Goal: Task Accomplishment & Management: Manage account settings

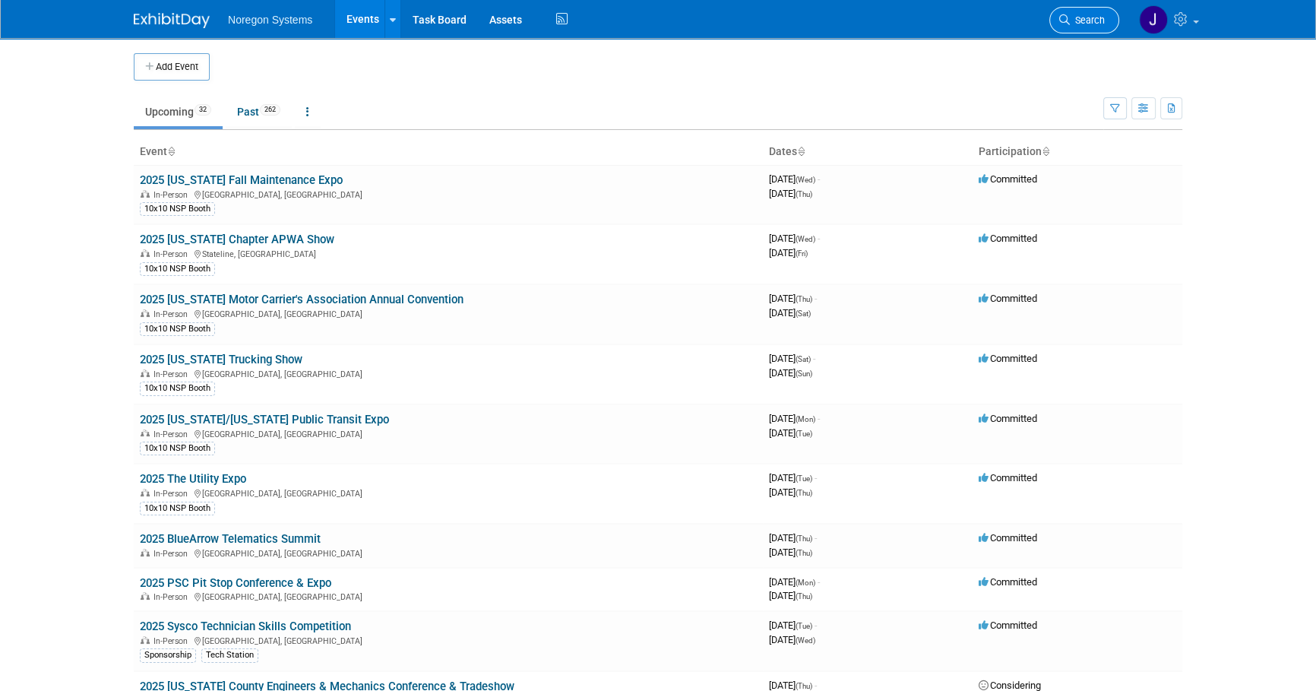
click at [1085, 16] on span "Search" at bounding box center [1087, 19] width 35 height 11
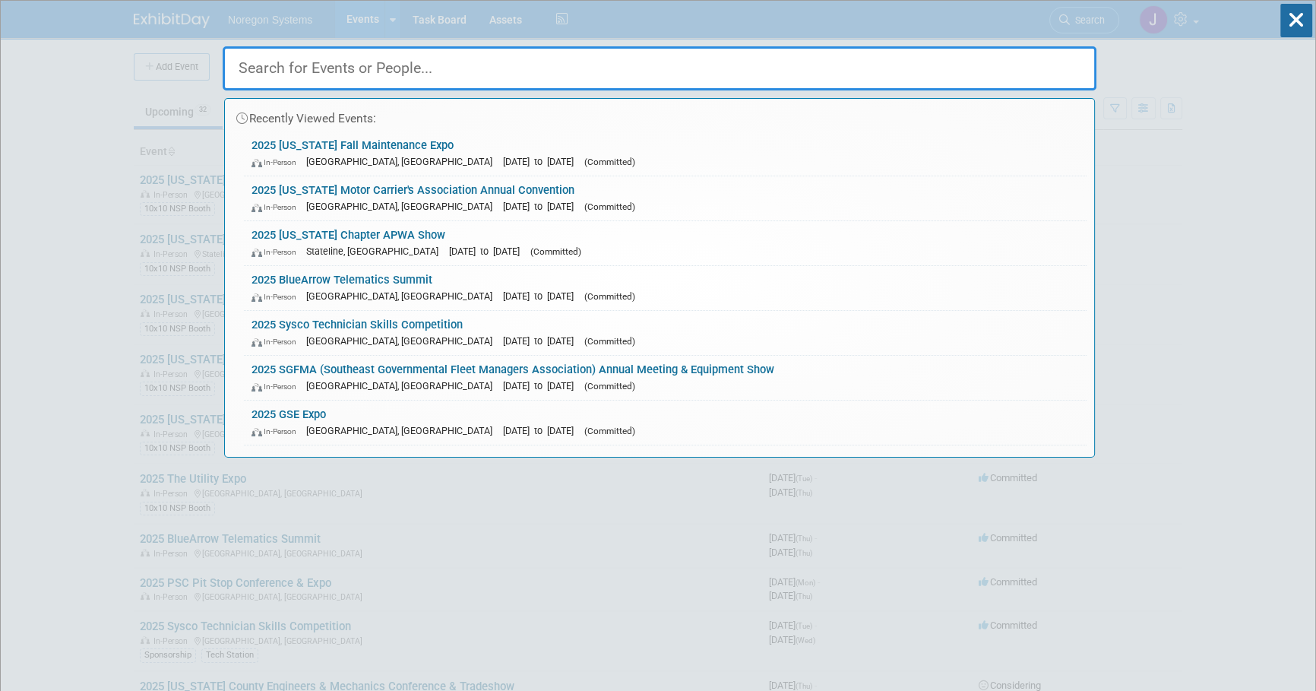
click at [1056, 62] on input "text" at bounding box center [660, 68] width 874 height 44
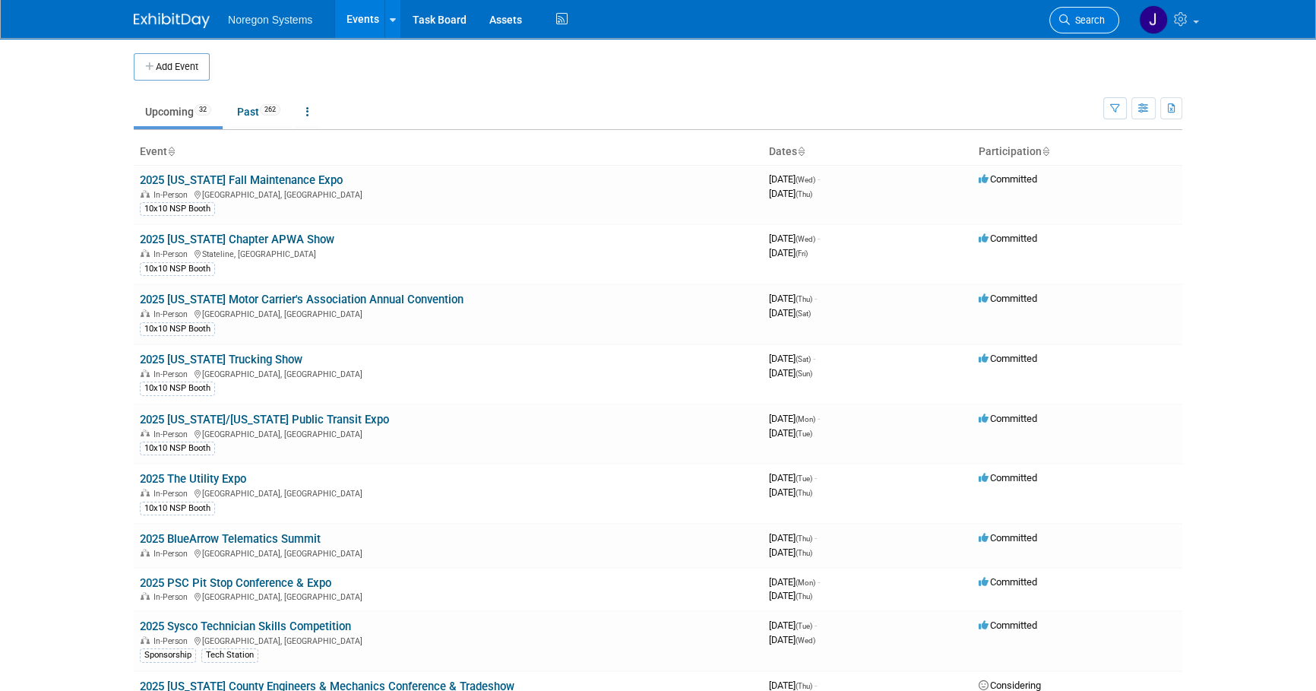
click at [1078, 17] on span "Search" at bounding box center [1087, 19] width 35 height 11
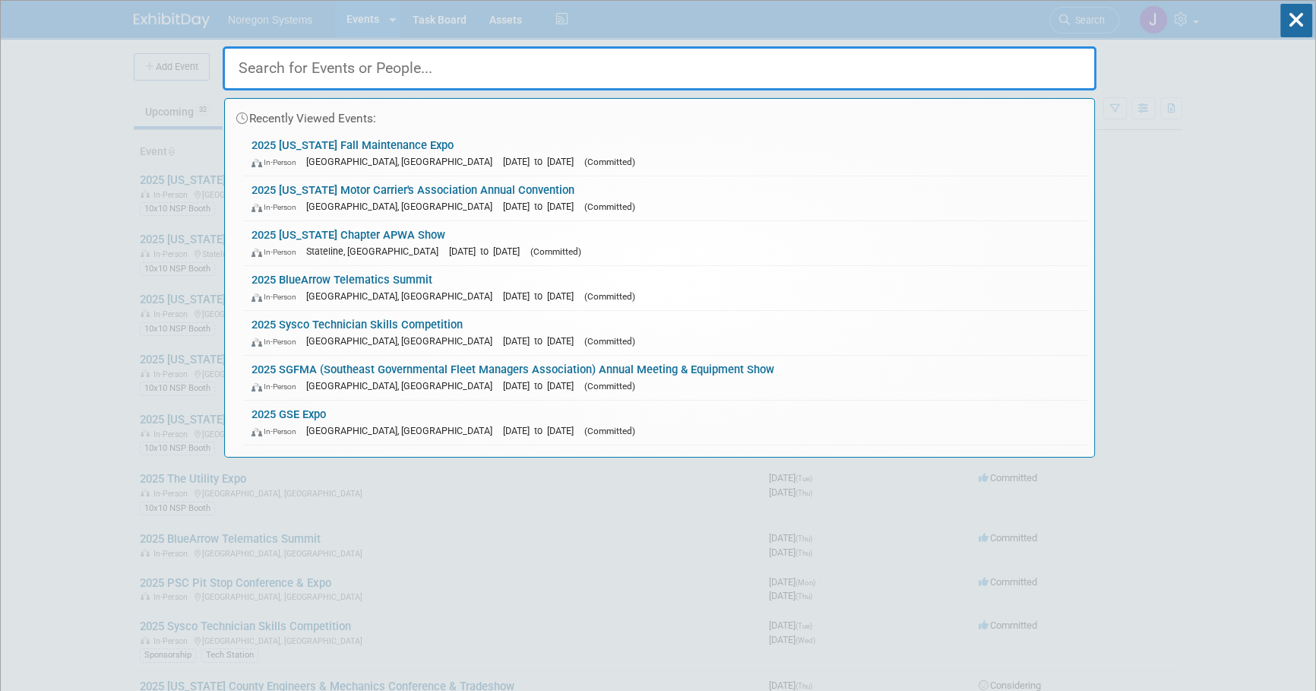
click at [1019, 78] on input "text" at bounding box center [660, 68] width 874 height 44
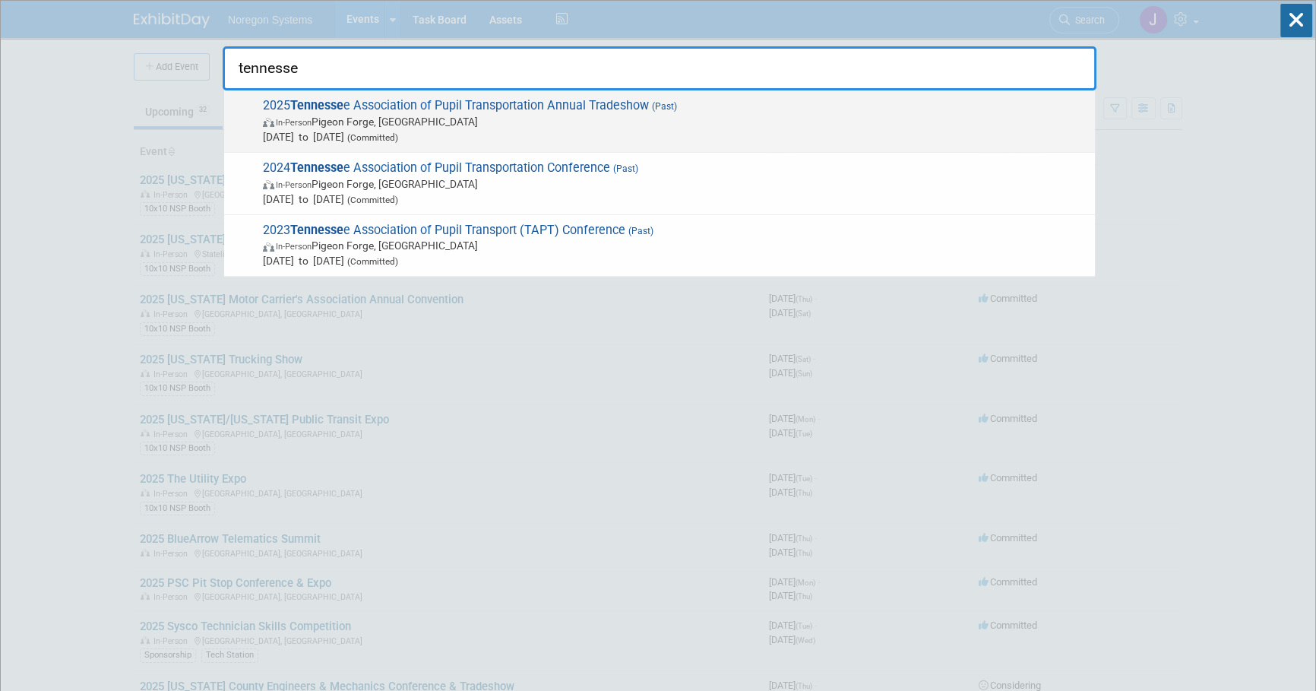
type input "tennesse"
click at [371, 101] on span "2025 Tennesse e Association of Pupil Transportation Annual Tradeshow (Past) In-…" at bounding box center [672, 121] width 829 height 46
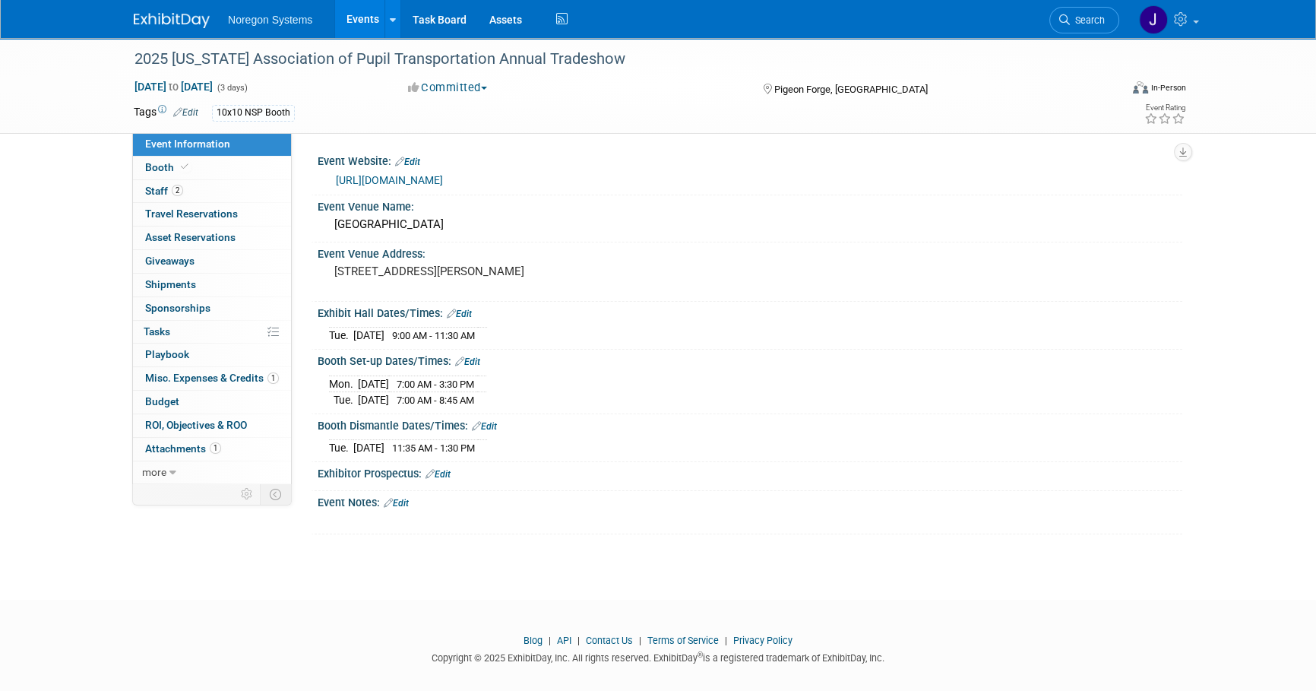
click at [159, 17] on img at bounding box center [172, 20] width 76 height 15
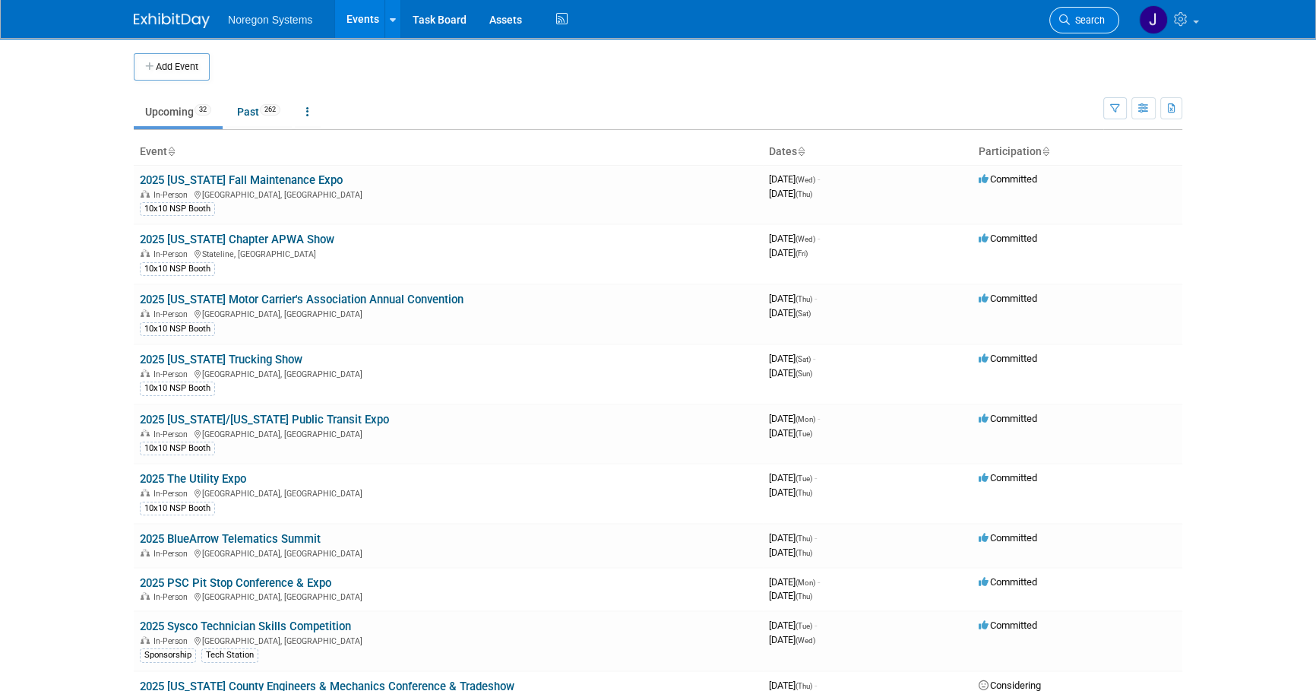
click at [1086, 15] on span "Search" at bounding box center [1087, 19] width 35 height 11
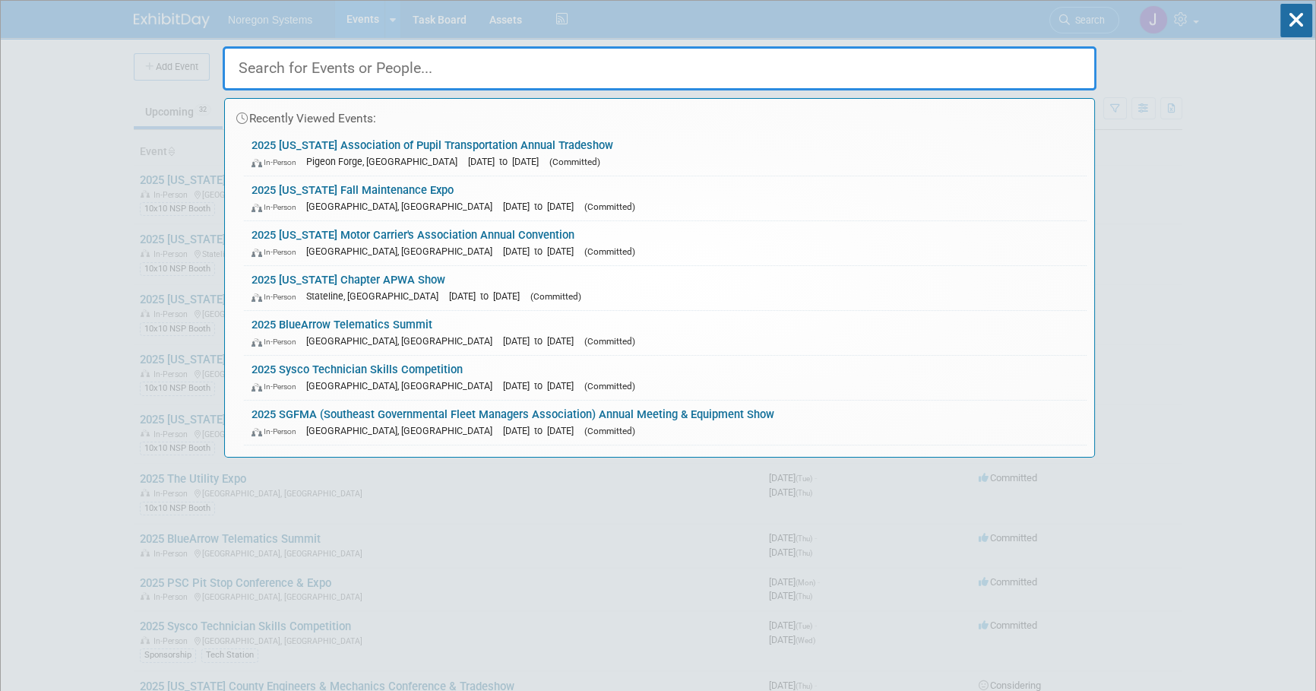
click at [969, 61] on input "text" at bounding box center [660, 68] width 874 height 44
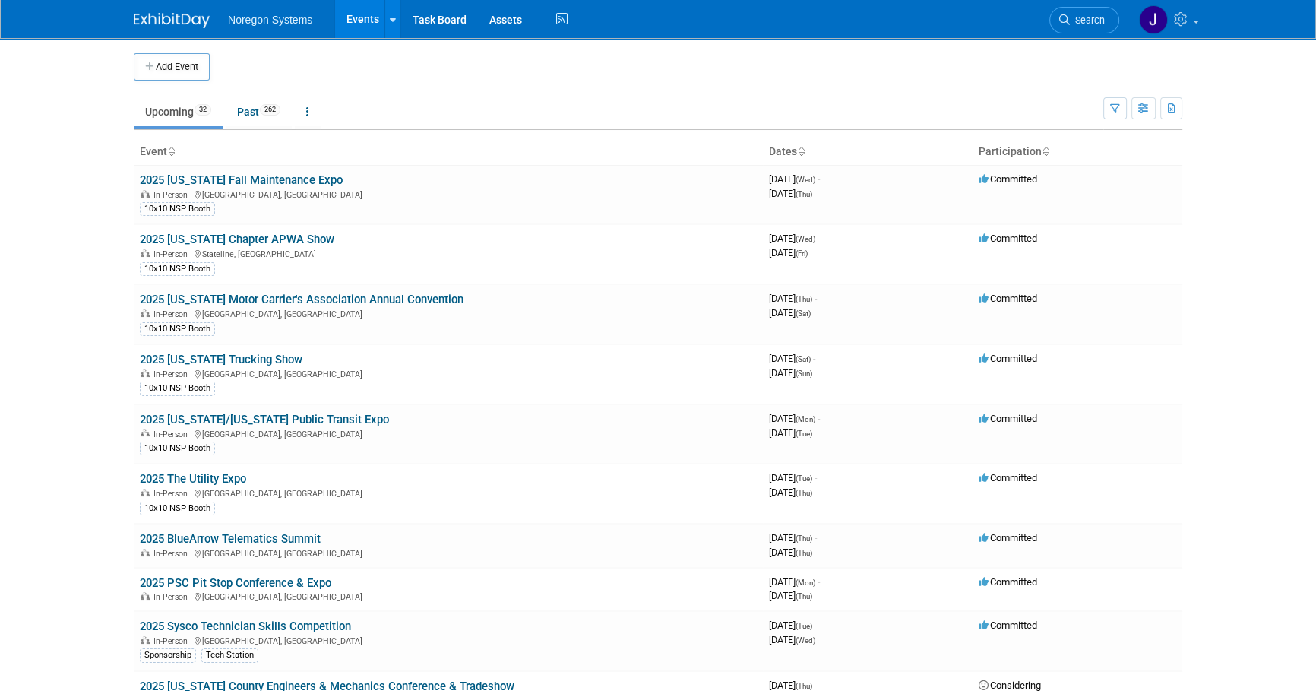
click at [1267, 224] on body "Noregon Systems Events Add Event Bulk Upload Events Shareable Event Boards Rece…" at bounding box center [658, 345] width 1316 height 691
click at [1091, 22] on span "Search" at bounding box center [1087, 19] width 35 height 11
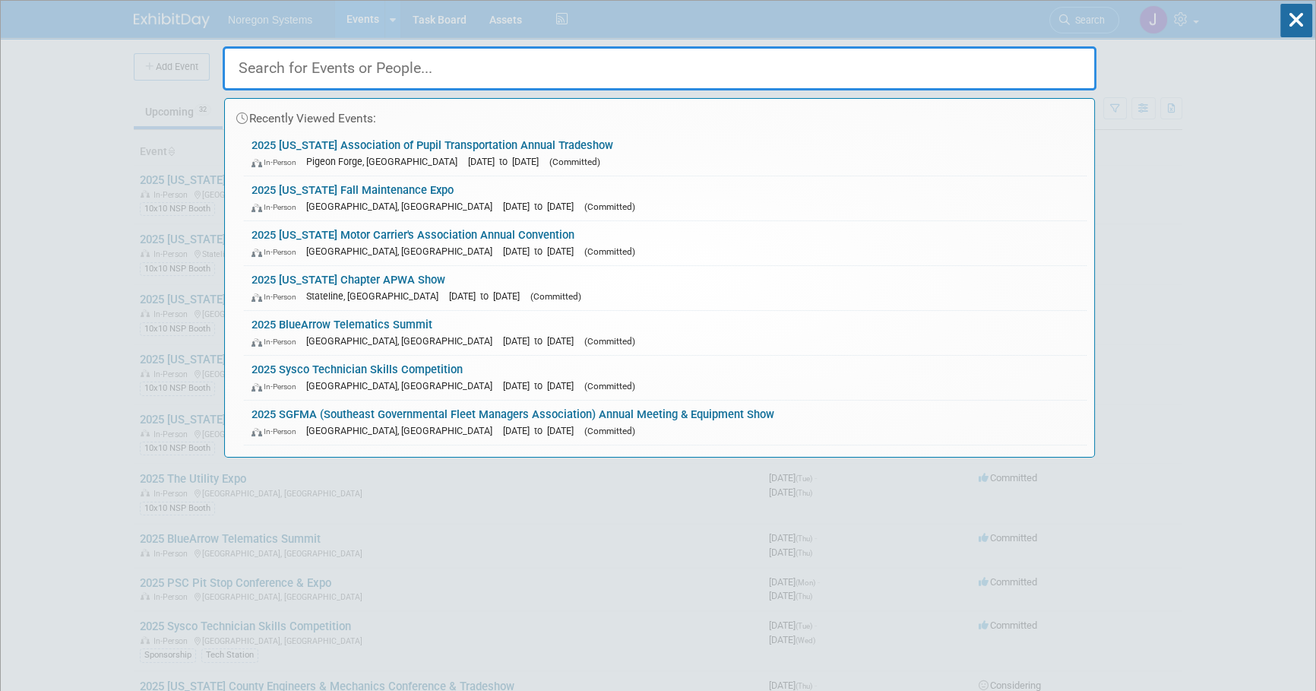
click at [956, 68] on input "text" at bounding box center [660, 68] width 874 height 44
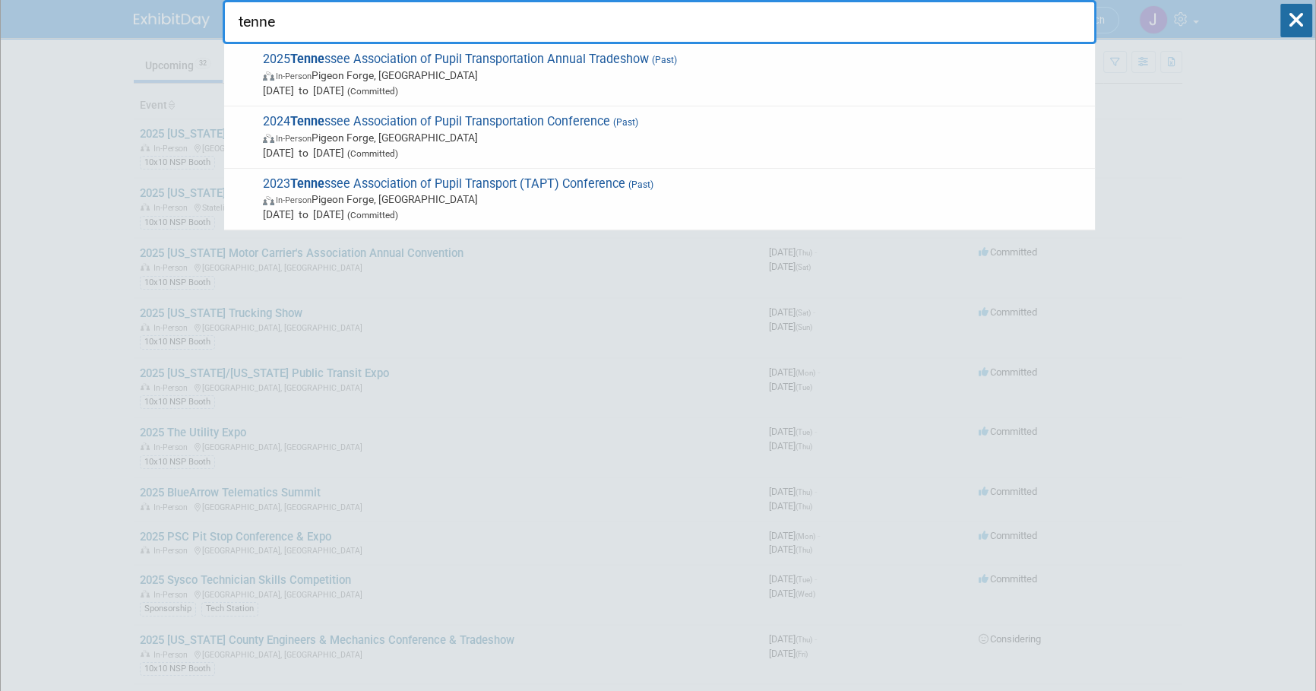
scroll to position [68, 0]
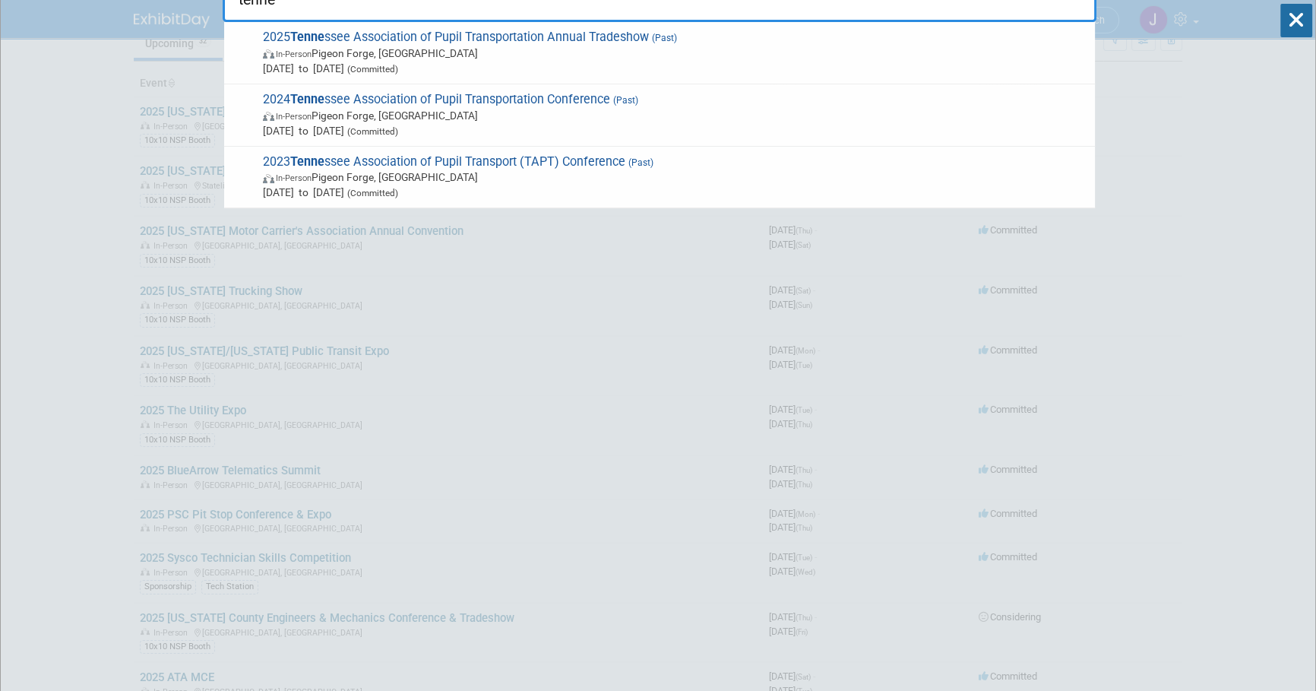
type input "tenne"
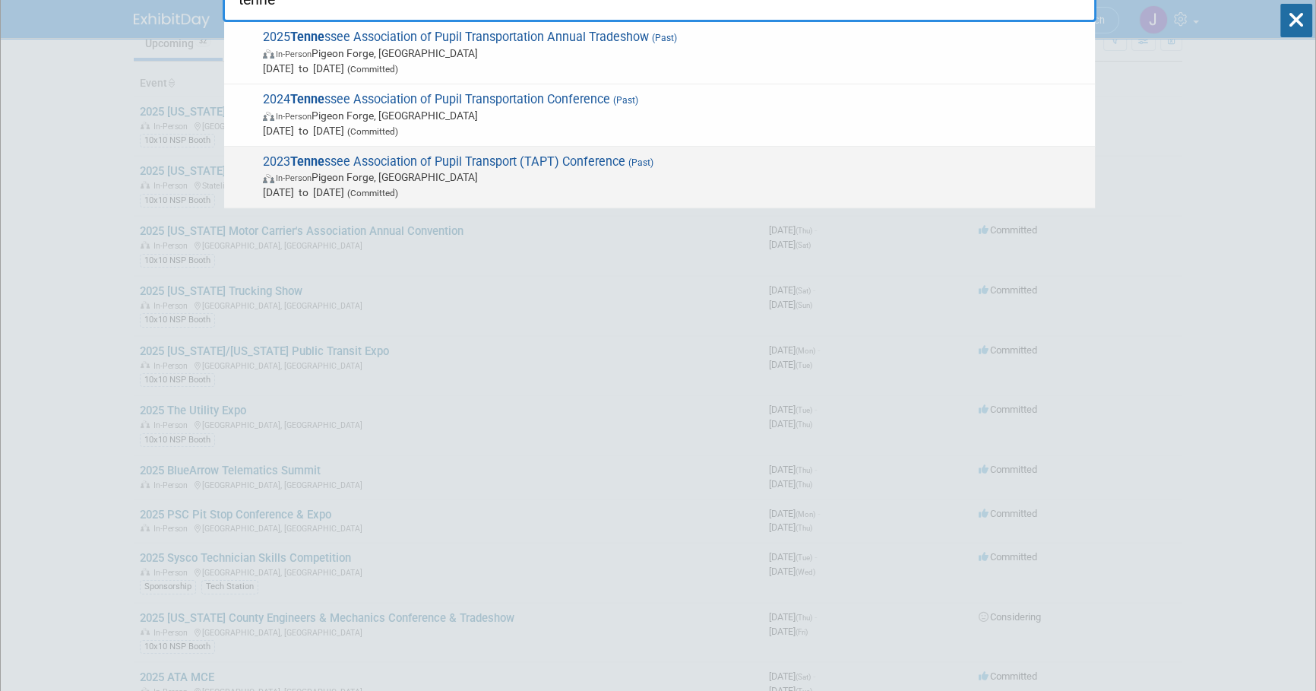
scroll to position [0, 0]
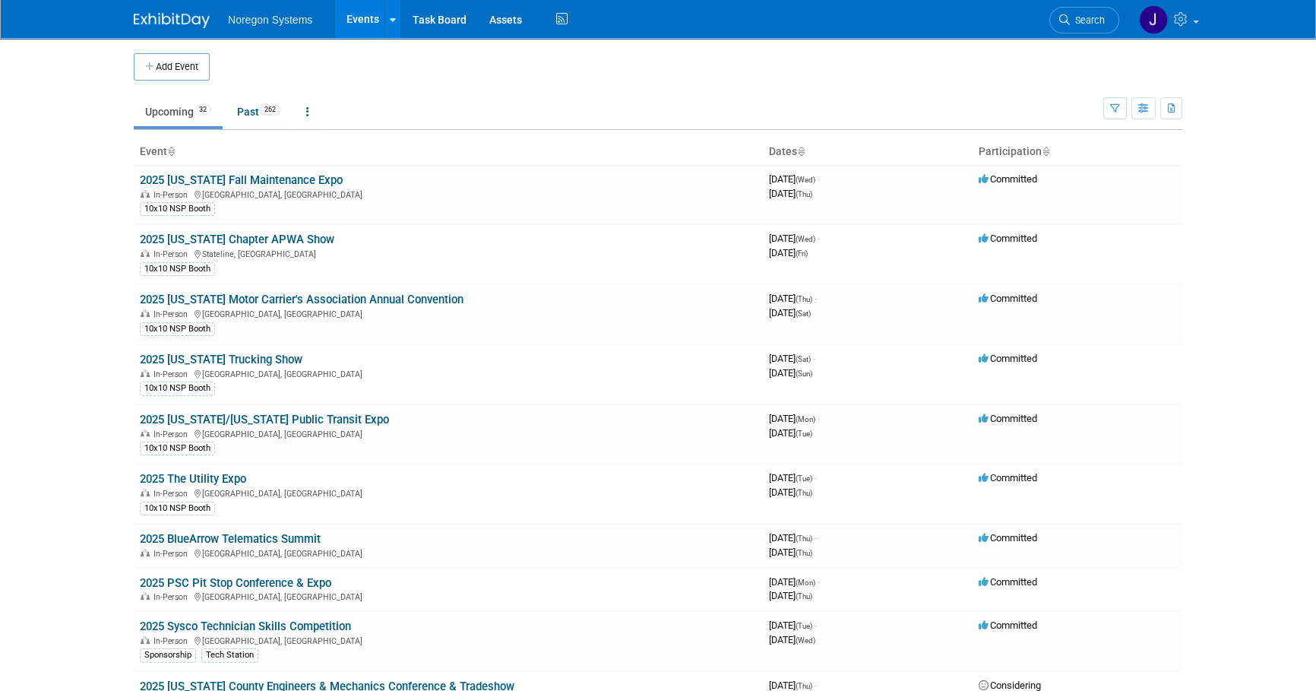
click at [394, 73] on td at bounding box center [670, 66] width 921 height 27
click at [1101, 23] on span "Search" at bounding box center [1087, 19] width 35 height 11
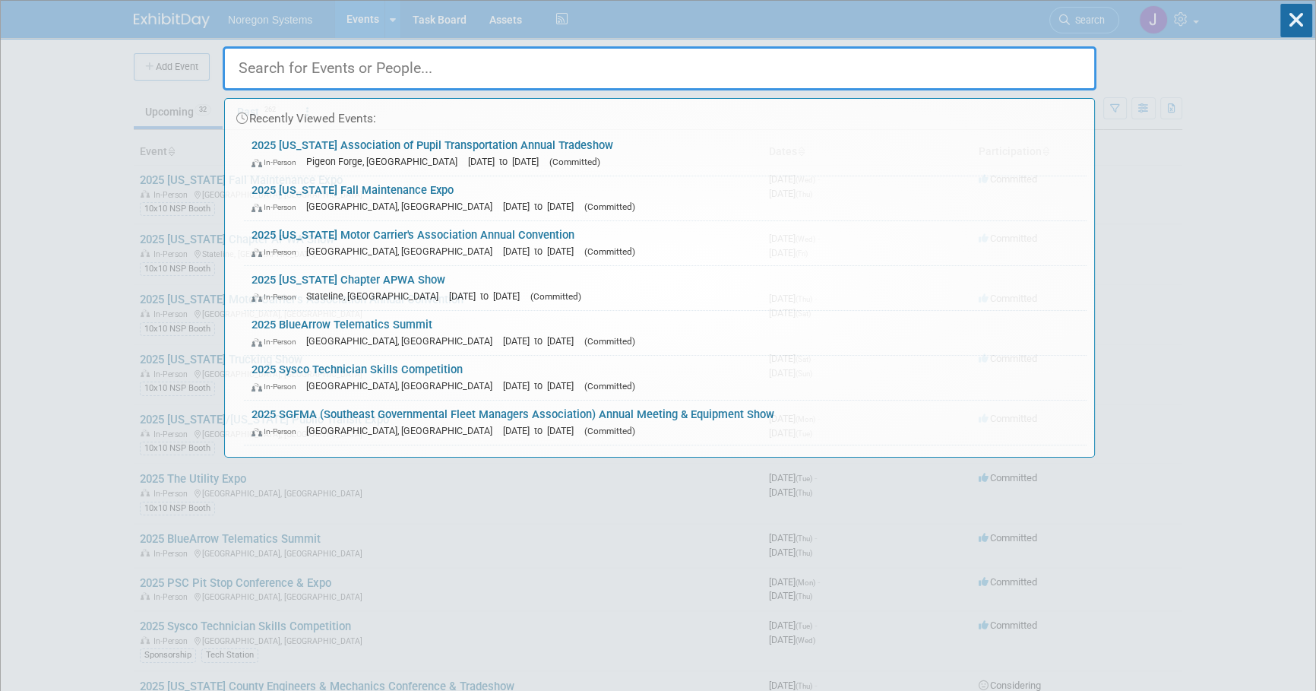
click at [902, 69] on input "text" at bounding box center [660, 68] width 874 height 44
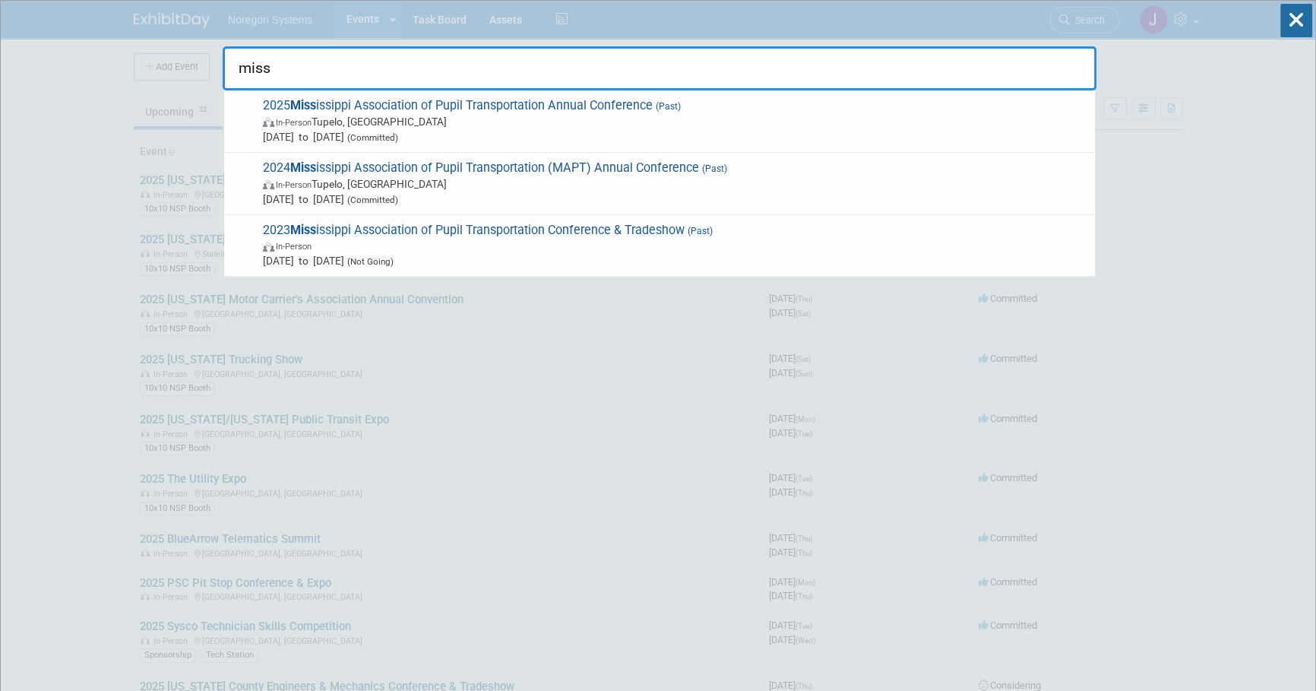
type input "miss"
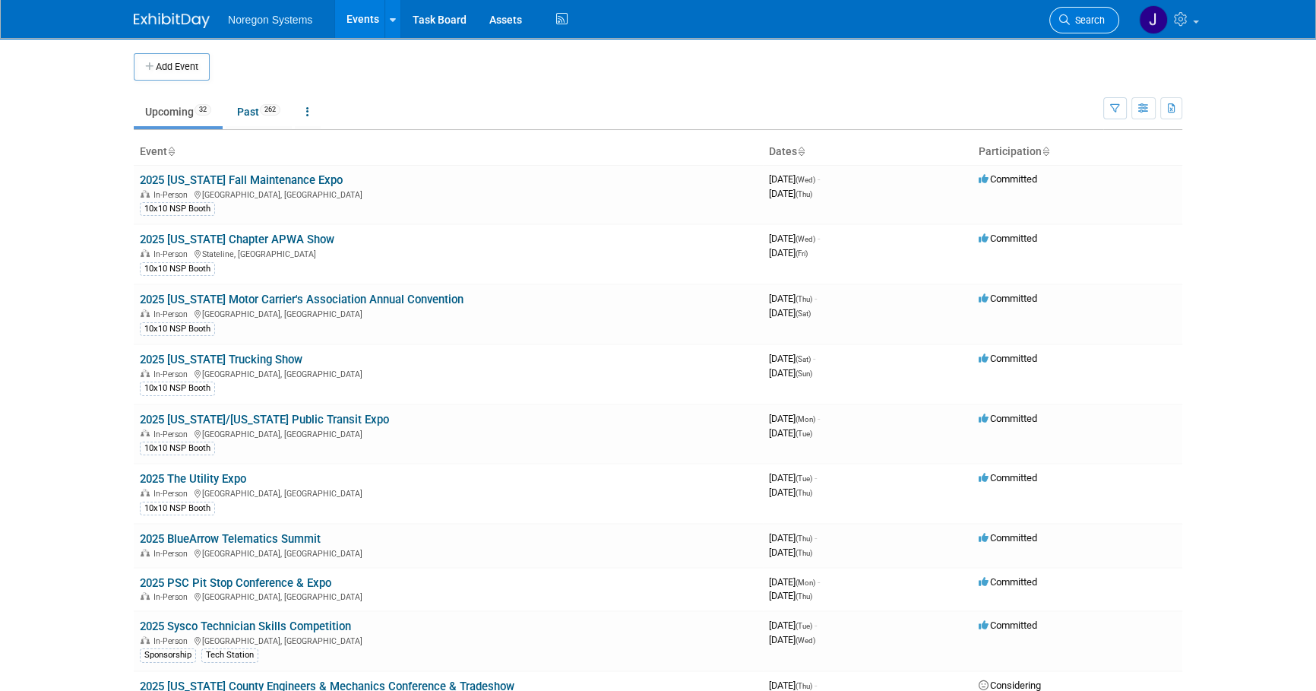
click at [1098, 14] on link "Search" at bounding box center [1084, 20] width 70 height 27
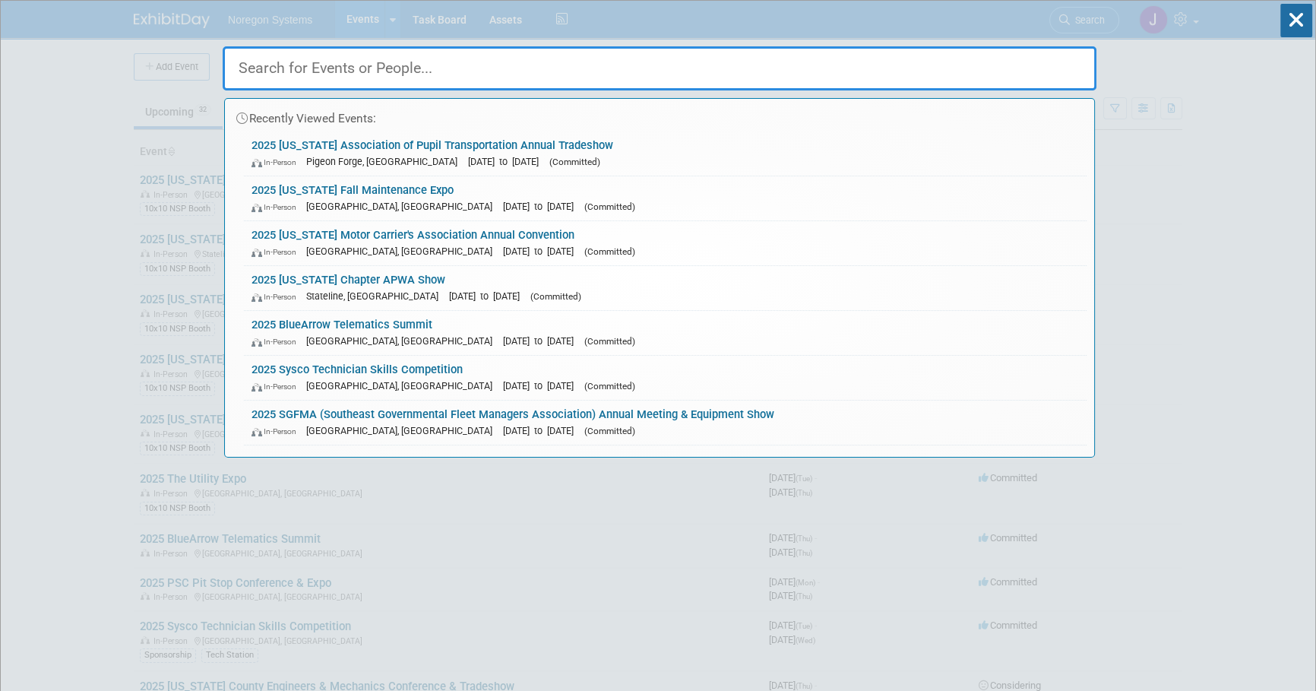
click at [839, 65] on input "text" at bounding box center [660, 68] width 874 height 44
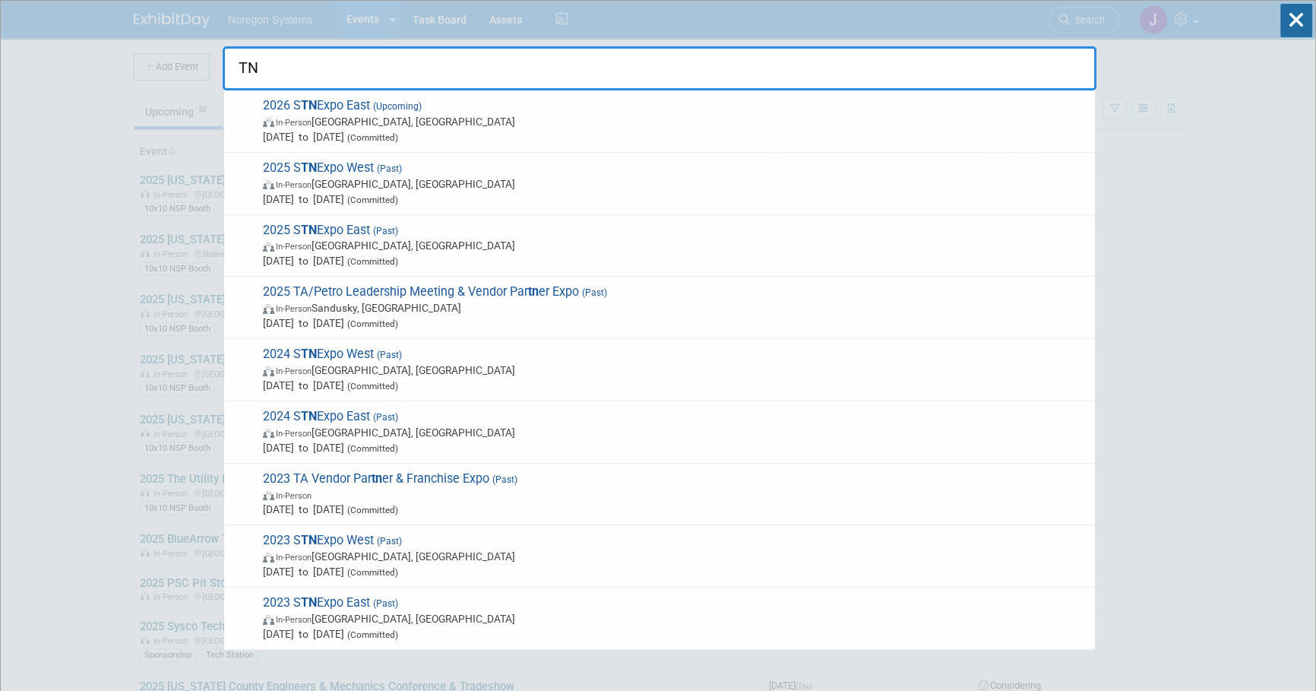
click at [524, 76] on input "TN" at bounding box center [660, 68] width 874 height 44
type input "T"
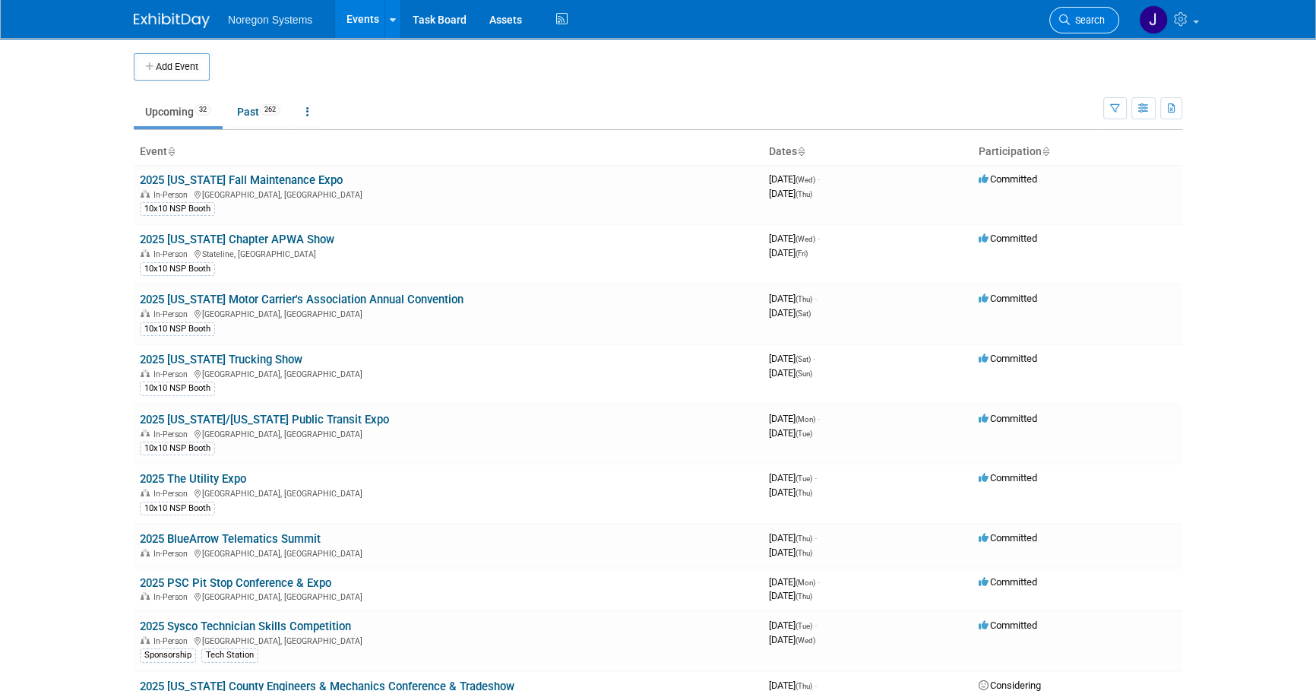
click at [1096, 22] on span "Search" at bounding box center [1087, 19] width 35 height 11
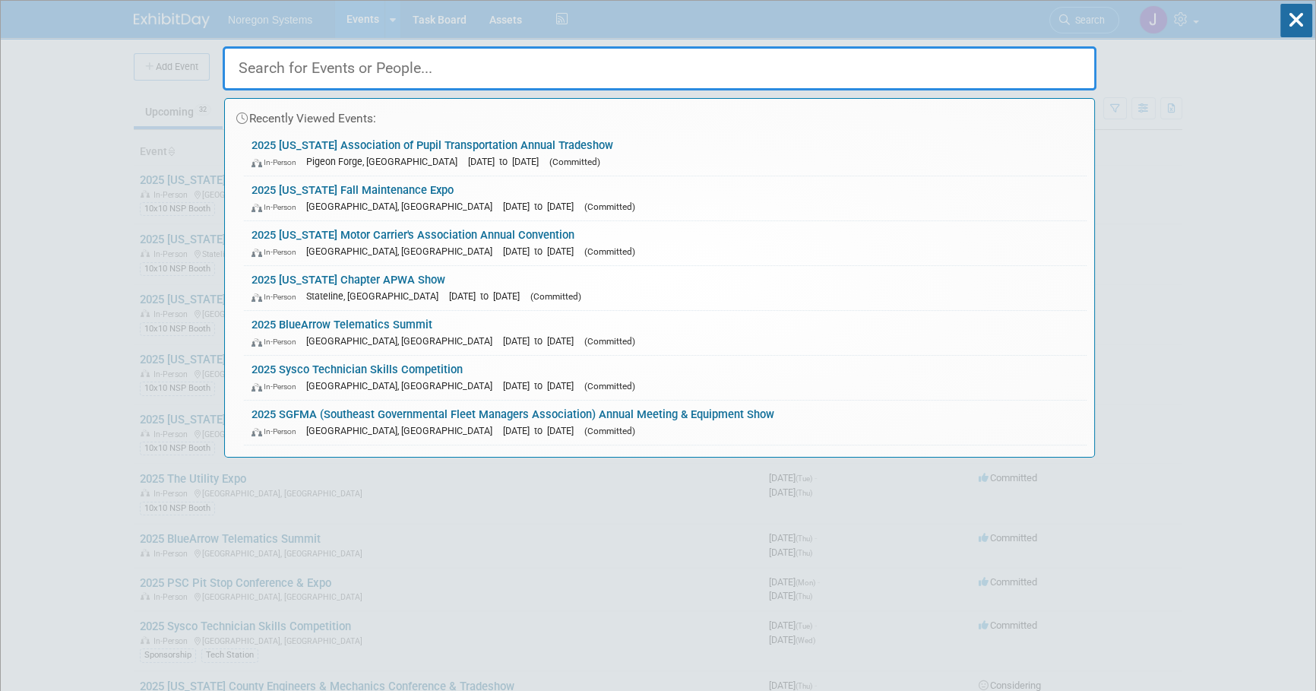
click at [840, 100] on div "Recently Viewed Events:" at bounding box center [659, 115] width 854 height 33
click at [842, 63] on input "text" at bounding box center [660, 68] width 874 height 44
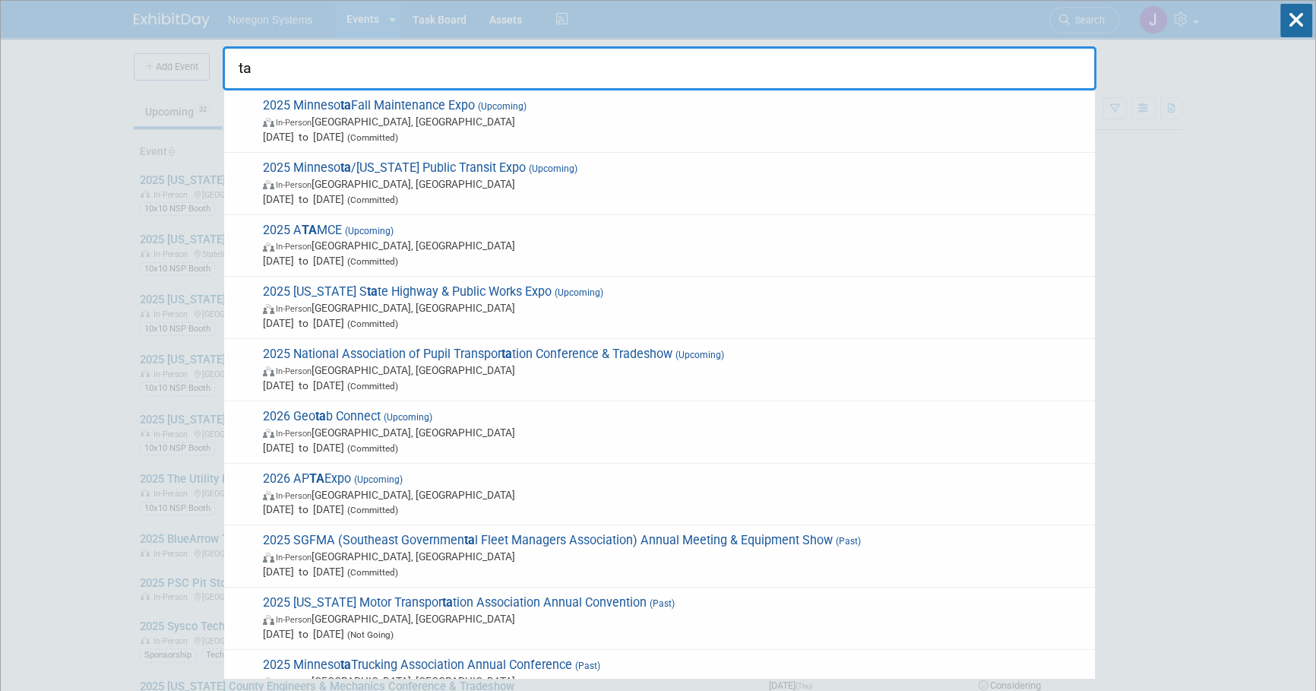
type input "t"
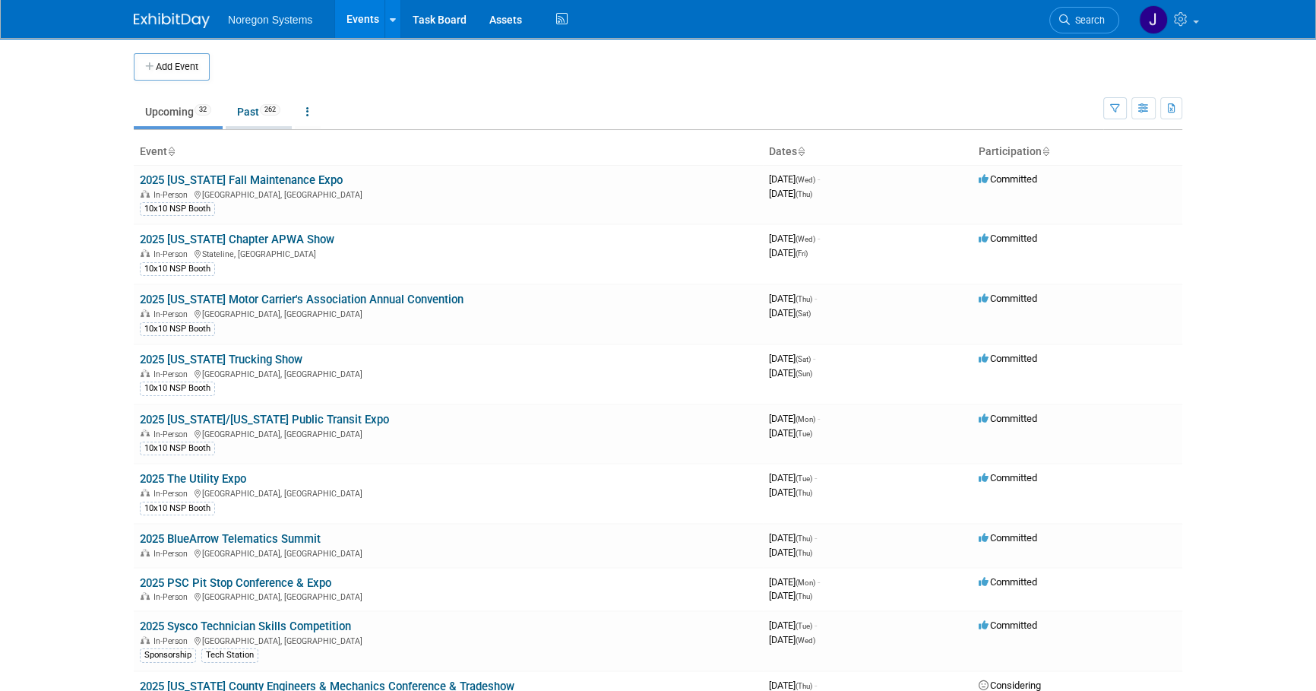
click at [253, 121] on link "Past 262" at bounding box center [259, 111] width 66 height 29
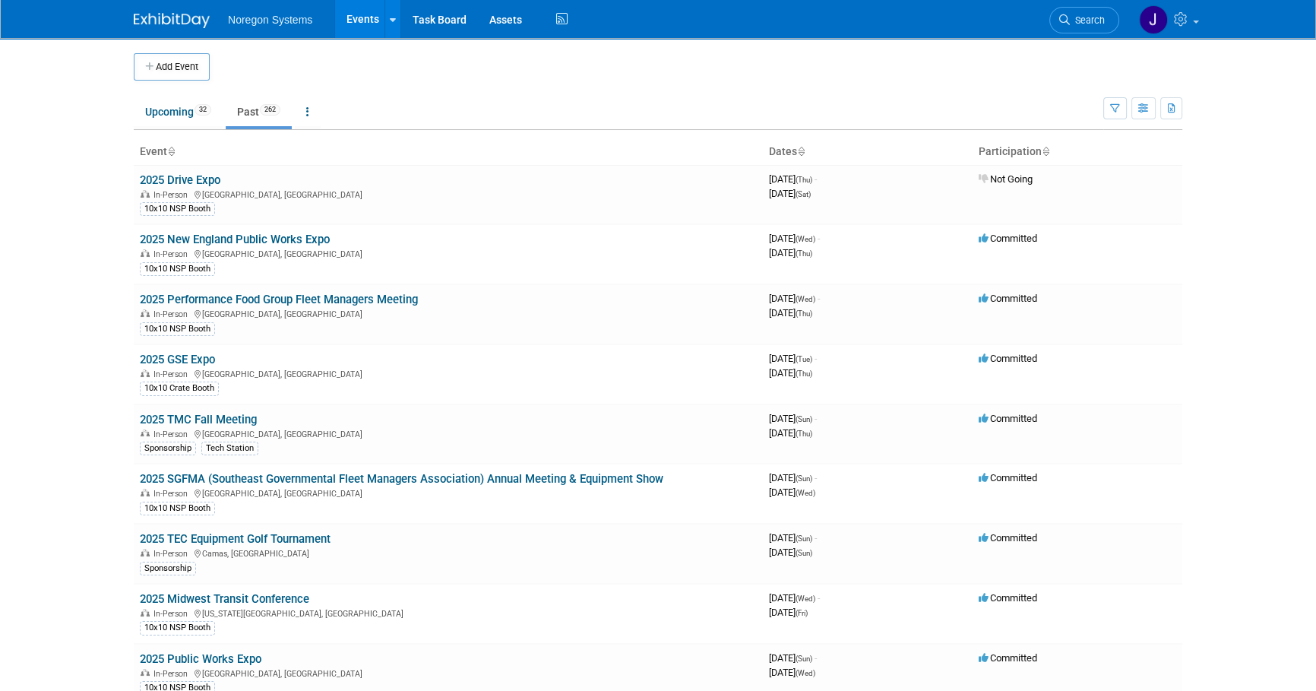
click at [176, 23] on img at bounding box center [172, 20] width 76 height 15
click at [160, 106] on link "Upcoming 32" at bounding box center [178, 111] width 89 height 29
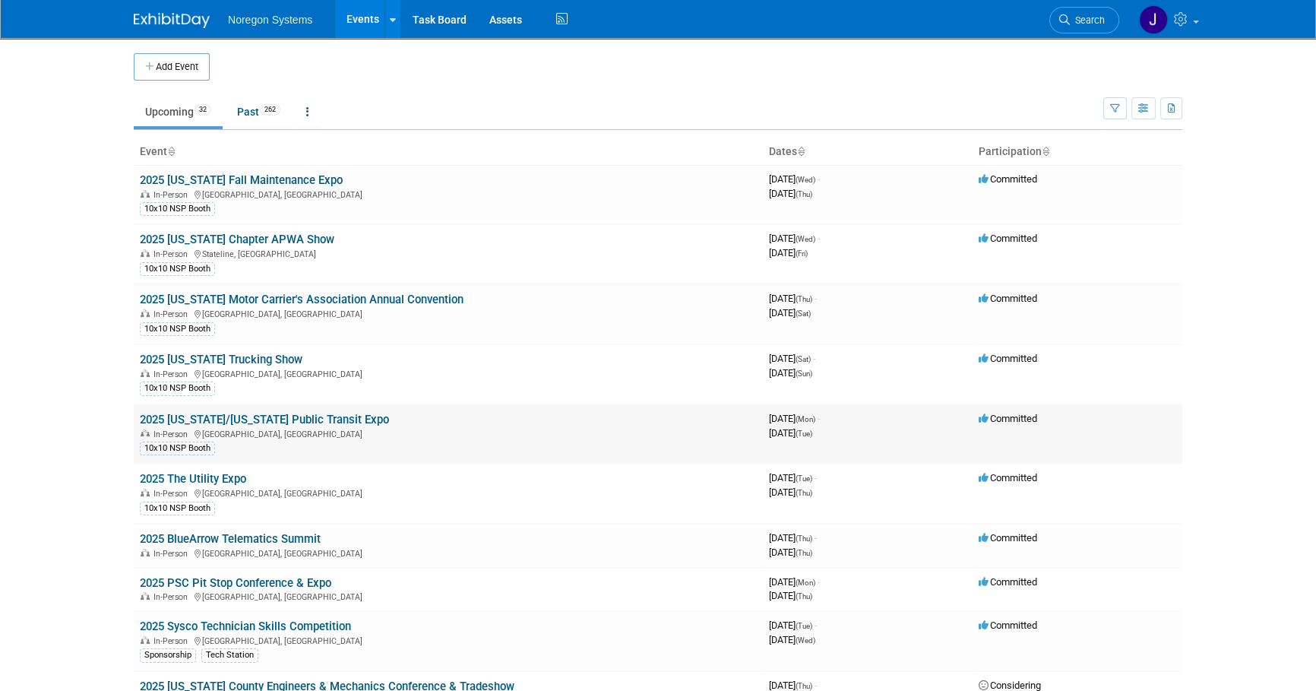
click at [324, 418] on link "2025 [US_STATE]/[US_STATE] Public Transit Expo" at bounding box center [264, 419] width 249 height 14
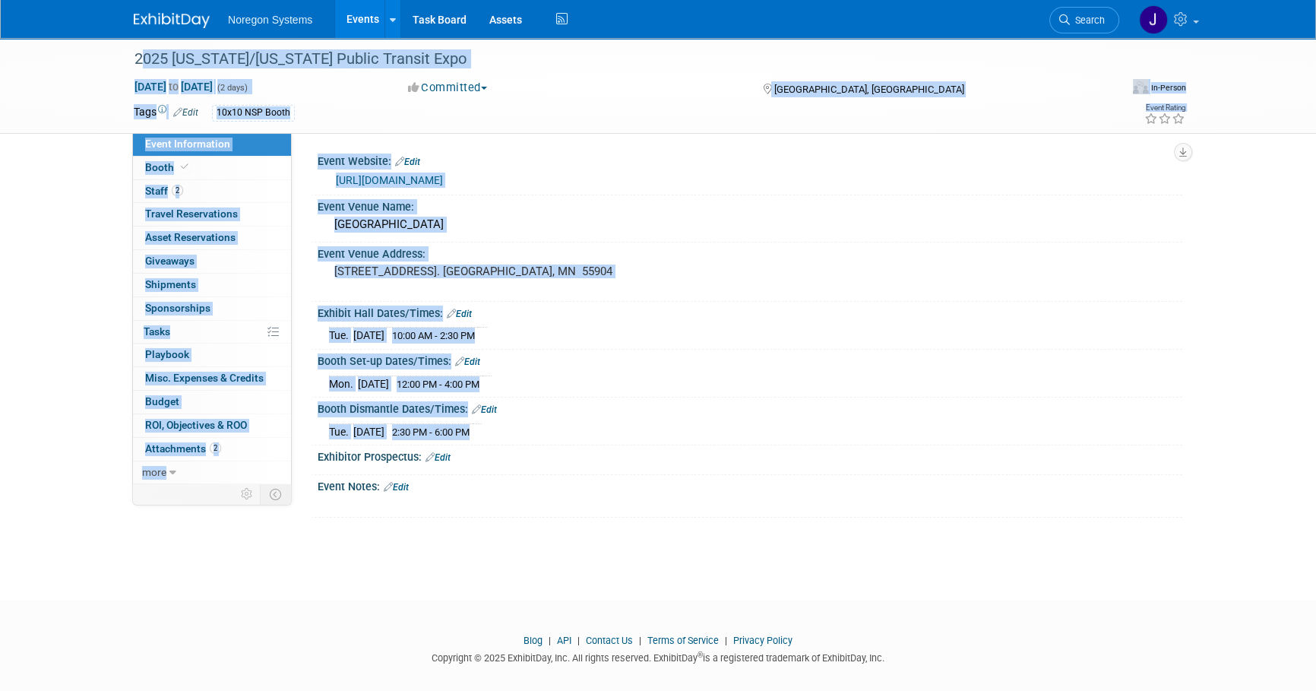
drag, startPoint x: 133, startPoint y: 57, endPoint x: 499, endPoint y: 428, distance: 521.6
click at [499, 429] on div "2025 Minnesota/Wisconsin Public Transit Expo Oct 6, 2025 to Oct 7, 2025 (2 days…" at bounding box center [658, 305] width 1316 height 534
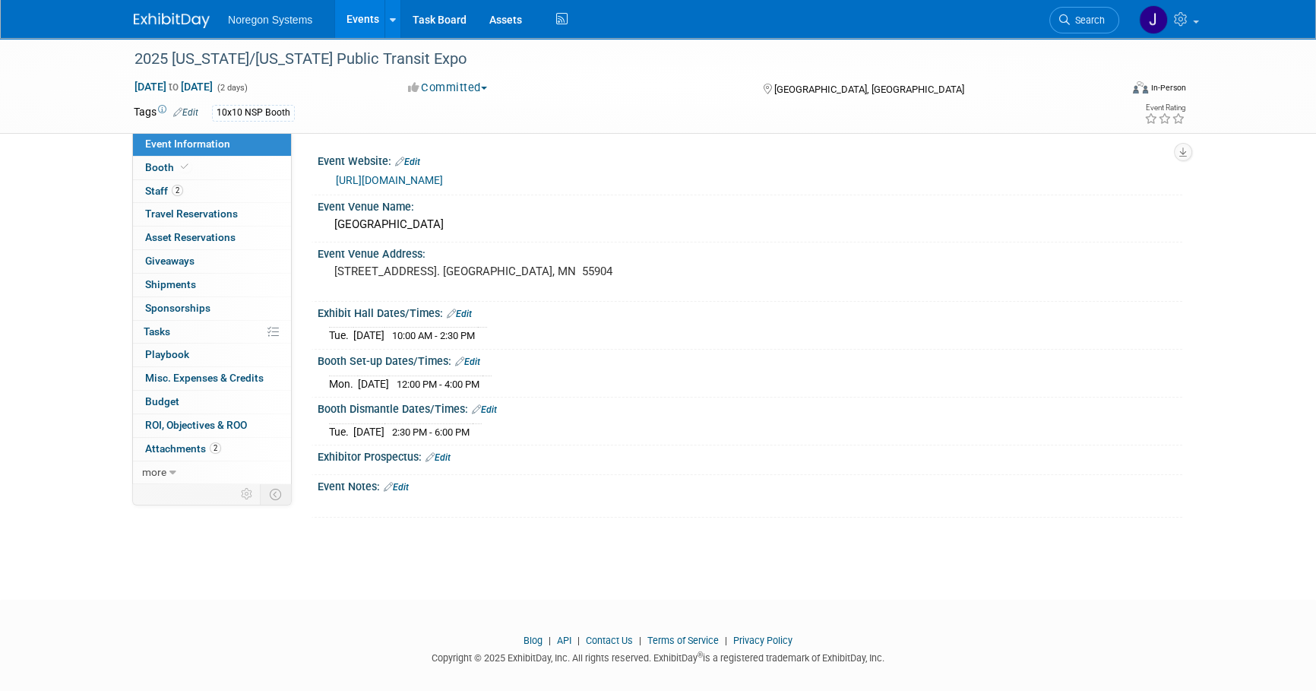
drag, startPoint x: 499, startPoint y: 428, endPoint x: 589, endPoint y: 425, distance: 90.5
click at [589, 425] on div "Tue. Oct 7, 2025 2:30 PM - 6:00 PM" at bounding box center [750, 429] width 842 height 21
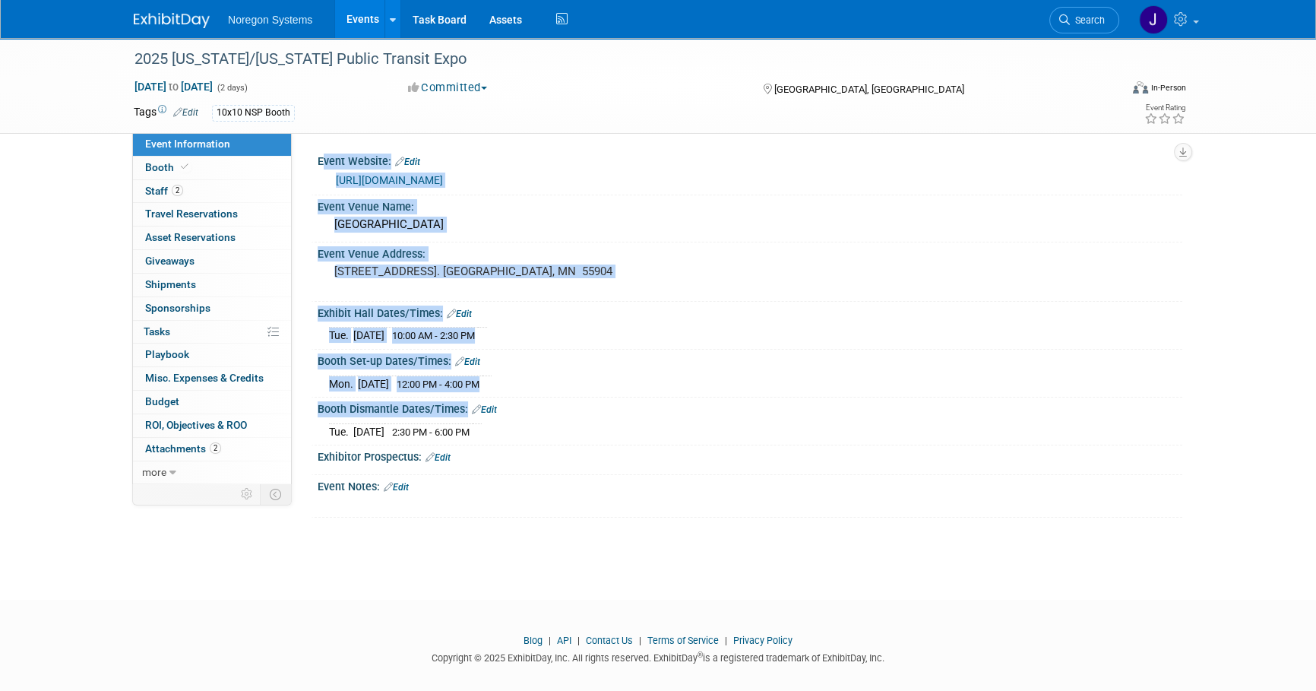
drag, startPoint x: 589, startPoint y: 427, endPoint x: 304, endPoint y: 189, distance: 371.6
click at [304, 189] on div "Event Website: Edit https://www.mpta-transit.org/event/2025-minnesotawisconsin-…" at bounding box center [737, 308] width 890 height 350
copy div "Event Website: Edit https://www.mpta-transit.org/event/2025-minnesotawisconsin-…"
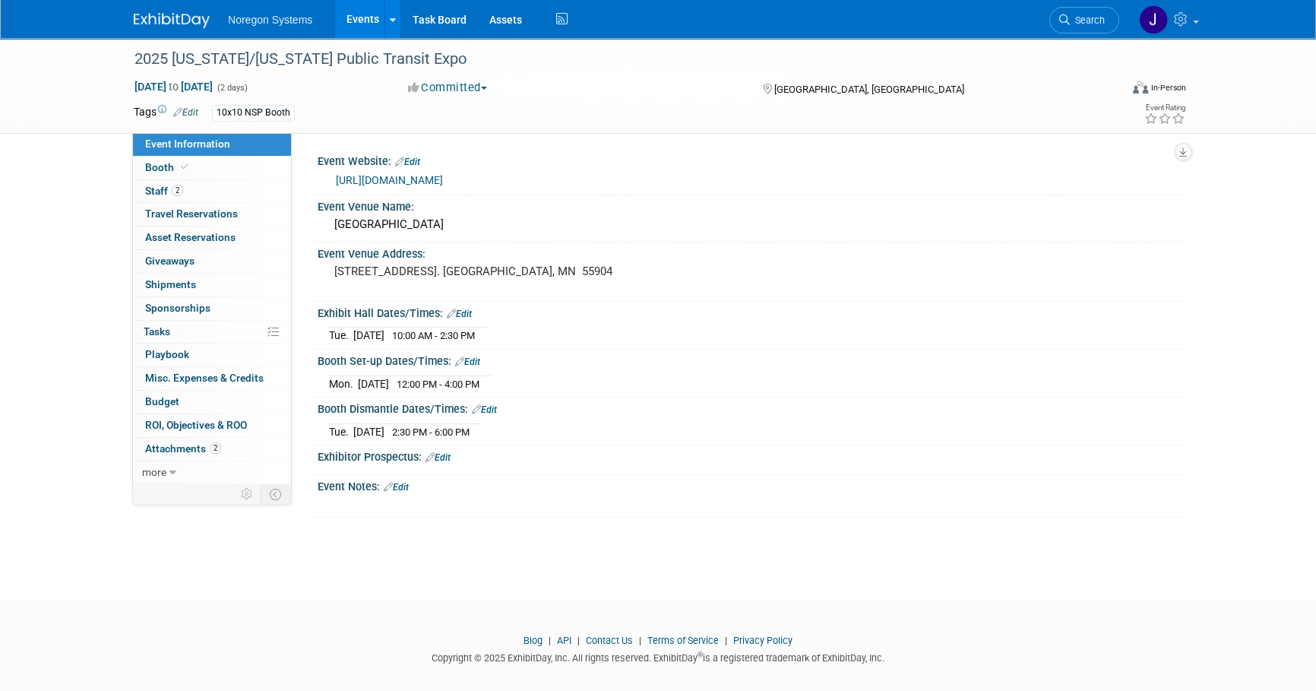
click at [480, 113] on div "10x10 NSP Booth" at bounding box center [609, 113] width 795 height 17
drag, startPoint x: 485, startPoint y: 60, endPoint x: 118, endPoint y: 59, distance: 366.9
click at [118, 59] on div "2025 Minnesota/Wisconsin Public Transit Expo Oct 6, 2025 to Oct 7, 2025 (2 days…" at bounding box center [658, 86] width 1316 height 96
copy div "2025 [US_STATE]/[US_STATE] Public Transit Expo"
click at [182, 21] on img at bounding box center [172, 20] width 76 height 15
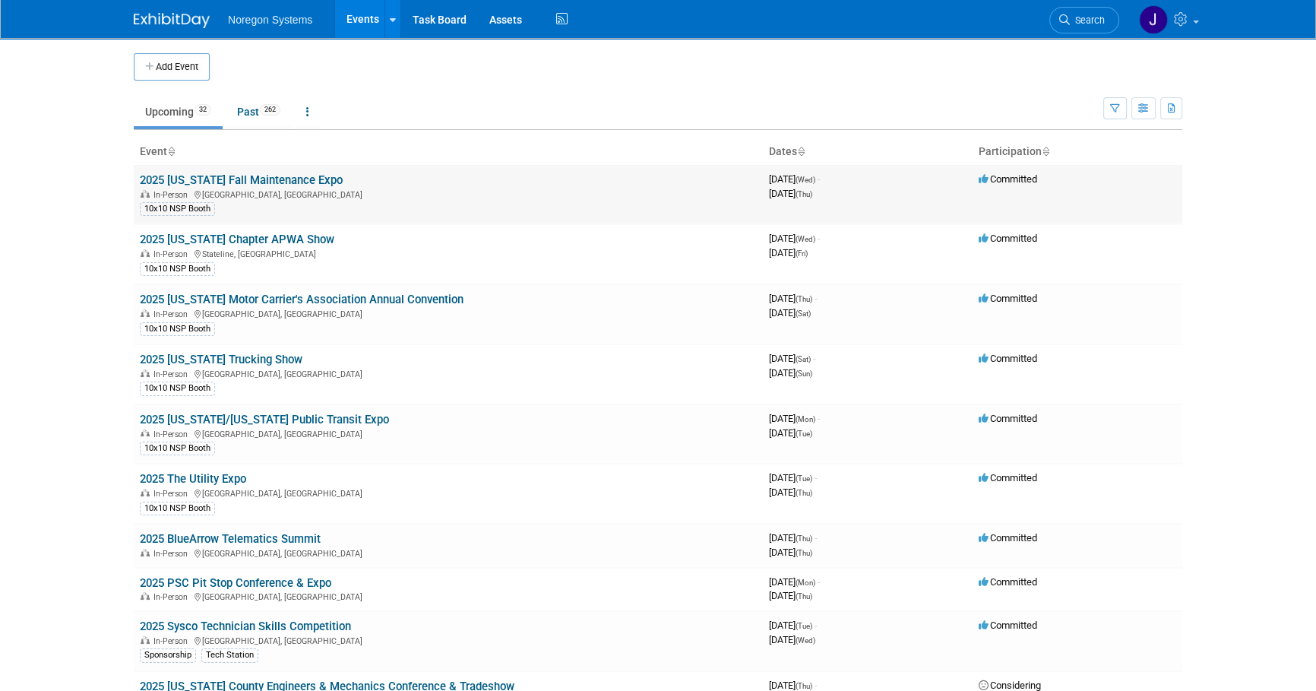
click at [284, 182] on link "2025 [US_STATE] Fall Maintenance Expo" at bounding box center [241, 180] width 203 height 14
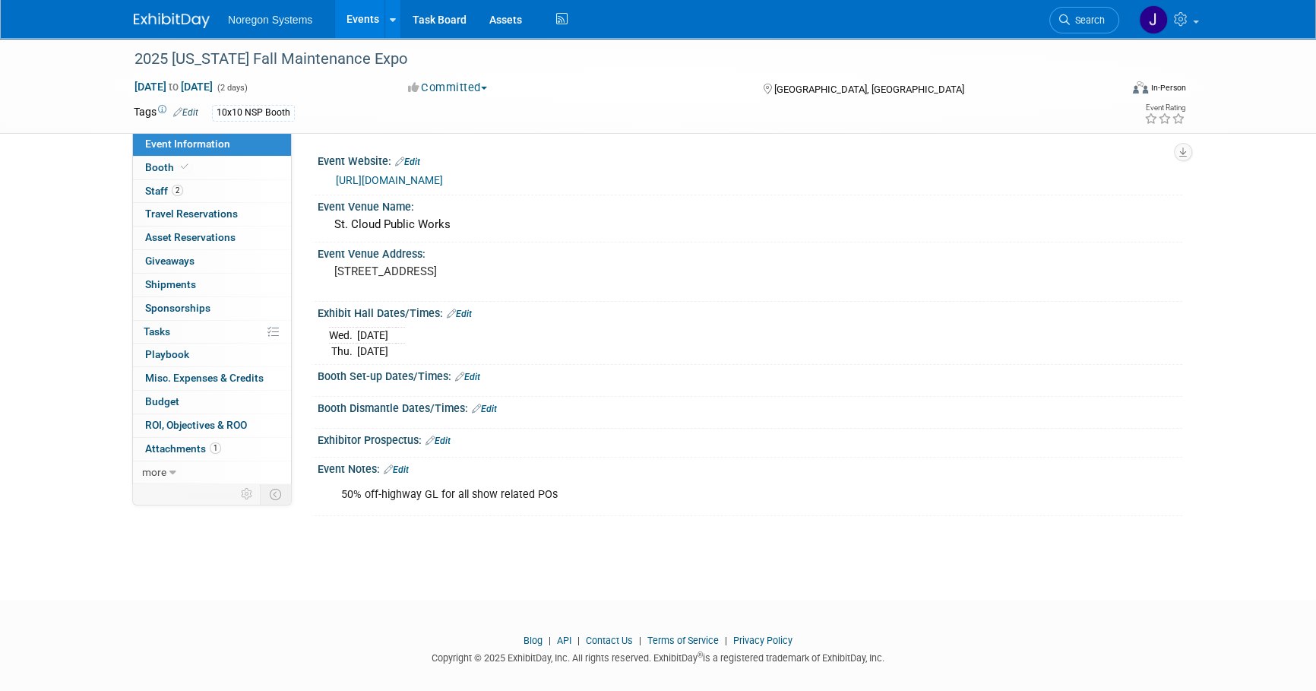
click at [462, 313] on link "Edit" at bounding box center [459, 313] width 25 height 11
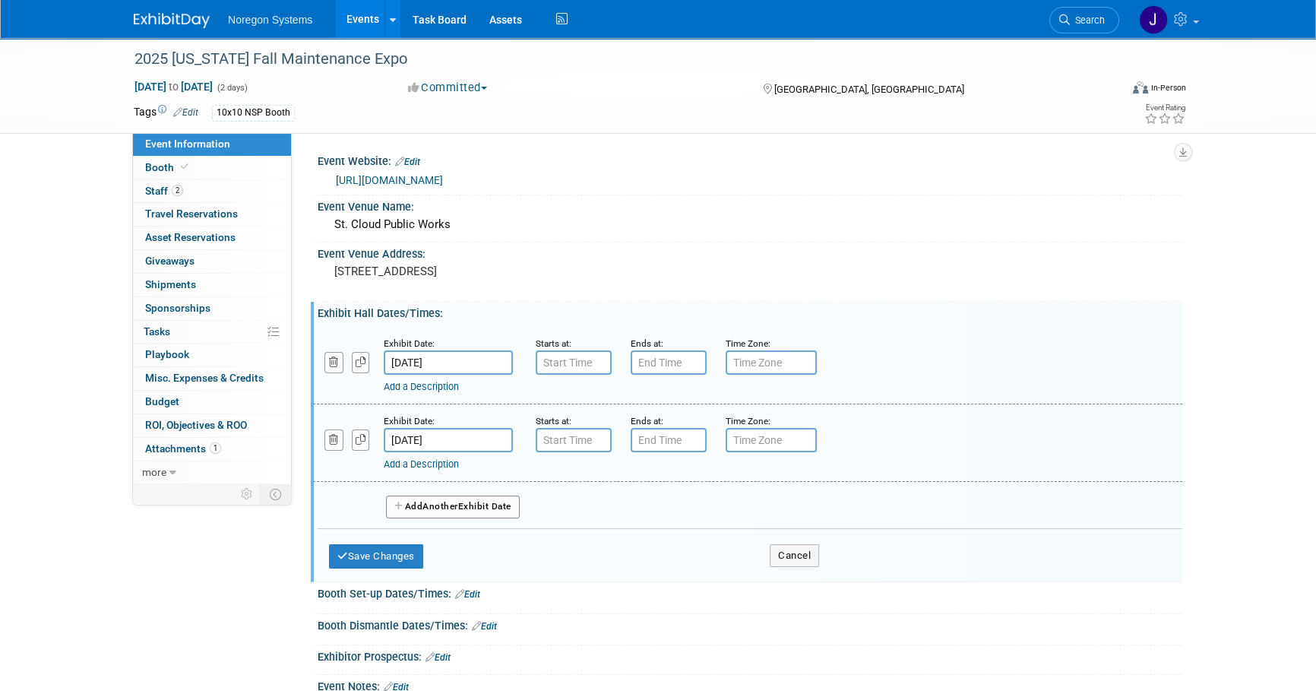
type input "7:00 AM"
click at [577, 359] on input "7:00 AM" at bounding box center [574, 362] width 76 height 24
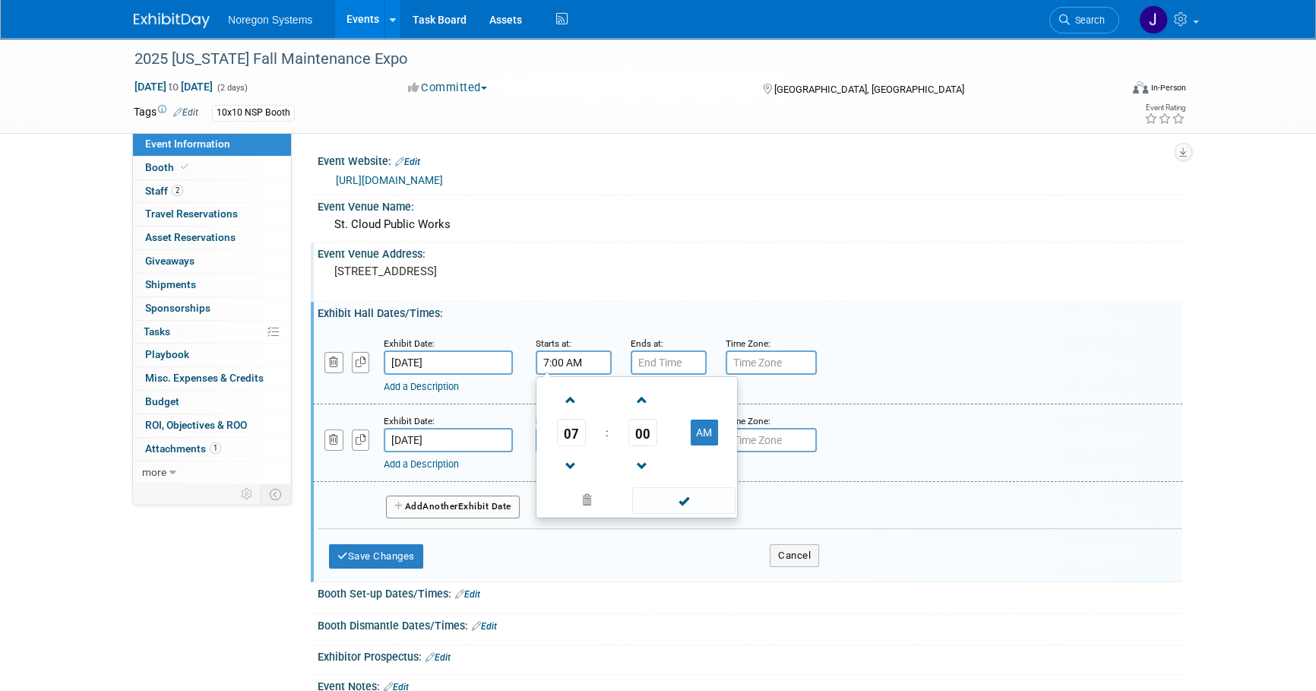
click at [818, 277] on div "Event Venue Address: [STREET_ADDRESS]" at bounding box center [746, 271] width 871 height 58
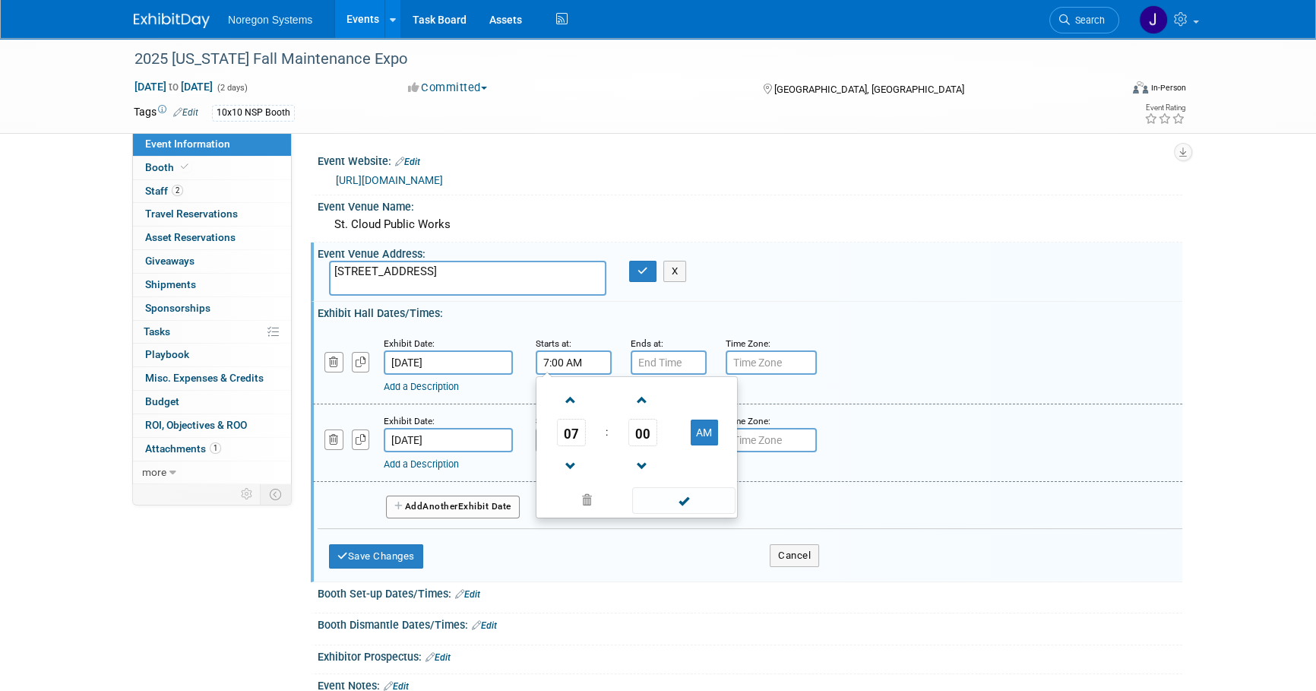
click at [593, 366] on input "7:00 AM" at bounding box center [574, 362] width 76 height 24
click at [649, 267] on button "button" at bounding box center [642, 271] width 27 height 21
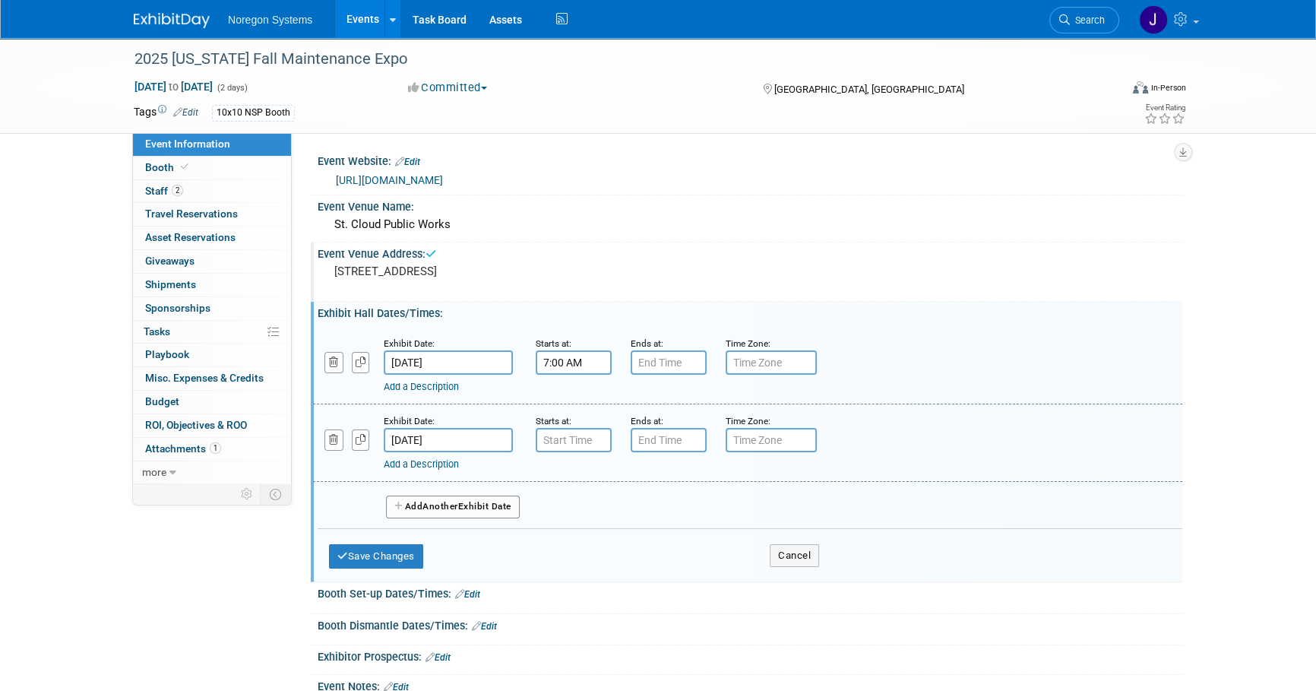
click at [583, 356] on input "7:00 AM" at bounding box center [574, 362] width 76 height 24
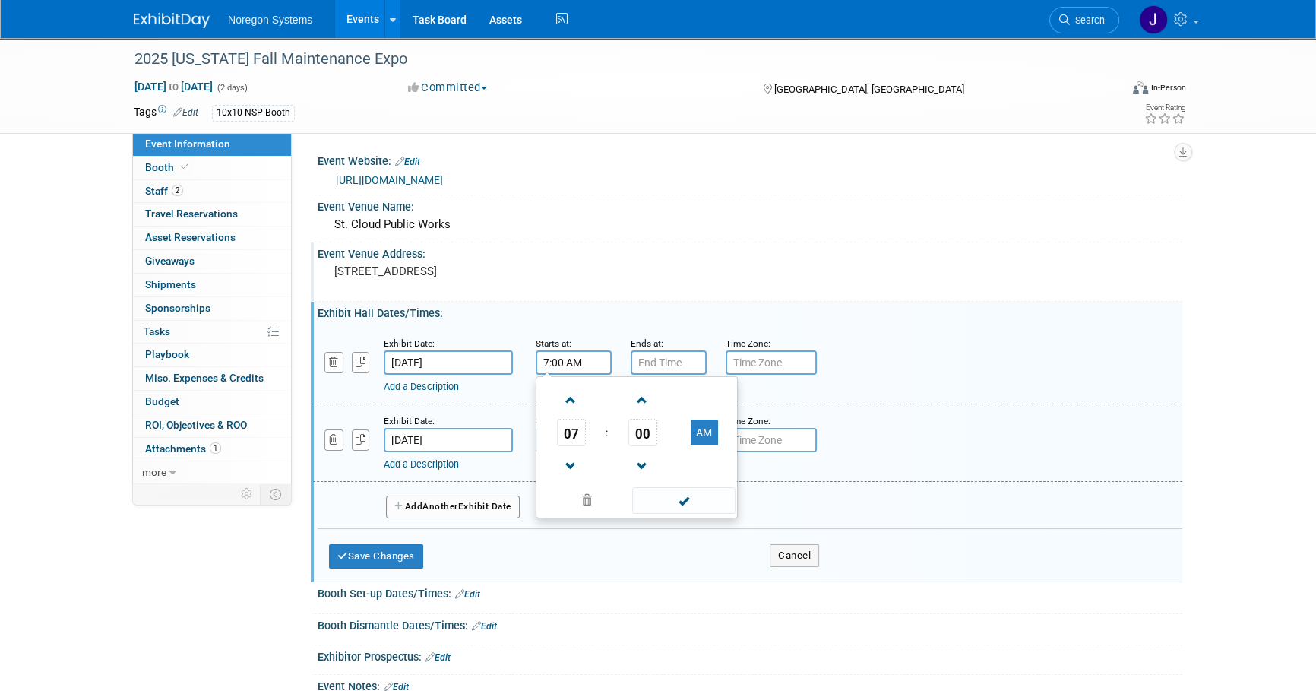
click at [473, 361] on input "Oct 1, 2025" at bounding box center [448, 362] width 129 height 24
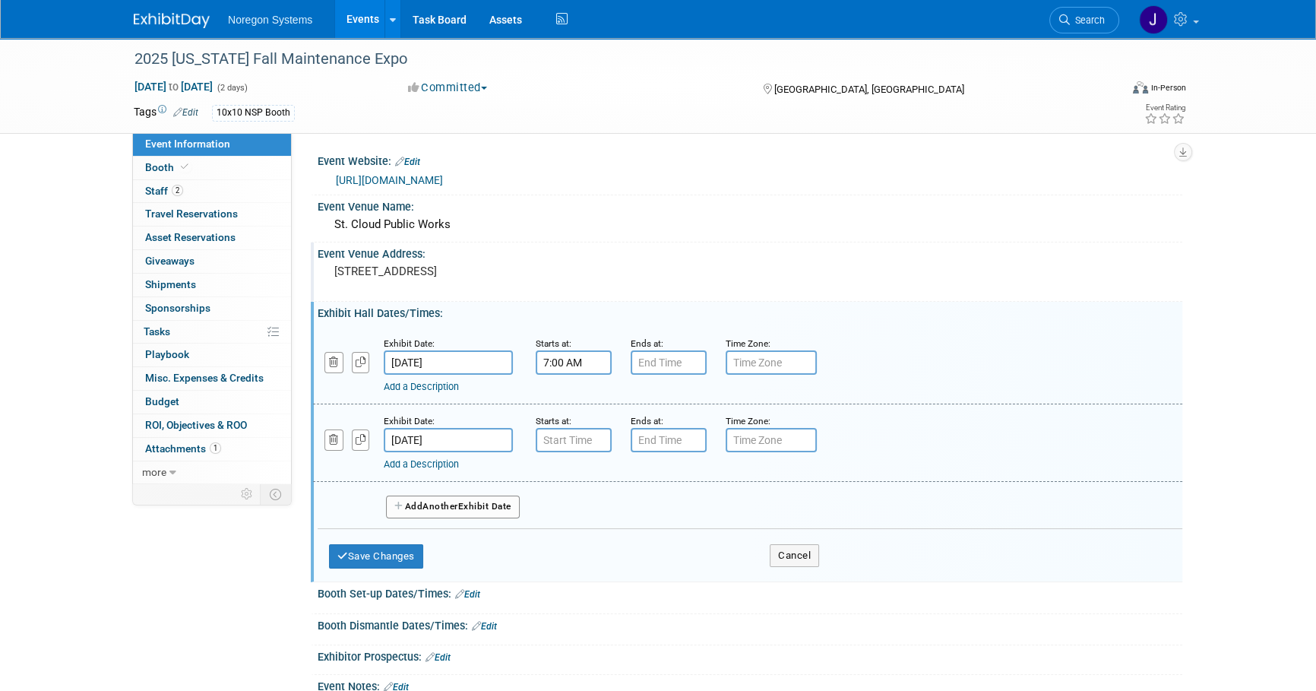
click at [509, 320] on div "Exhibit Date: Oct 1, 2025 Starts at: 7:00 AM Ends at: Time Zone: Apply to all A…" at bounding box center [750, 448] width 864 height 258
click at [476, 594] on link "Edit" at bounding box center [467, 594] width 25 height 11
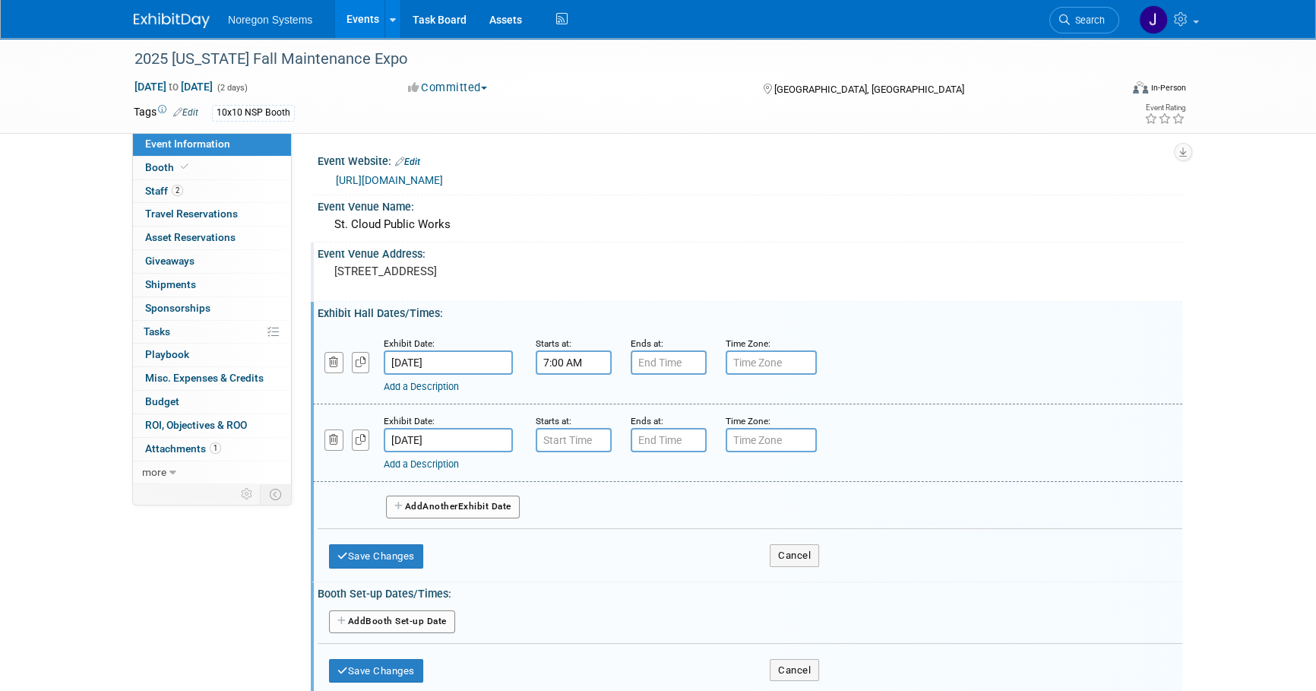
click at [409, 623] on button "Add Another Booth Set-up Date" at bounding box center [392, 621] width 126 height 23
select select "9"
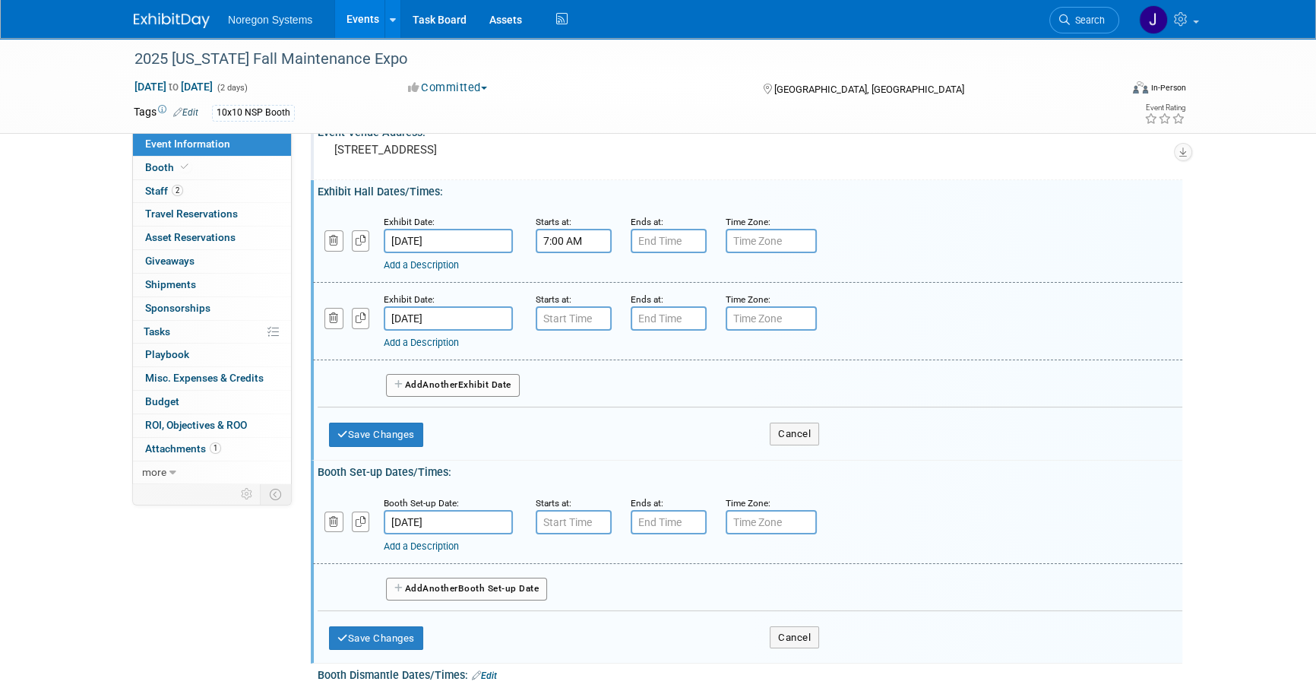
scroll to position [137, 0]
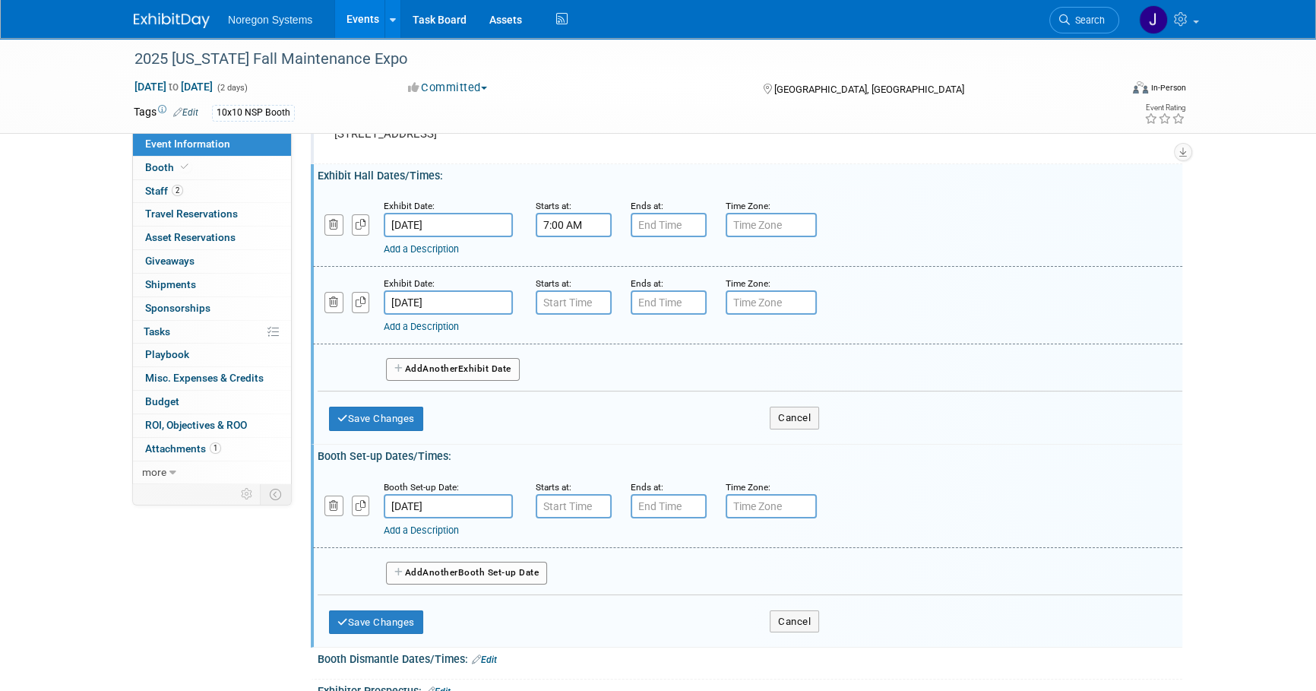
click at [472, 496] on input "Oct 1, 2025" at bounding box center [448, 506] width 129 height 24
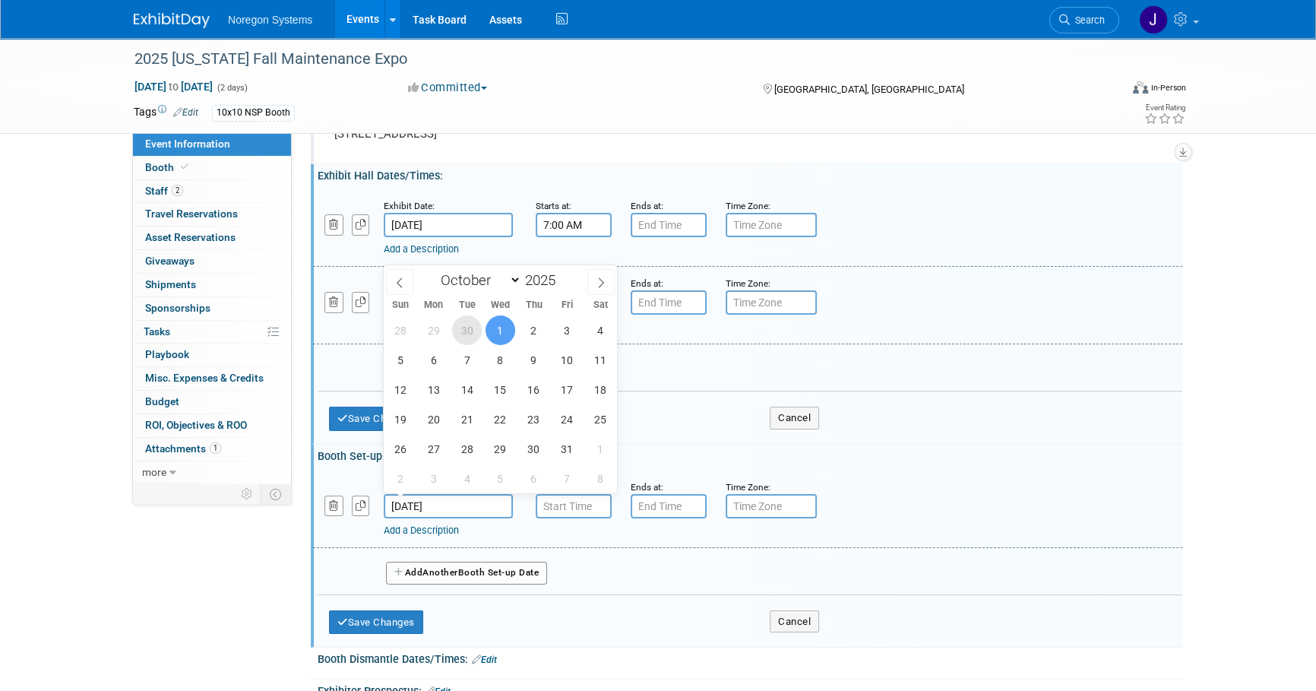
click at [468, 332] on span "30" at bounding box center [467, 330] width 30 height 30
type input "Sep 30, 2025"
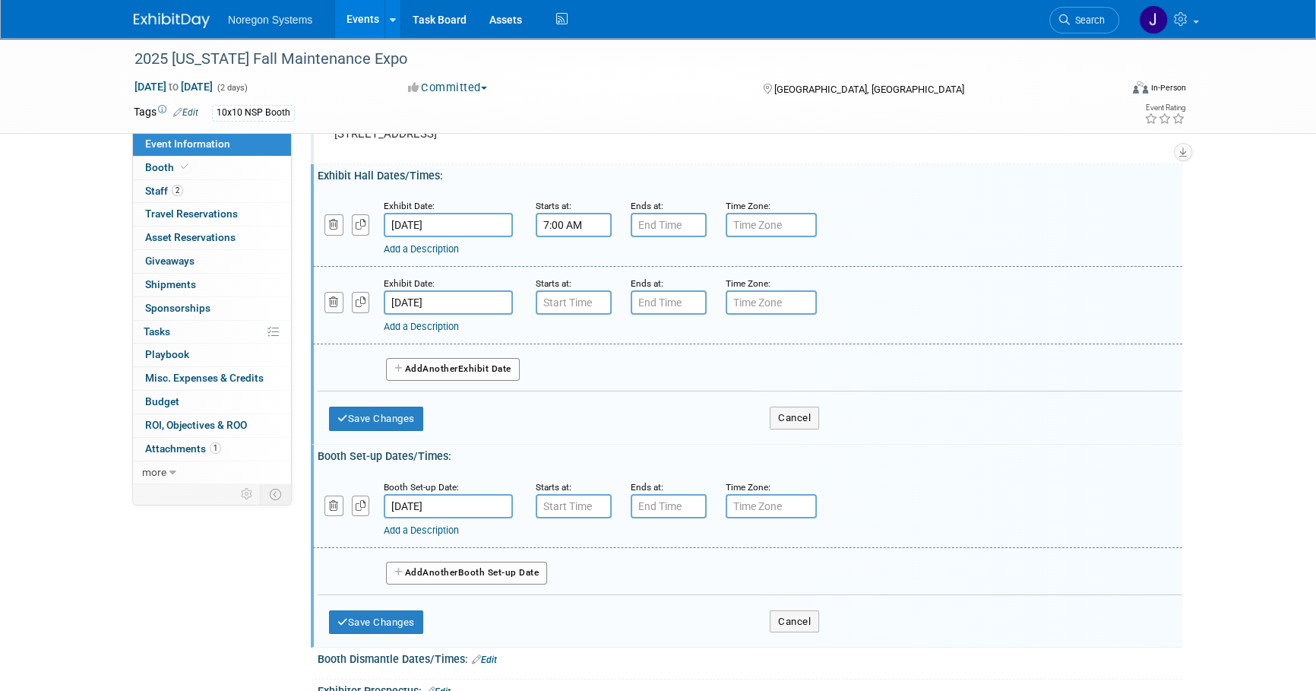
type input "7:00 AM"
click at [566, 503] on input "7:00 AM" at bounding box center [574, 506] width 76 height 24
click at [657, 501] on input "7:00 PM" at bounding box center [669, 506] width 76 height 24
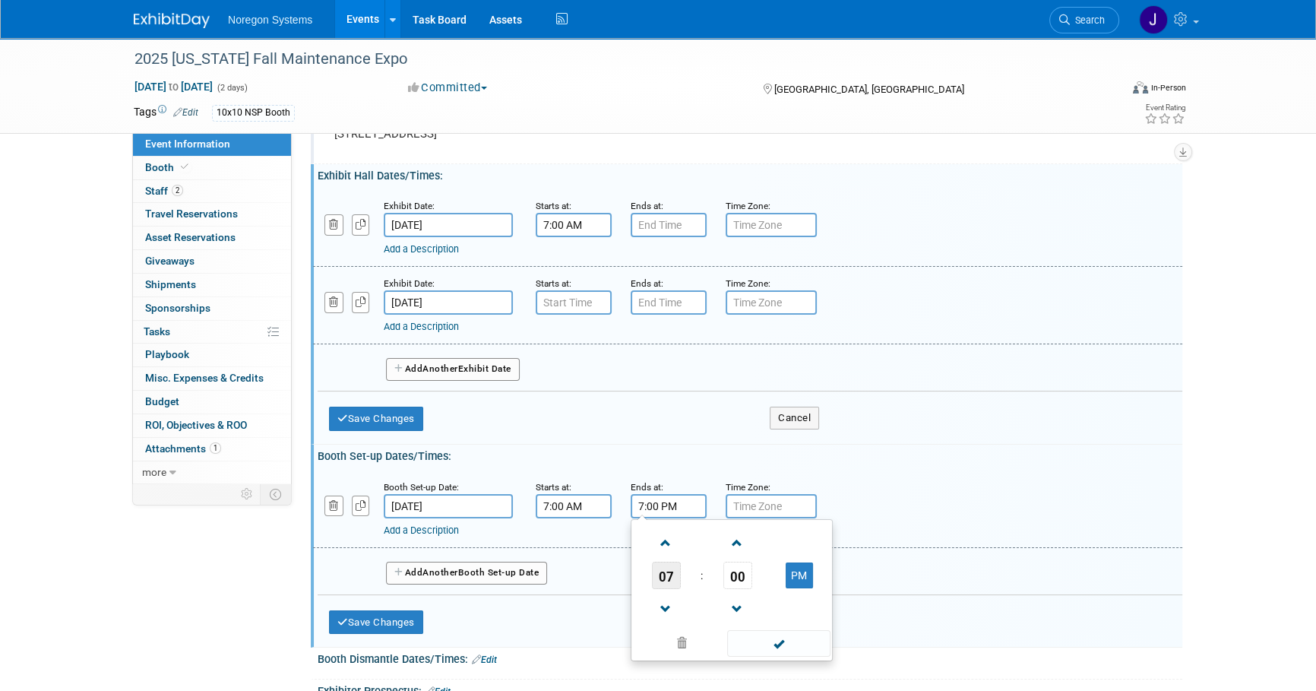
click at [663, 573] on span "07" at bounding box center [666, 574] width 29 height 27
click at [808, 539] on td "03" at bounding box center [804, 543] width 49 height 41
type input "3:00 PM"
click at [926, 463] on div "Booth Set-up Date: Sep 30, 2025 Starts at: 7:00 AM Ends at: 3:00 PM 03 : 00 PM …" at bounding box center [750, 553] width 864 height 181
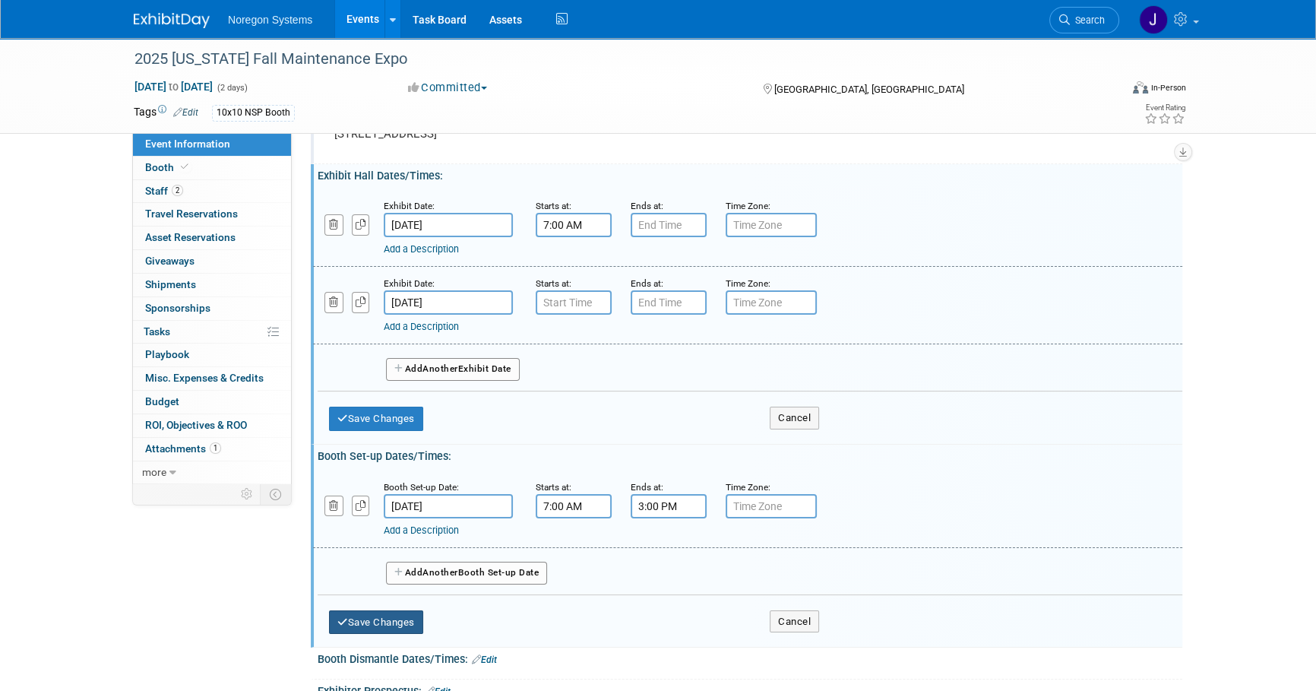
click at [395, 615] on button "Save Changes" at bounding box center [376, 622] width 94 height 24
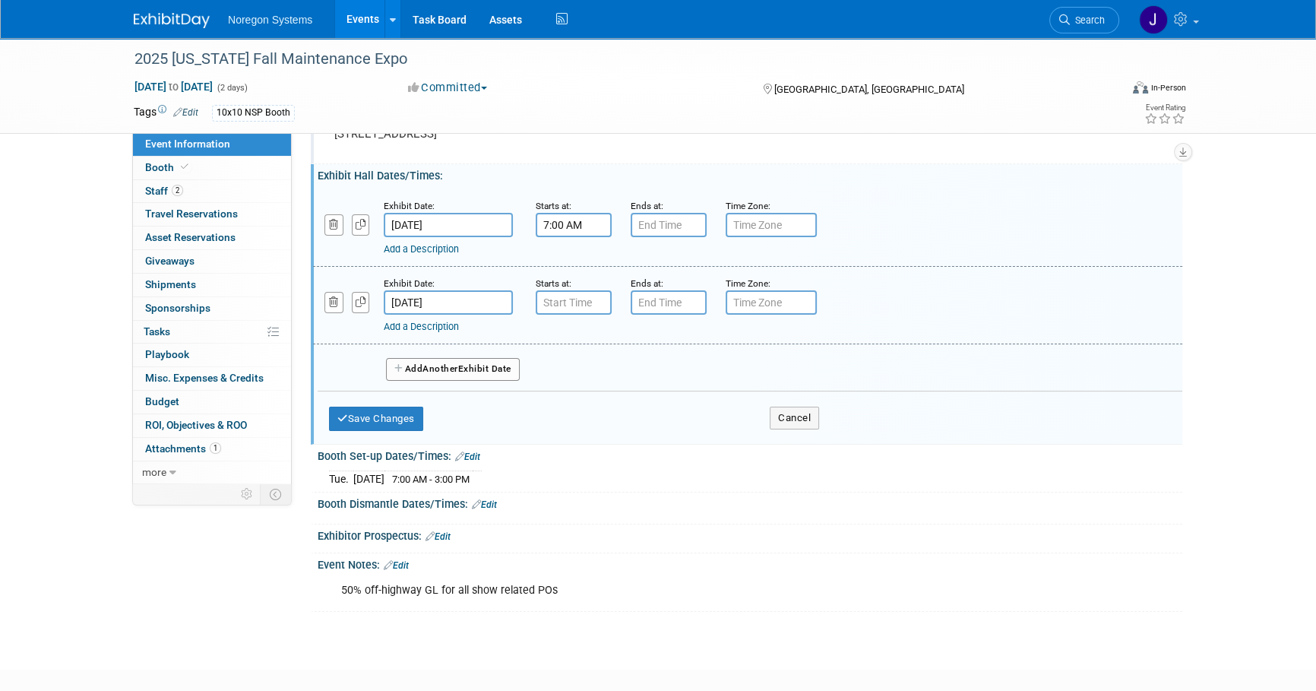
click at [492, 503] on link "Edit" at bounding box center [484, 504] width 25 height 11
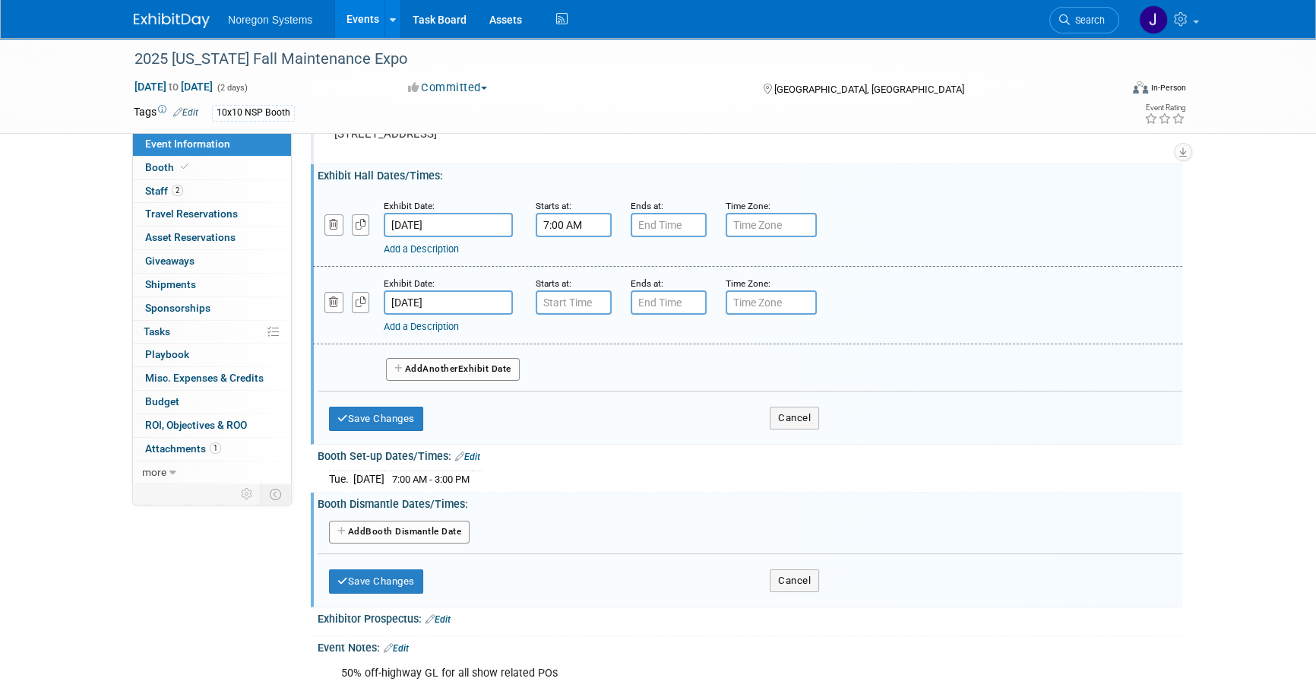
click at [461, 533] on button "Add Another Booth Dismantle Date" at bounding box center [399, 531] width 141 height 23
select select "9"
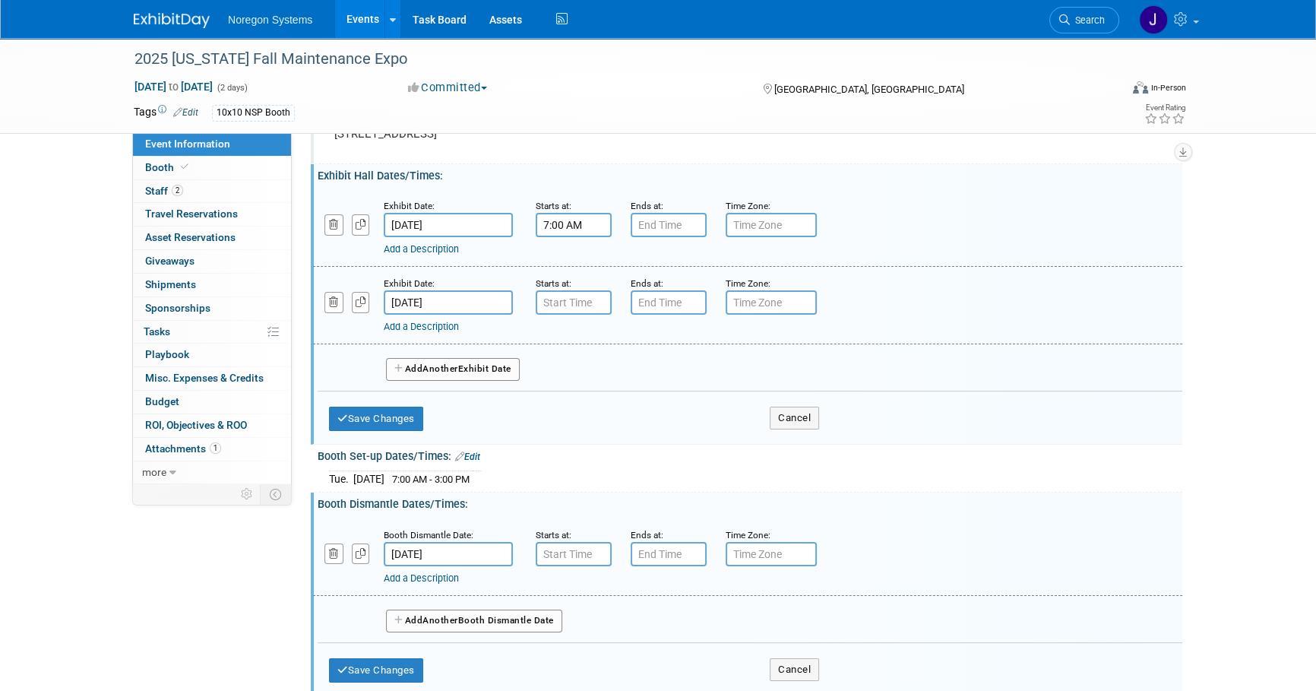
click at [470, 558] on input "Oct 2, 2025" at bounding box center [448, 554] width 129 height 24
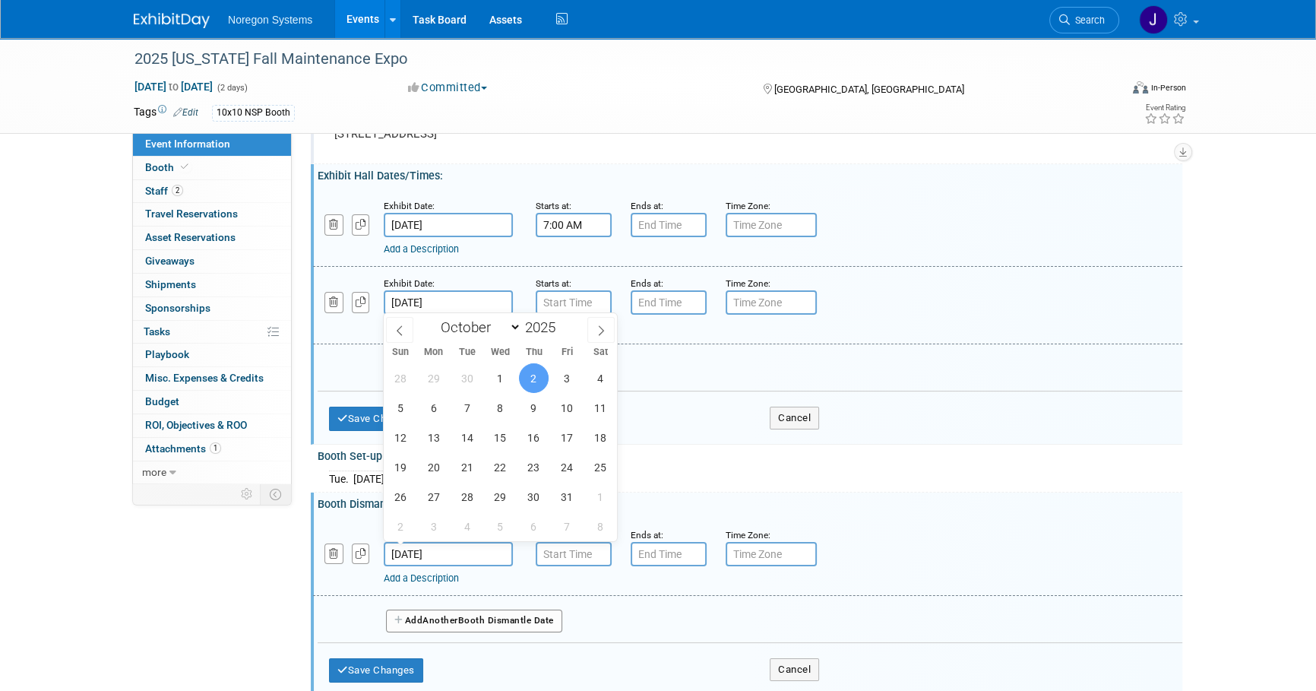
click at [566, 577] on div "Add a Description" at bounding box center [709, 578] width 650 height 14
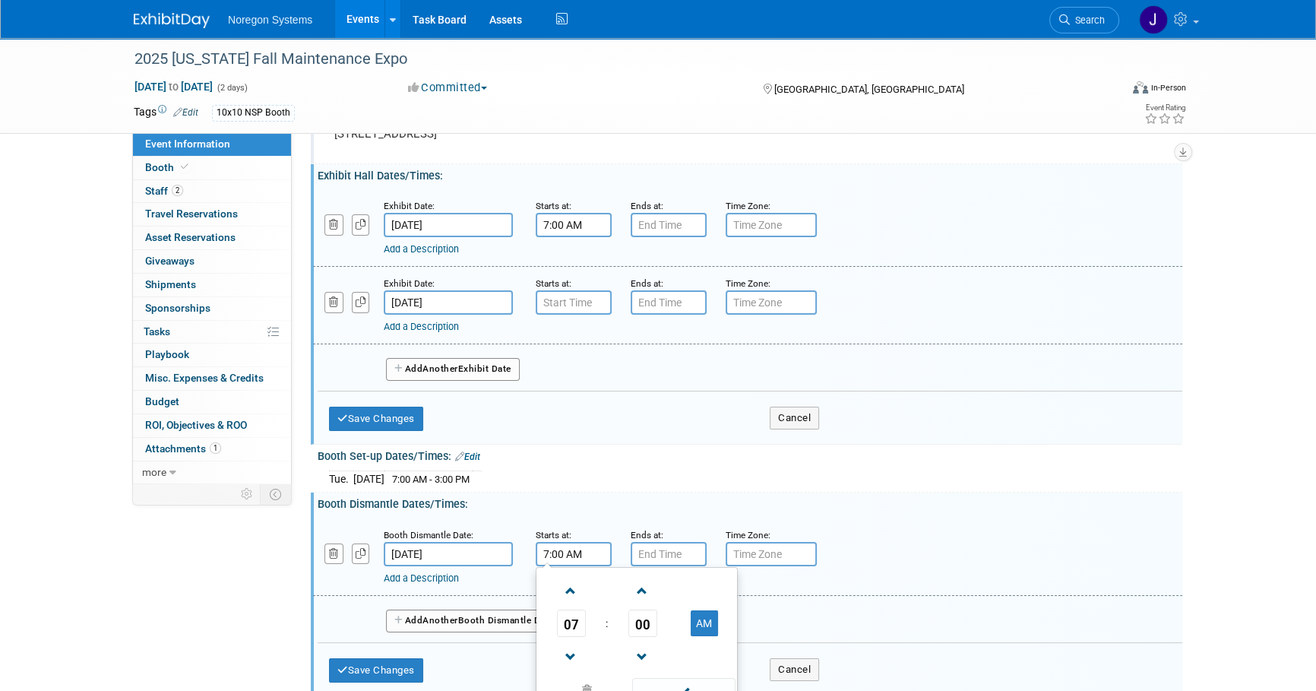
click at [568, 554] on input "7:00 AM" at bounding box center [574, 554] width 76 height 24
click at [576, 626] on span "07" at bounding box center [571, 622] width 29 height 27
click at [567, 583] on td "12" at bounding box center [563, 591] width 49 height 41
click at [700, 615] on button "AM" at bounding box center [704, 623] width 27 height 26
type input "12:00 PM"
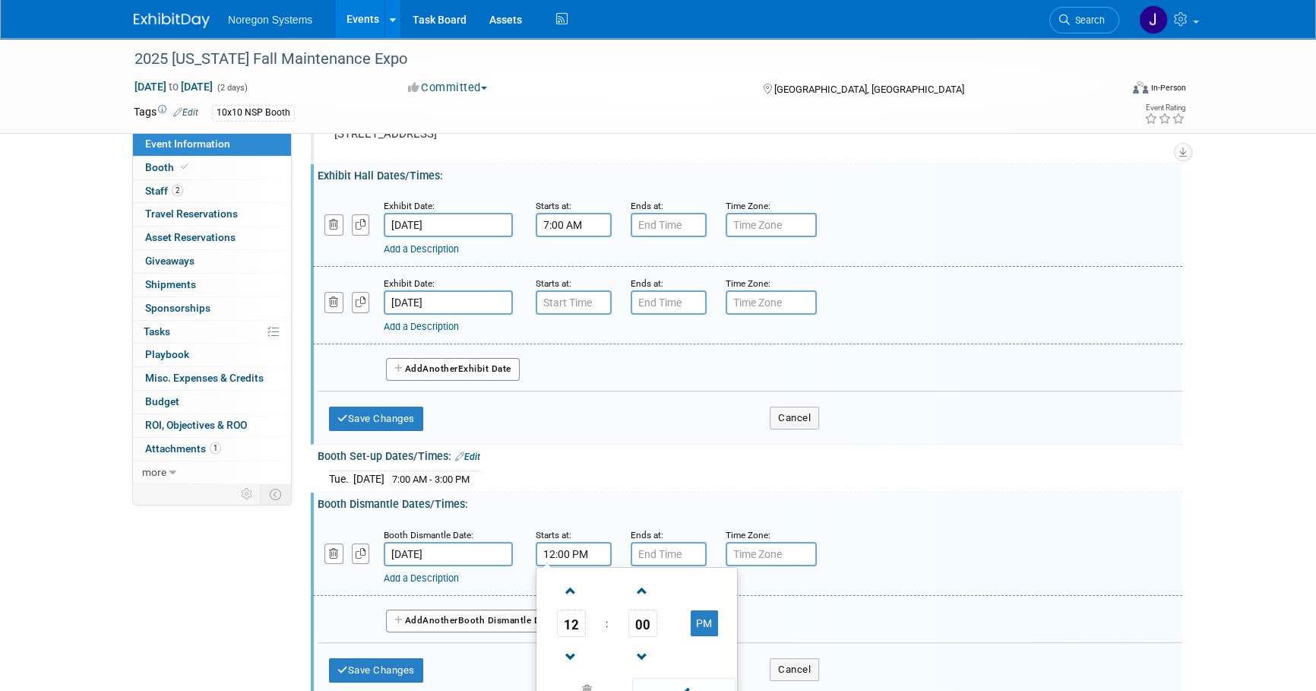
type input "7:00 PM"
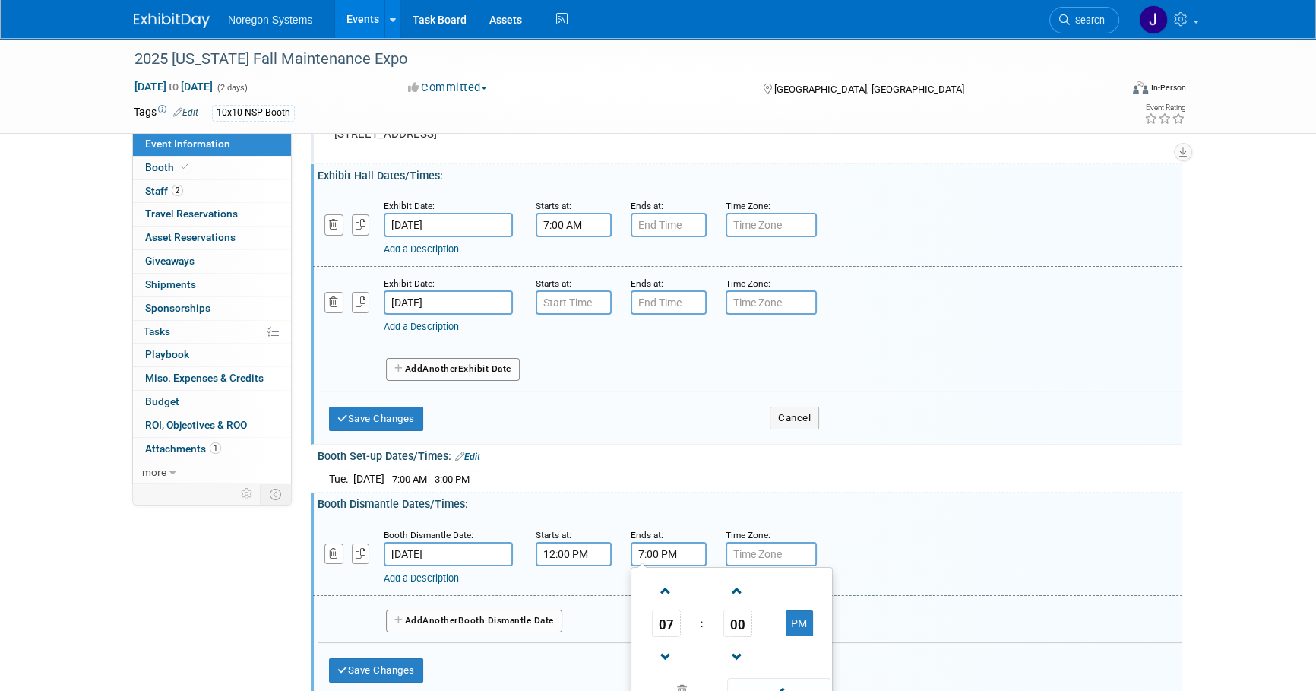
click at [699, 551] on input "7:00 PM" at bounding box center [669, 554] width 76 height 24
click at [570, 552] on input "12:00 PM" at bounding box center [574, 554] width 76 height 24
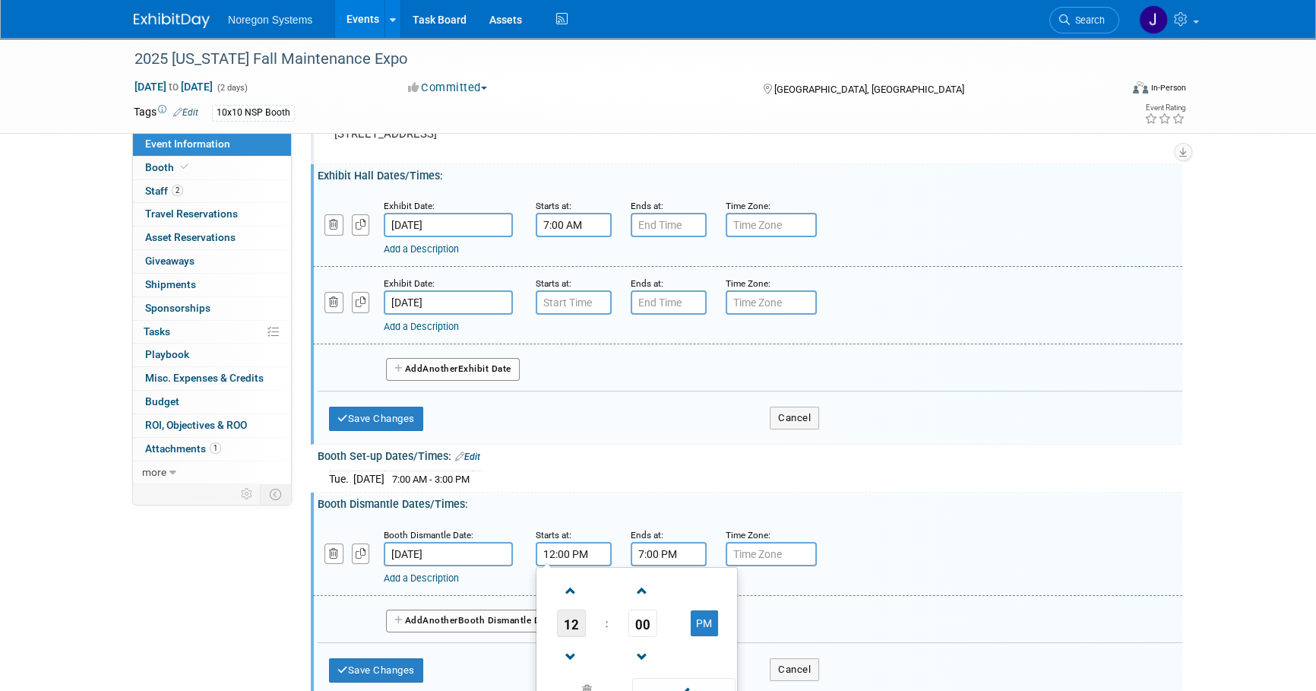
click at [567, 610] on span "12" at bounding box center [571, 622] width 29 height 27
click at [611, 594] on td "01" at bounding box center [612, 591] width 49 height 41
type input "1:00 PM"
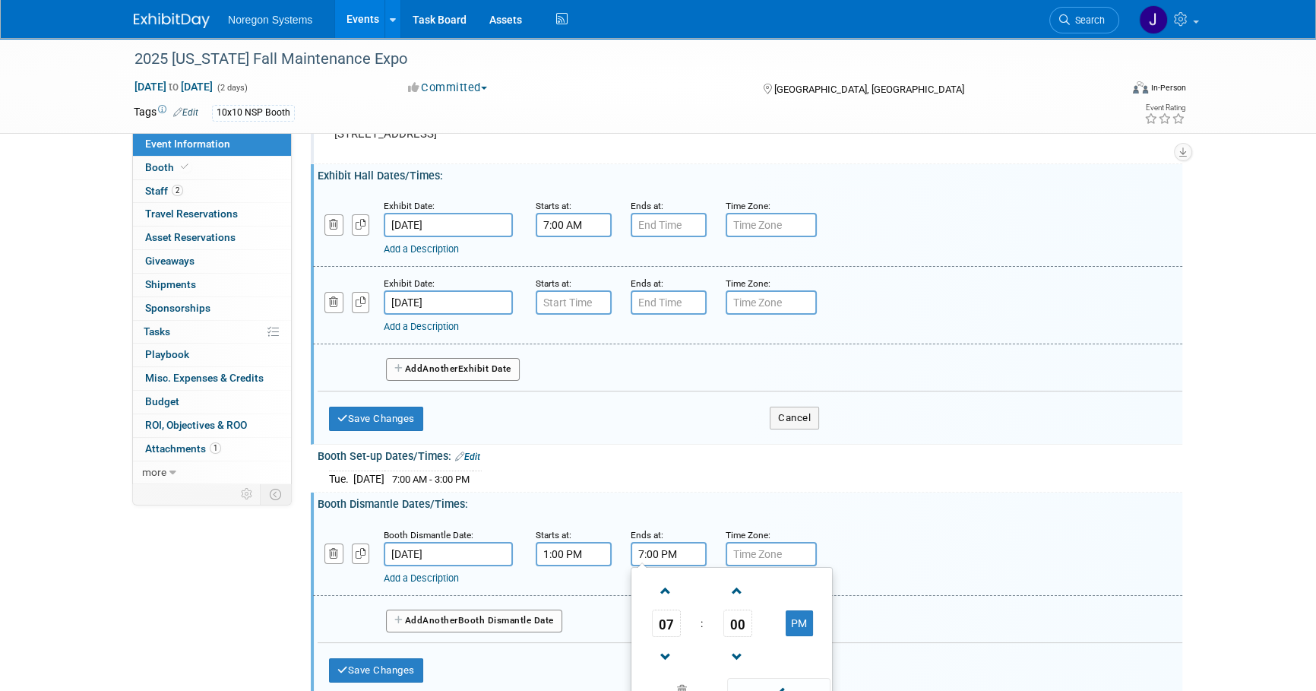
click at [684, 552] on input "7:00 PM" at bounding box center [669, 554] width 76 height 24
click at [672, 617] on span "07" at bounding box center [666, 622] width 29 height 27
click at [667, 629] on td "04" at bounding box center [658, 632] width 49 height 41
click at [965, 497] on div "Booth Dismantle Dates/Times: Edit" at bounding box center [750, 501] width 864 height 19
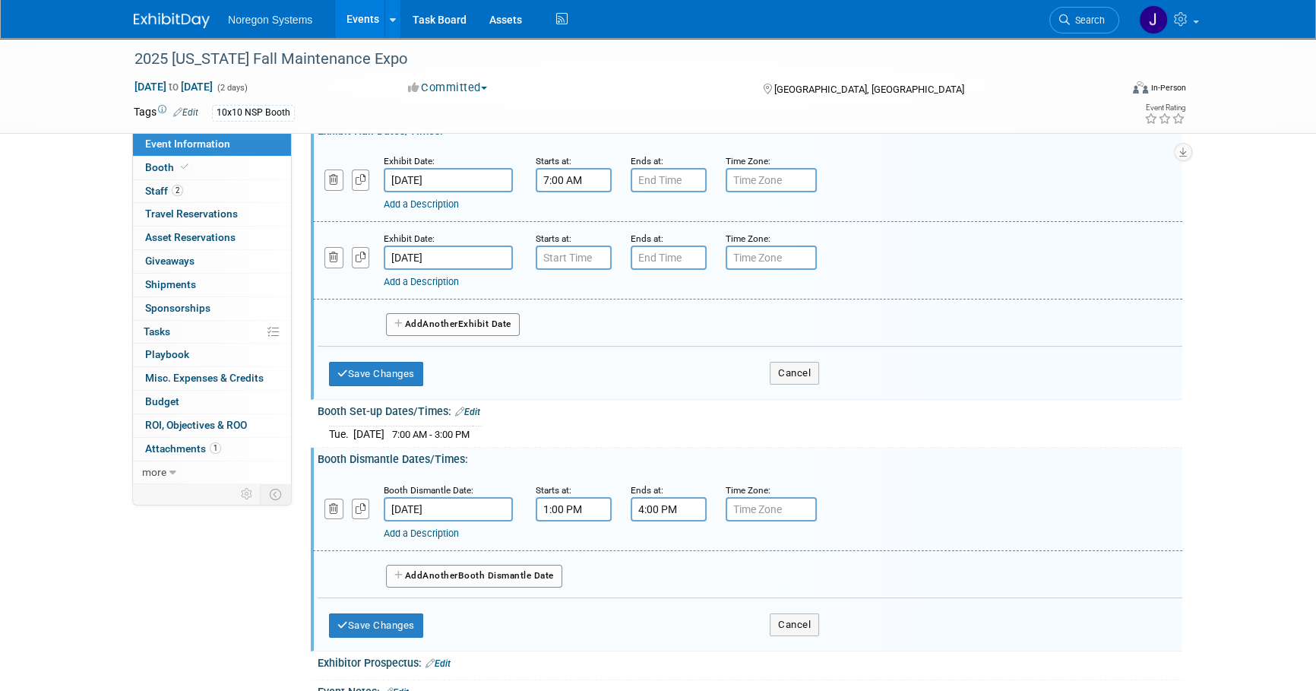
scroll to position [207, 0]
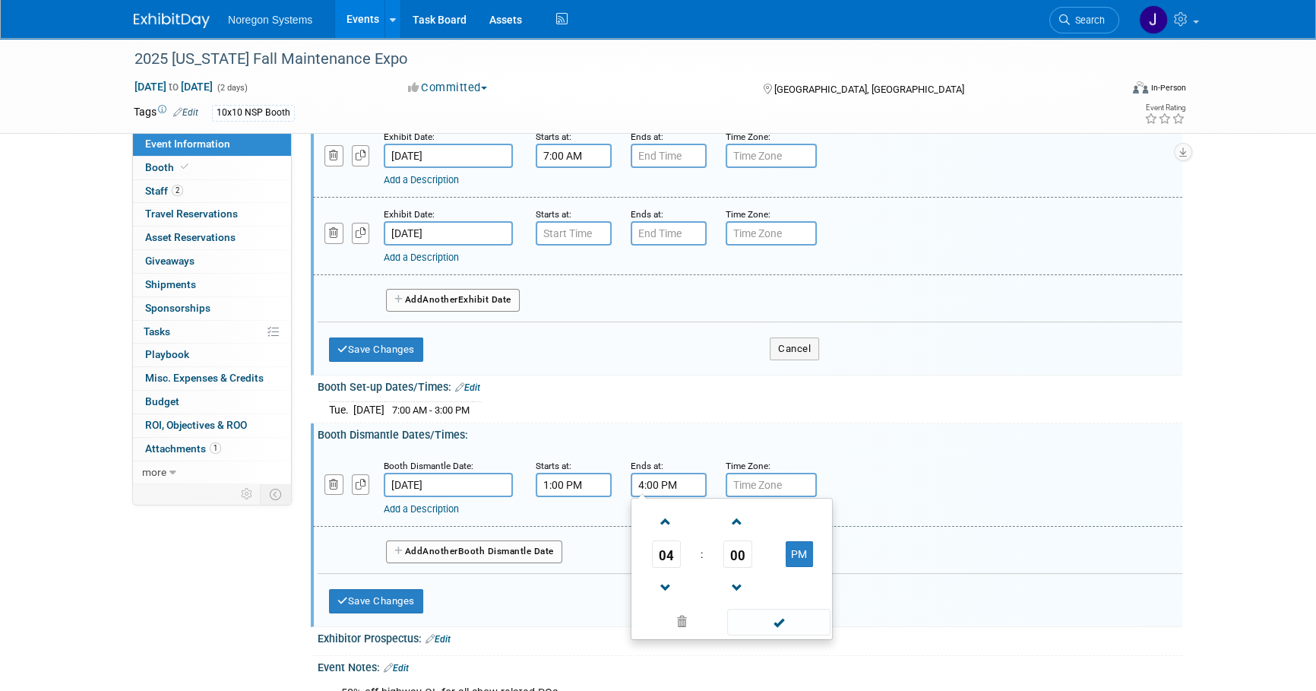
click at [669, 481] on input "4:00 PM" at bounding box center [669, 485] width 76 height 24
click at [665, 553] on span "04" at bounding box center [666, 553] width 29 height 27
click at [812, 517] on td "03" at bounding box center [804, 521] width 49 height 41
type input "3:00 PM"
click at [912, 453] on div "Booth Dismantle Date: Oct 2, 2025 Starts at: 1:00 PM Ends at: 3:00 PM Time Zone…" at bounding box center [747, 487] width 869 height 77
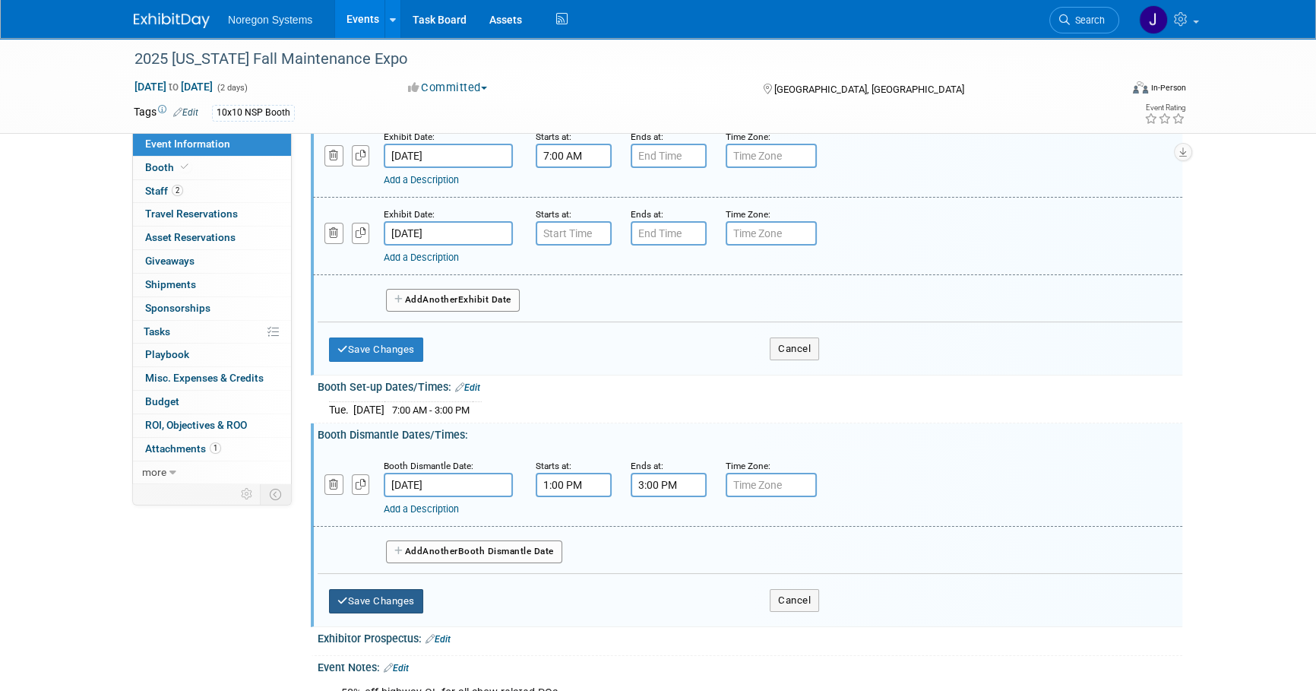
click at [403, 600] on button "Save Changes" at bounding box center [376, 601] width 94 height 24
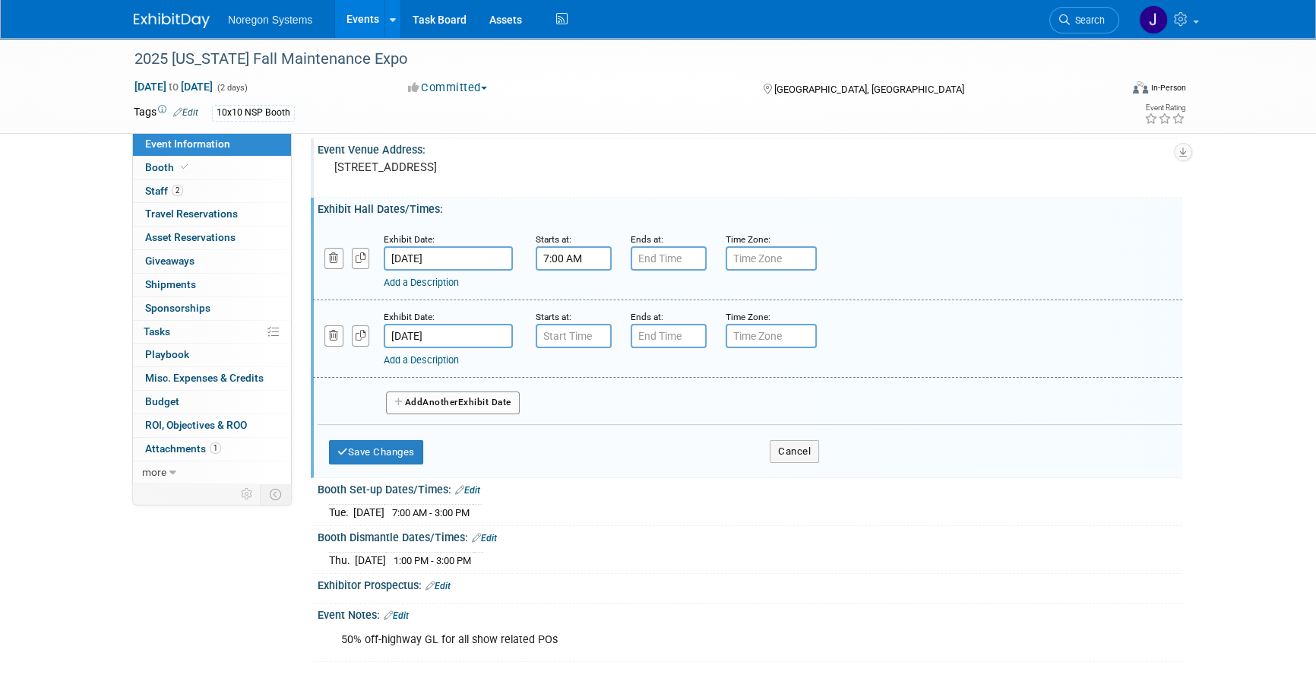
scroll to position [0, 0]
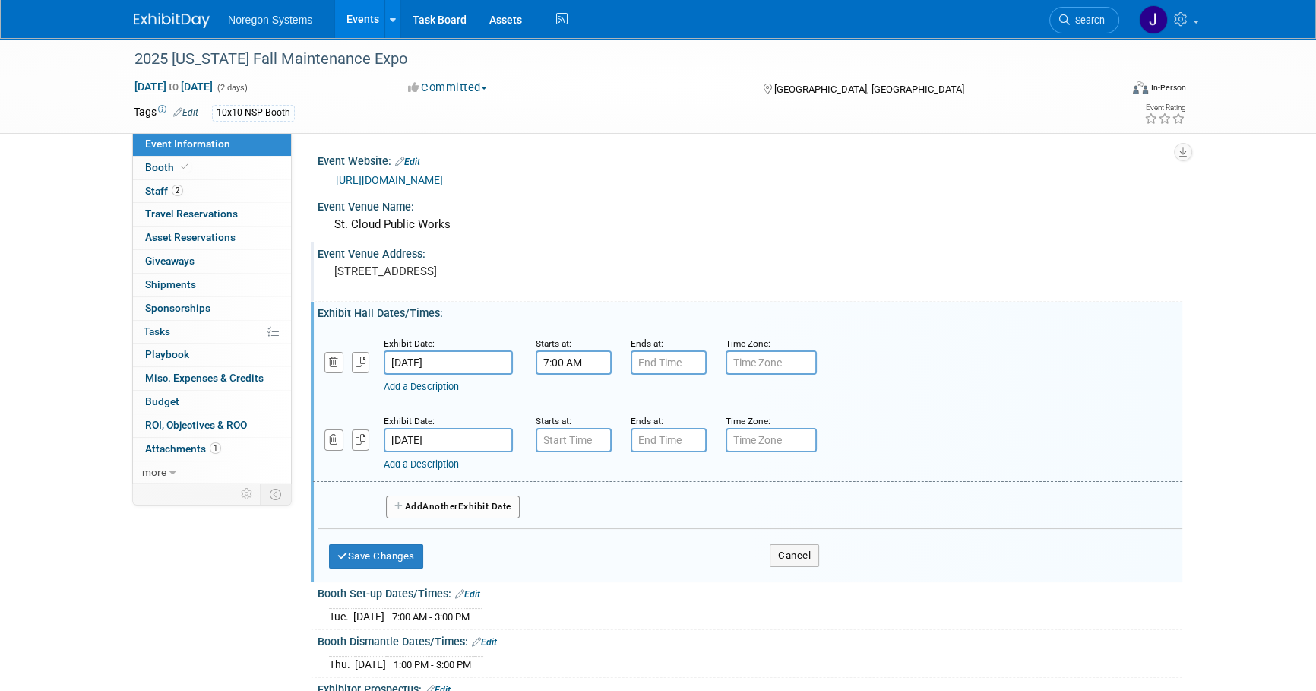
click at [663, 364] on input "text" at bounding box center [669, 362] width 76 height 24
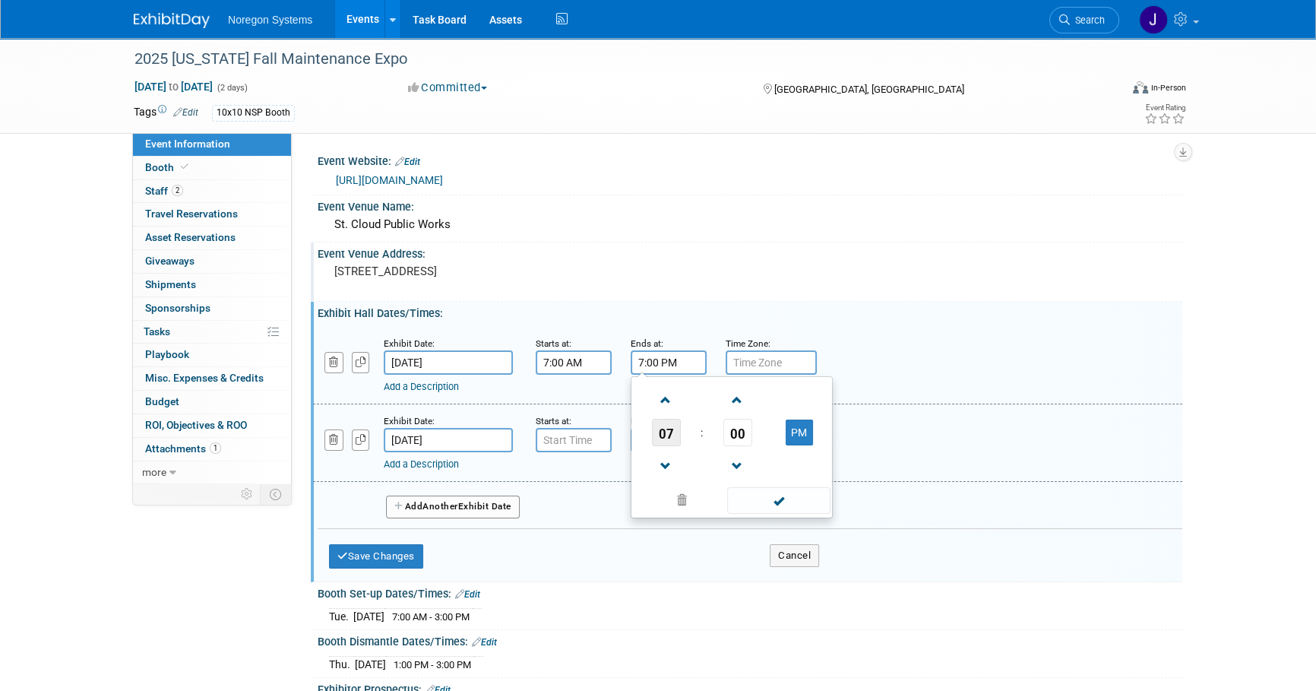
click at [668, 430] on span "07" at bounding box center [666, 432] width 29 height 27
click at [650, 439] on td "04" at bounding box center [658, 441] width 49 height 41
type input "4:00 PM"
type input "7:00 AM"
click at [584, 438] on input "7:00 AM" at bounding box center [574, 440] width 76 height 24
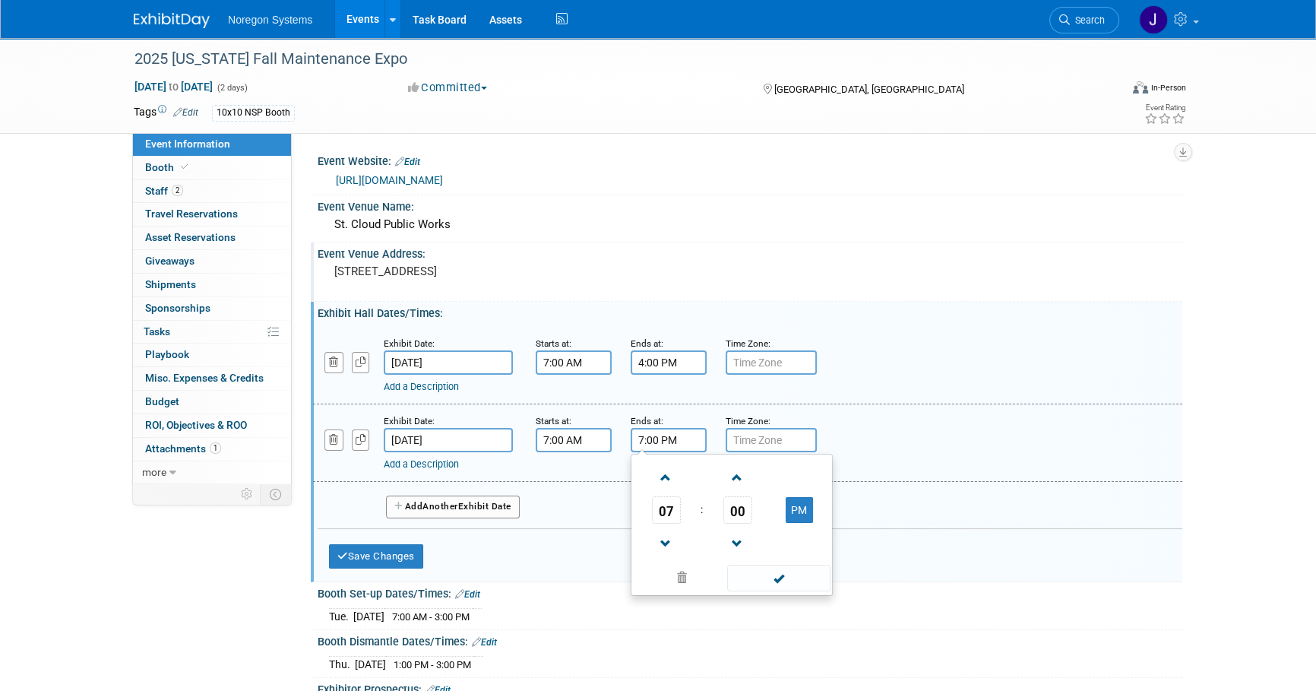
click at [672, 433] on input "7:00 PM" at bounding box center [669, 440] width 76 height 24
click at [675, 508] on span "07" at bounding box center [666, 509] width 29 height 27
click at [660, 479] on td "12" at bounding box center [658, 477] width 49 height 41
type input "12:00 PM"
click at [927, 405] on div "Exhibit Date: Oct 2, 2025 Starts at: 7:00 AM Ends at: 12:00 PM 12 : 00 PM 12 01…" at bounding box center [747, 442] width 869 height 77
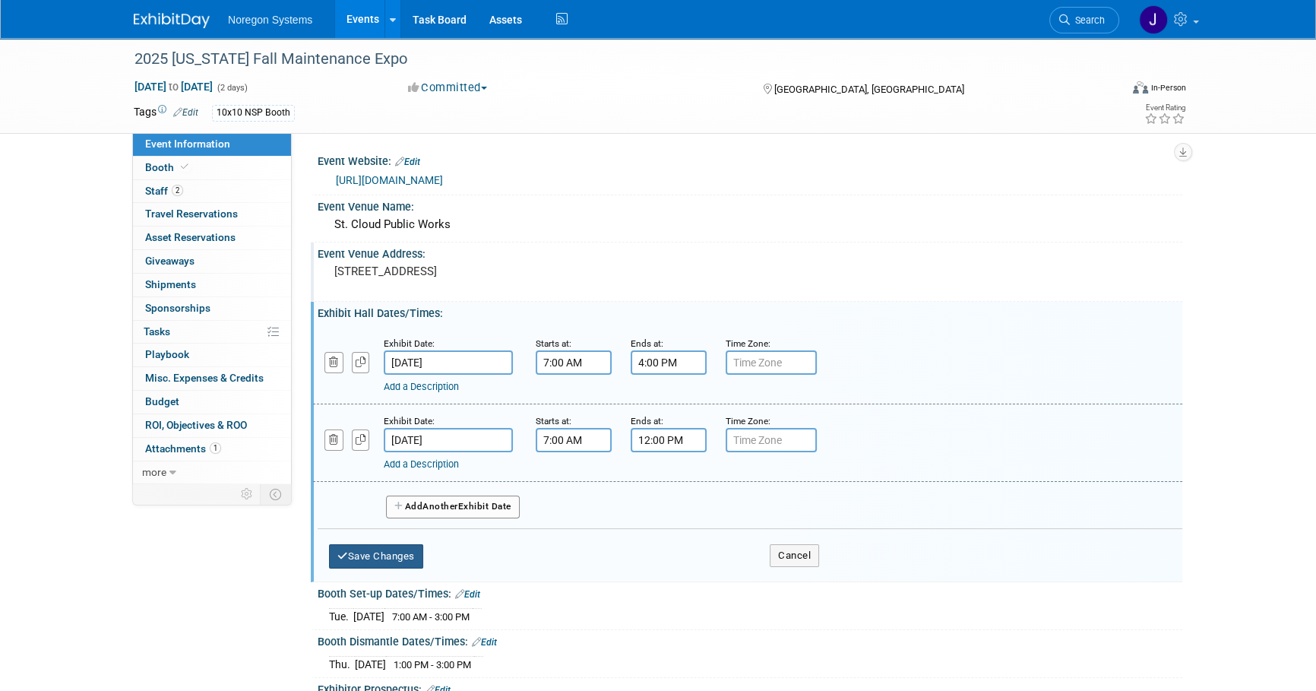
click at [391, 562] on button "Save Changes" at bounding box center [376, 556] width 94 height 24
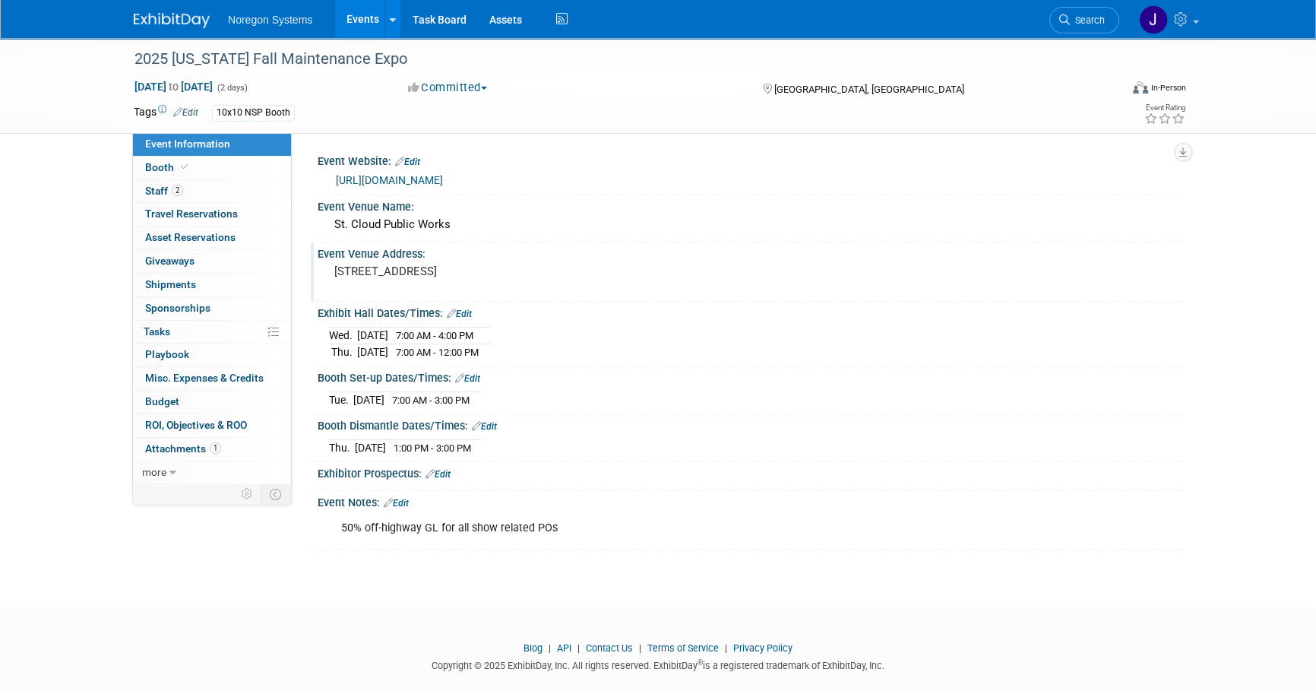
click at [177, 19] on img at bounding box center [172, 20] width 76 height 15
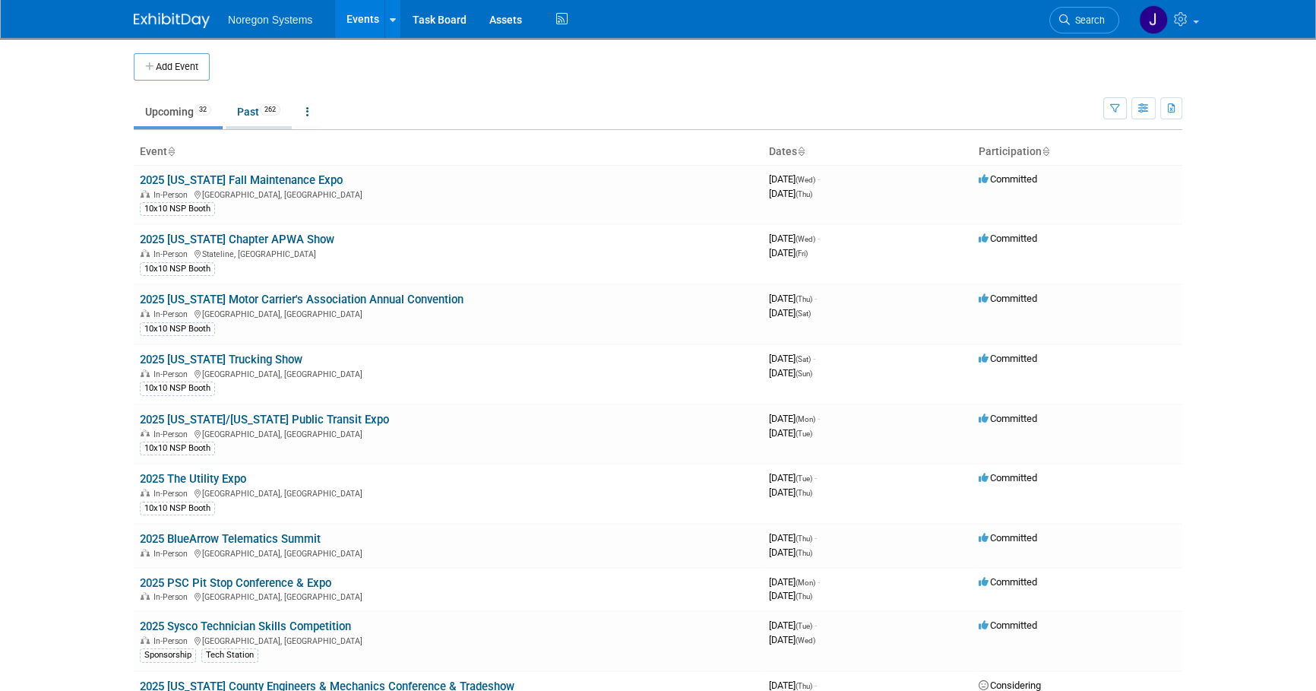
click at [248, 106] on link "Past 262" at bounding box center [259, 111] width 66 height 29
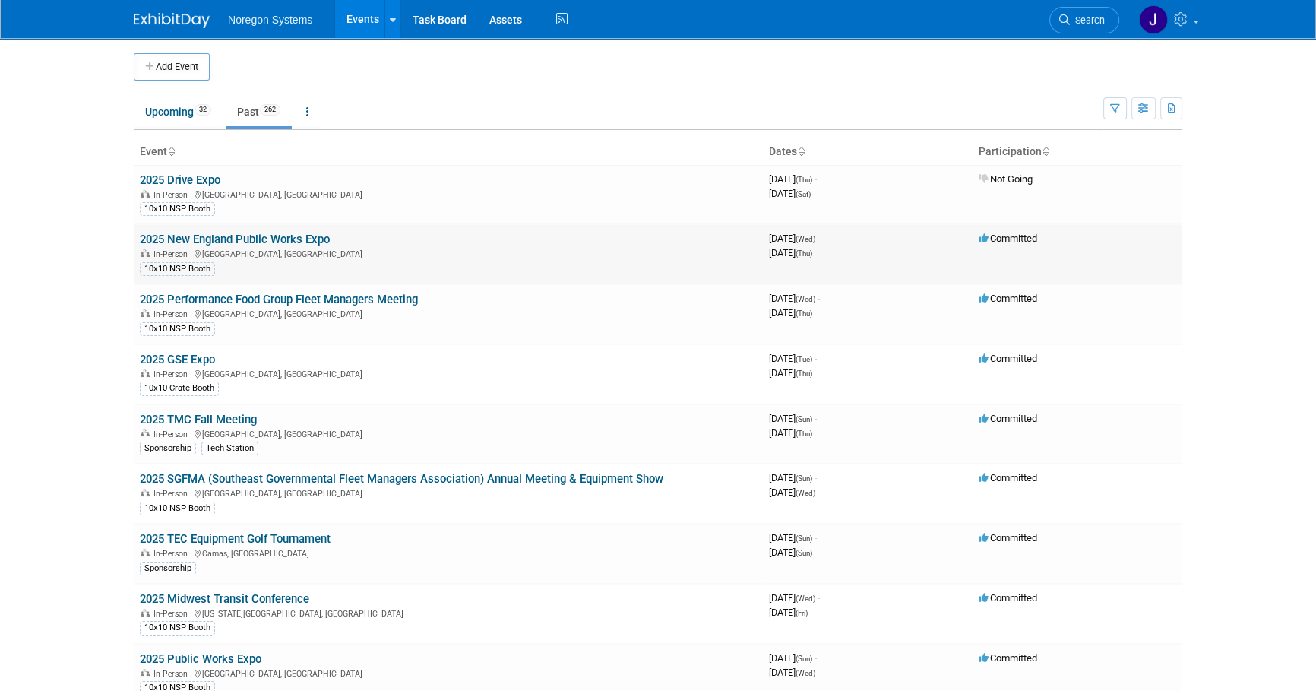
click at [280, 235] on link "2025 New England Public Works Expo" at bounding box center [235, 239] width 190 height 14
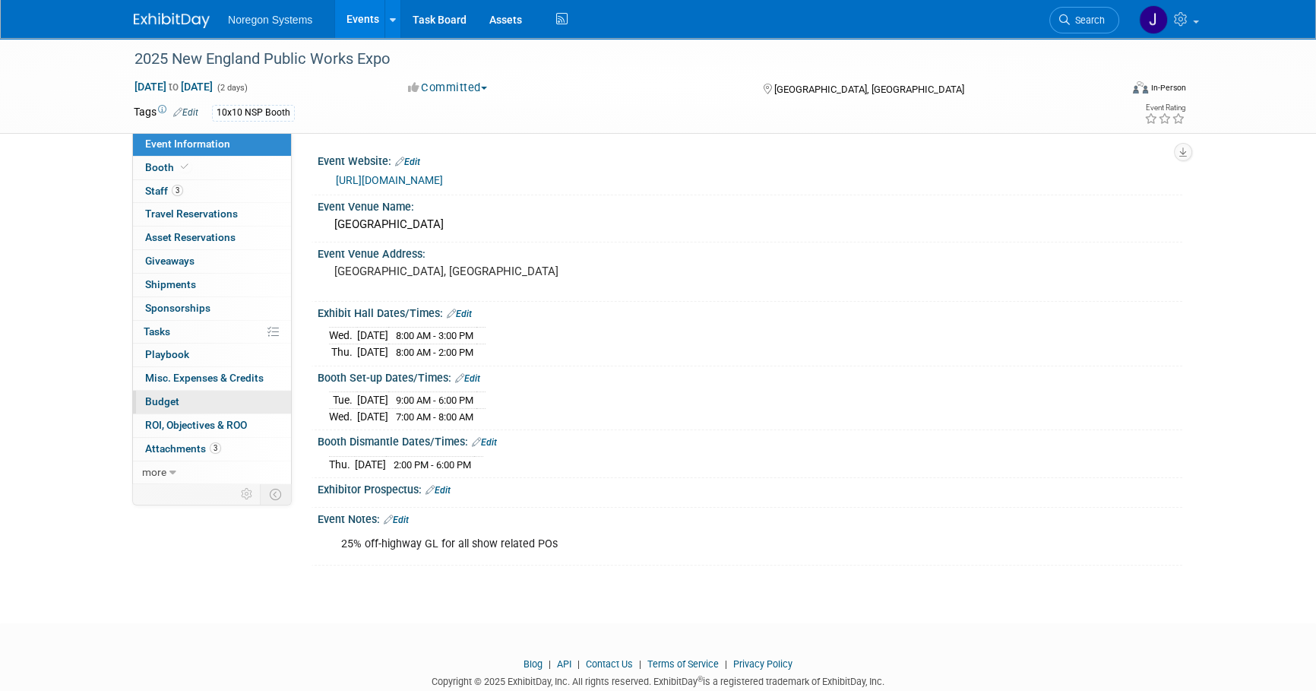
click at [204, 404] on link "Budget" at bounding box center [212, 401] width 158 height 23
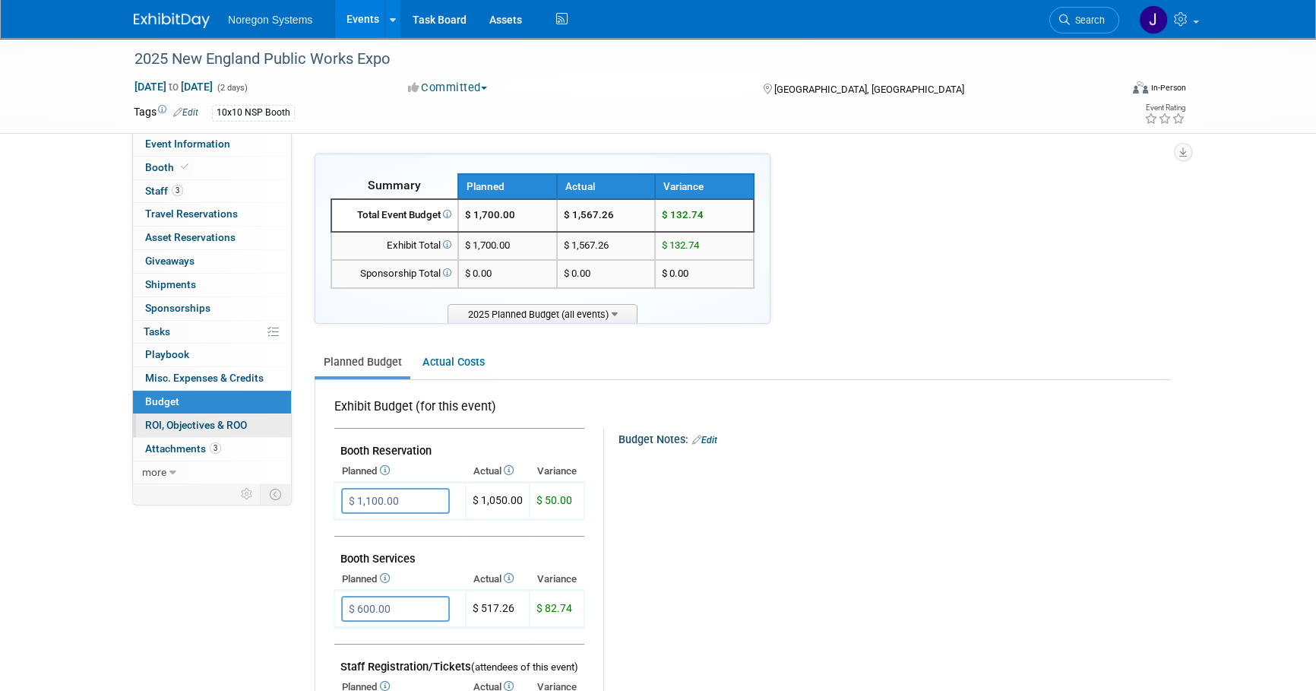
click at [211, 430] on link "0 ROI, Objectives & ROO 0" at bounding box center [212, 425] width 158 height 23
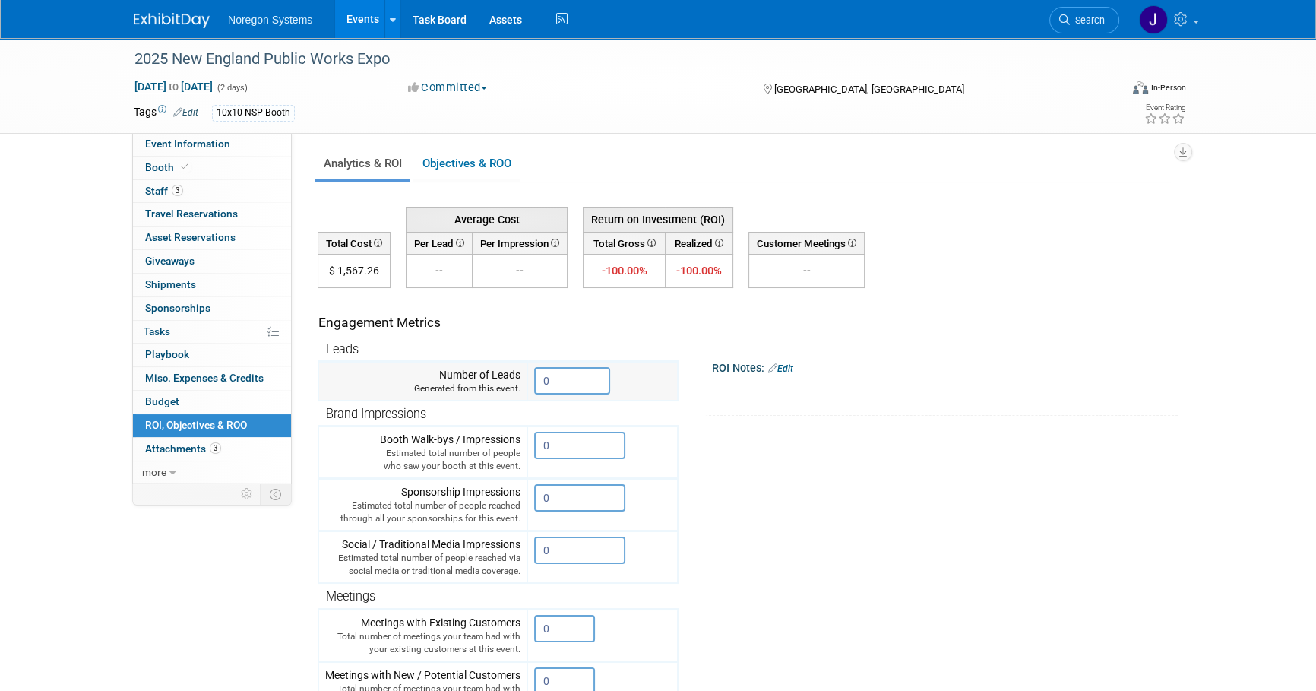
click at [555, 375] on input "0" at bounding box center [572, 380] width 76 height 27
drag, startPoint x: 523, startPoint y: 378, endPoint x: 504, endPoint y: 376, distance: 19.1
click at [504, 376] on tr "Number of Leads Generated from this event. 0" at bounding box center [497, 382] width 359 height 40
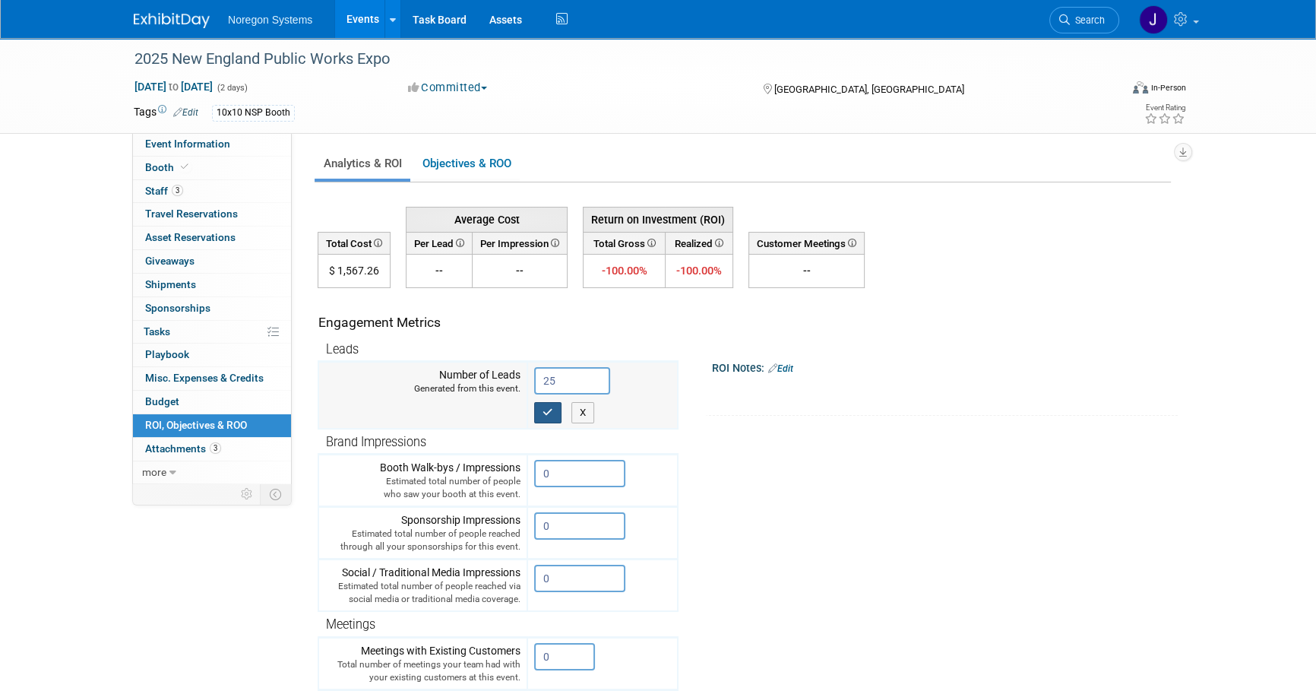
type input "25"
click at [549, 407] on icon "button" at bounding box center [547, 412] width 11 height 10
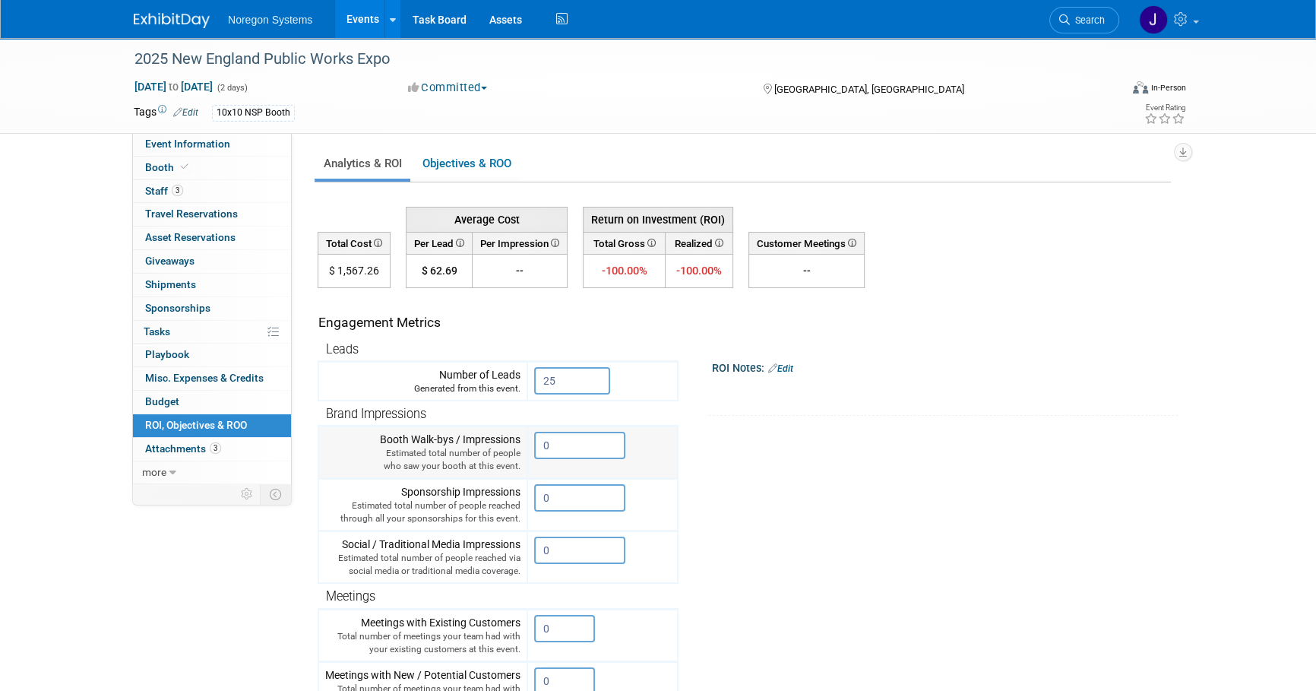
click at [562, 449] on input "0" at bounding box center [579, 444] width 91 height 27
click at [568, 447] on input "0" at bounding box center [579, 444] width 91 height 27
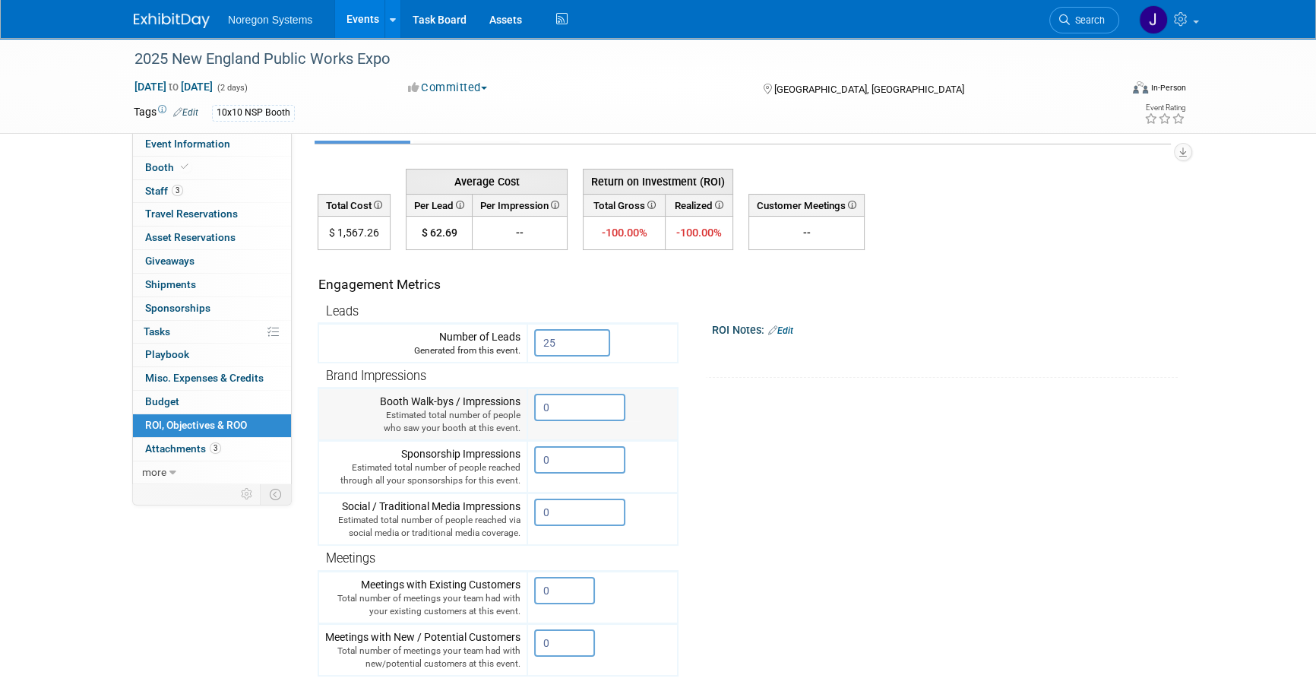
scroll to position [68, 0]
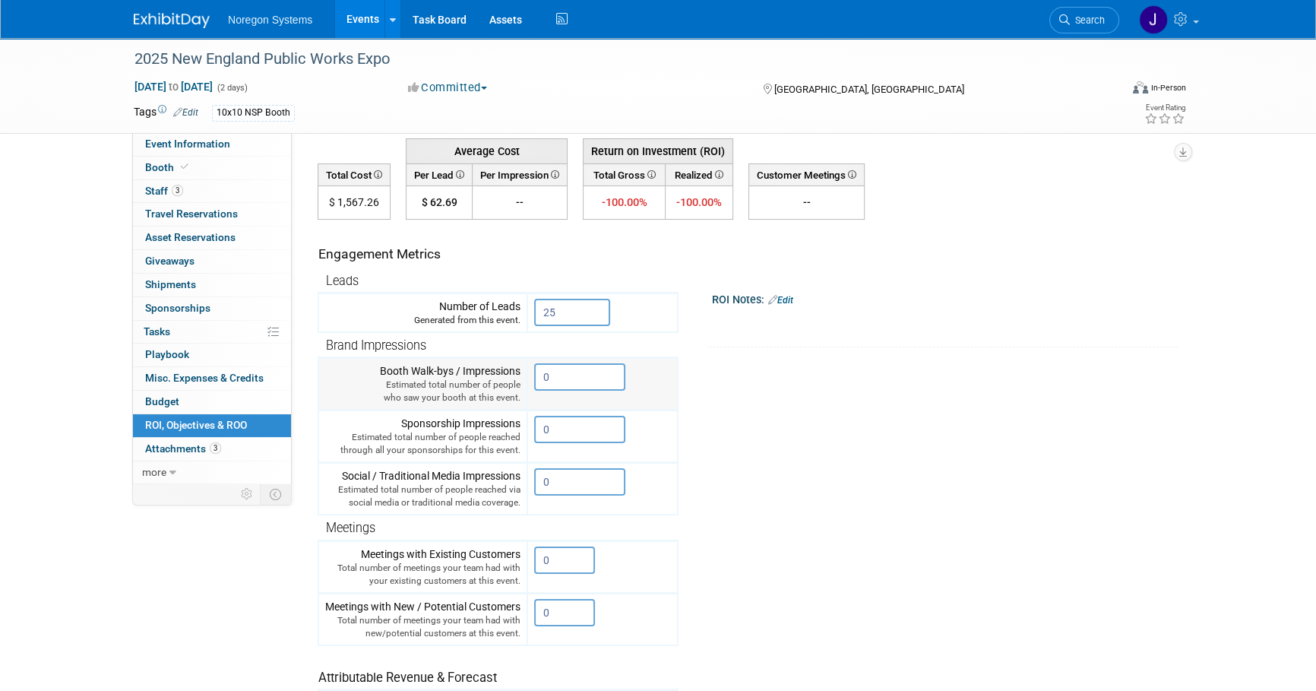
drag, startPoint x: 564, startPoint y: 380, endPoint x: 514, endPoint y: 379, distance: 49.4
click at [514, 379] on tr "Booth Walk-bys / Impressions Estimated total number of people who saw your boot…" at bounding box center [497, 384] width 359 height 52
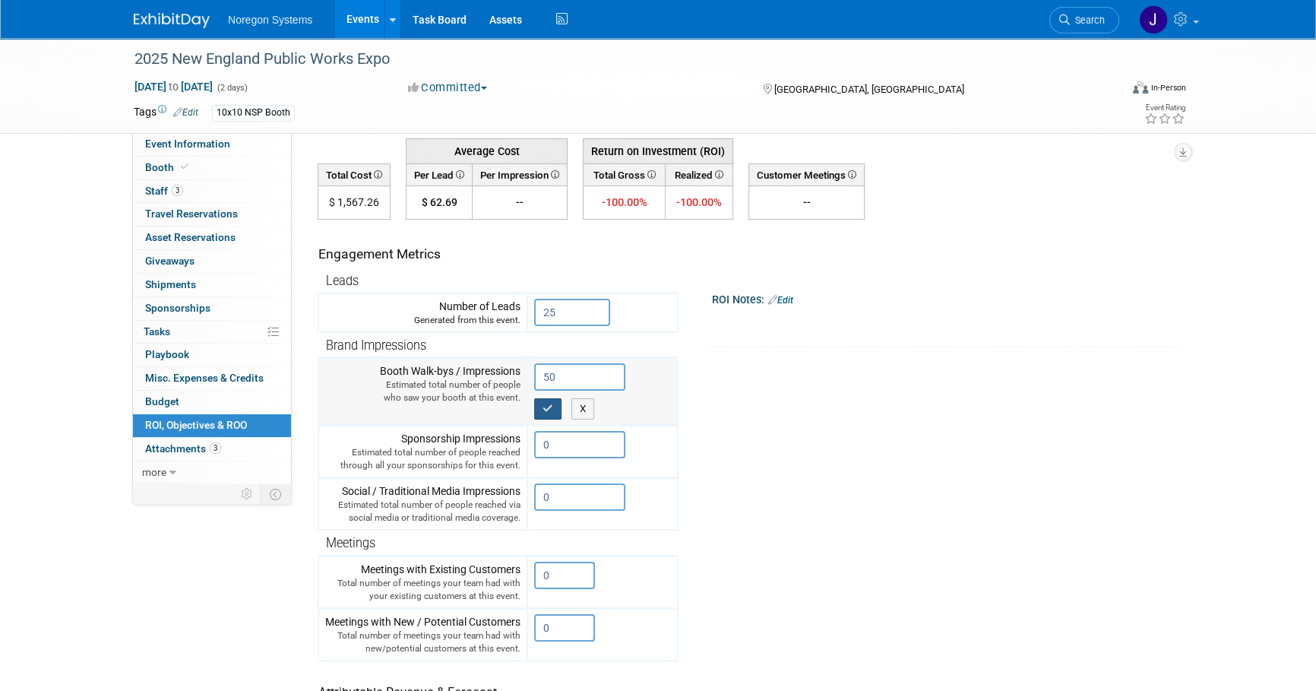
type input "50"
click at [551, 408] on icon "button" at bounding box center [547, 408] width 11 height 10
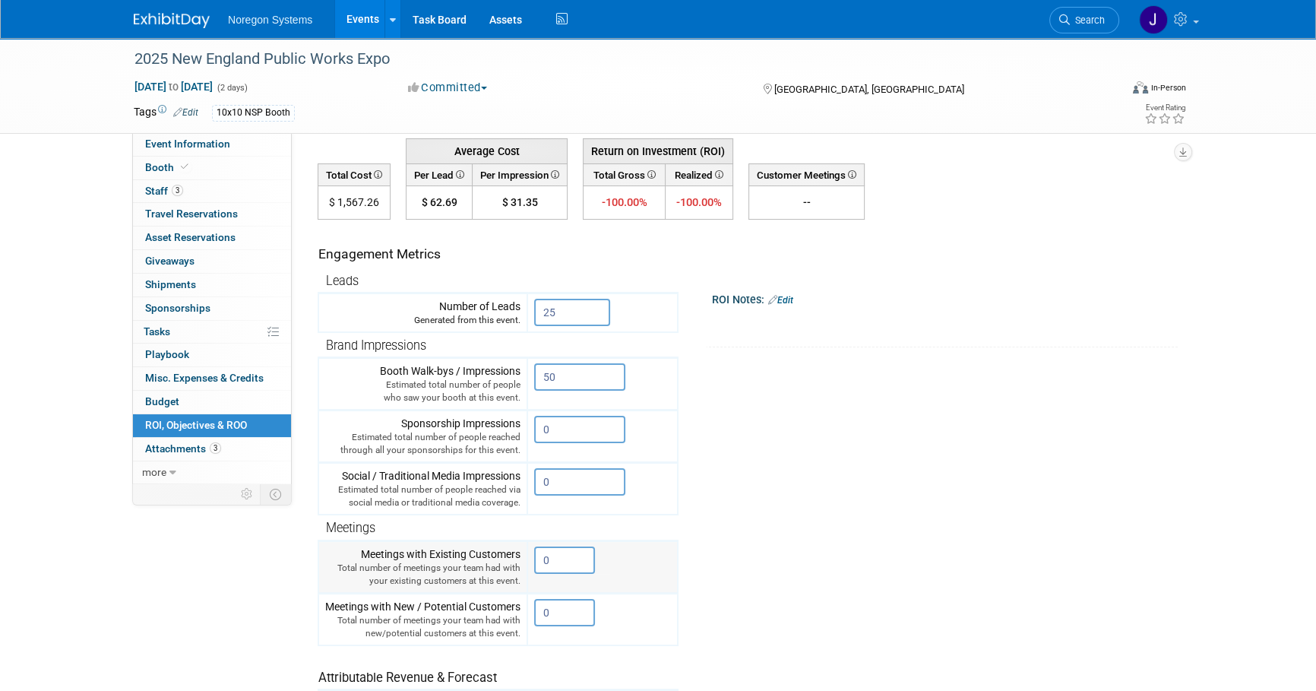
drag, startPoint x: 558, startPoint y: 560, endPoint x: 536, endPoint y: 561, distance: 22.0
click at [536, 561] on input "0" at bounding box center [564, 559] width 61 height 27
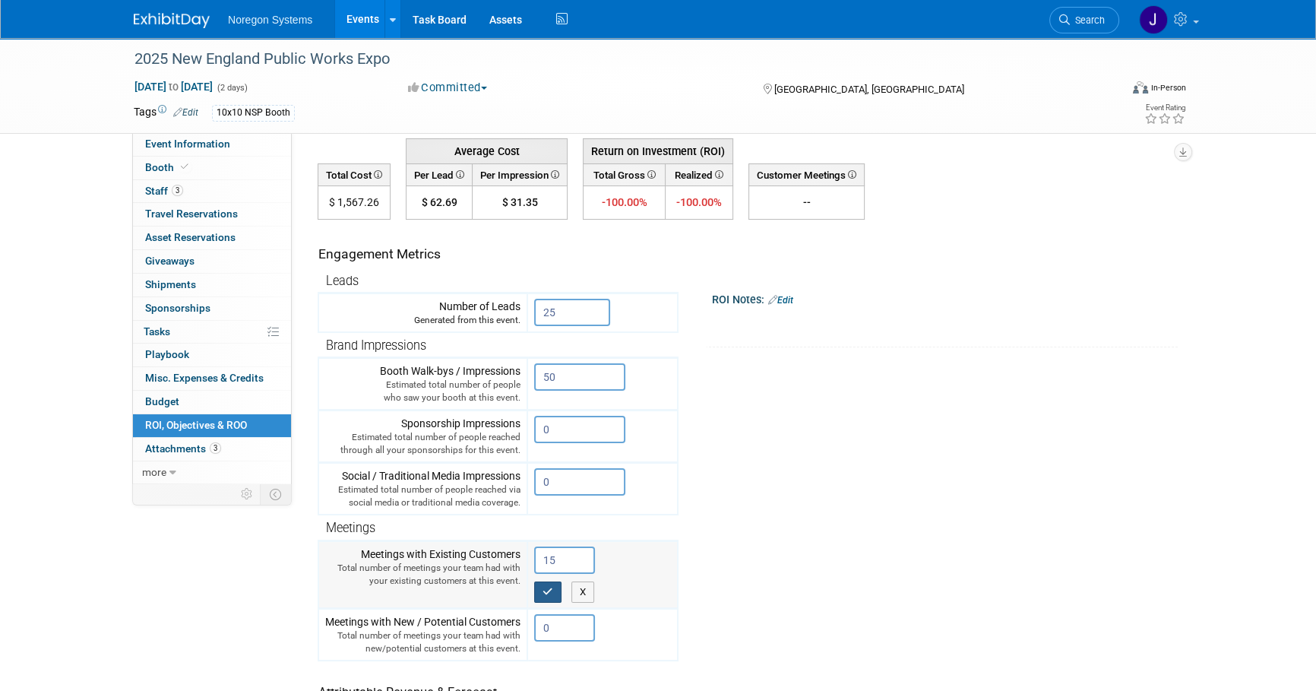
type input "15"
click at [542, 591] on icon "button" at bounding box center [547, 591] width 11 height 10
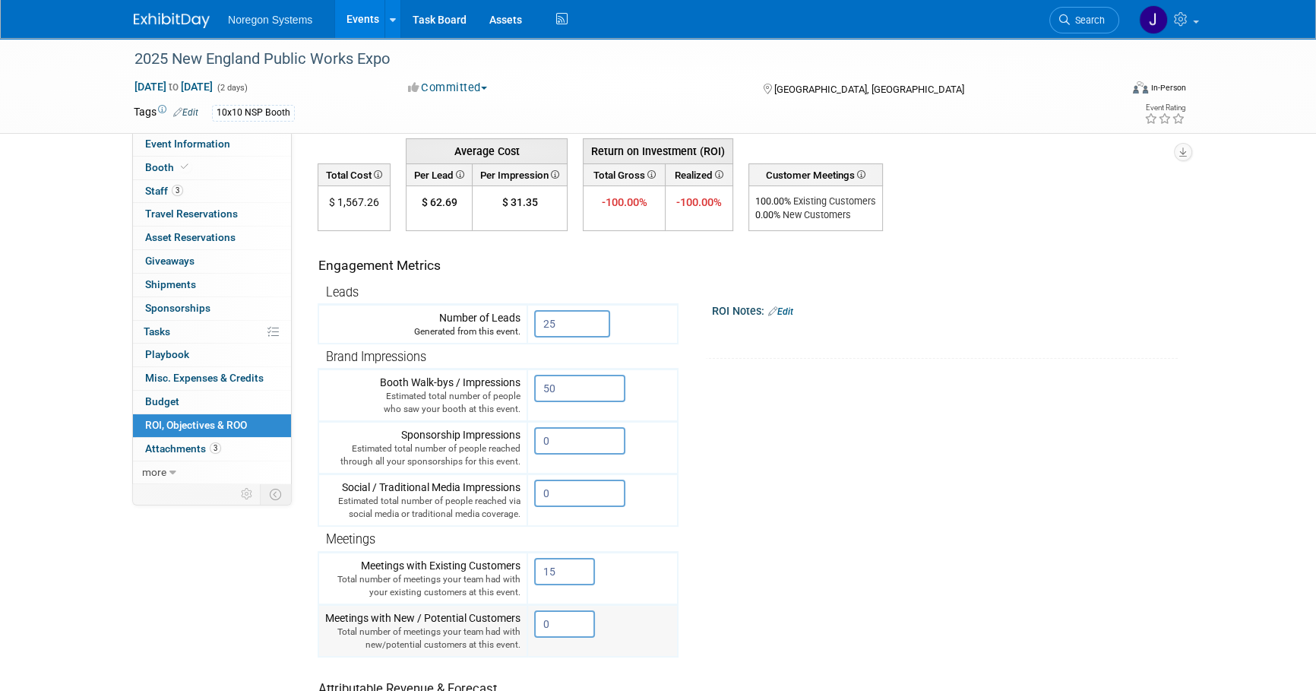
drag, startPoint x: 564, startPoint y: 618, endPoint x: 529, endPoint y: 615, distance: 35.8
click at [529, 615] on td "0 X" at bounding box center [602, 630] width 150 height 52
type input "25"
click at [561, 650] on button "button" at bounding box center [547, 655] width 27 height 21
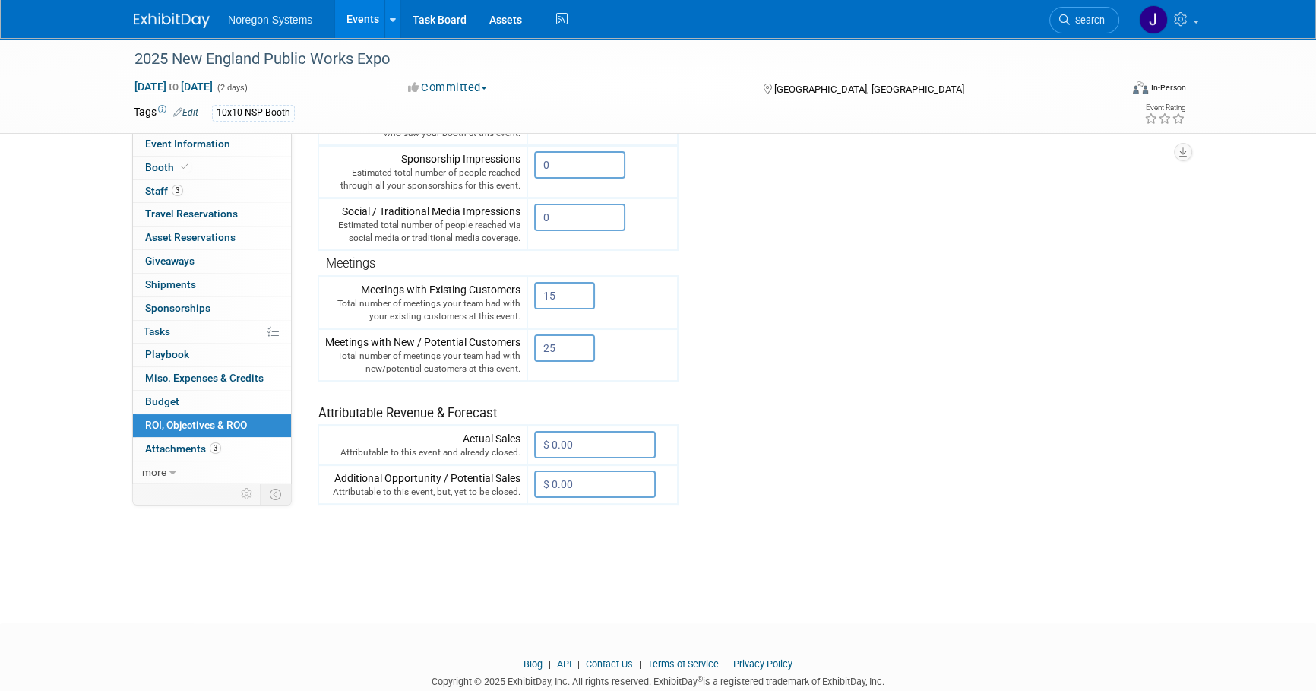
scroll to position [345, 0]
click at [574, 469] on input "$ 0.00" at bounding box center [595, 482] width 122 height 27
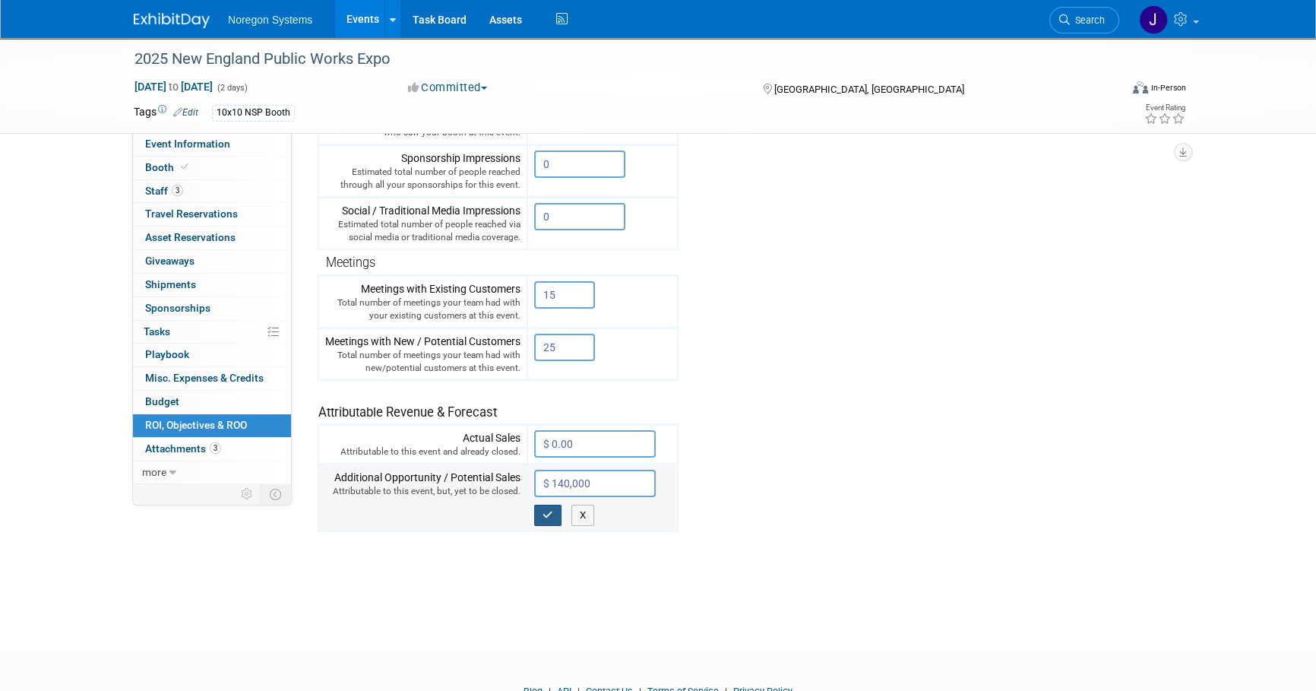
type input "$ 140,000.00"
click at [548, 517] on button "button" at bounding box center [547, 514] width 27 height 21
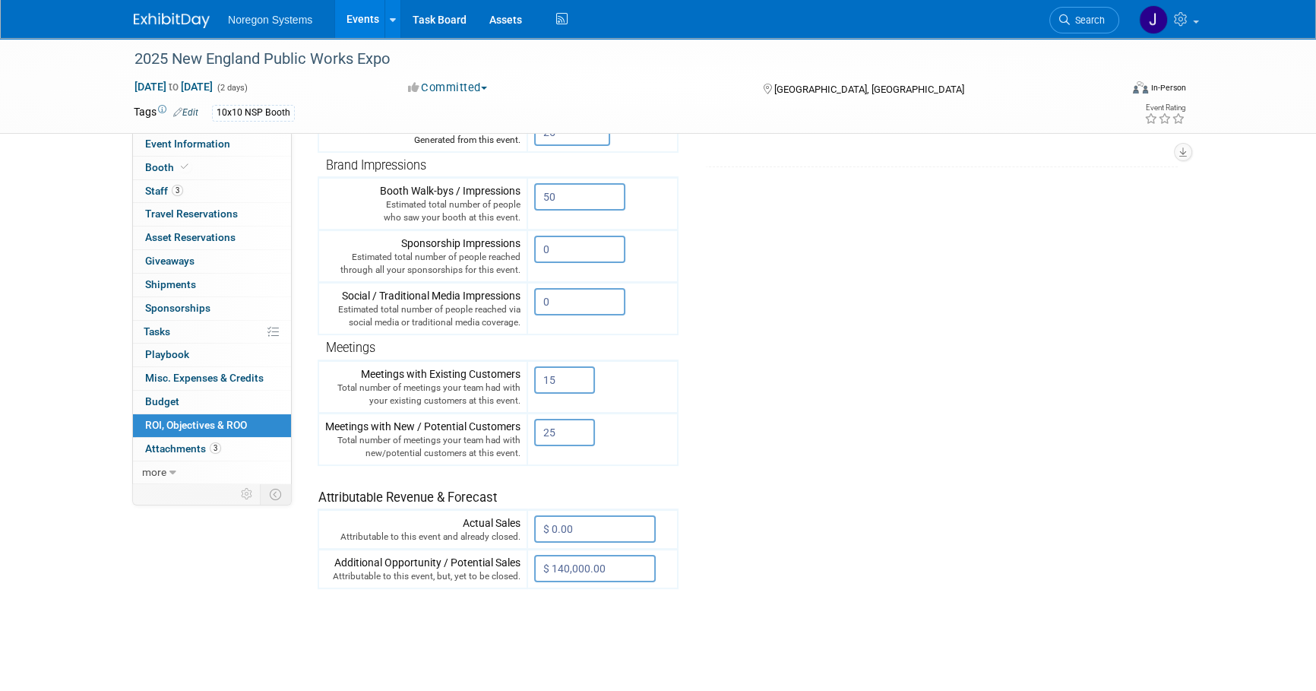
scroll to position [242, 0]
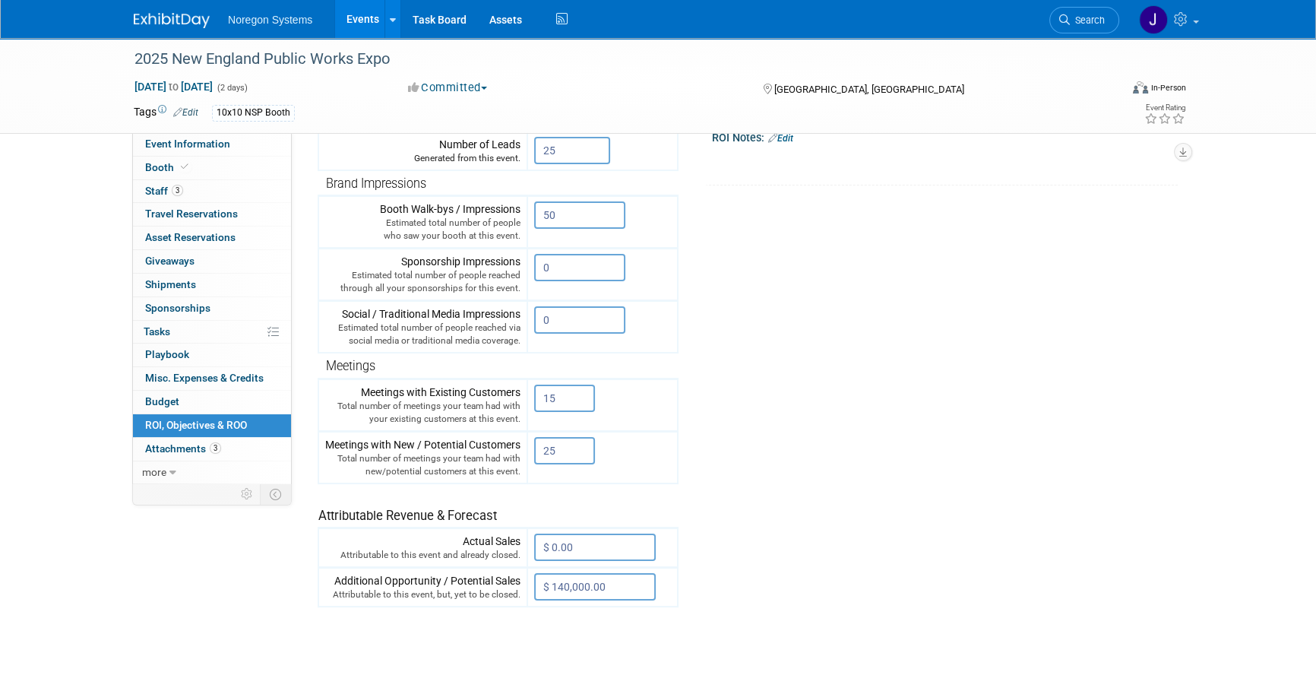
click at [752, 542] on tr "Engagement Metrics Leads Generated from this event. 25 X Brand Impressions X" at bounding box center [744, 332] width 853 height 549
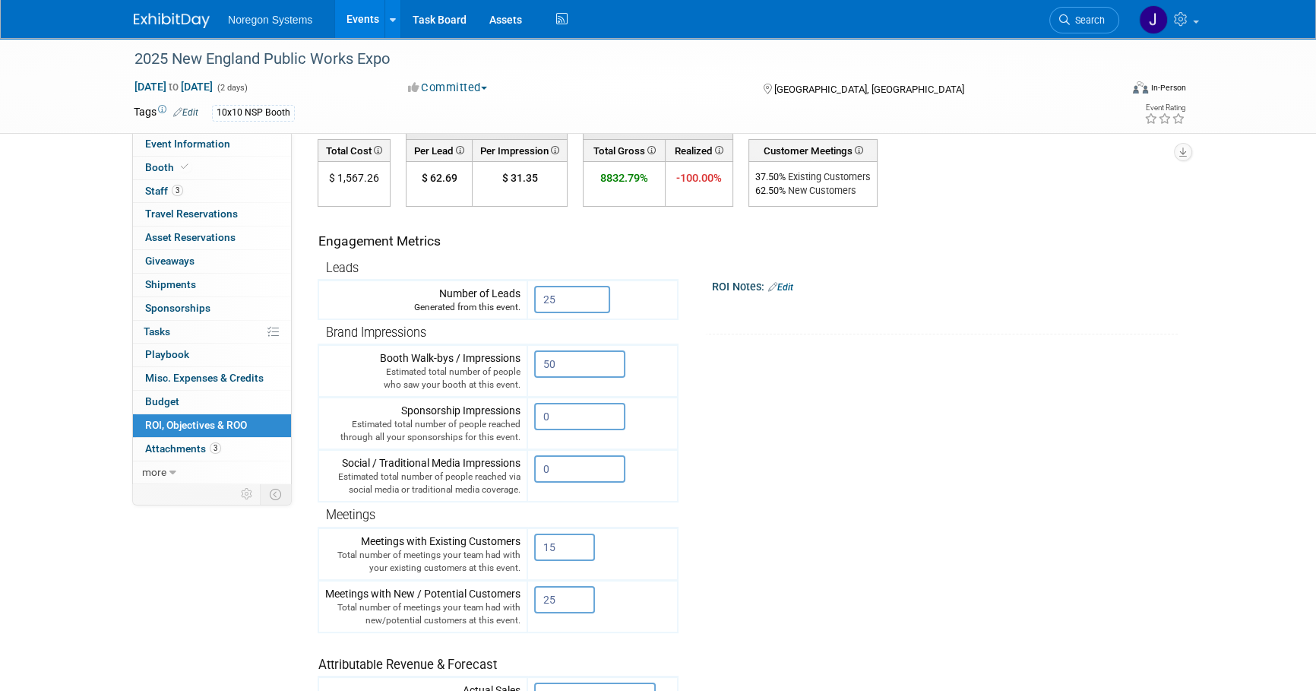
scroll to position [0, 0]
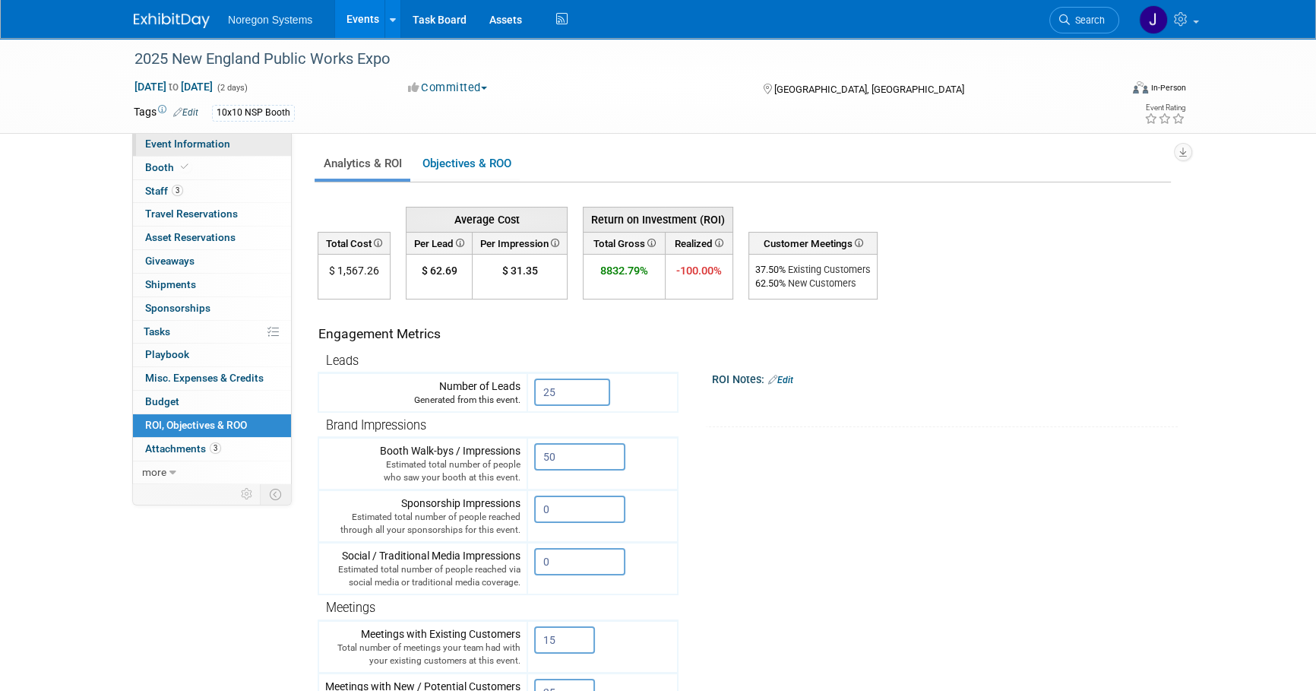
click at [237, 144] on link "Event Information" at bounding box center [212, 144] width 158 height 23
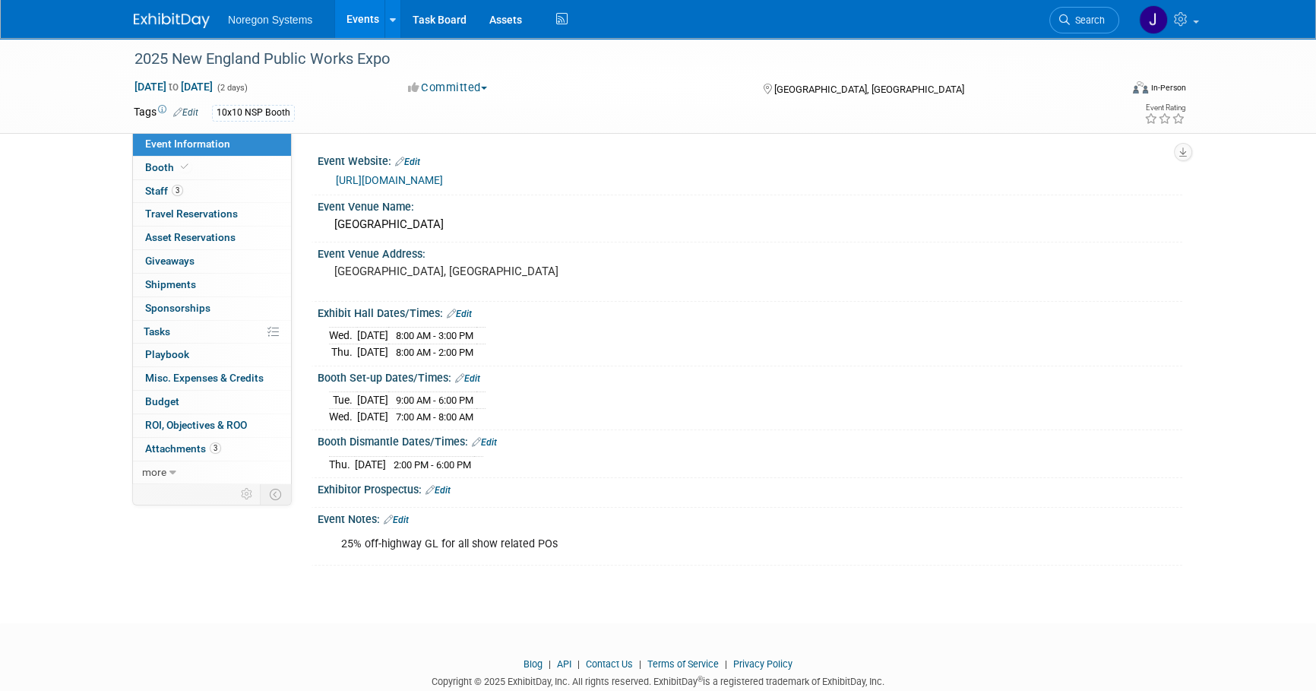
click at [178, 18] on img at bounding box center [172, 20] width 76 height 15
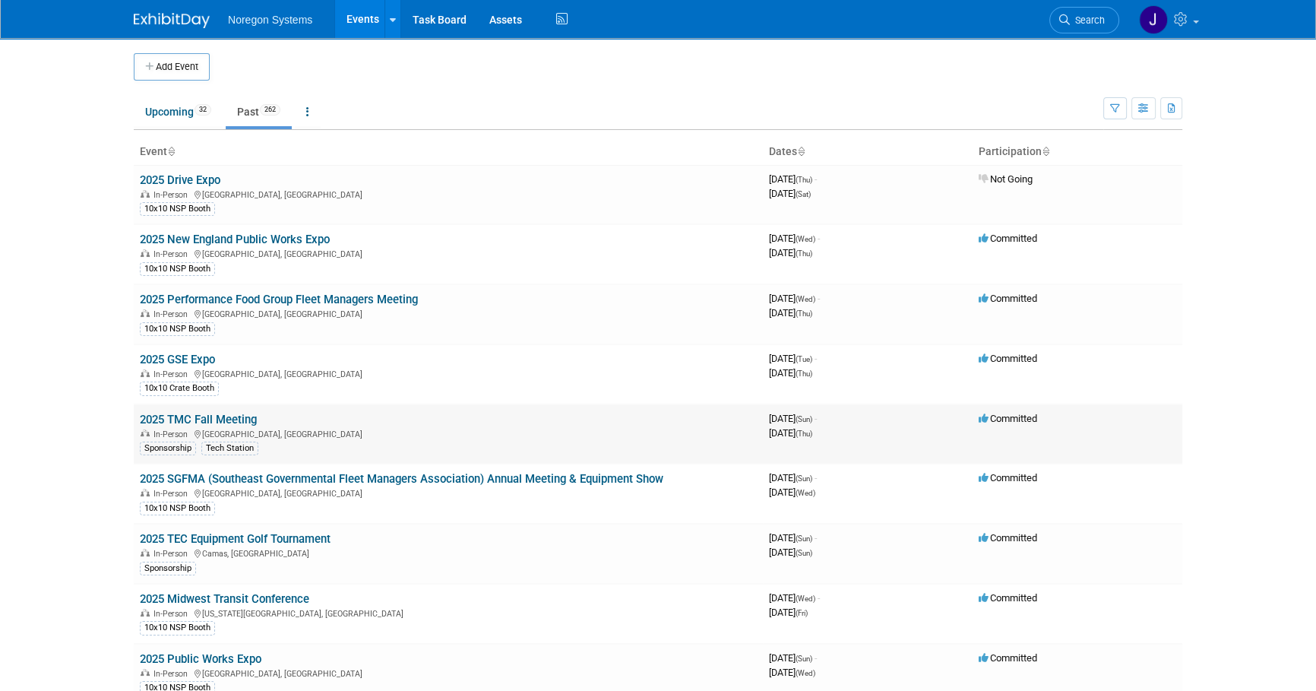
click at [193, 419] on link "2025 TMC Fall Meeting" at bounding box center [198, 419] width 117 height 14
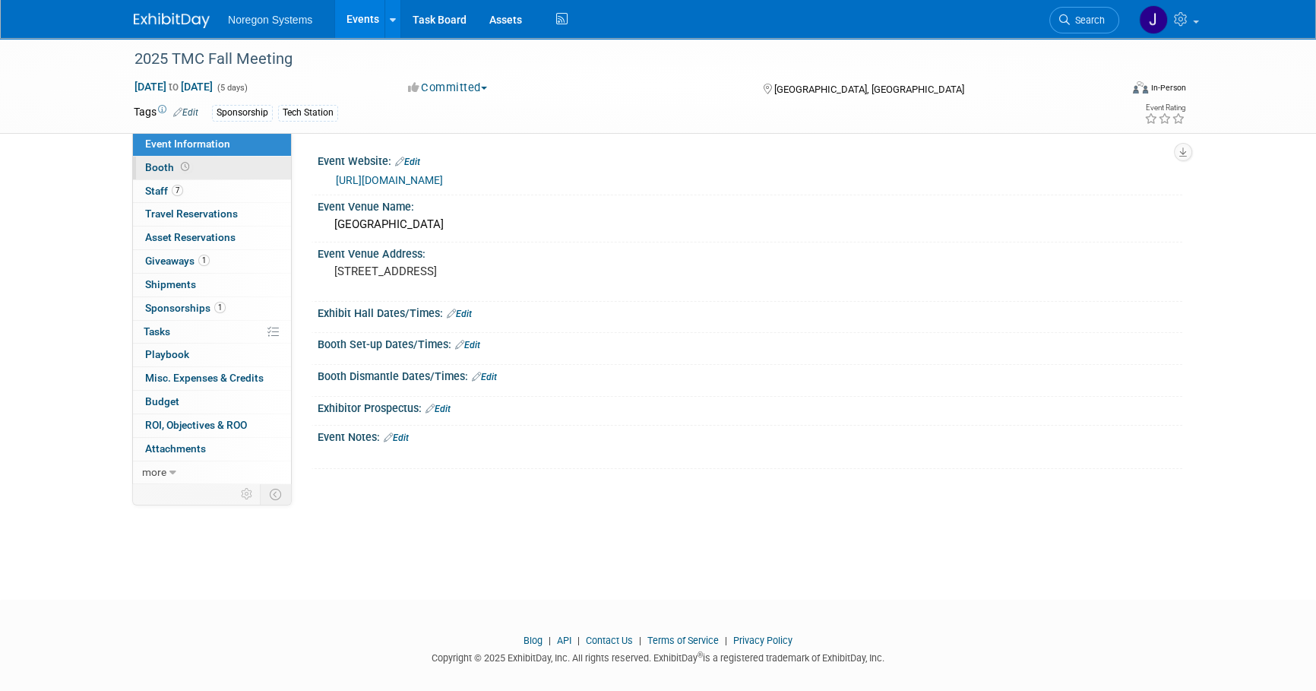
click at [261, 166] on link "Booth" at bounding box center [212, 167] width 158 height 23
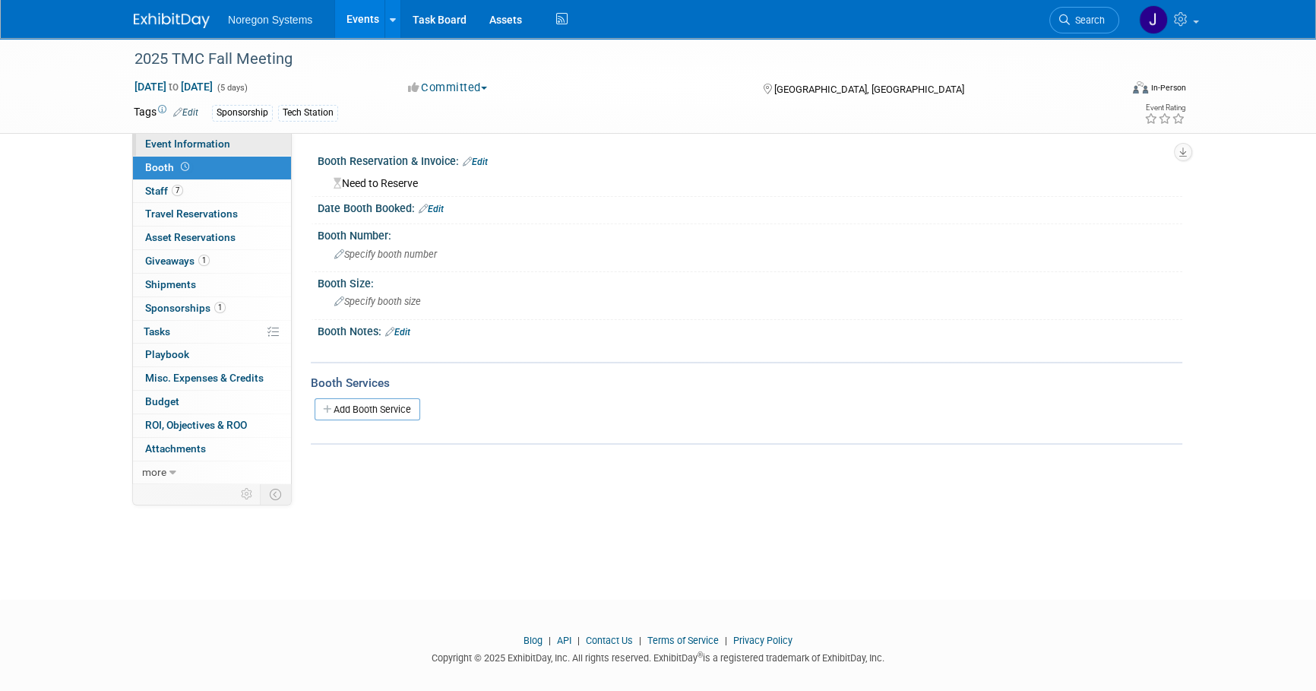
click at [213, 141] on span "Event Information" at bounding box center [187, 143] width 85 height 12
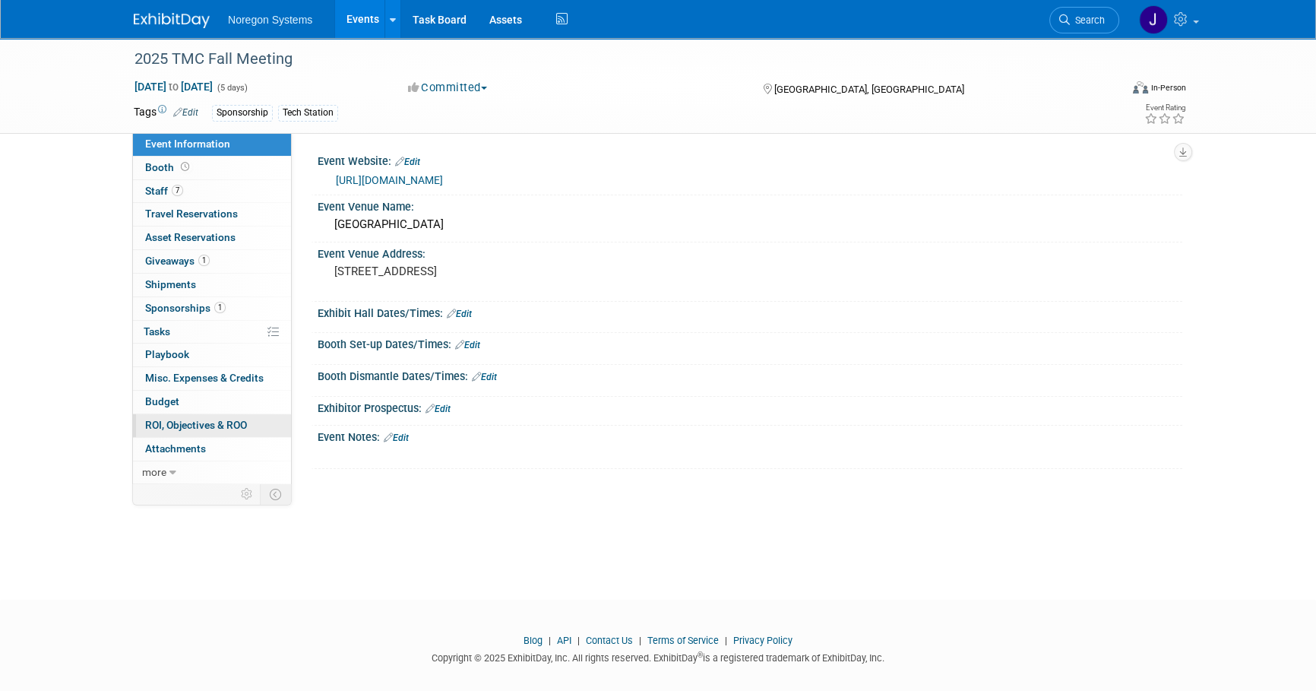
click at [190, 427] on span "ROI, Objectives & ROO 0" at bounding box center [196, 425] width 102 height 12
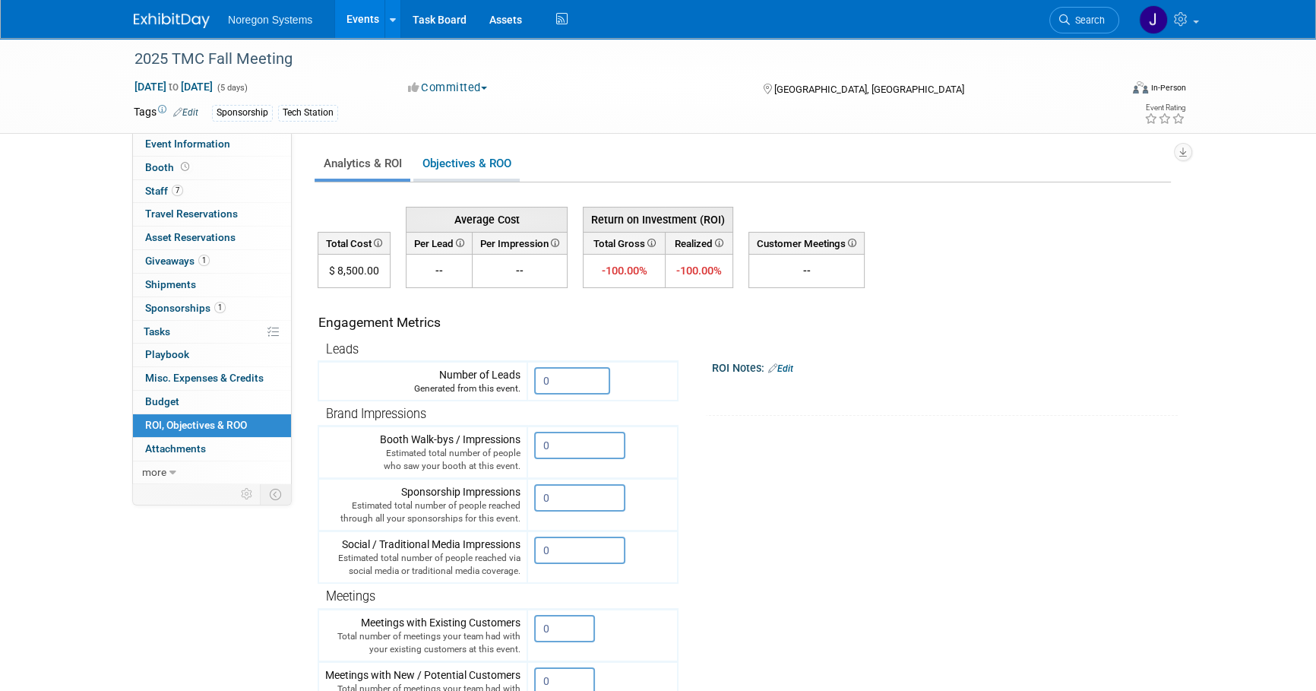
click at [481, 164] on link "Objectives & ROO 0" at bounding box center [466, 164] width 106 height 30
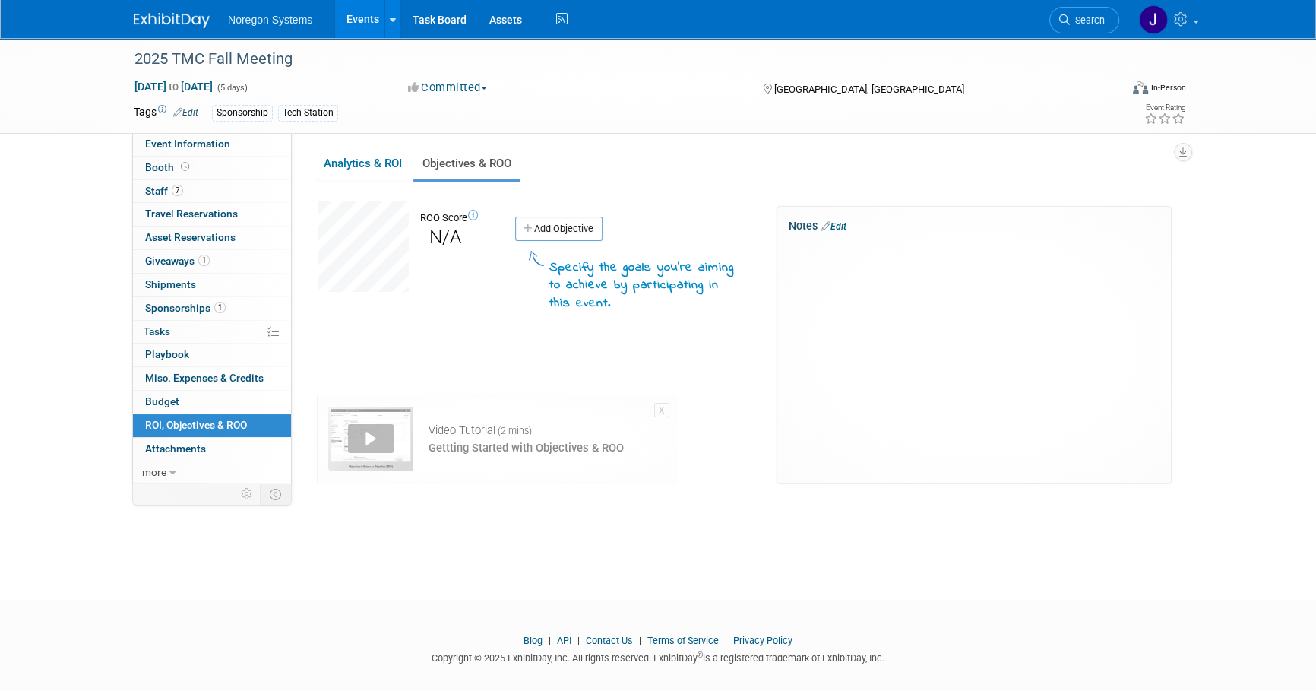
click at [843, 226] on link "Edit" at bounding box center [833, 226] width 25 height 11
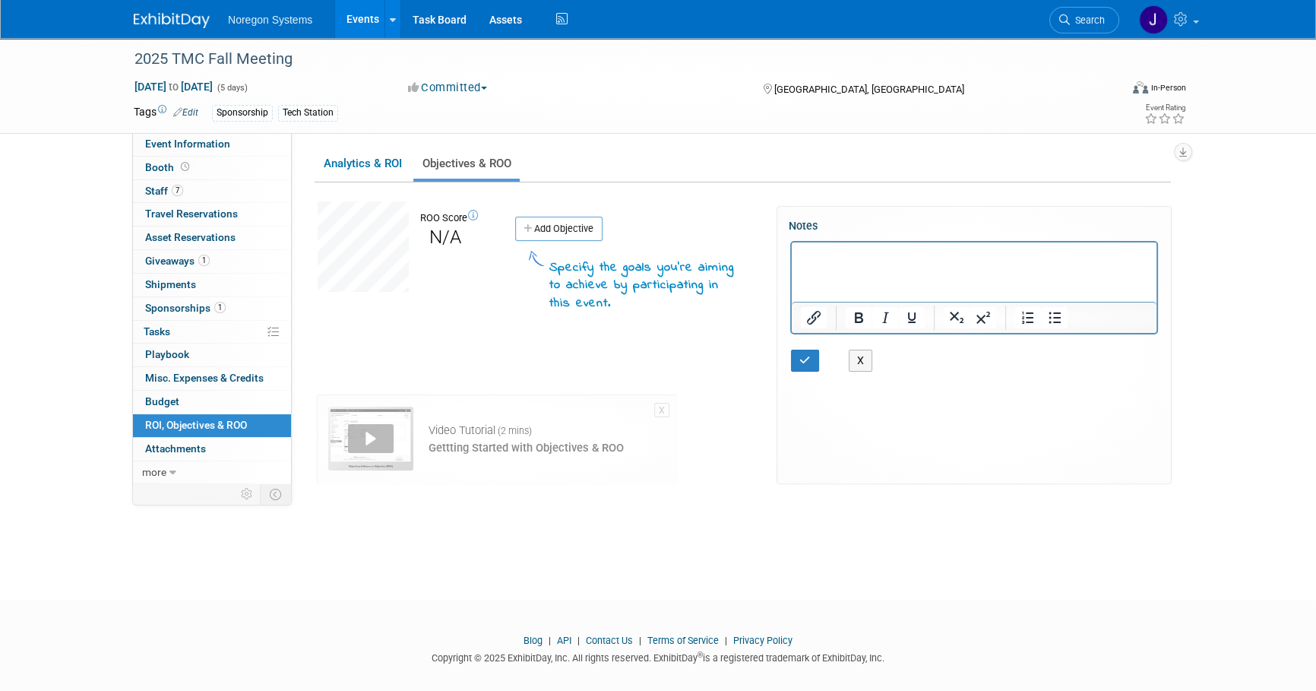
click at [830, 254] on p "Rich Text Area. Press ALT-0 for help." at bounding box center [974, 255] width 347 height 15
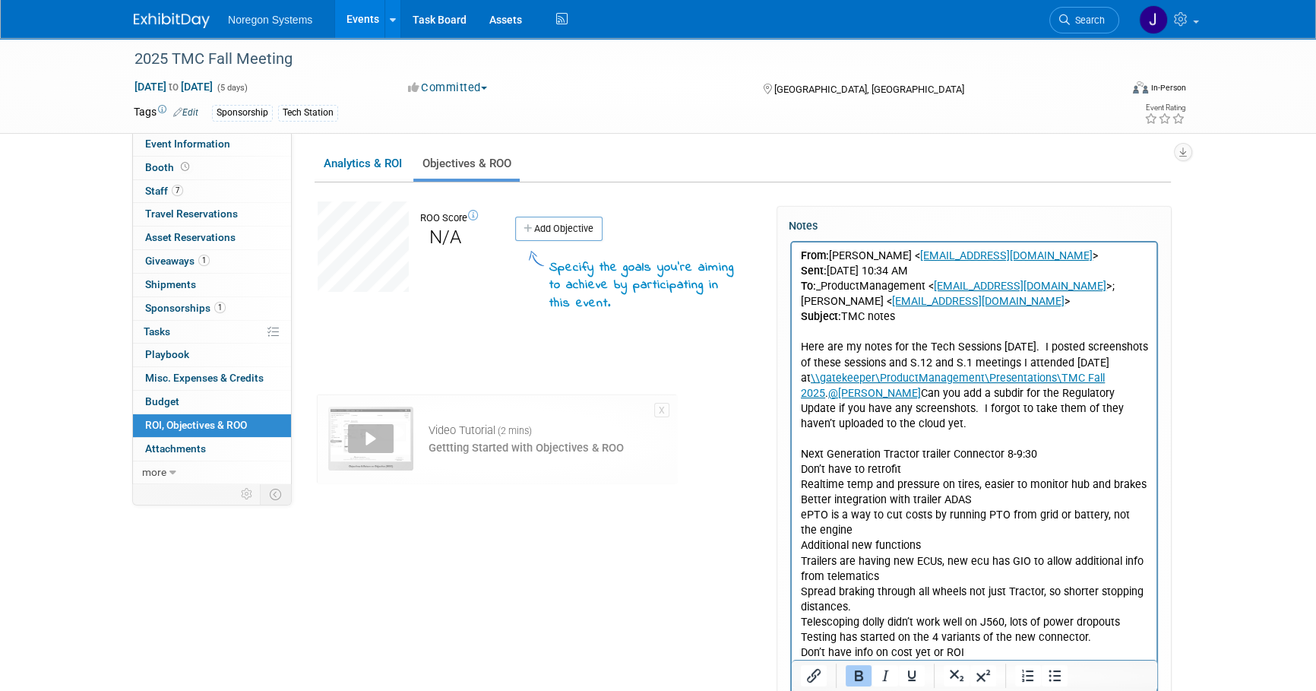
drag, startPoint x: 909, startPoint y: 318, endPoint x: 786, endPoint y: 288, distance: 126.0
click at [792, 288] on html "From: Lee Lackey < llackey@noregon.com > Sent: Thursday, September 18, 2025 10:…" at bounding box center [974, 664] width 365 height 845
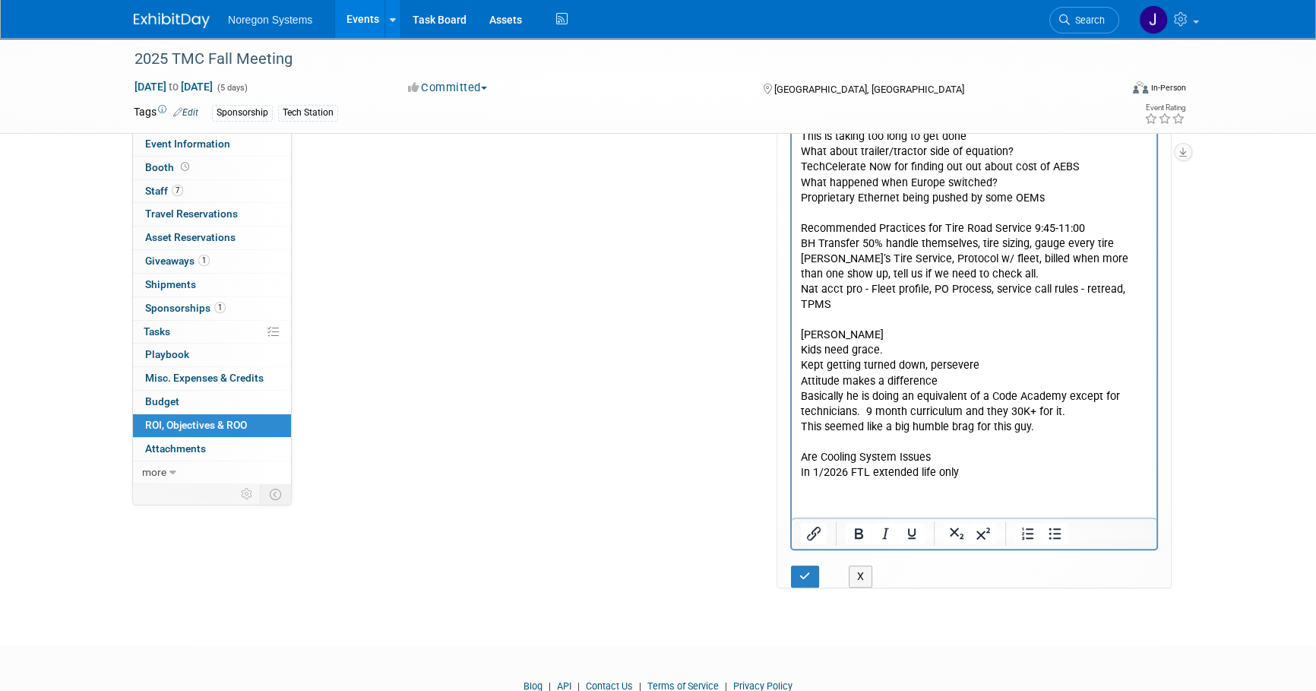
scroll to position [621, 0]
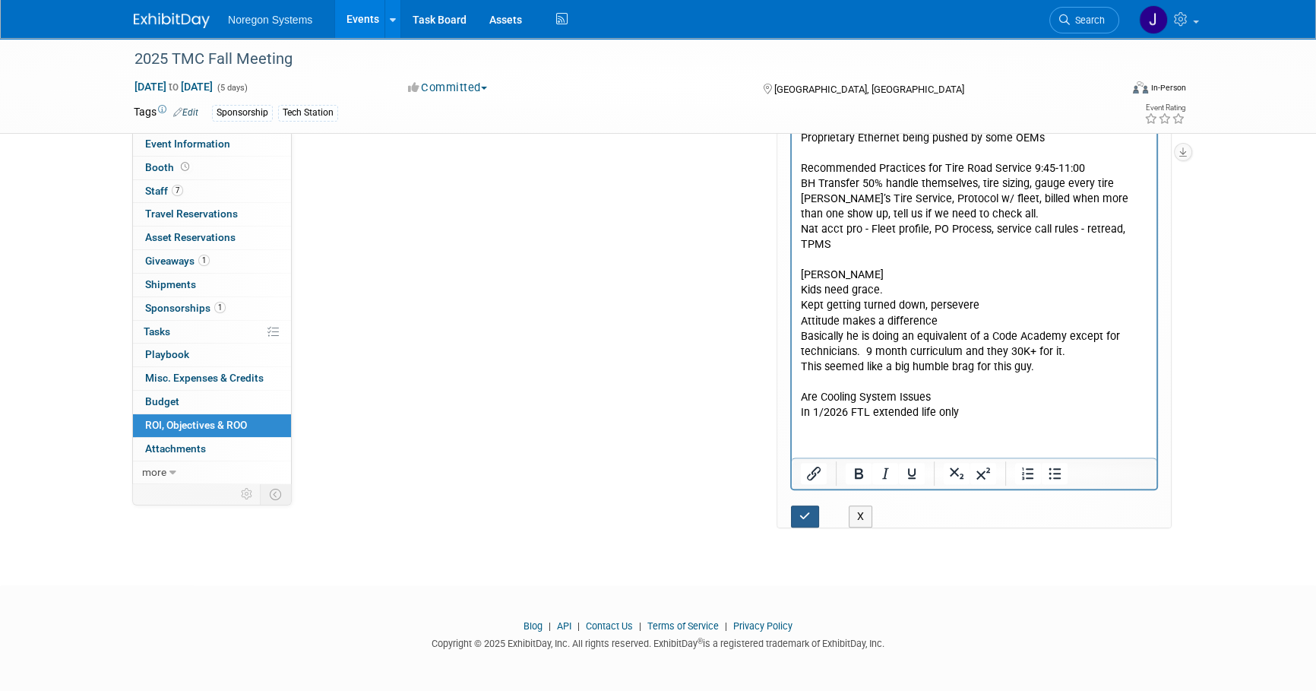
click at [803, 525] on button "button" at bounding box center [805, 516] width 28 height 22
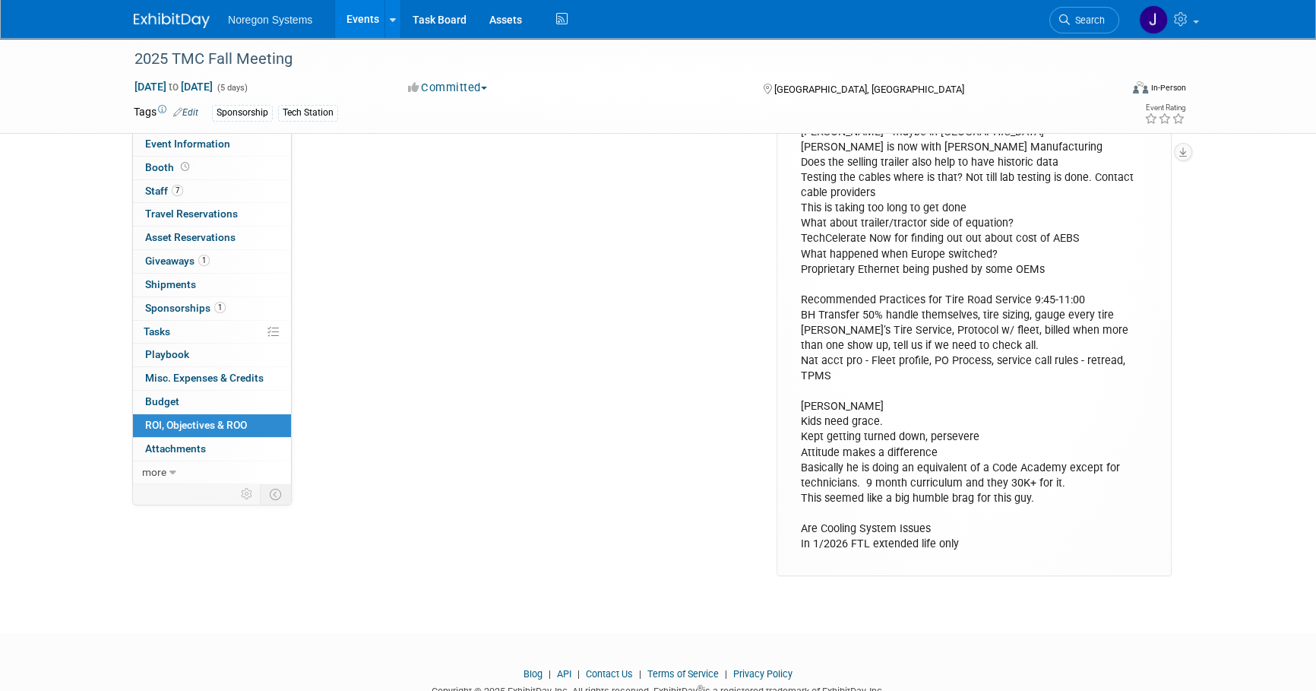
scroll to position [539, 0]
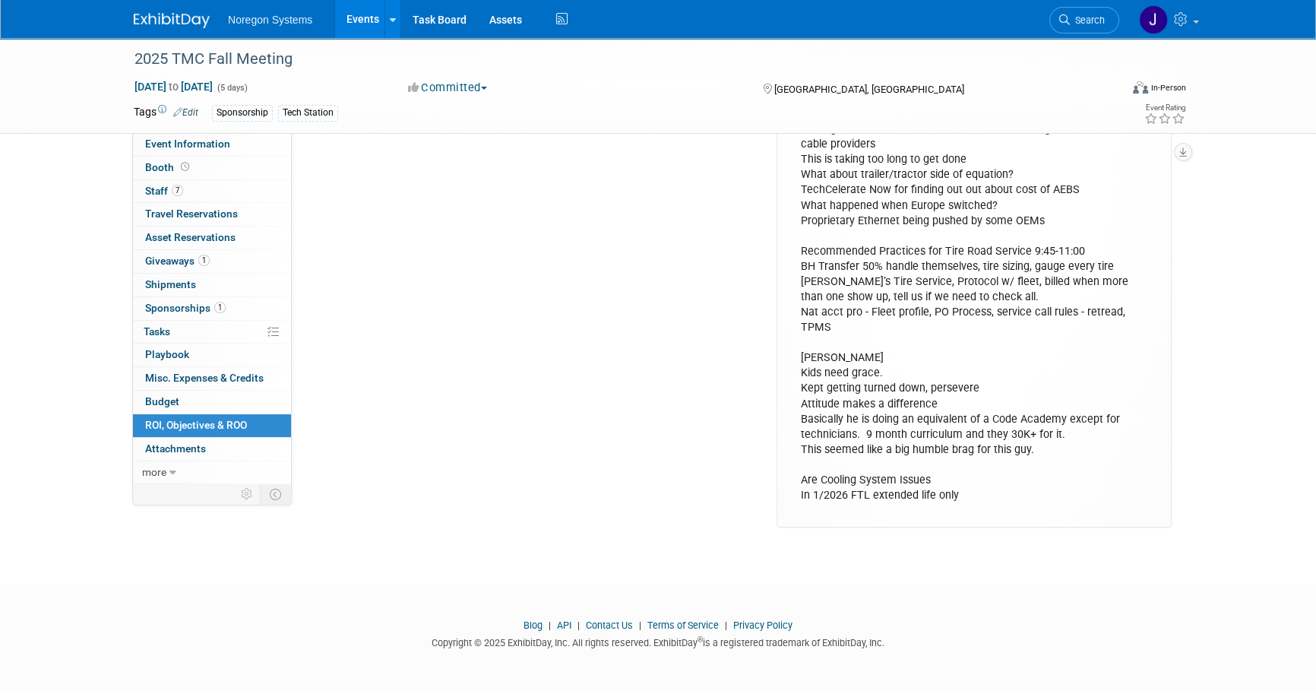
click at [983, 500] on div "From: Lee Lackey < llackey@noregon.com > Sent: Thursday, September 18, 2025 10:…" at bounding box center [974, 106] width 368 height 808
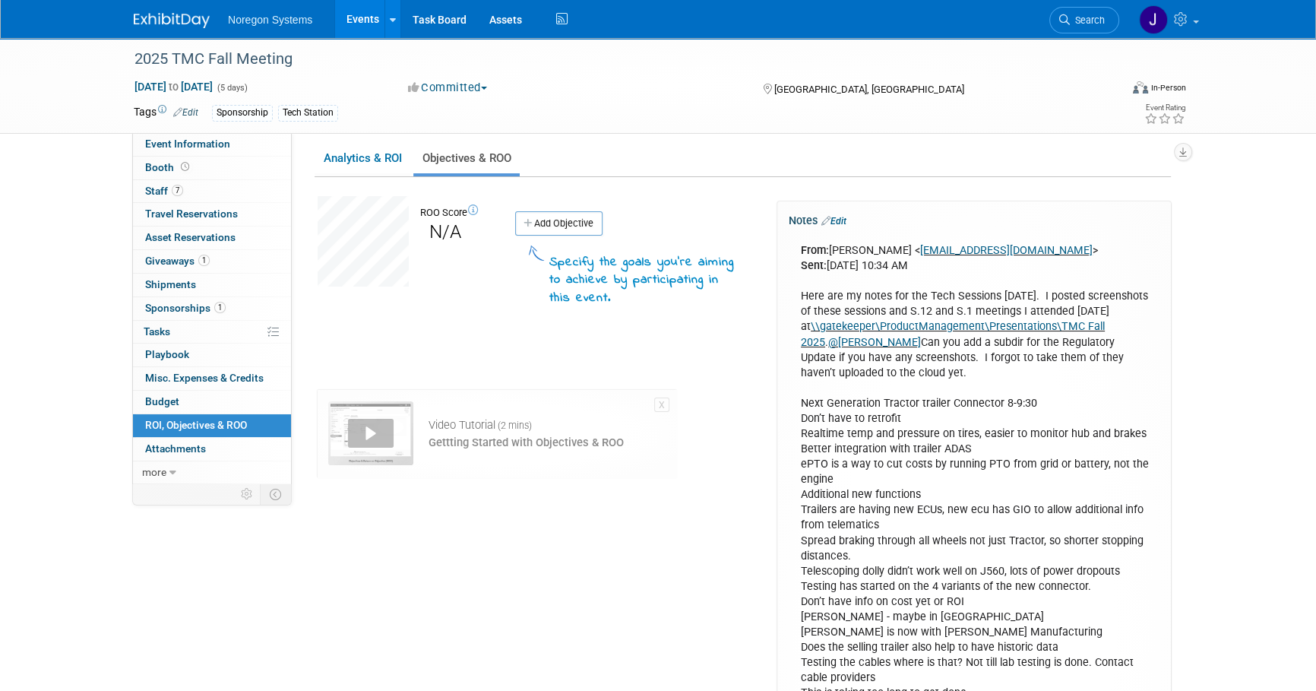
scroll to position [0, 0]
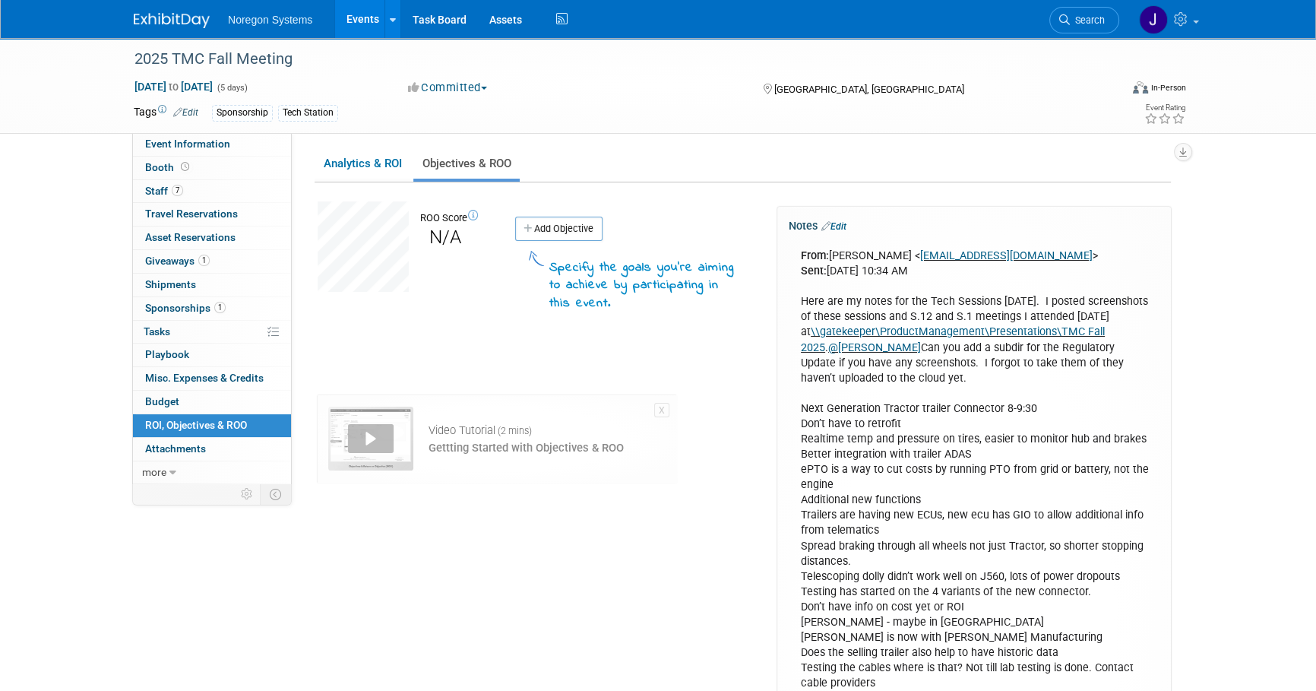
click at [840, 222] on link "Edit" at bounding box center [833, 226] width 25 height 11
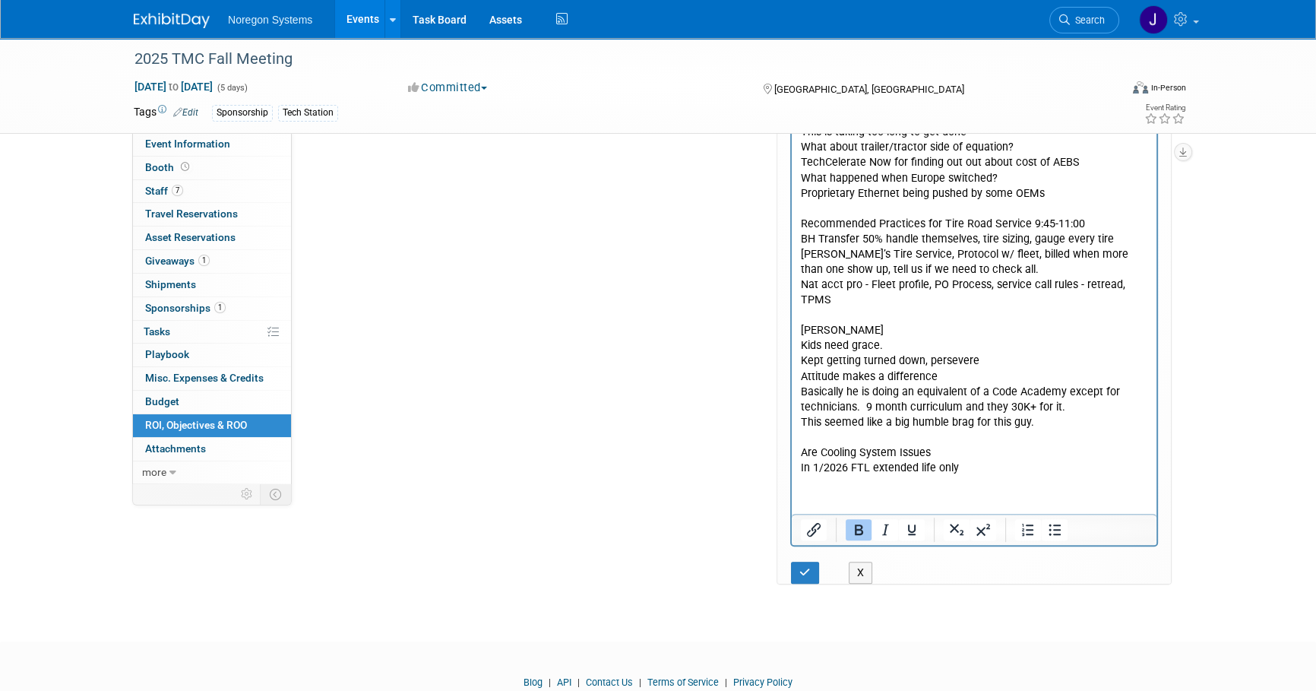
scroll to position [622, 0]
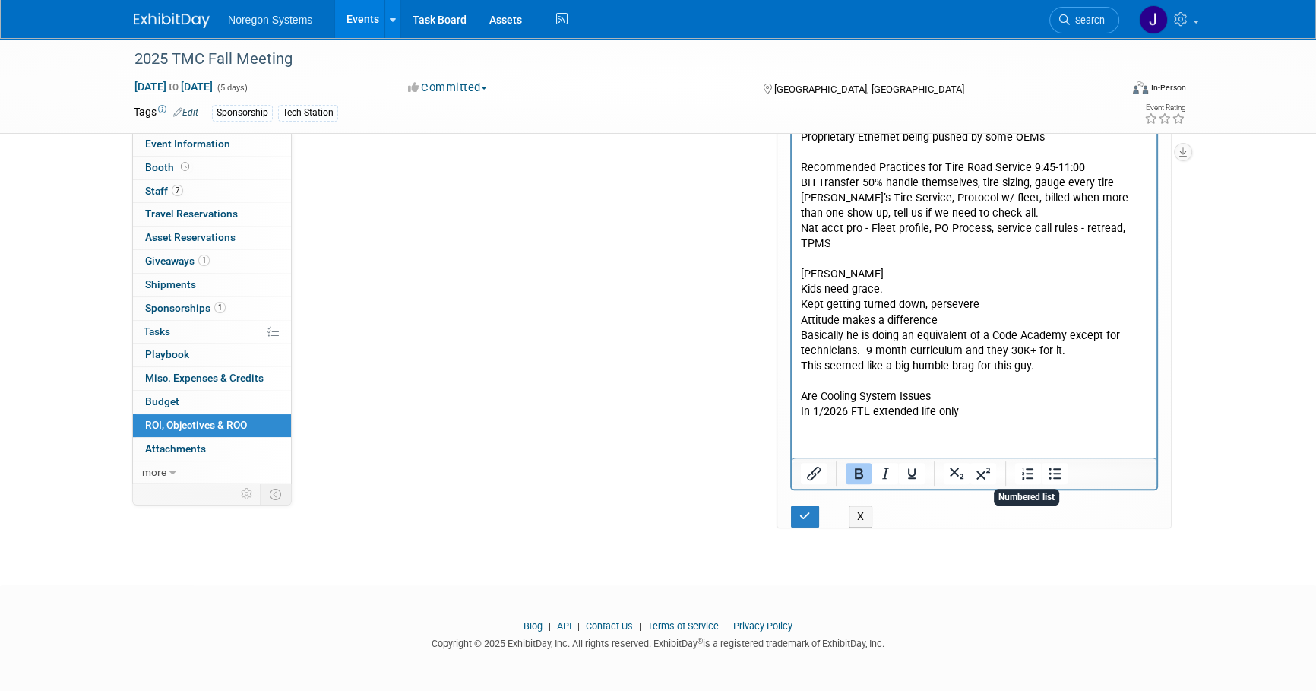
click at [988, 406] on p "From: Lee Lackey < llackey@noregon.com > Sent: Thursday, September 18, 2025 10:…" at bounding box center [974, 22] width 347 height 793
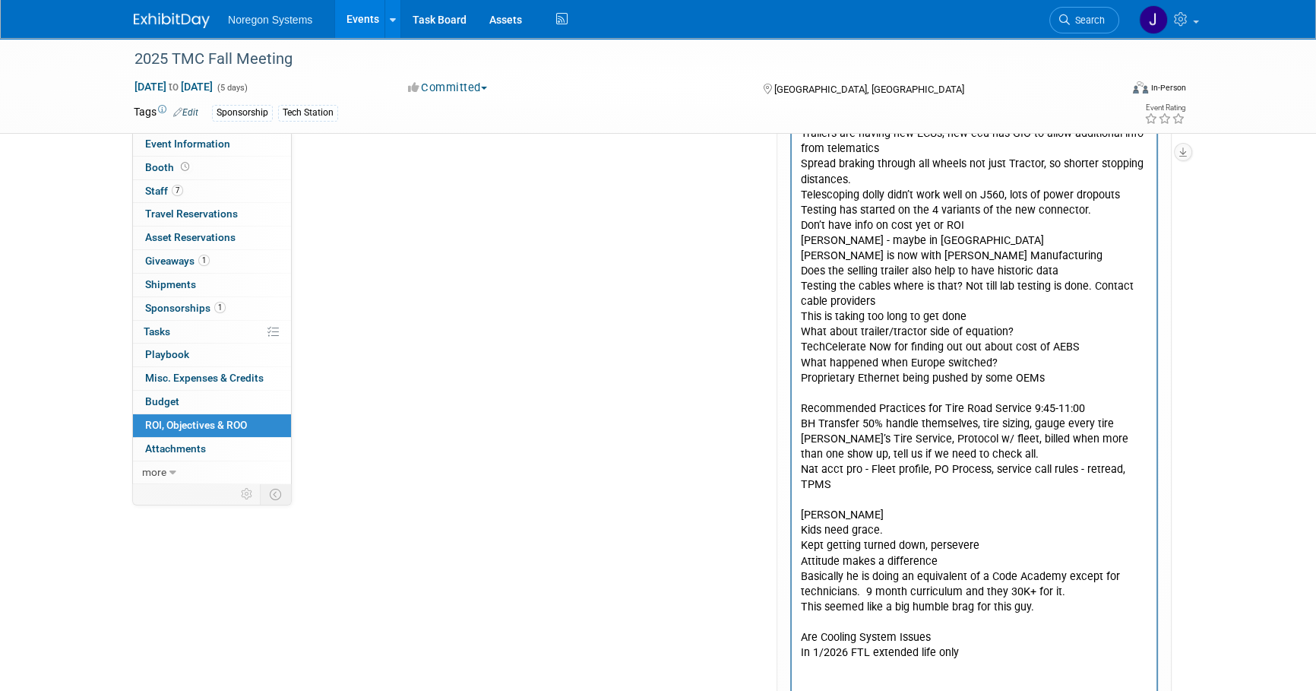
scroll to position [346, 0]
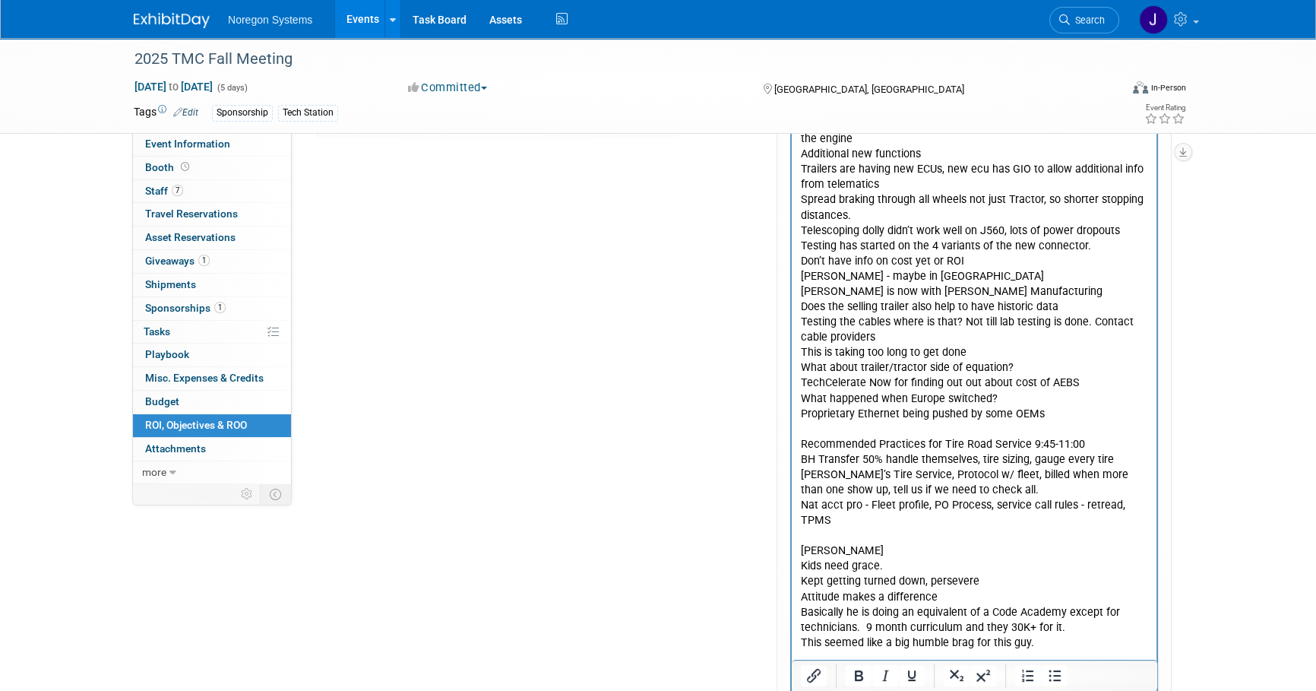
click at [390, 470] on div "ROO Score N/A Add Objective" at bounding box center [541, 345] width 471 height 979
click at [210, 446] on link "0 Attachments 0" at bounding box center [212, 449] width 158 height 23
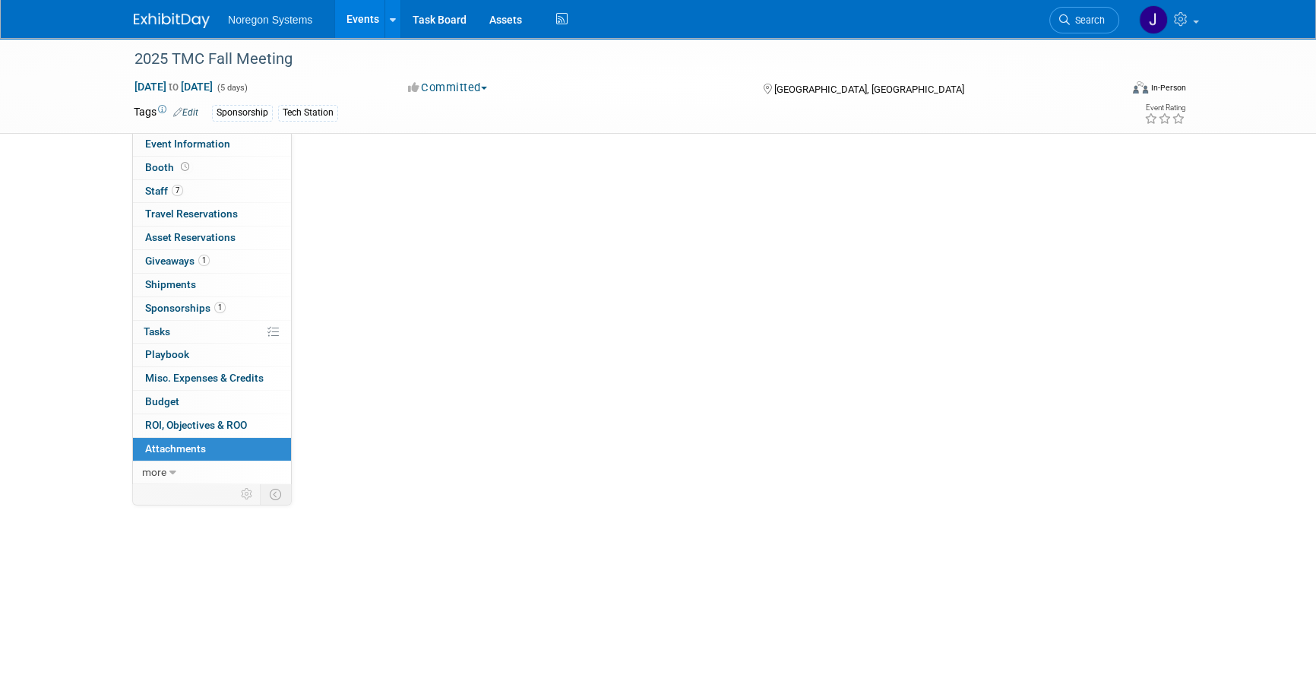
scroll to position [0, 0]
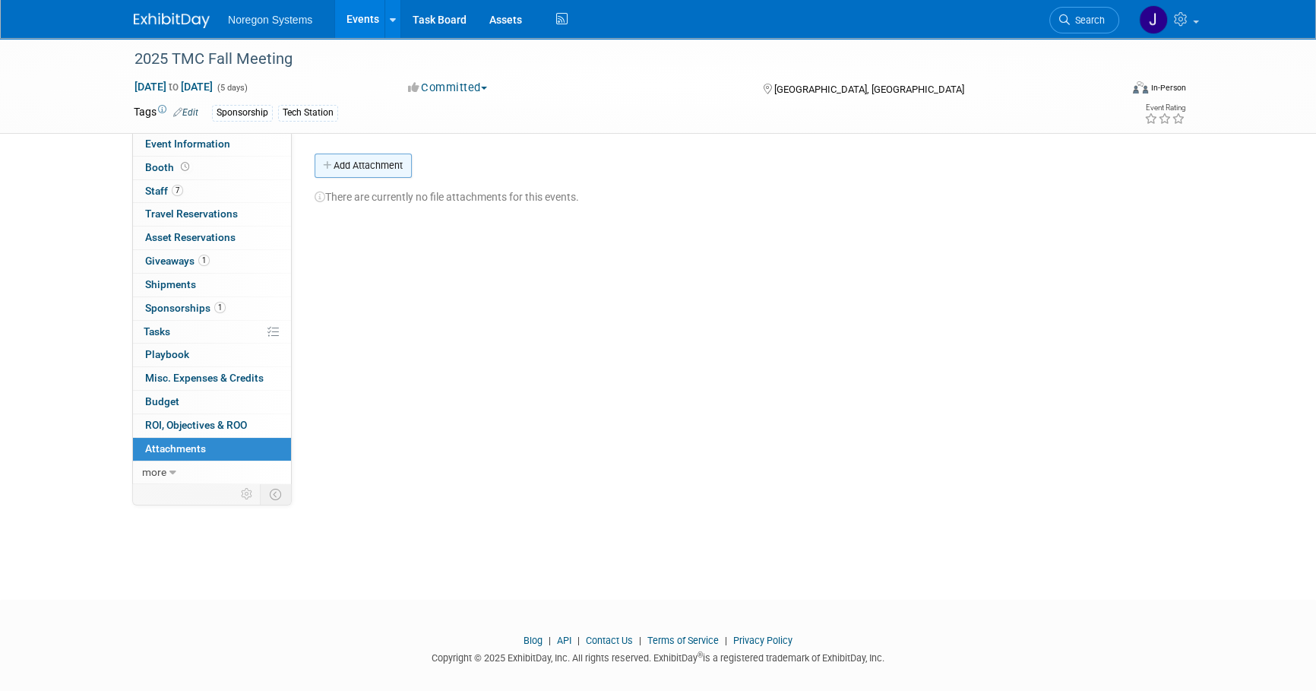
click at [385, 160] on button "Add Attachment" at bounding box center [363, 165] width 97 height 24
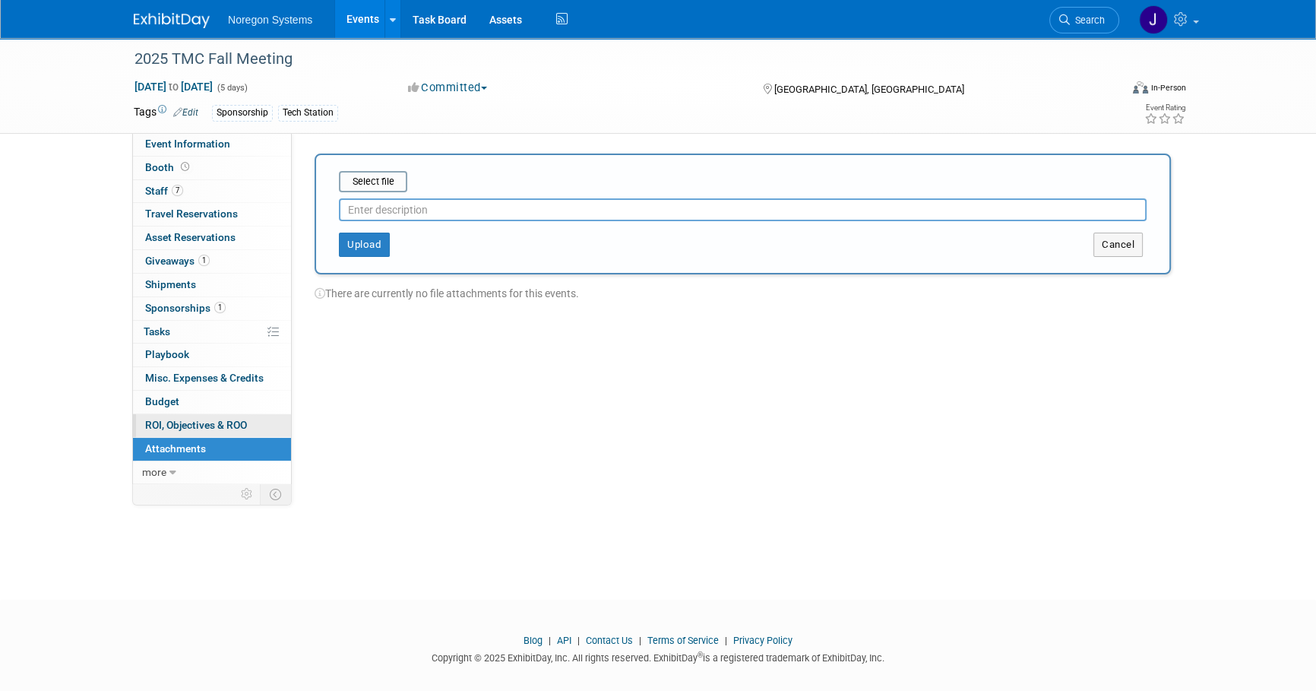
click at [222, 416] on link "0 ROI, Objectives & ROO 0" at bounding box center [212, 425] width 158 height 23
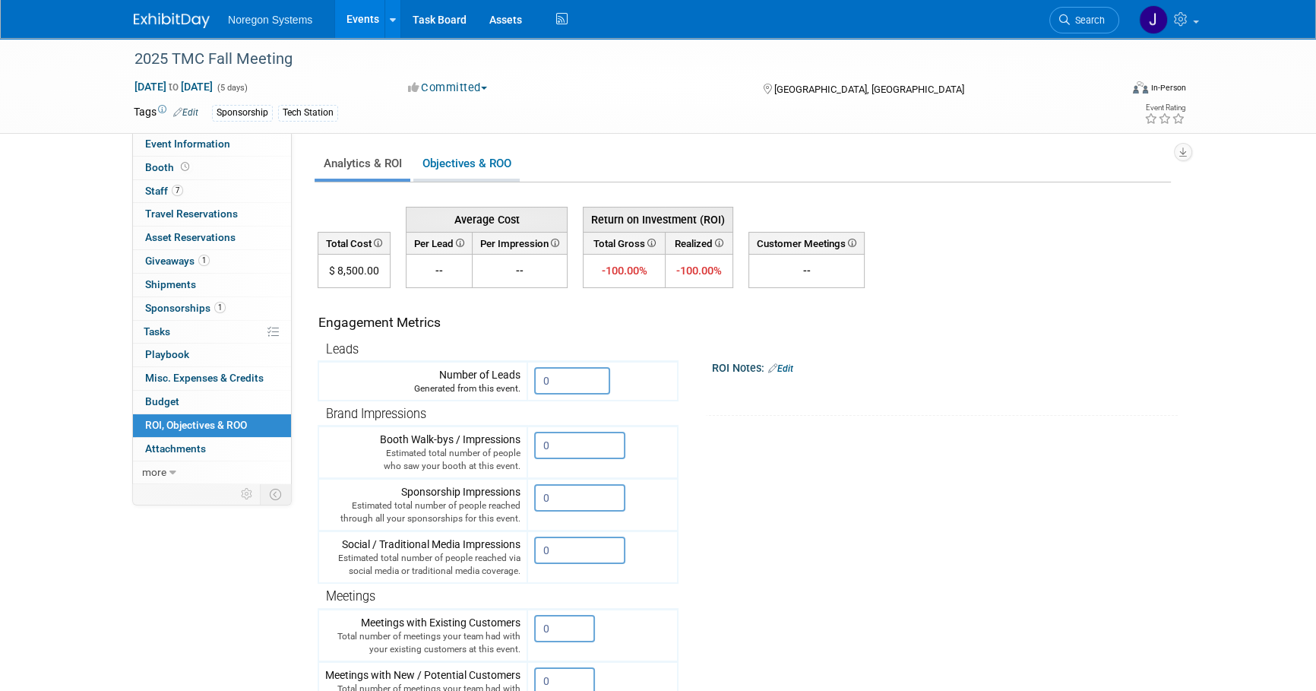
click at [480, 159] on link "Objectives & ROO 0" at bounding box center [466, 164] width 106 height 30
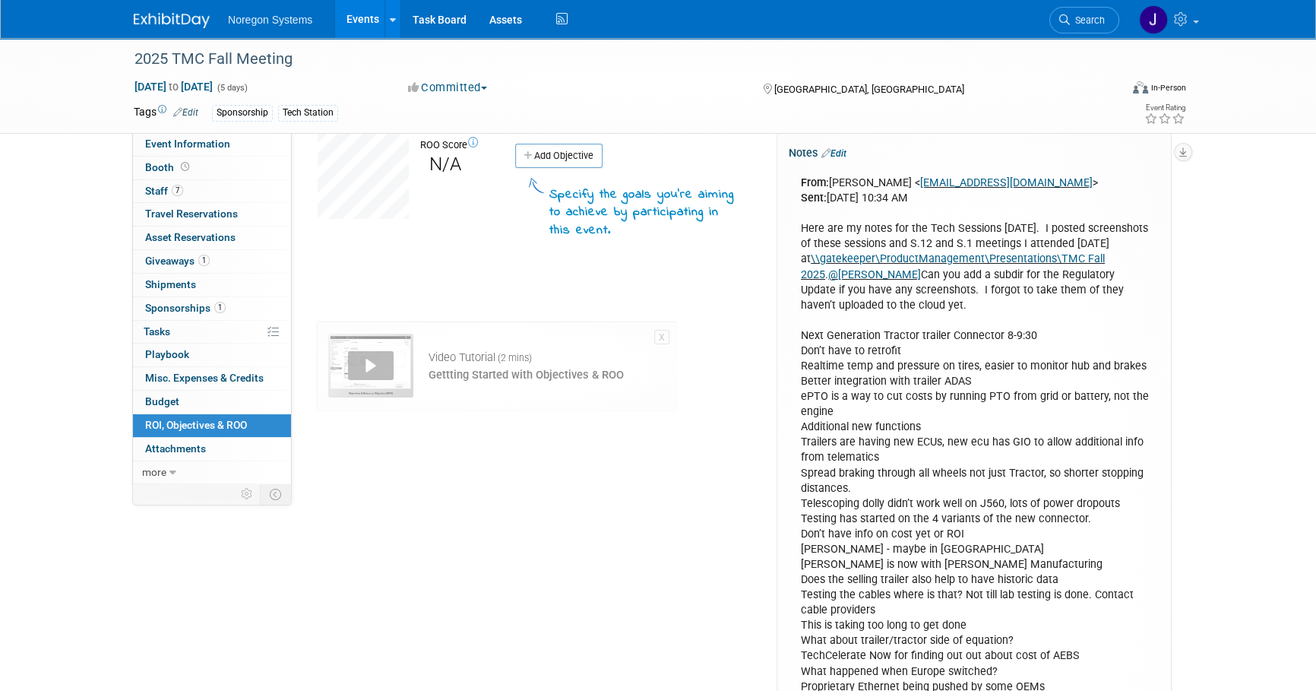
scroll to position [55, 0]
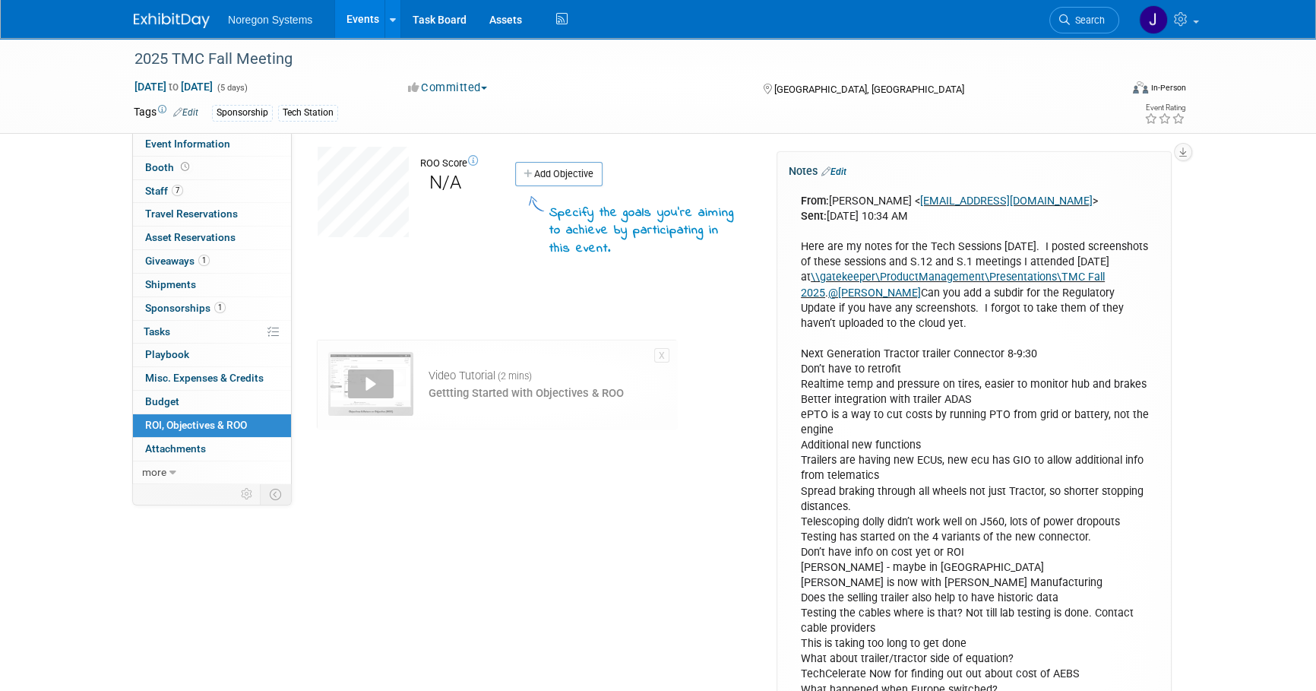
click at [839, 170] on link "Edit" at bounding box center [833, 171] width 25 height 11
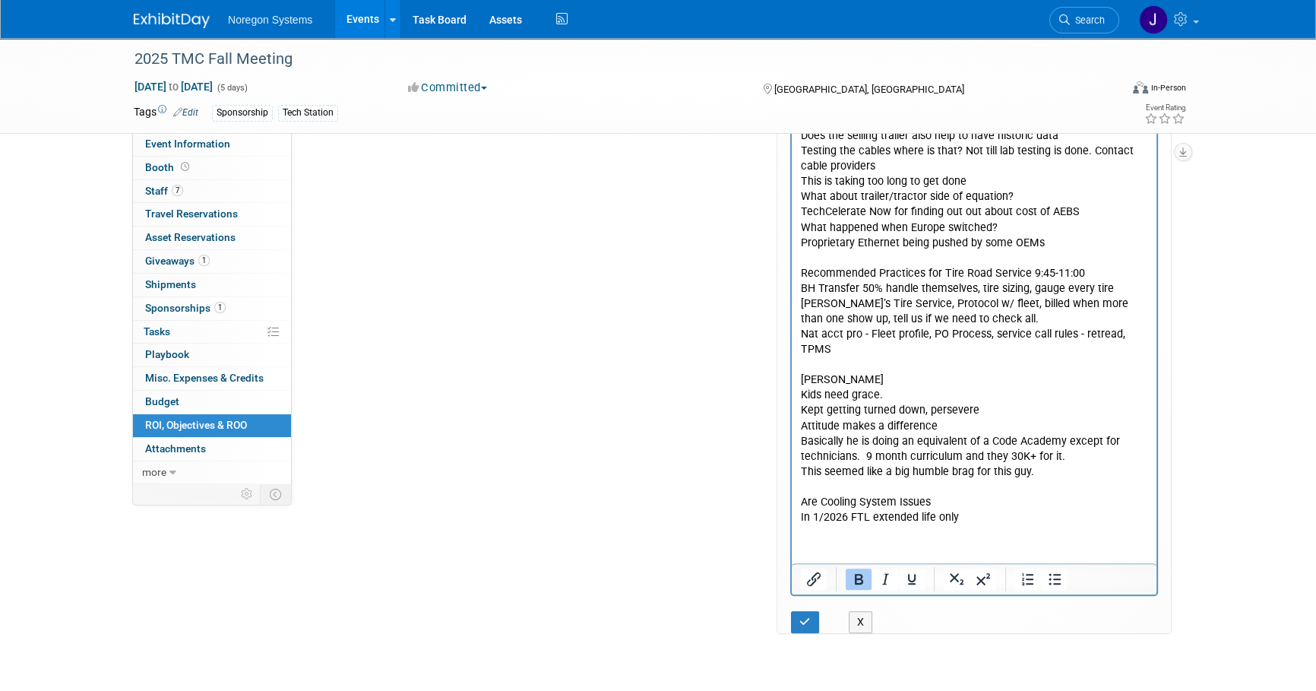
scroll to position [598, 0]
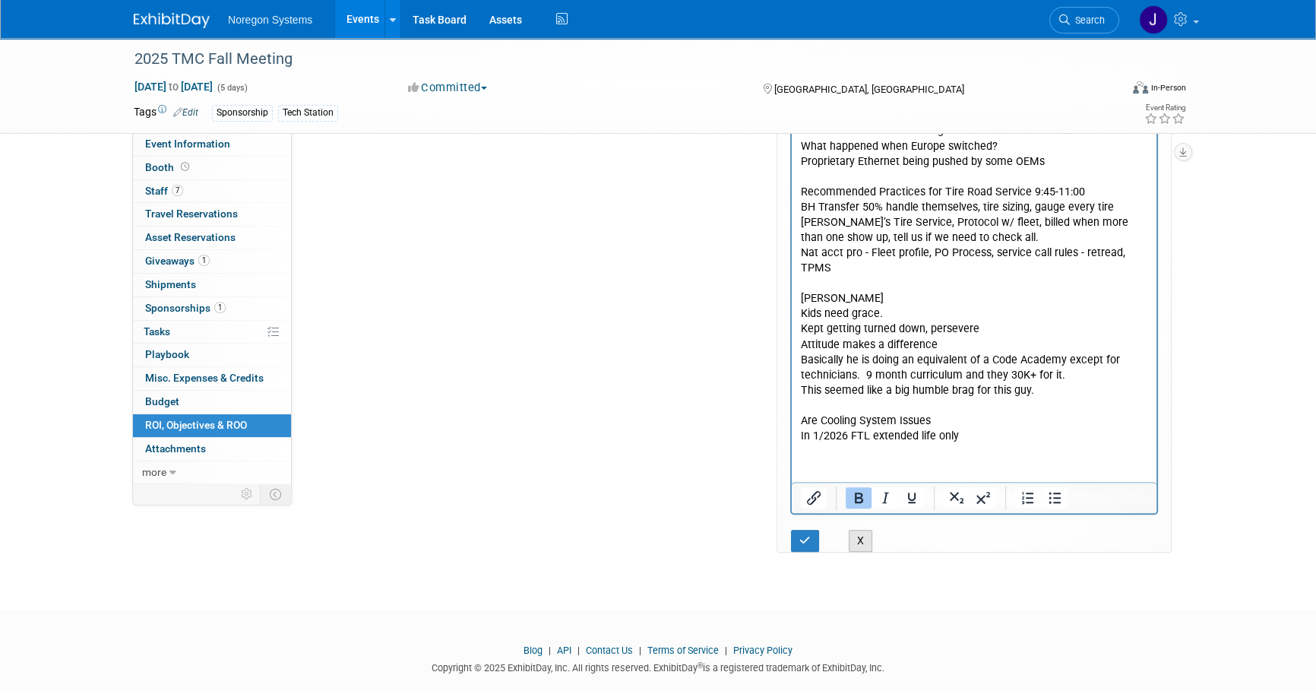
click at [859, 533] on button "X" at bounding box center [861, 540] width 24 height 22
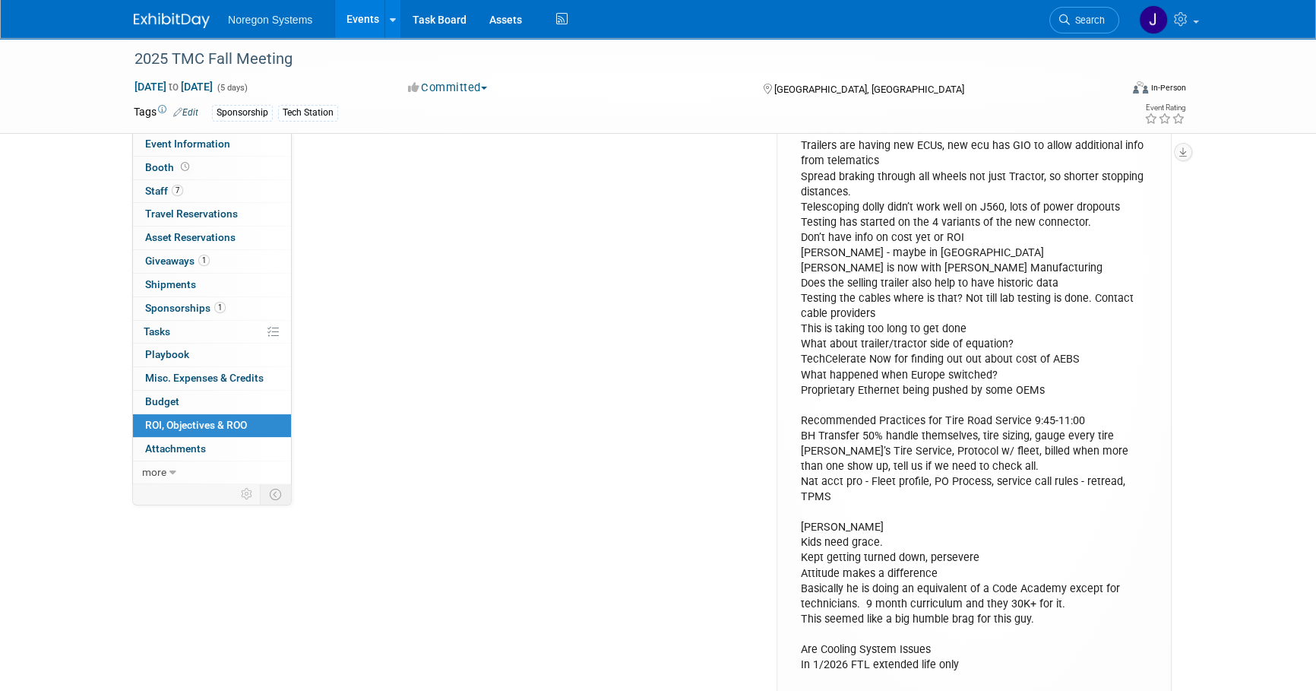
scroll to position [0, 0]
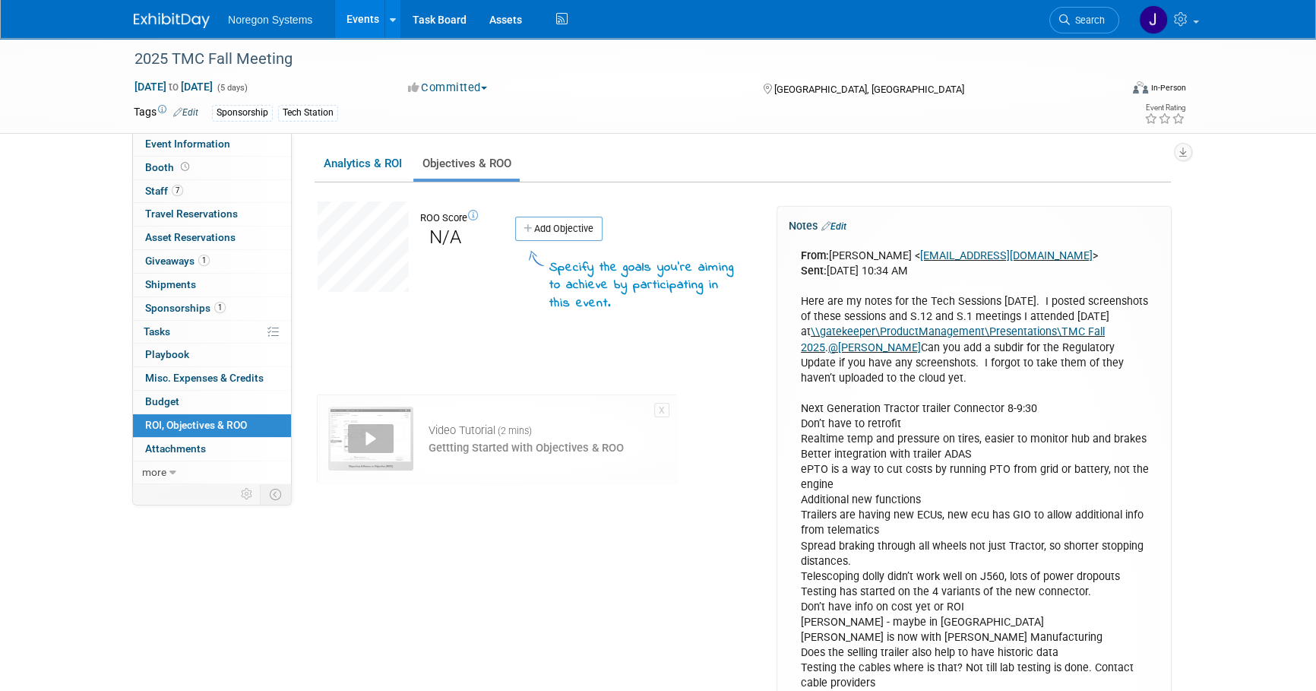
click at [846, 228] on link "Edit" at bounding box center [833, 226] width 25 height 11
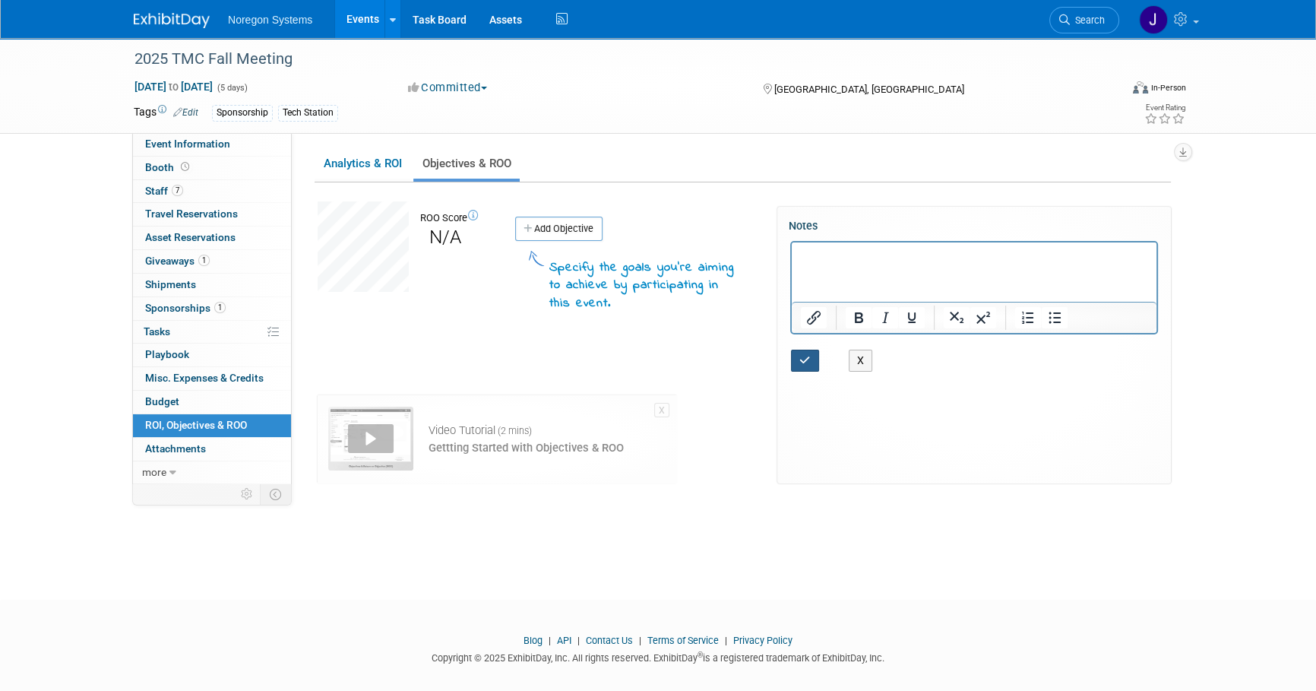
click at [809, 359] on icon "button" at bounding box center [804, 360] width 11 height 11
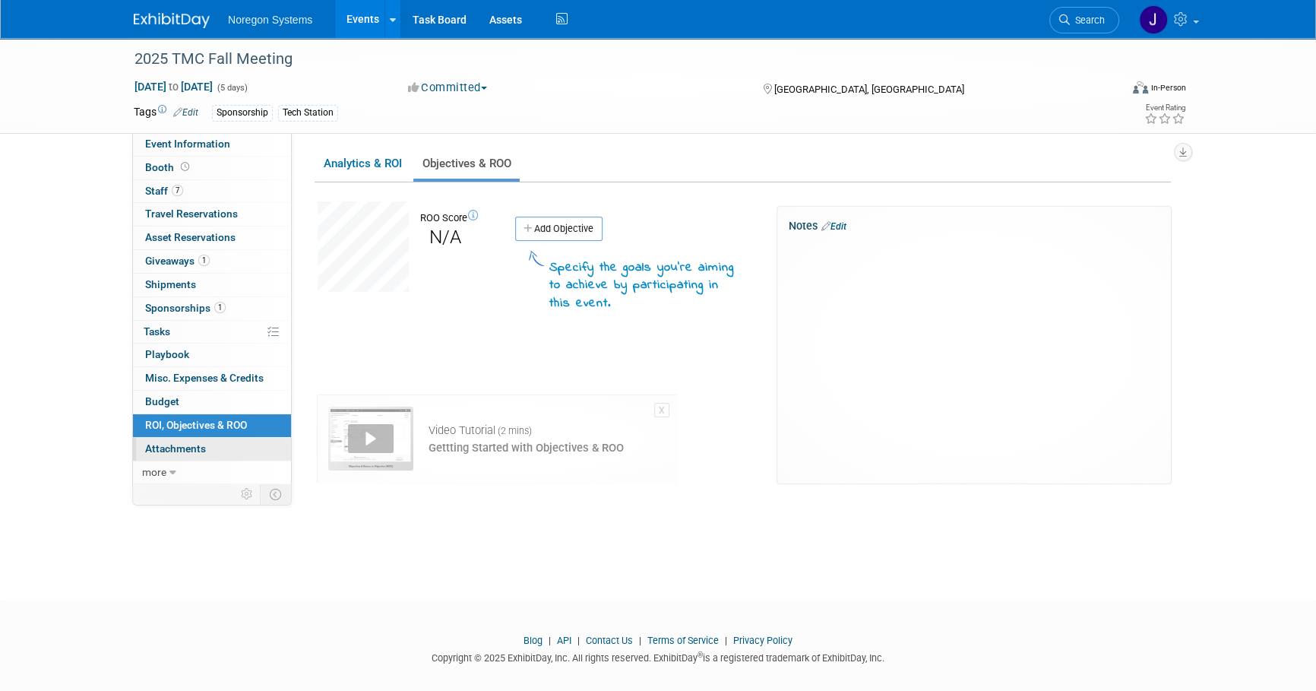
drag, startPoint x: 226, startPoint y: 442, endPoint x: 239, endPoint y: 445, distance: 14.0
click at [226, 442] on link "0 Attachments 0" at bounding box center [212, 449] width 158 height 23
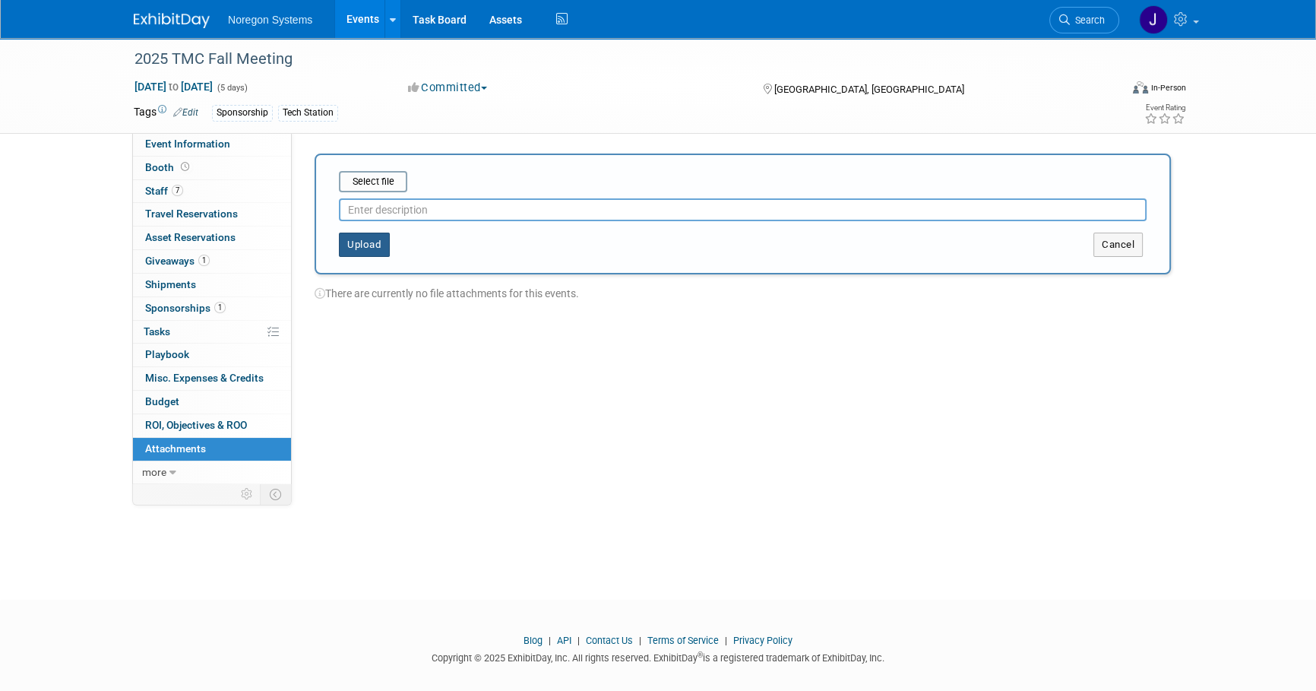
click at [369, 250] on button "Upload" at bounding box center [364, 244] width 51 height 24
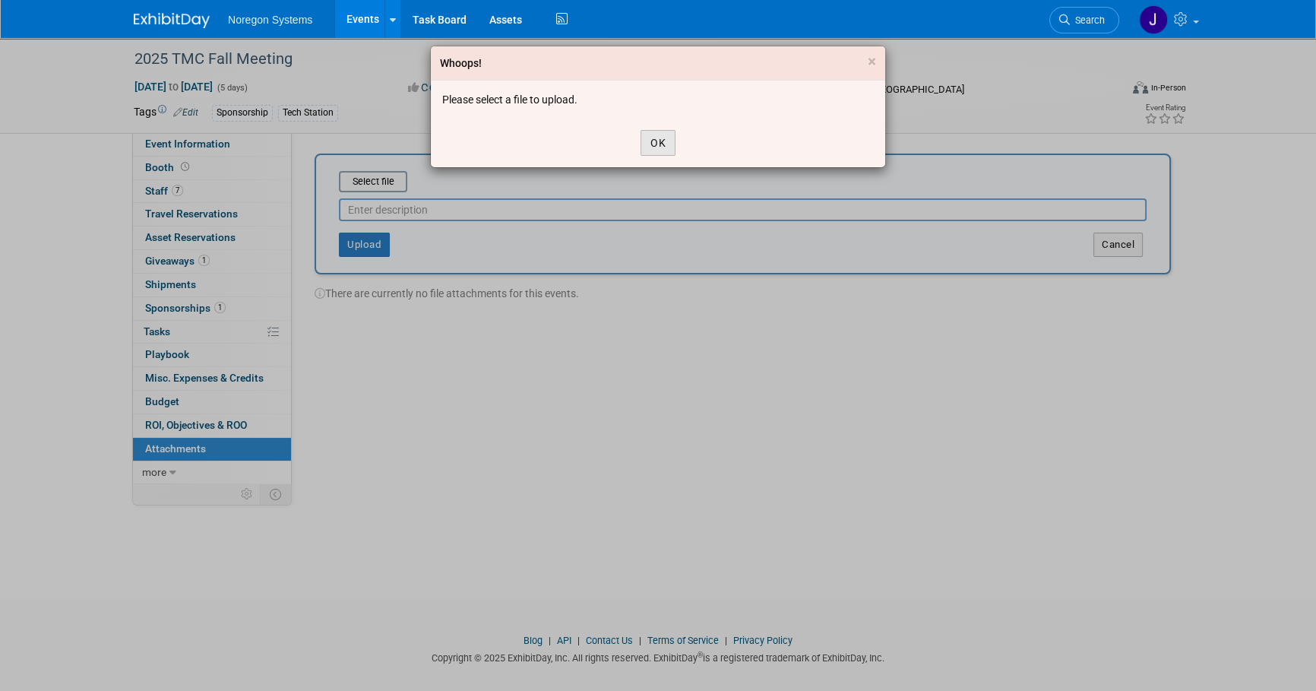
click at [659, 145] on button "OK" at bounding box center [657, 143] width 35 height 26
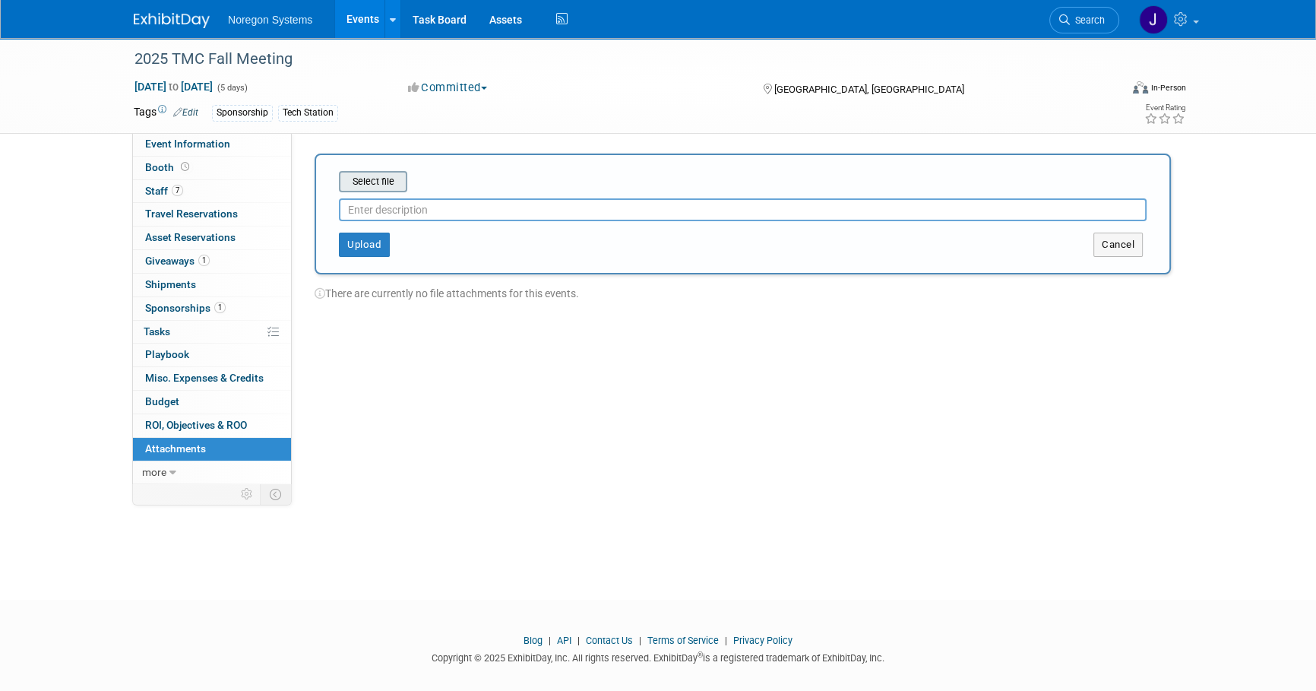
click at [392, 181] on input "file" at bounding box center [315, 181] width 181 height 18
click at [590, 460] on div "Event Website: Edit https://tmcfall.trucking.org/ Event Venue Name: Raleigh Con…" at bounding box center [737, 308] width 890 height 350
click at [441, 198] on input "text" at bounding box center [743, 203] width 808 height 23
click at [368, 239] on button "Upload" at bounding box center [364, 238] width 51 height 24
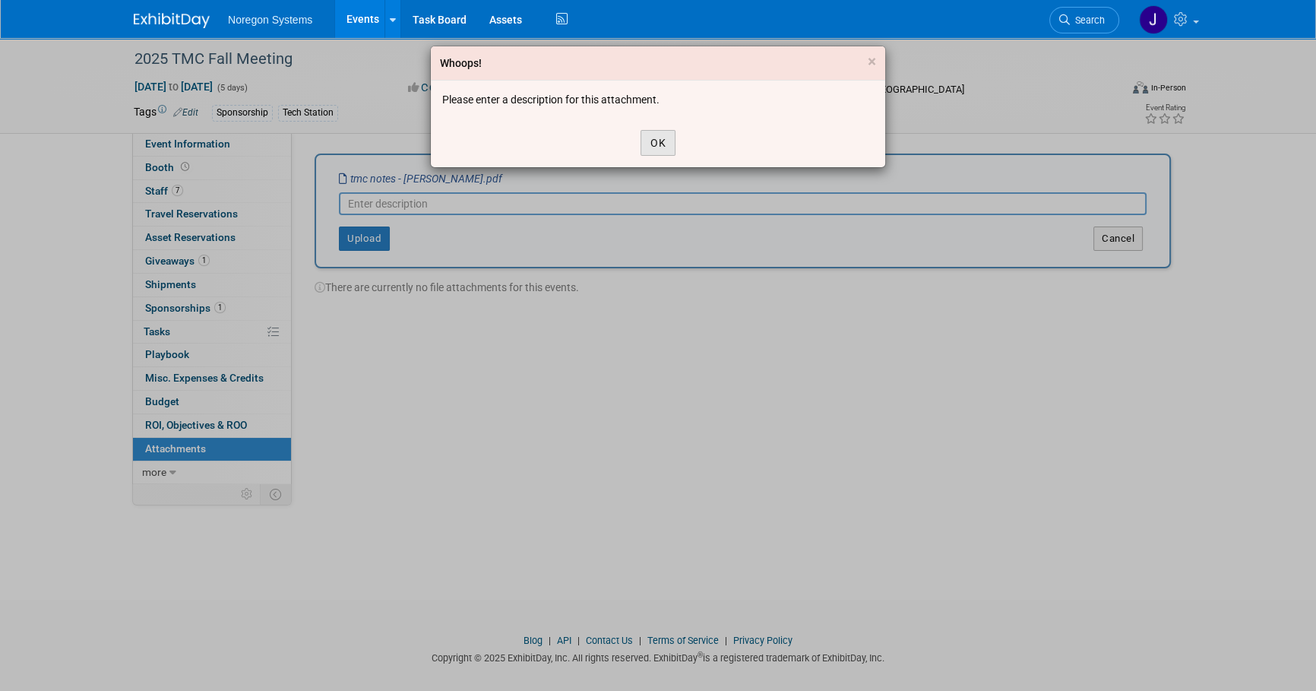
click at [660, 147] on button "OK" at bounding box center [657, 143] width 35 height 26
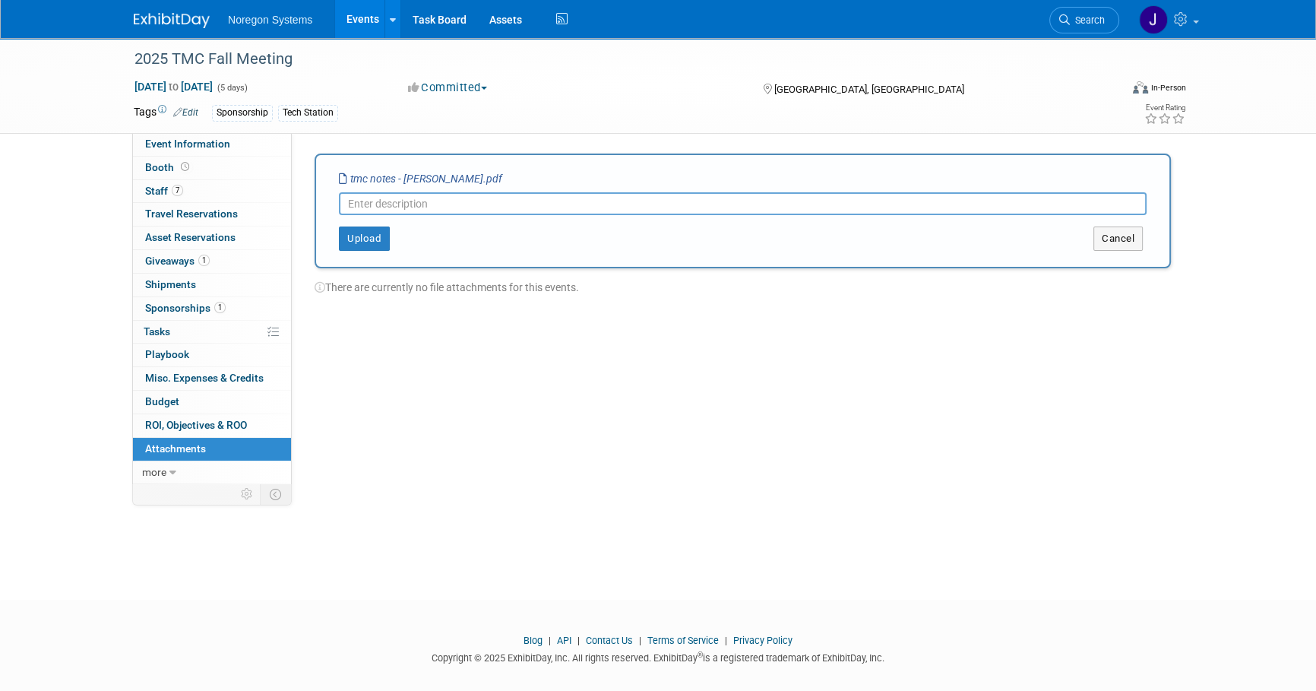
drag, startPoint x: 1027, startPoint y: 449, endPoint x: 1054, endPoint y: 292, distance: 158.7
click at [1027, 447] on div "Event Website: Edit https://tmcfall.trucking.org/ Event Venue Name: Raleigh Con…" at bounding box center [737, 308] width 890 height 350
click at [1064, 387] on div "Event Website: Edit https://tmcfall.trucking.org/ Event Venue Name: Raleigh Con…" at bounding box center [737, 308] width 890 height 350
click at [426, 212] on input "text" at bounding box center [743, 203] width 808 height 23
click at [944, 501] on div "2025 TMC Fall Meeting Sep 14, 2025 to Sep 18, 2025 (5 days) Sep 14, 2025 to Sep…" at bounding box center [658, 305] width 1316 height 534
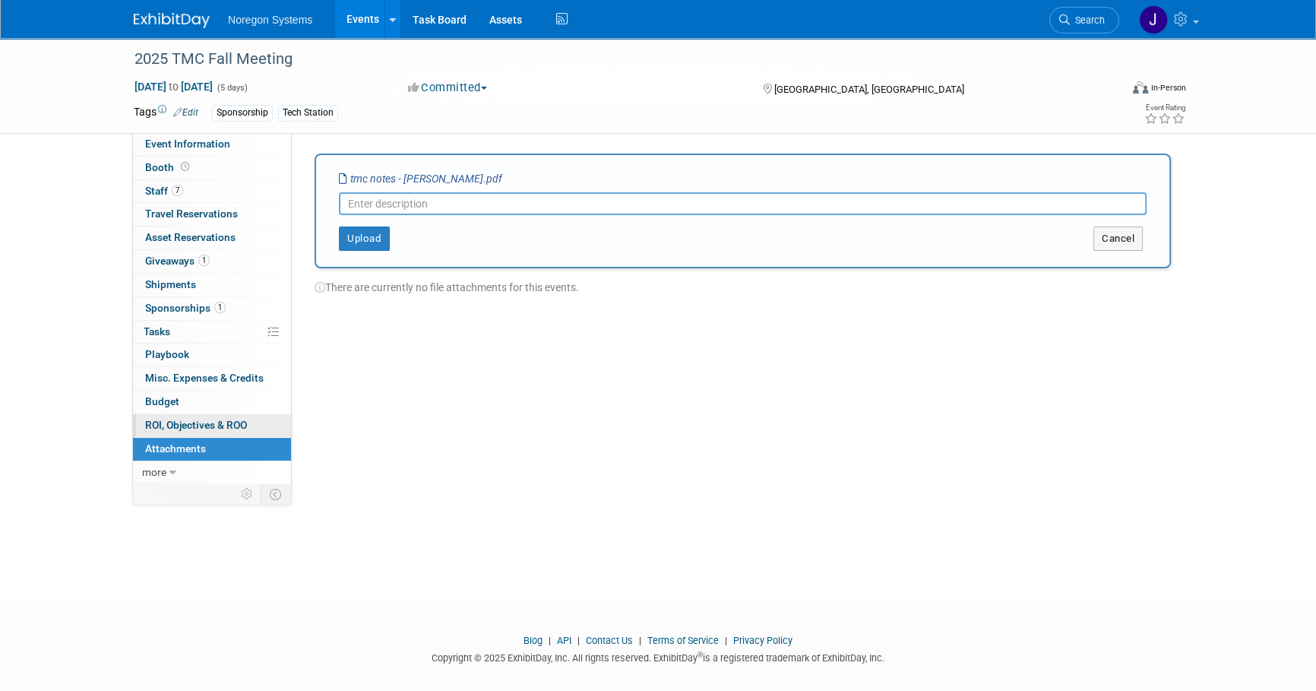
click at [201, 422] on span "ROI, Objectives & ROO 0" at bounding box center [196, 425] width 102 height 12
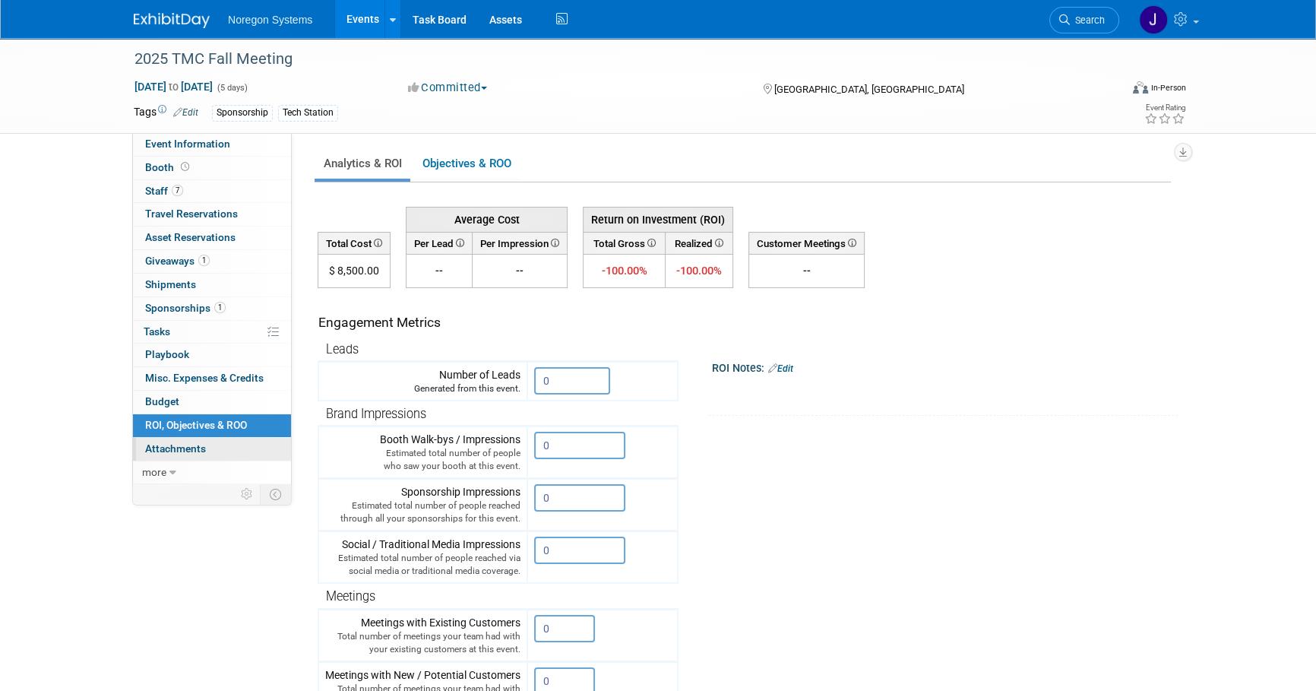
click at [210, 453] on link "0 Attachments 0" at bounding box center [212, 449] width 158 height 23
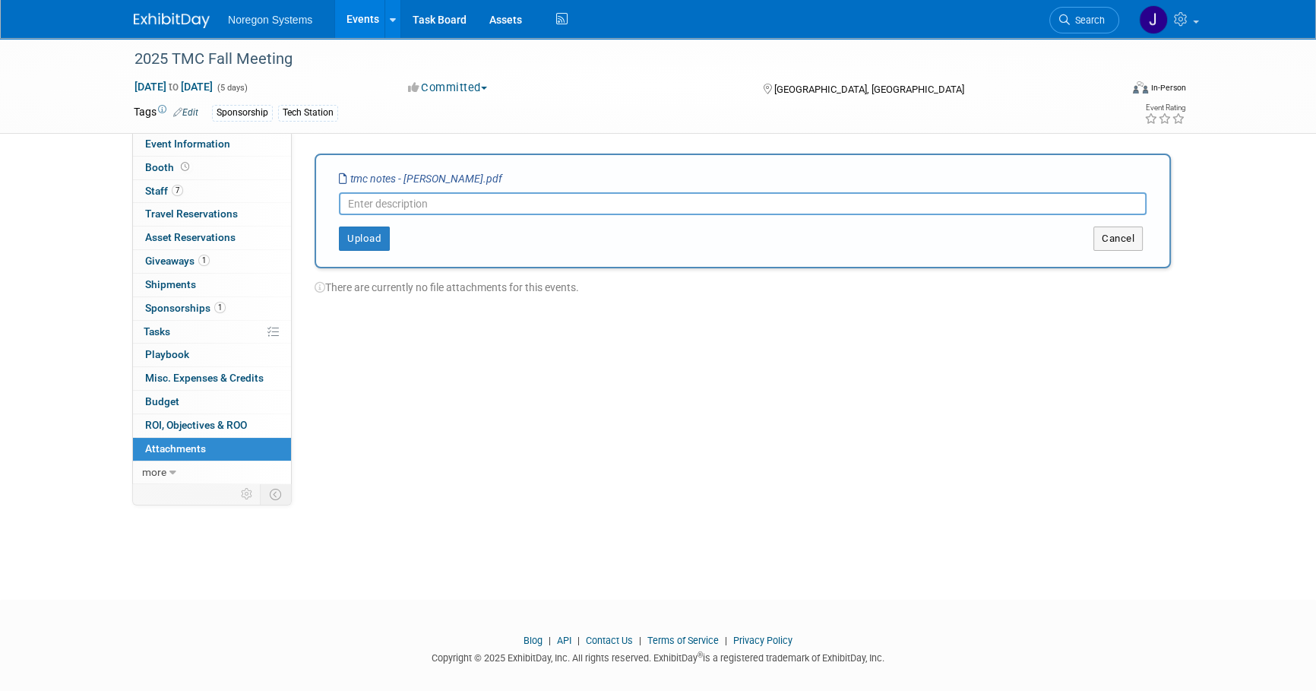
click at [381, 202] on input "text" at bounding box center [743, 203] width 808 height 23
click at [349, 242] on button "Upload" at bounding box center [364, 238] width 51 height 24
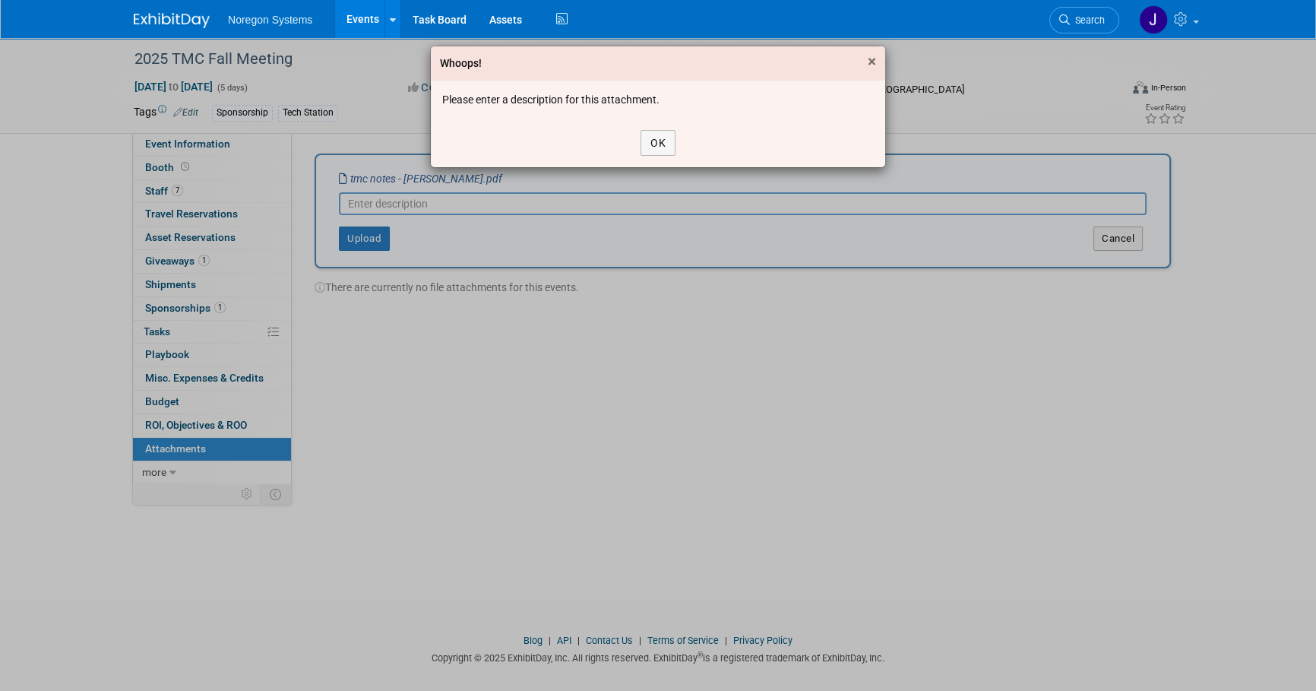
click at [874, 58] on span "×" at bounding box center [872, 61] width 8 height 18
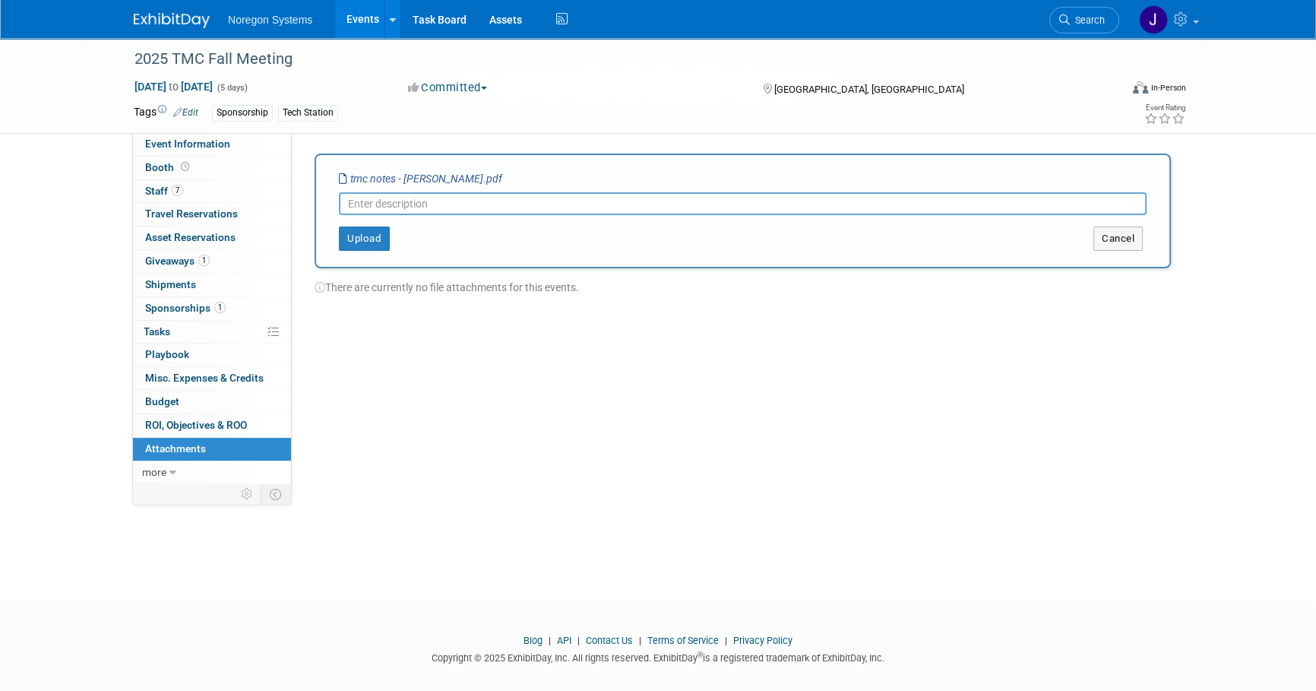
click at [460, 179] on icon "tmc notes - lee lackey.pdf" at bounding box center [420, 178] width 163 height 12
click at [1120, 242] on button "Cancel" at bounding box center [1117, 238] width 49 height 24
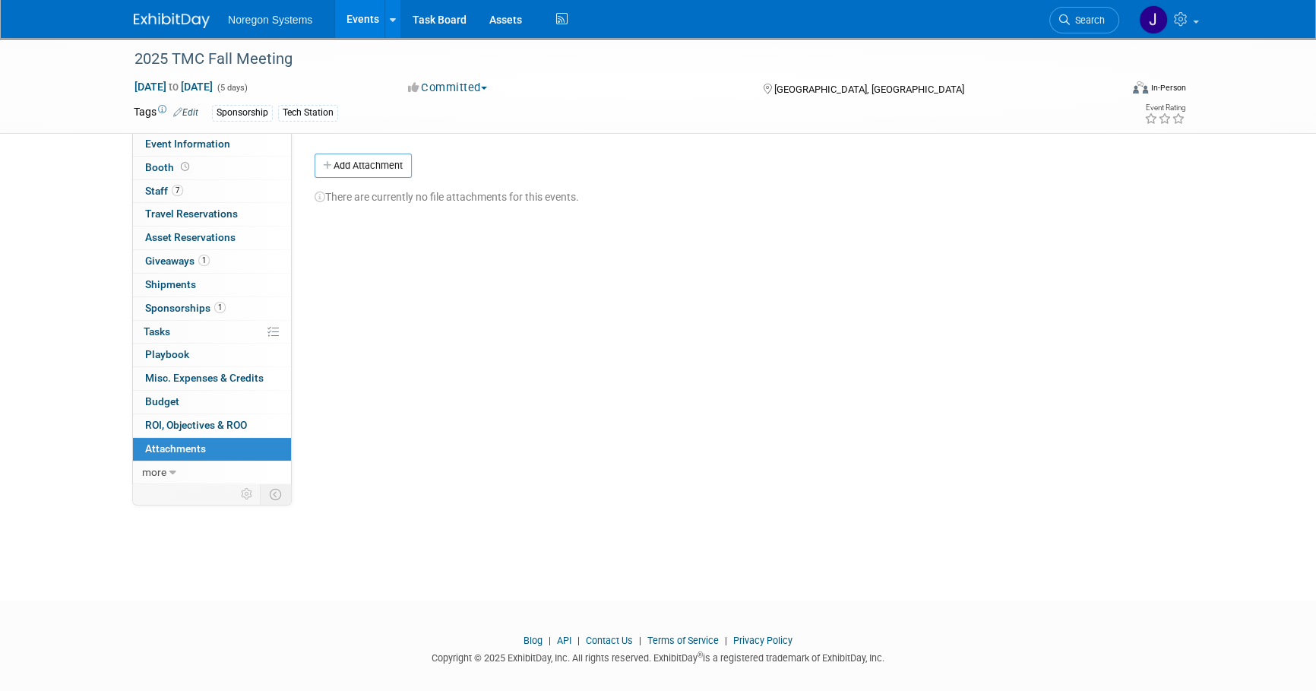
click at [469, 349] on div "Event Website: Edit https://tmcfall.trucking.org/ Event Venue Name: Raleigh Con…" at bounding box center [737, 308] width 890 height 350
click at [389, 168] on button "Add Attachment" at bounding box center [363, 165] width 97 height 24
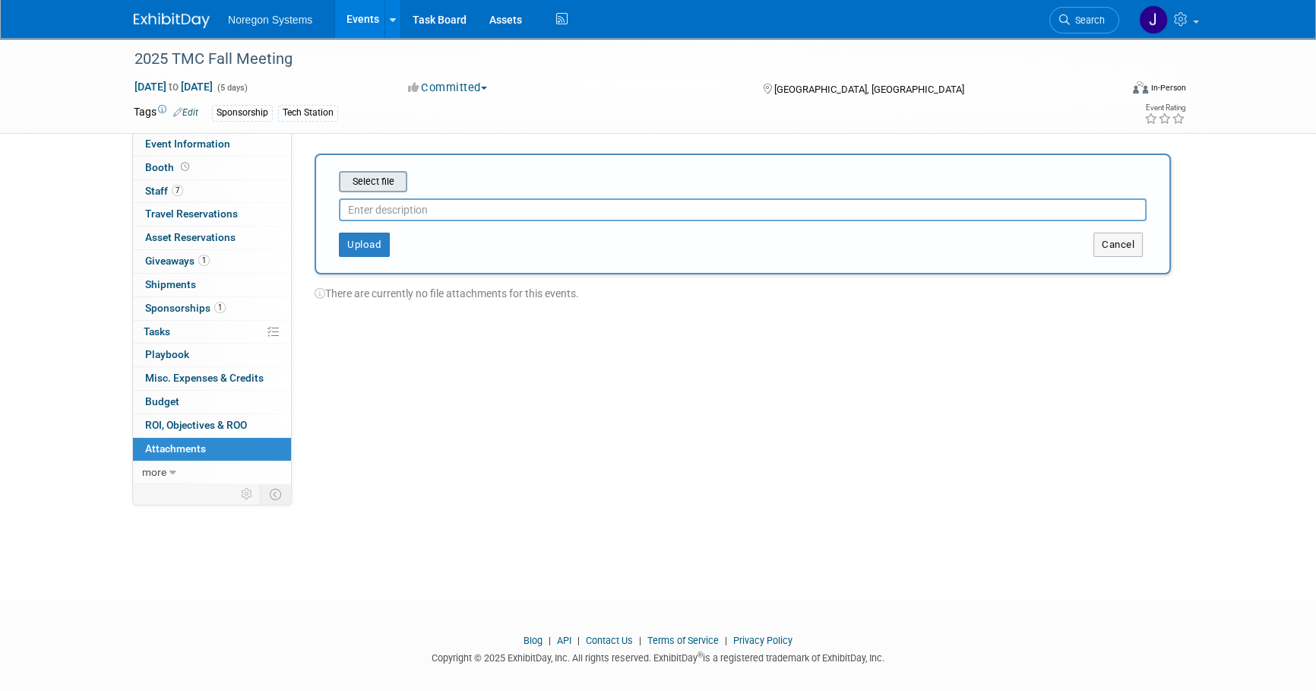
click at [388, 184] on input "file" at bounding box center [315, 181] width 181 height 18
type input "C:\fakepath\TMC notes - Sam Boerboom.pdf"
click at [356, 246] on button "Upload" at bounding box center [364, 238] width 51 height 24
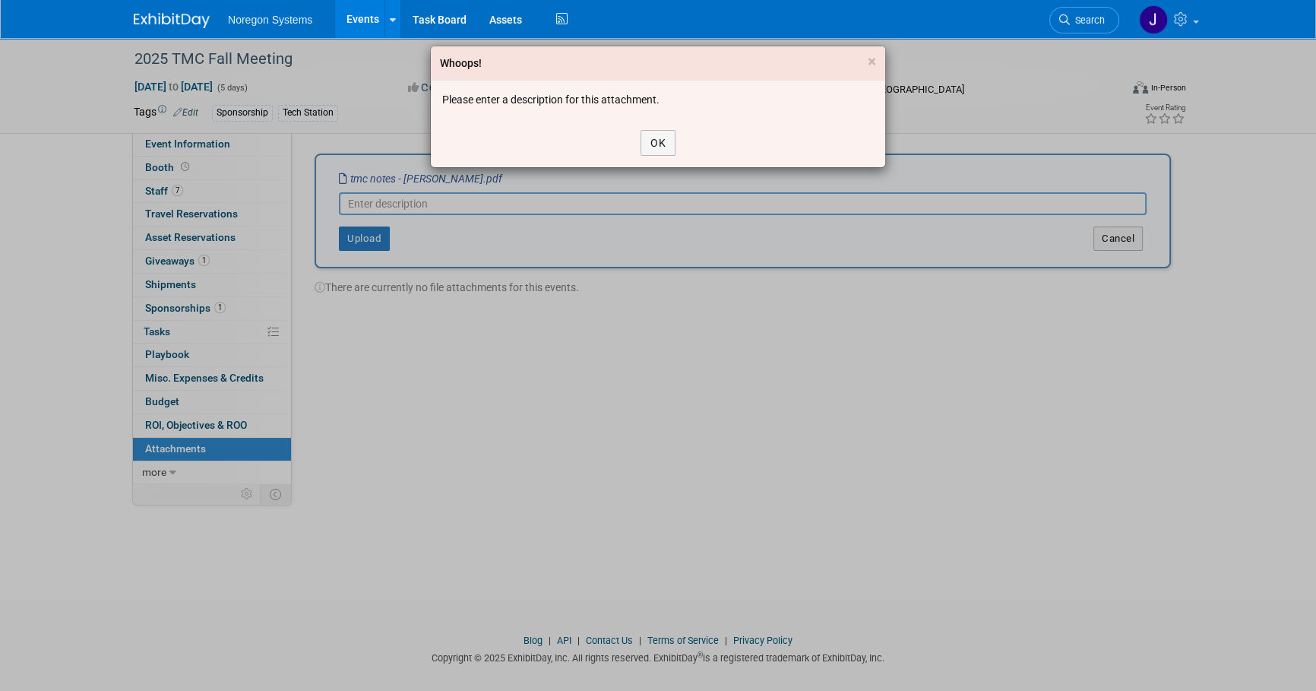
click at [555, 202] on div "Whoops! × Please enter a description for this attachment. OK" at bounding box center [658, 345] width 1316 height 691
click at [662, 132] on button "OK" at bounding box center [657, 143] width 35 height 26
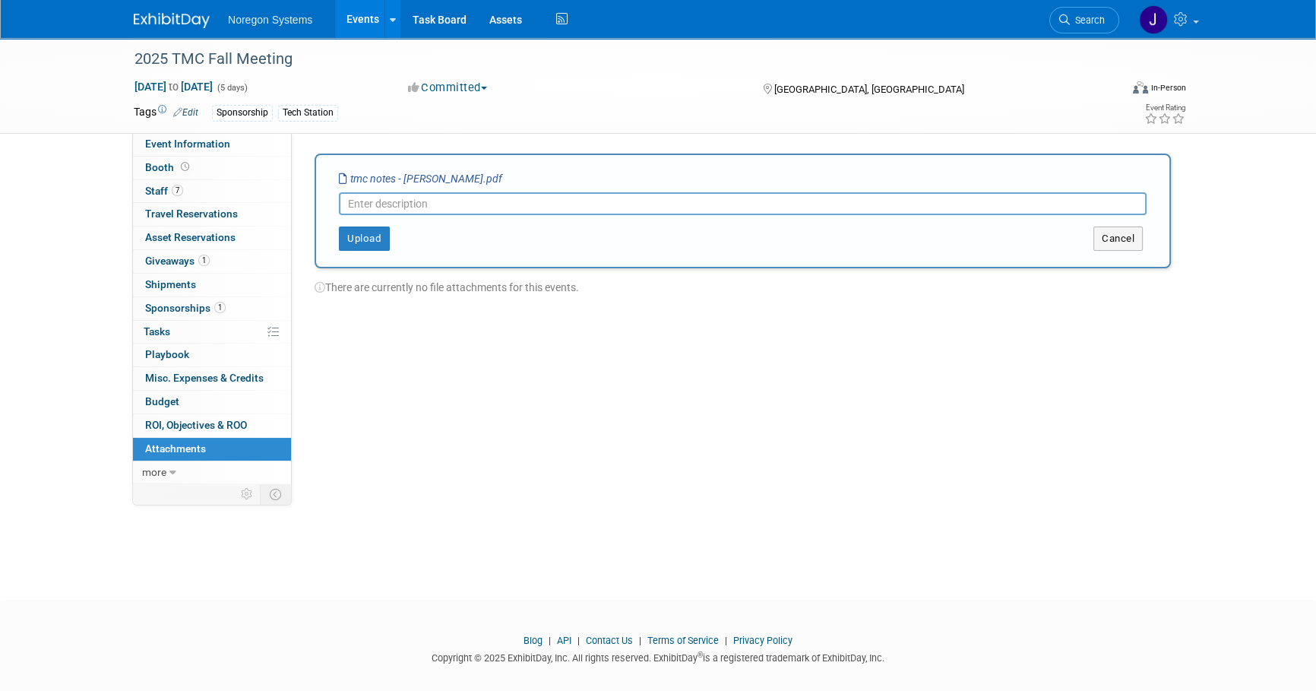
click at [580, 198] on input "text" at bounding box center [743, 203] width 808 height 23
type input "TMC Notes"
click at [379, 243] on button "Upload" at bounding box center [364, 238] width 51 height 24
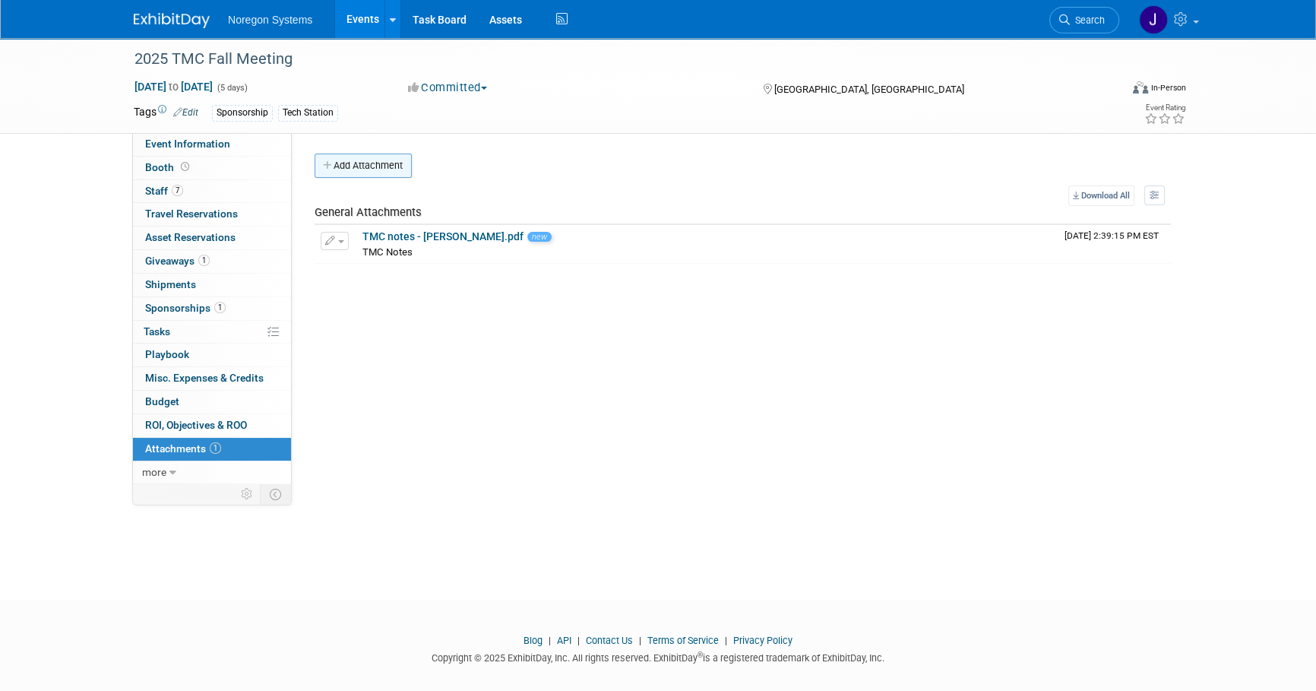
click at [394, 169] on button "Add Attachment" at bounding box center [363, 165] width 97 height 24
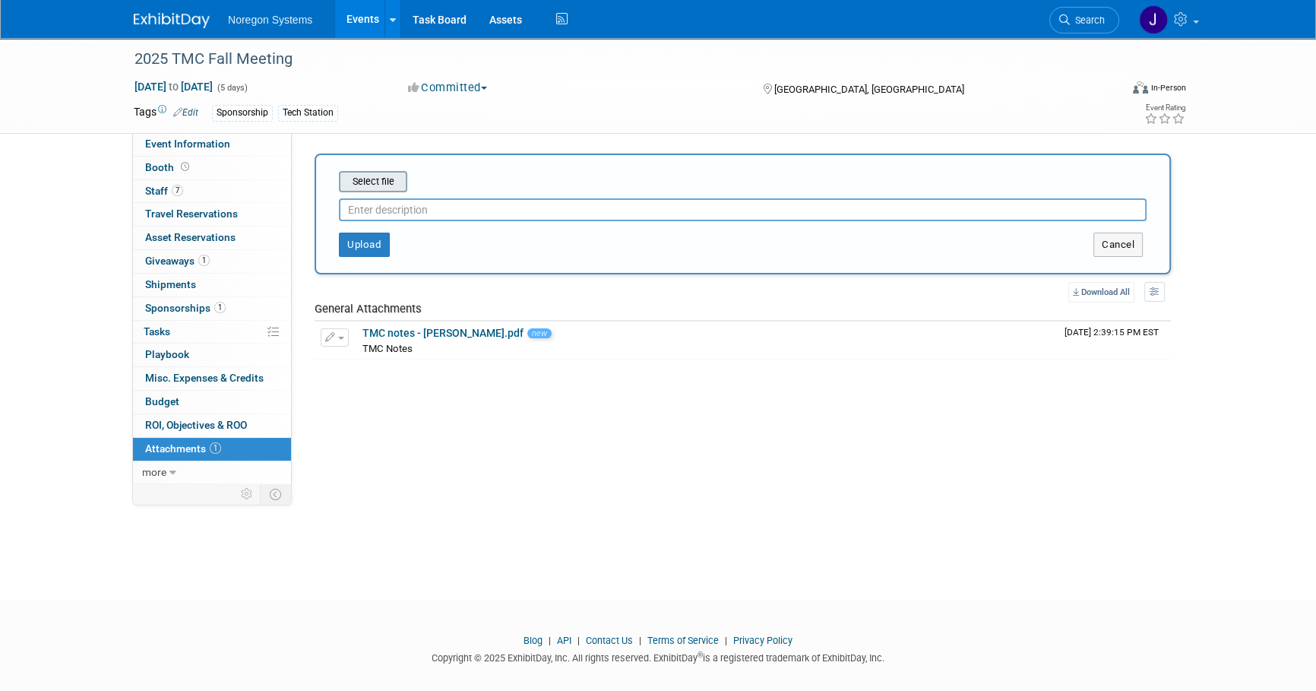
click at [391, 188] on input "file" at bounding box center [315, 181] width 181 height 18
type input "C:\fakepath\TMC notes - Lee Lackey.pdf"
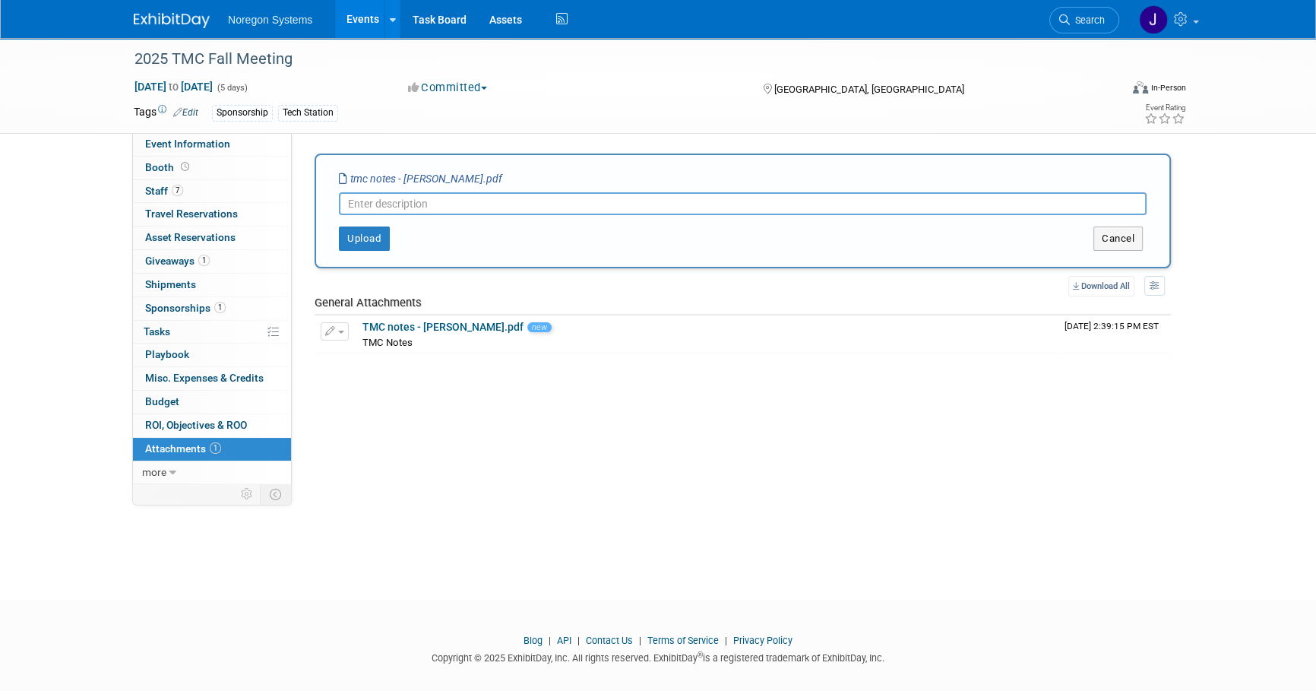
click at [521, 204] on input "text" at bounding box center [743, 203] width 808 height 23
type input "TCM notes 2"
click at [365, 245] on button "Upload" at bounding box center [364, 238] width 51 height 24
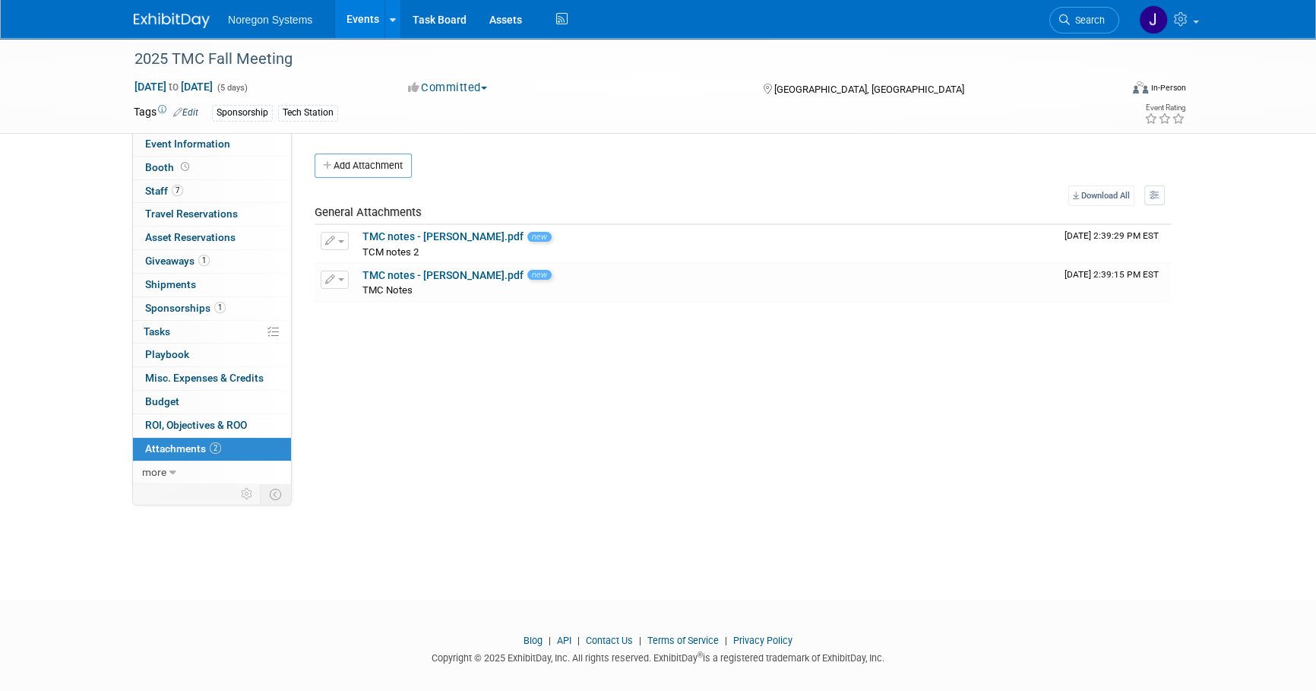
click at [696, 450] on div "Event Website: Edit https://tmcfall.trucking.org/ Event Venue Name: Raleigh Con…" at bounding box center [737, 308] width 890 height 350
click at [643, 406] on div "Event Website: Edit https://tmcfall.trucking.org/ Event Venue Name: Raleigh Con…" at bounding box center [737, 308] width 890 height 350
drag, startPoint x: 577, startPoint y: 447, endPoint x: 486, endPoint y: 403, distance: 101.6
click at [574, 443] on div "Event Website: Edit https://tmcfall.trucking.org/ Event Venue Name: Raleigh Con…" at bounding box center [737, 308] width 890 height 350
click at [222, 144] on span "Event Information" at bounding box center [187, 143] width 85 height 12
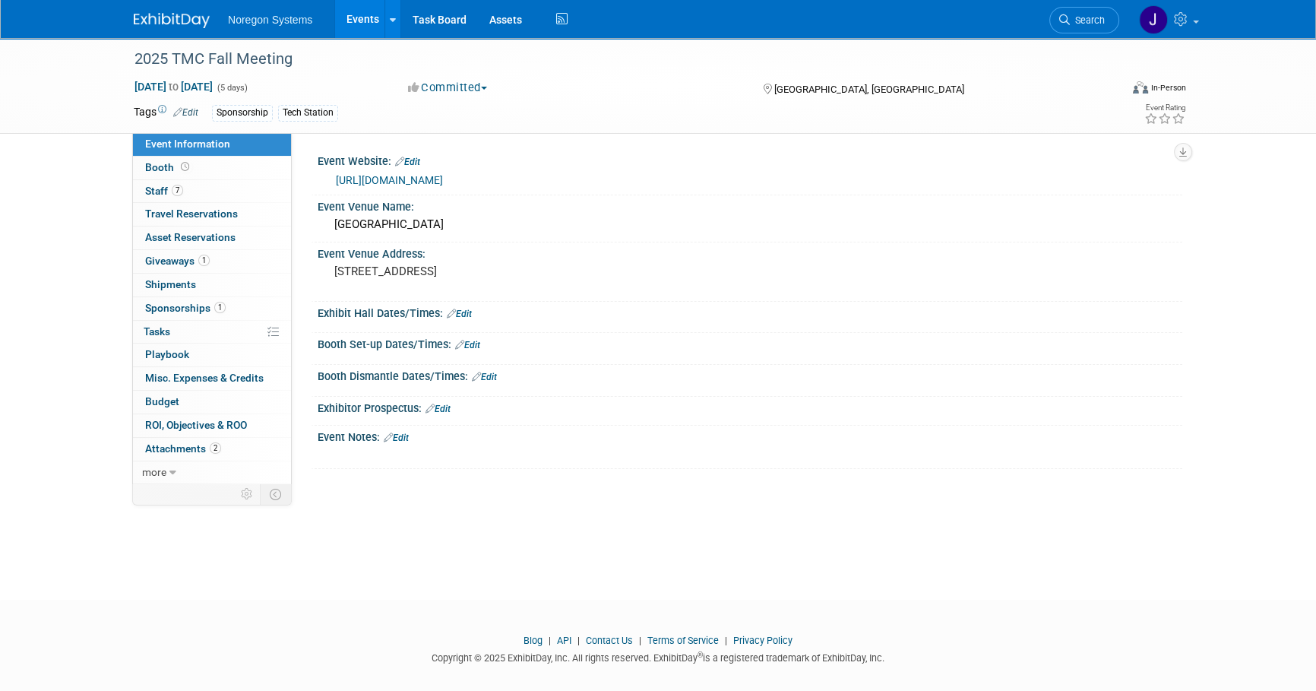
click at [188, 17] on img at bounding box center [172, 20] width 76 height 15
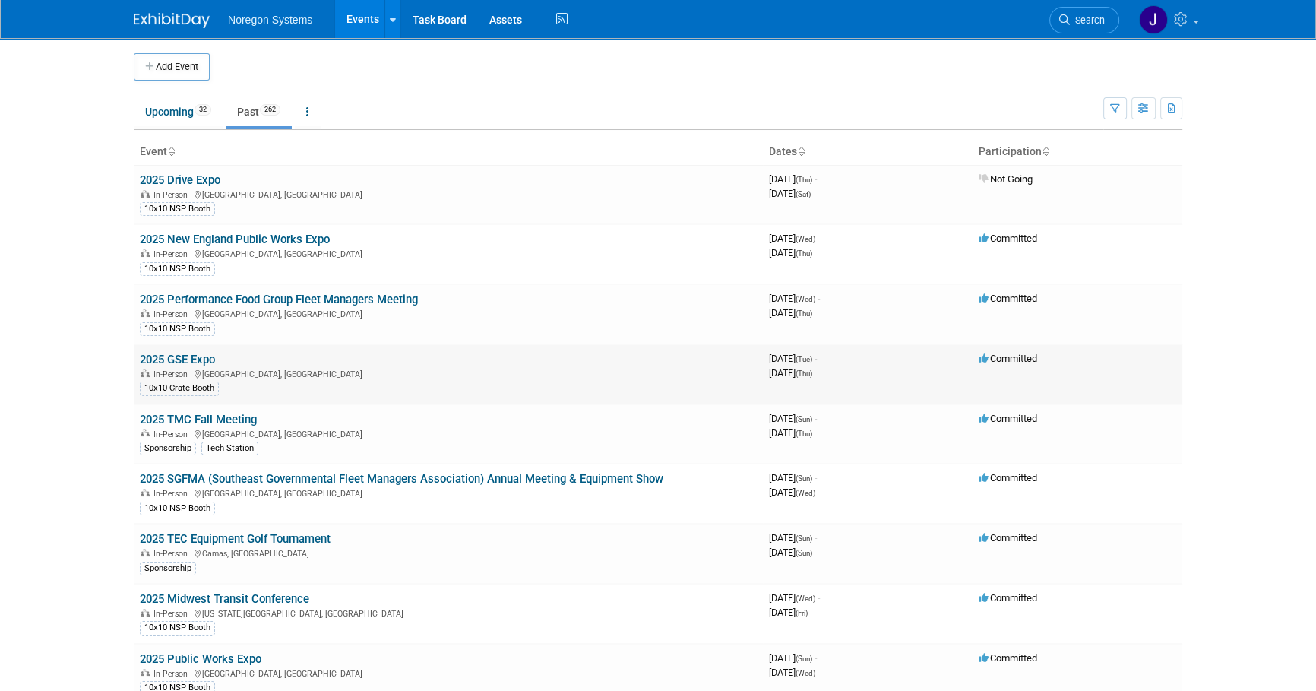
click at [202, 361] on link "2025 GSE Expo" at bounding box center [177, 359] width 75 height 14
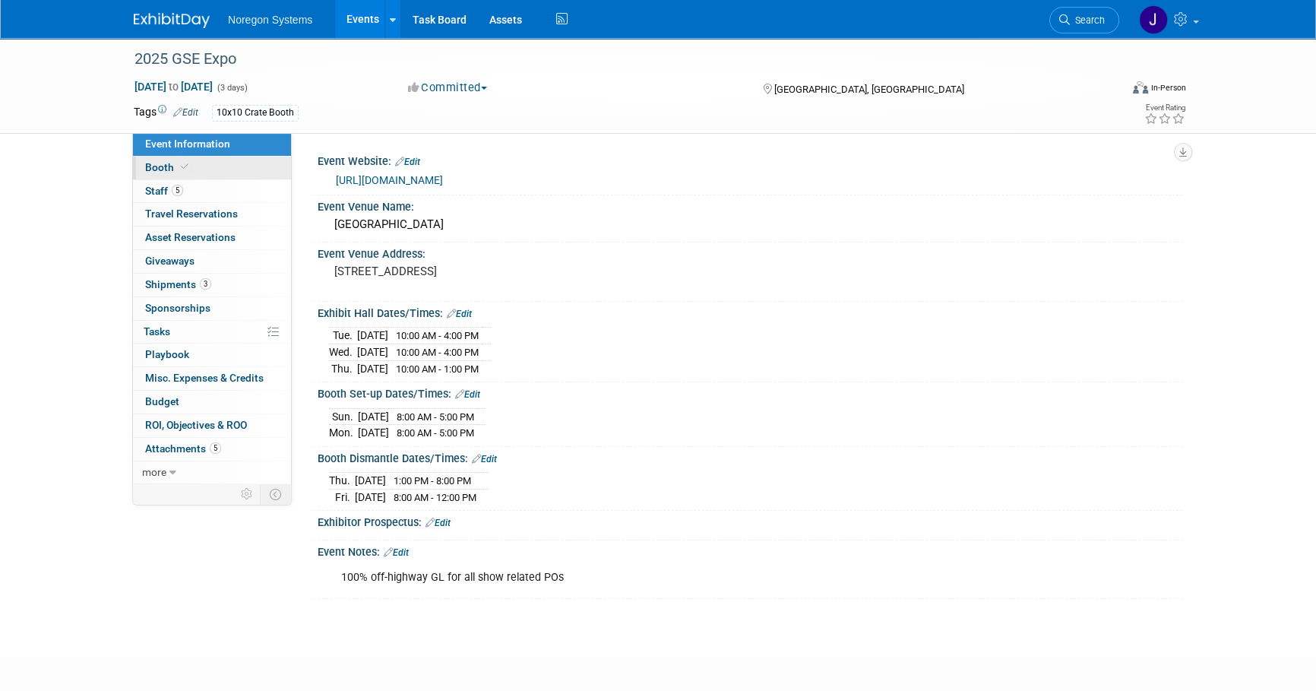
click at [182, 169] on icon at bounding box center [185, 167] width 8 height 8
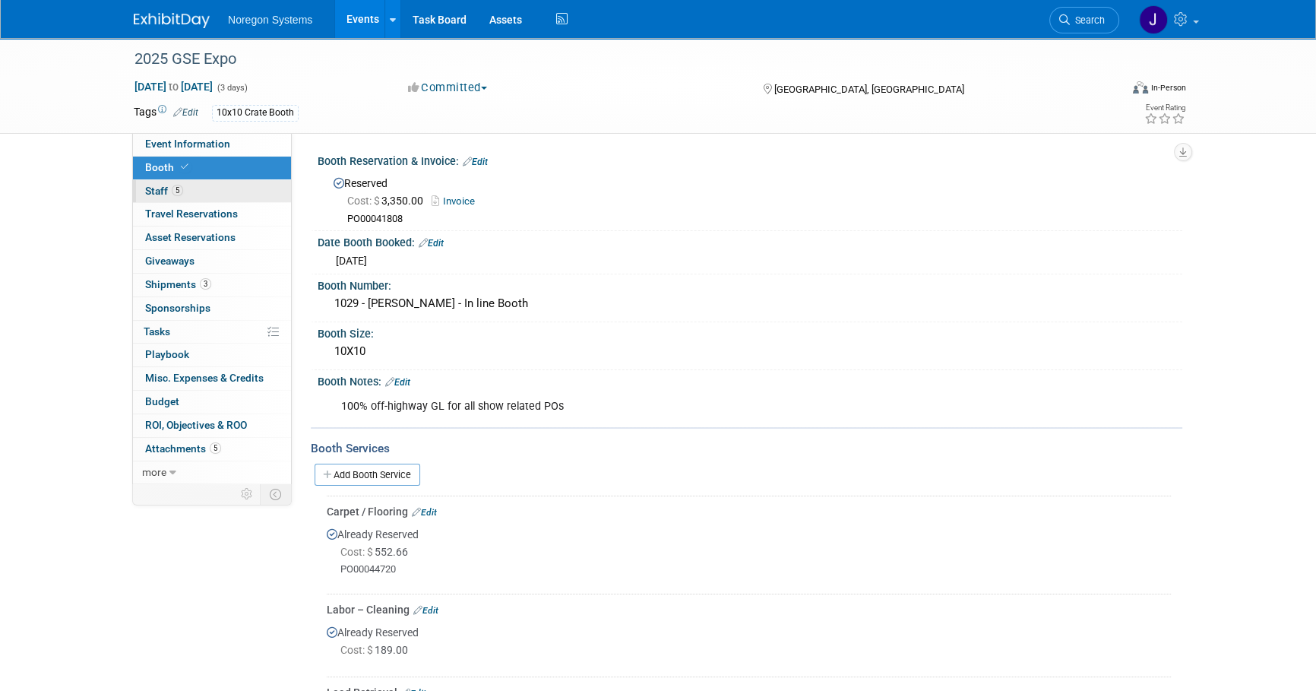
click at [188, 201] on link "5 Staff 5" at bounding box center [212, 191] width 158 height 23
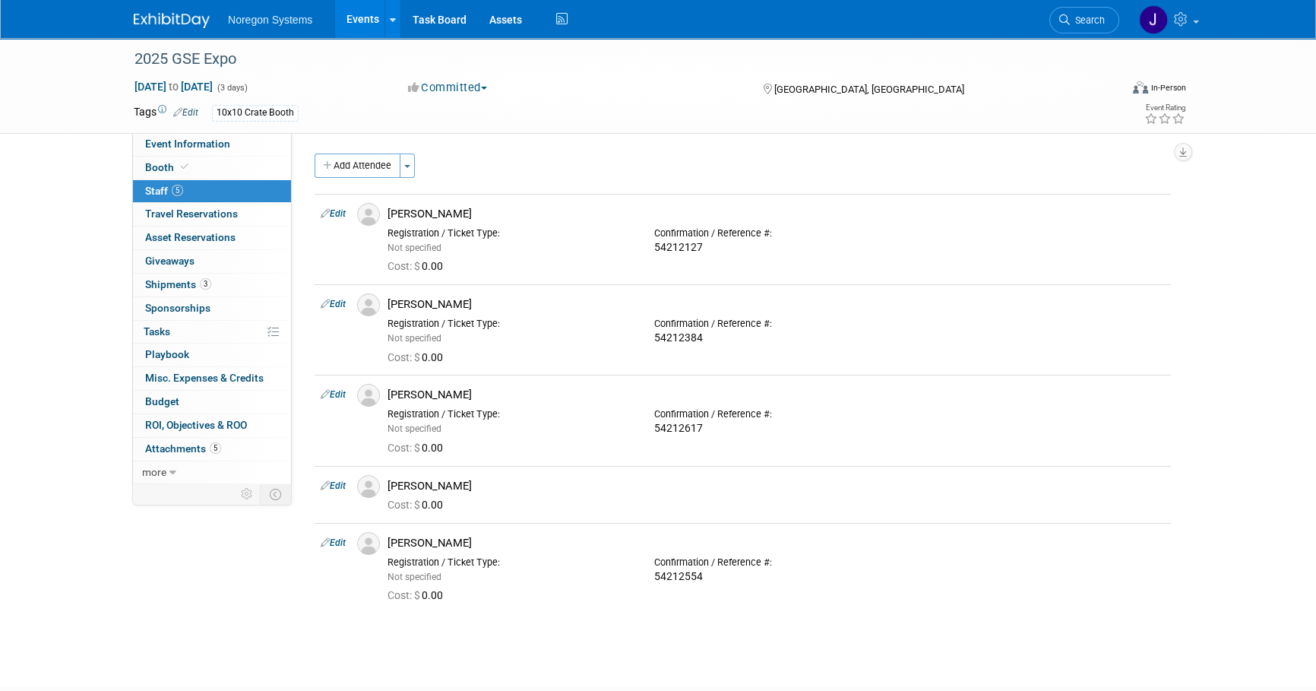
click at [198, 17] on img at bounding box center [172, 20] width 76 height 15
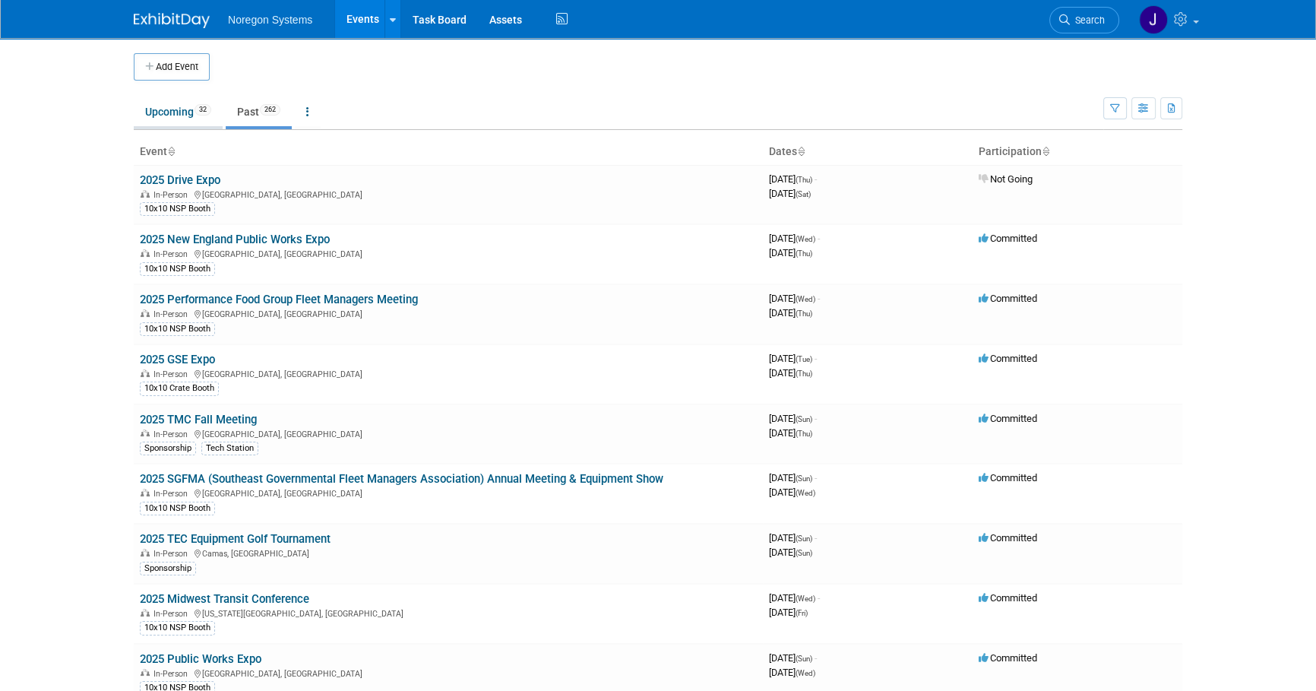
click at [170, 118] on link "Upcoming 32" at bounding box center [178, 111] width 89 height 29
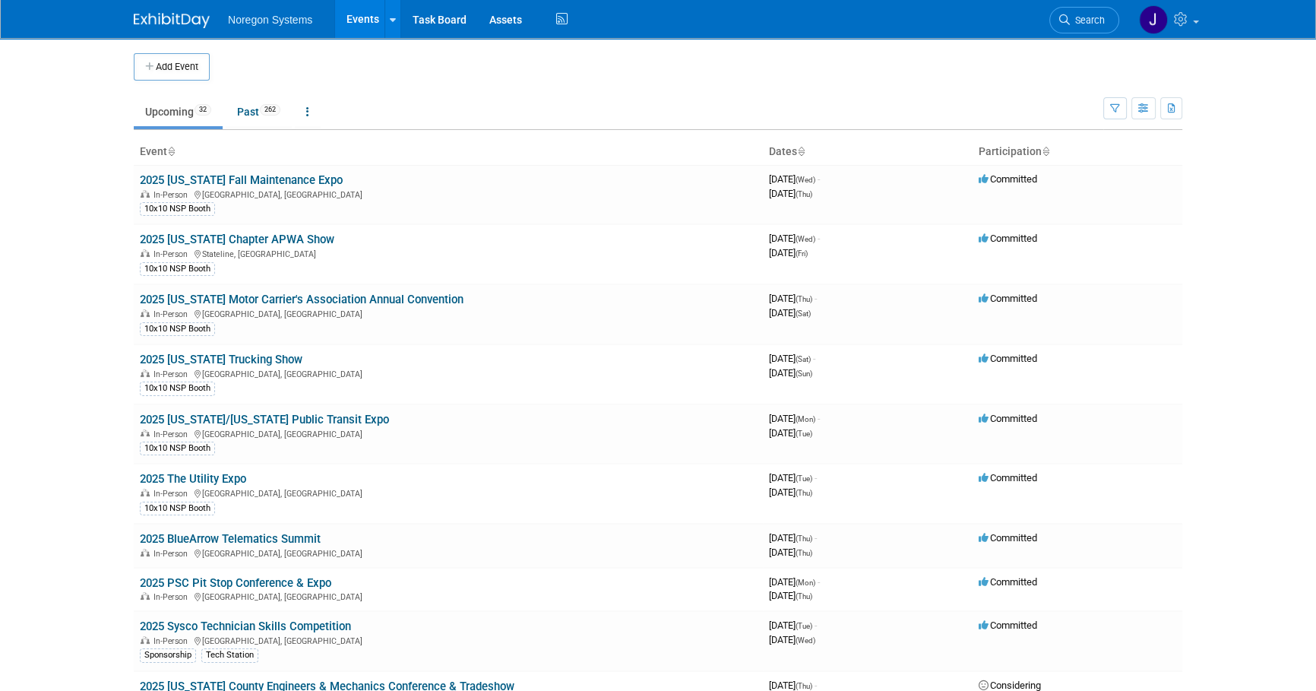
click at [275, 181] on link "2025 [US_STATE] Fall Maintenance Expo" at bounding box center [241, 180] width 203 height 14
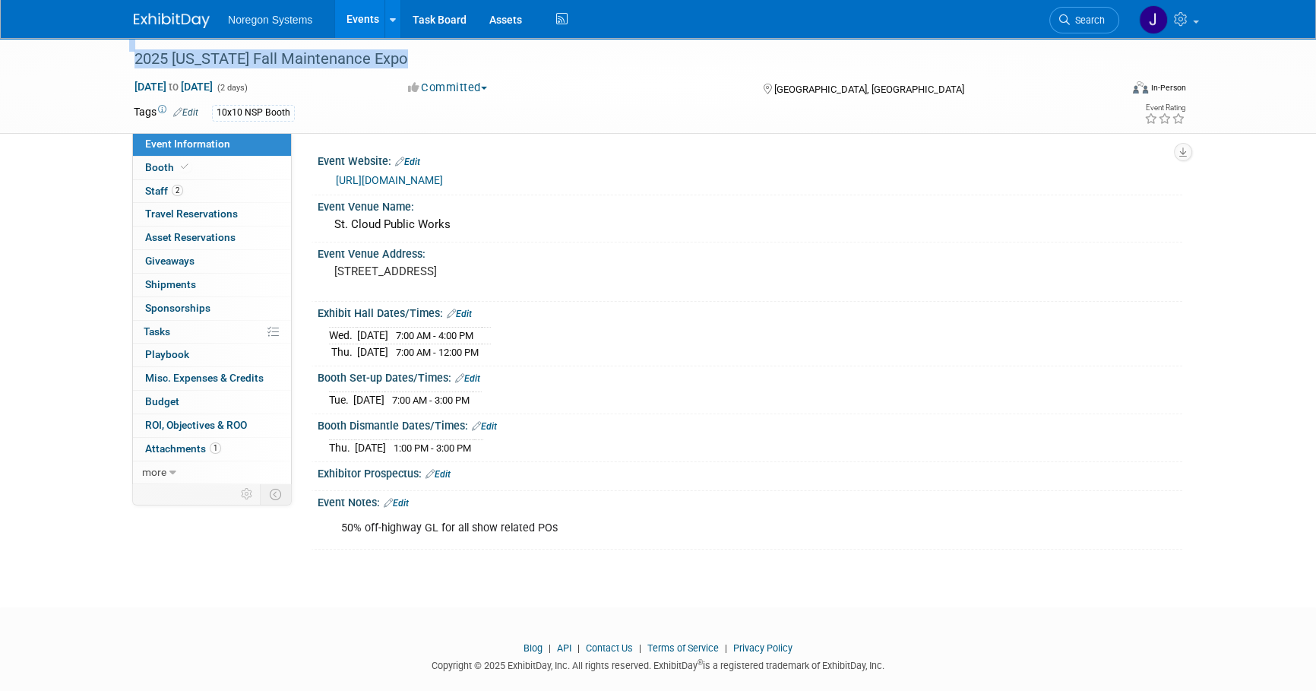
drag, startPoint x: 418, startPoint y: 57, endPoint x: 71, endPoint y: 65, distance: 346.5
click at [71, 65] on div "2025 [US_STATE] Fall Maintenance Expo [DATE] to [DATE] (2 days) [DATE] to [DATE…" at bounding box center [658, 86] width 1316 height 96
click at [450, 70] on div "2025 [US_STATE] Fall Maintenance Expo" at bounding box center [612, 59] width 967 height 27
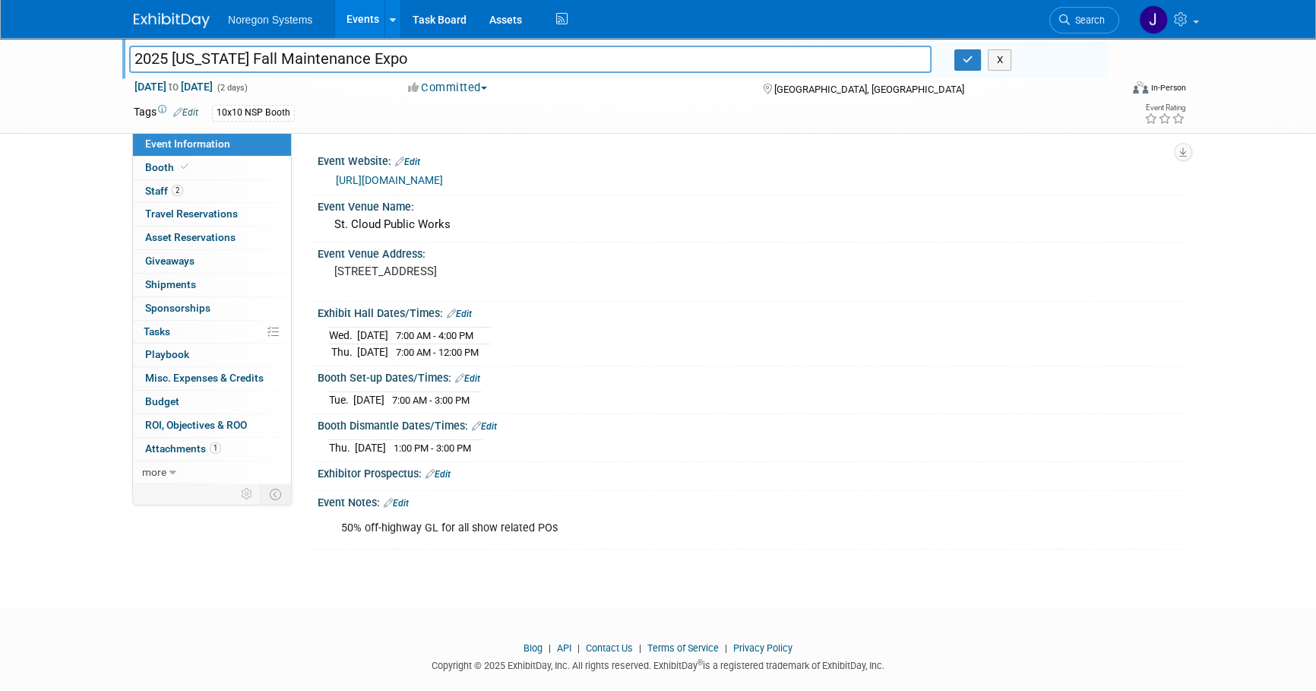
drag, startPoint x: 427, startPoint y: 62, endPoint x: 122, endPoint y: 76, distance: 305.7
click at [122, 76] on div "2025 Minnesota Fall Maintenance Expo 2025 Minnesota Fall Maintenance Expo X" at bounding box center [614, 58] width 985 height 41
click at [235, 191] on link "2 Staff 2" at bounding box center [212, 191] width 158 height 23
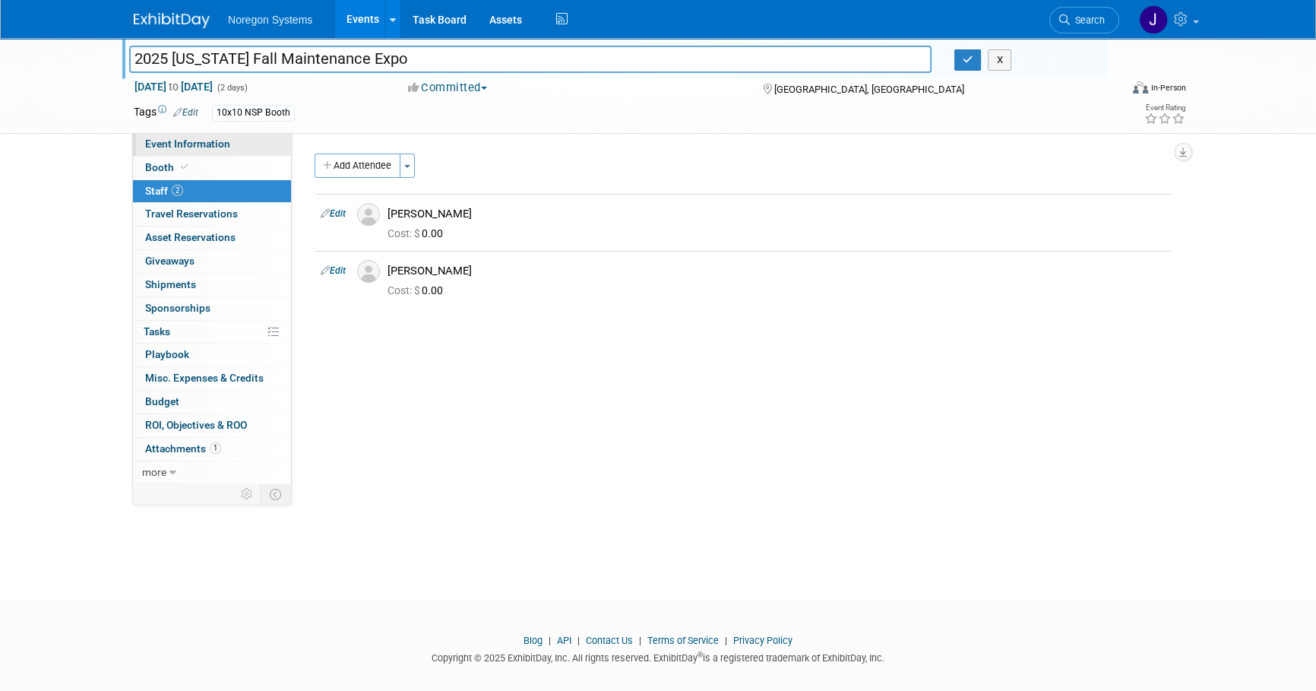
click at [217, 148] on span "Event Information" at bounding box center [187, 143] width 85 height 12
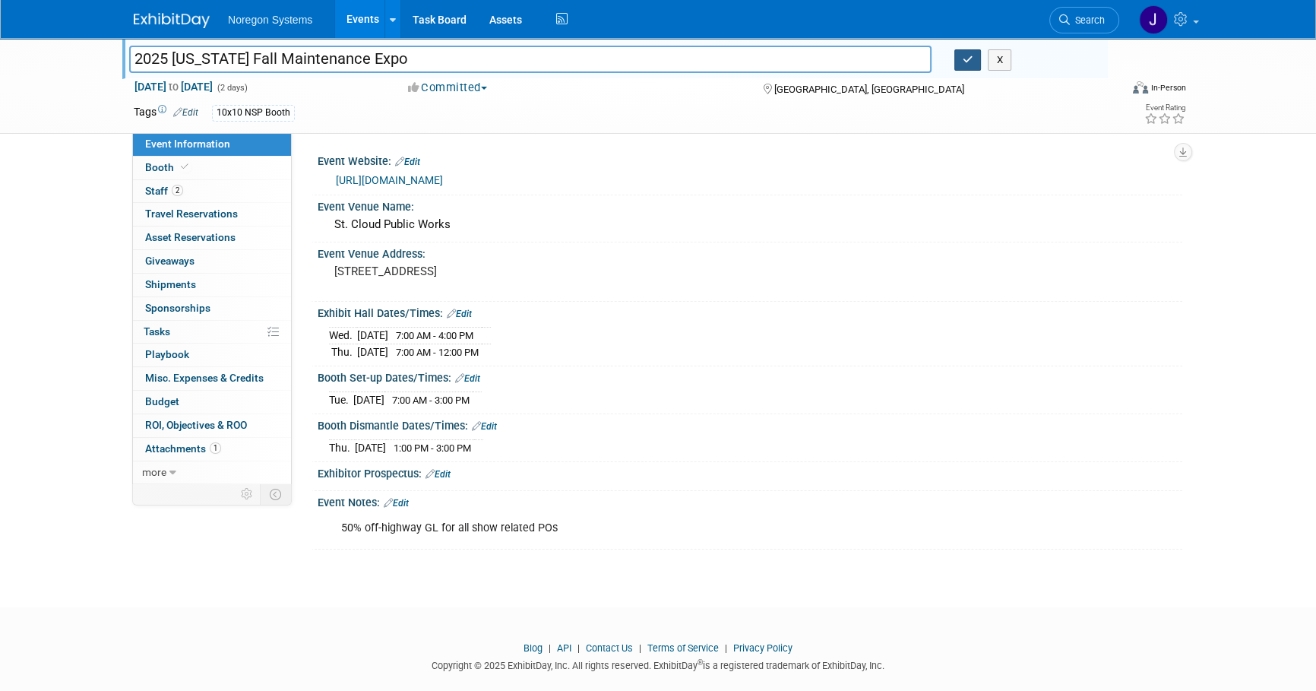
click at [975, 56] on button "button" at bounding box center [967, 59] width 27 height 21
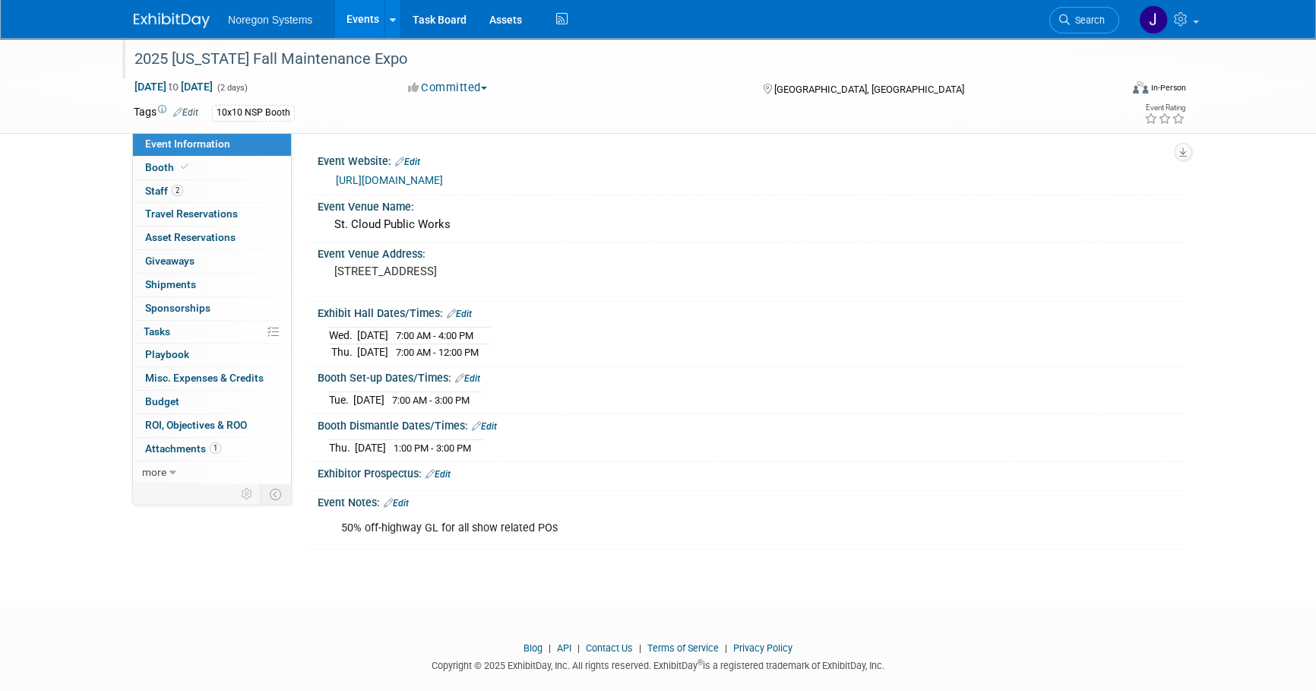
drag, startPoint x: 608, startPoint y: 529, endPoint x: 302, endPoint y: 249, distance: 415.1
click at [302, 249] on div "Event Website: Edit https://www.mnfallexpo.com/ Event Venue Name: St. Cloud Pub…" at bounding box center [737, 308] width 890 height 350
click at [767, 547] on div "2025 Minnesota Fall Maintenance Expo Oct 1, 2025 to Oct 2, 2025 (2 days) Oct 1,…" at bounding box center [658, 309] width 1316 height 542
click at [178, 160] on link "Booth" at bounding box center [212, 167] width 158 height 23
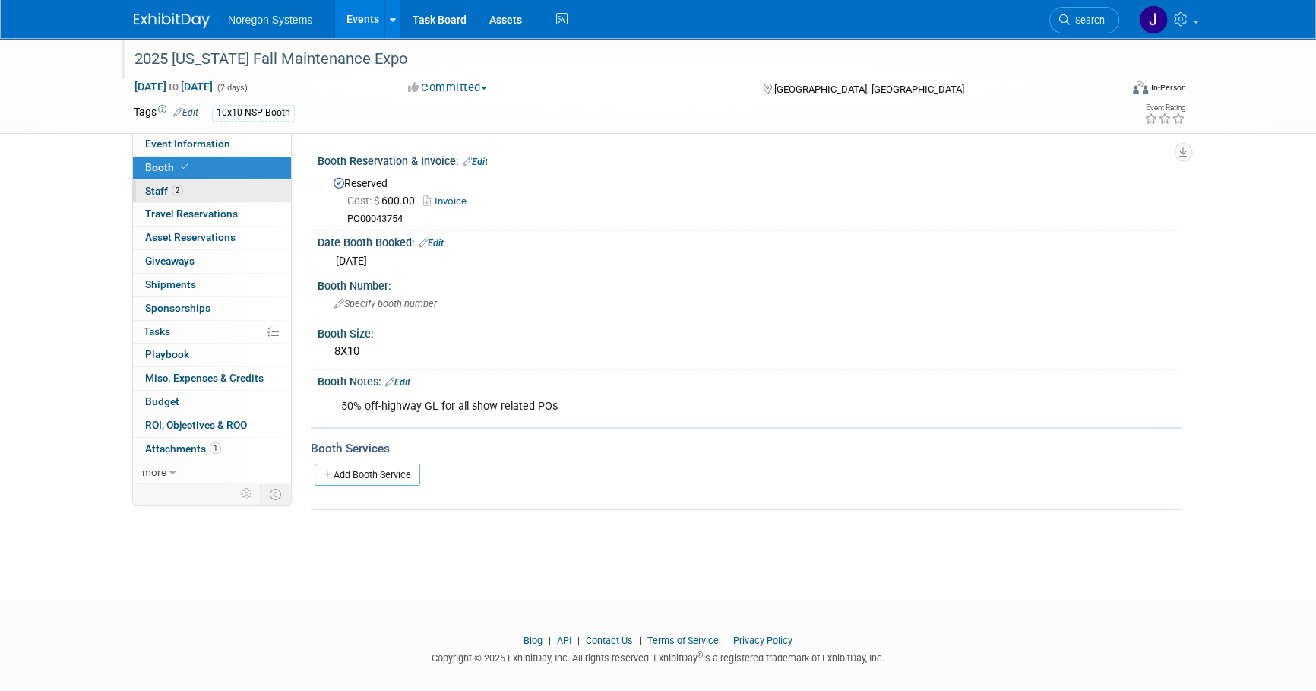
click at [218, 194] on link "2 Staff 2" at bounding box center [212, 191] width 158 height 23
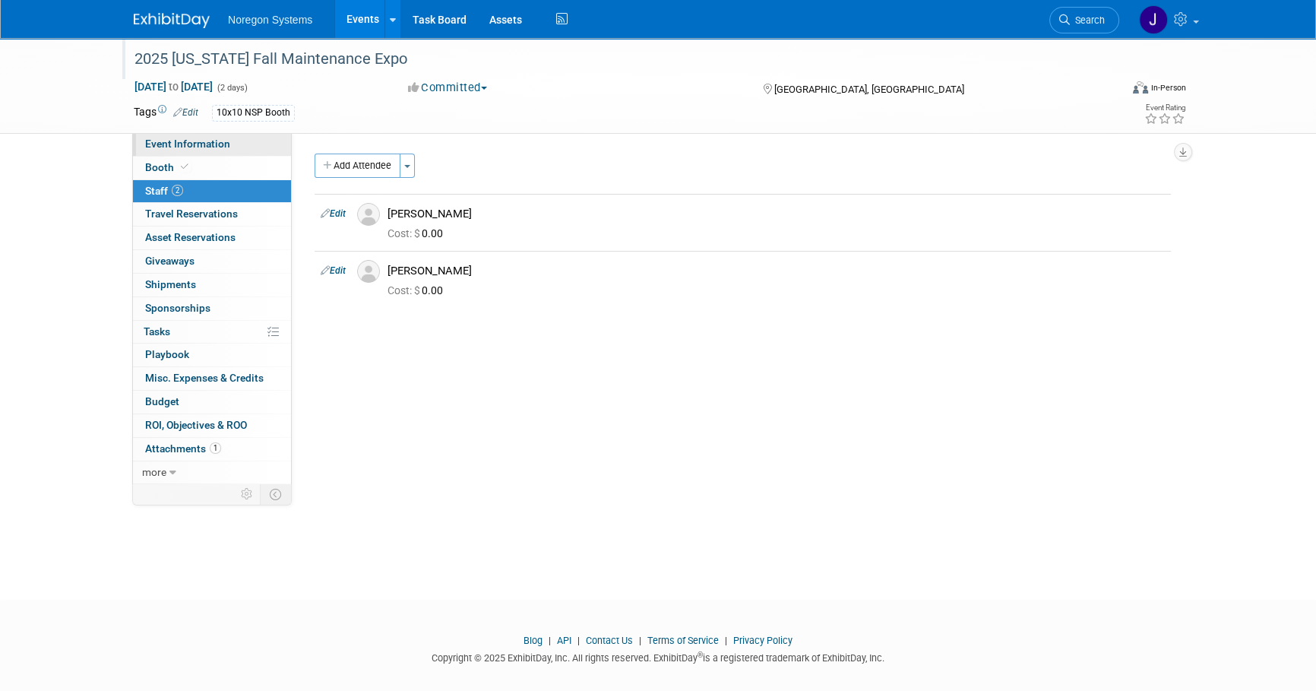
click at [173, 138] on span "Event Information" at bounding box center [187, 143] width 85 height 12
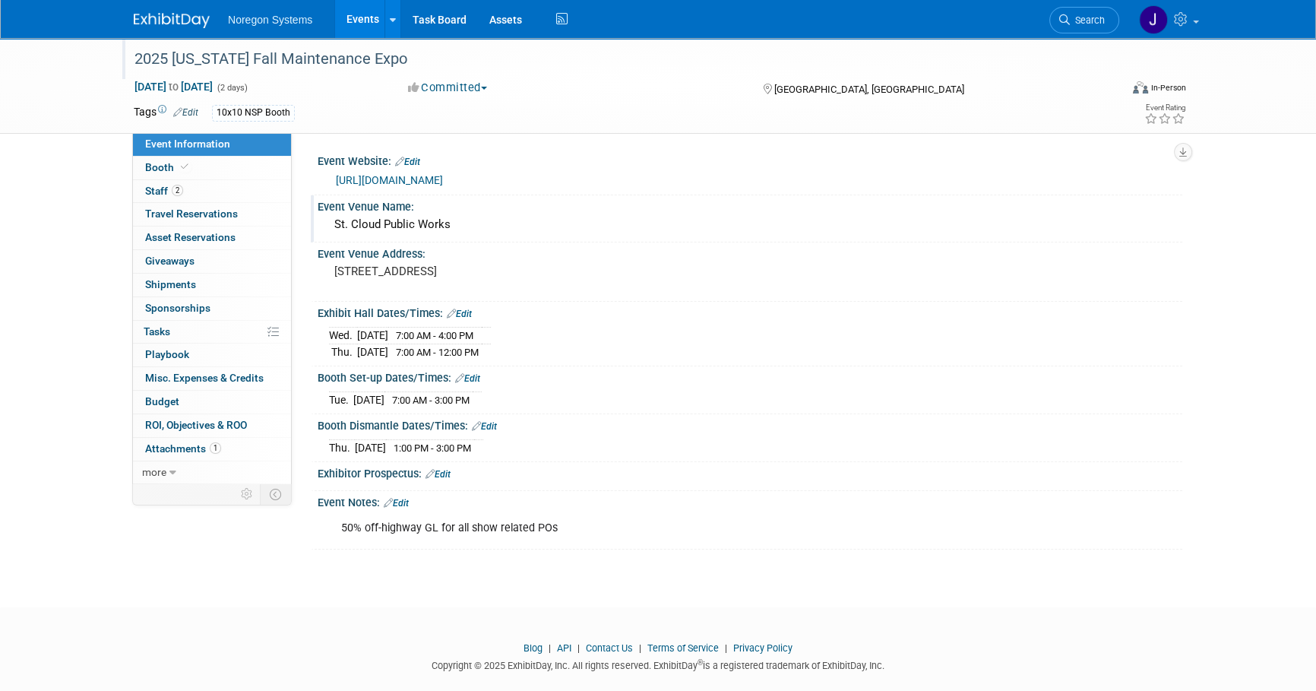
drag, startPoint x: 460, startPoint y: 228, endPoint x: 337, endPoint y: 226, distance: 123.8
click at [337, 226] on div "St. Cloud Public Works" at bounding box center [750, 225] width 842 height 24
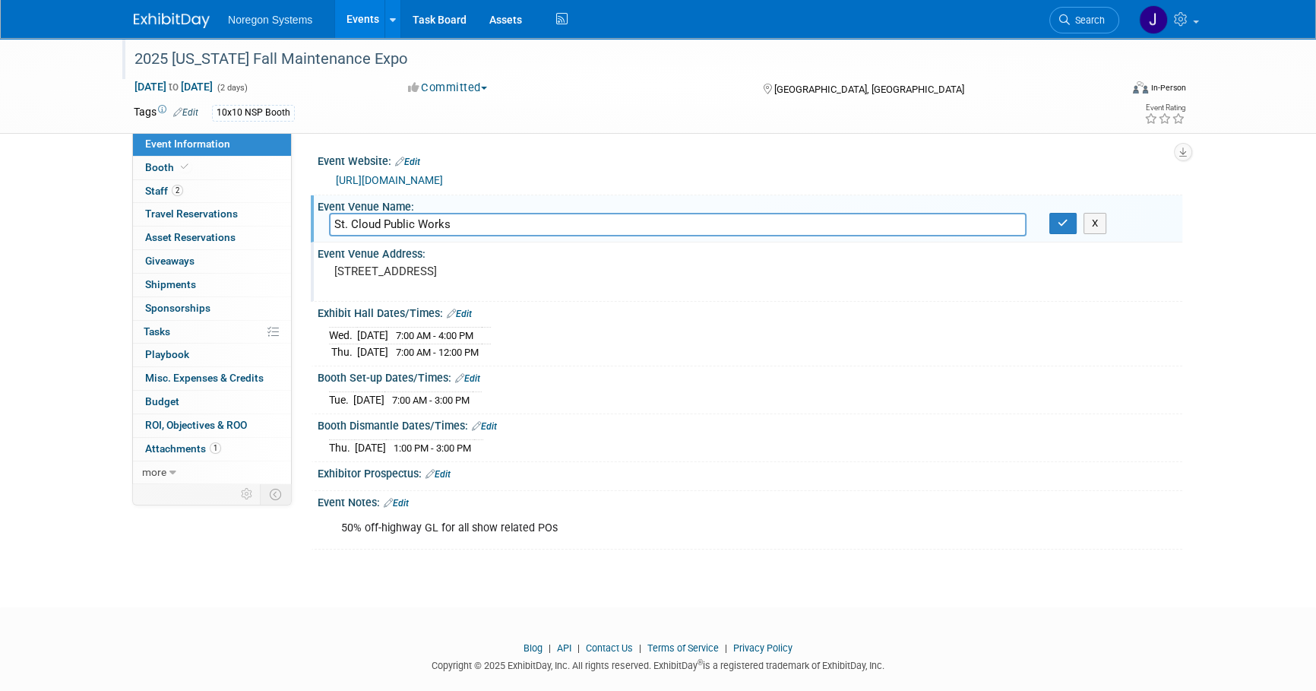
click at [612, 286] on div "1200 15th Ave SE, St. Cloud, MN 56304" at bounding box center [497, 278] width 337 height 35
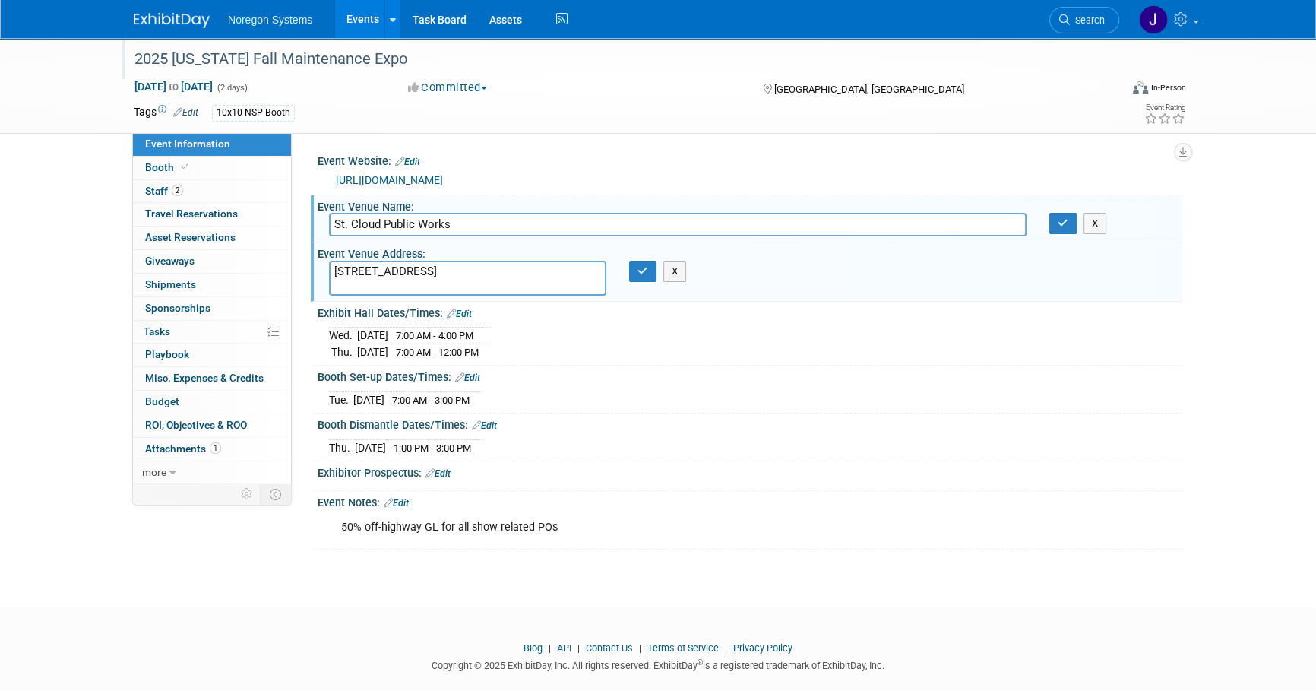
drag, startPoint x: 545, startPoint y: 270, endPoint x: 316, endPoint y: 266, distance: 228.7
click at [316, 266] on div "Event Venue Address: 1200 15th Ave SE, St. Cloud, MN 56304 1200 15th Ave SE, St…" at bounding box center [746, 271] width 871 height 58
click at [1065, 226] on icon "button" at bounding box center [1062, 223] width 11 height 10
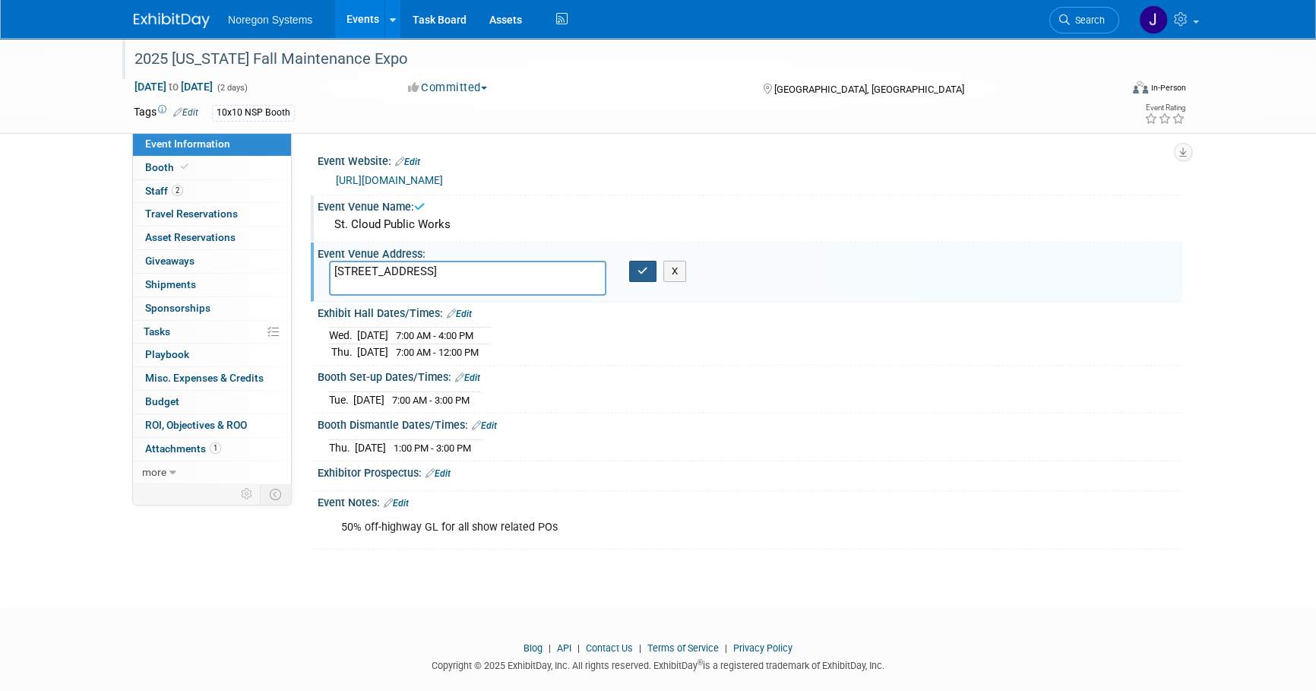
click at [645, 273] on icon "button" at bounding box center [642, 271] width 11 height 10
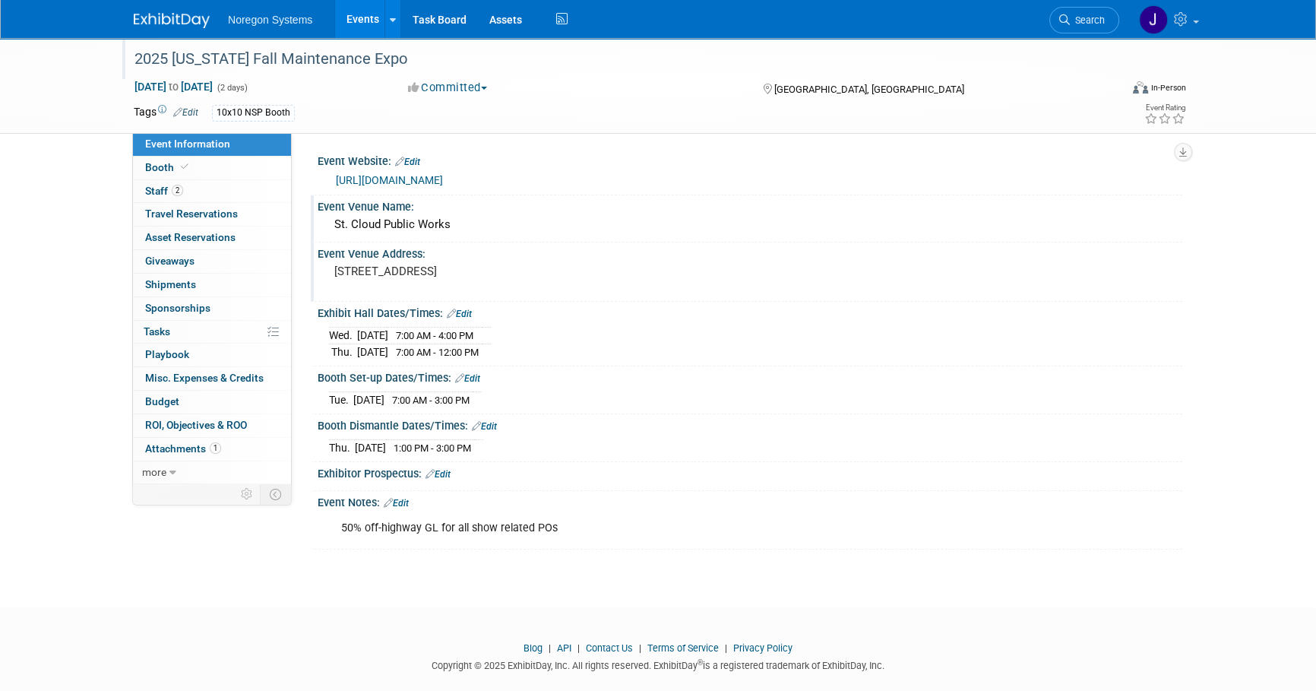
click at [398, 264] on pre "1200 15th Ave SE, St. Cloud, MN 56304" at bounding box center [497, 271] width 327 height 14
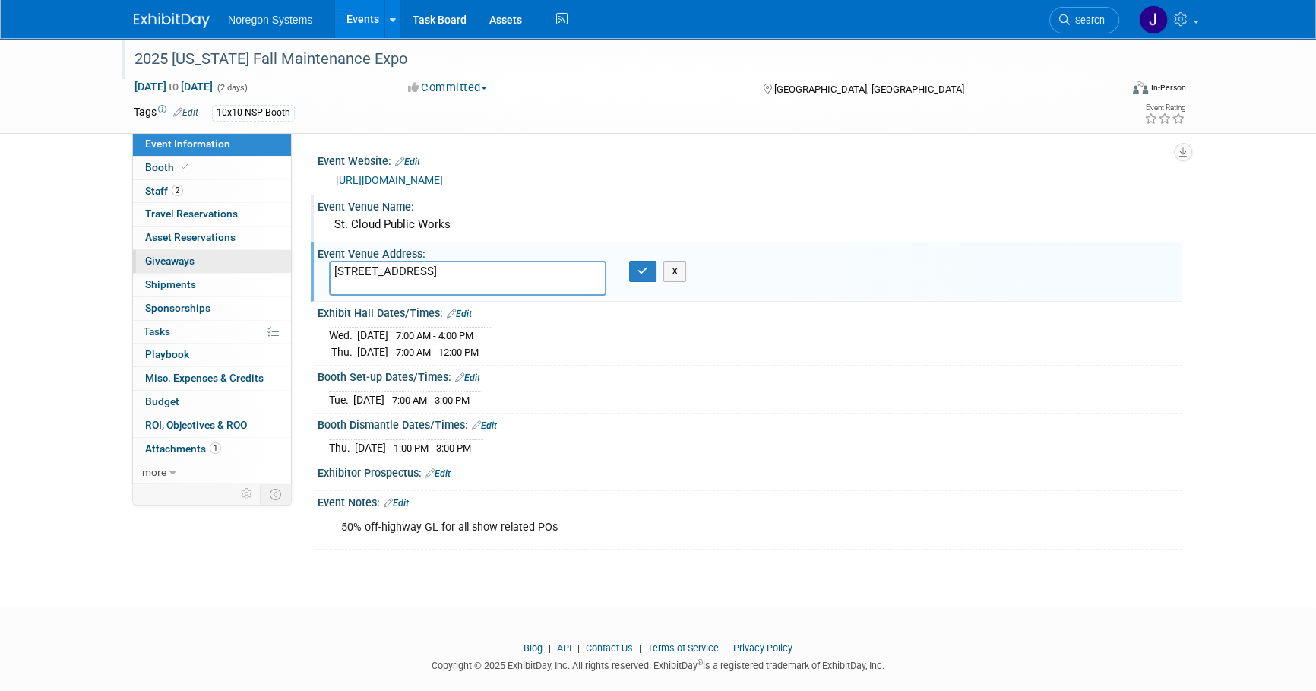
drag, startPoint x: 539, startPoint y: 263, endPoint x: 160, endPoint y: 259, distance: 378.3
click at [160, 259] on div "Event Information Event Info Booth Booth 2 Staff 2 Staff 0 Travel Reservations …" at bounding box center [657, 293] width 1071 height 511
click at [653, 272] on button "button" at bounding box center [642, 271] width 27 height 21
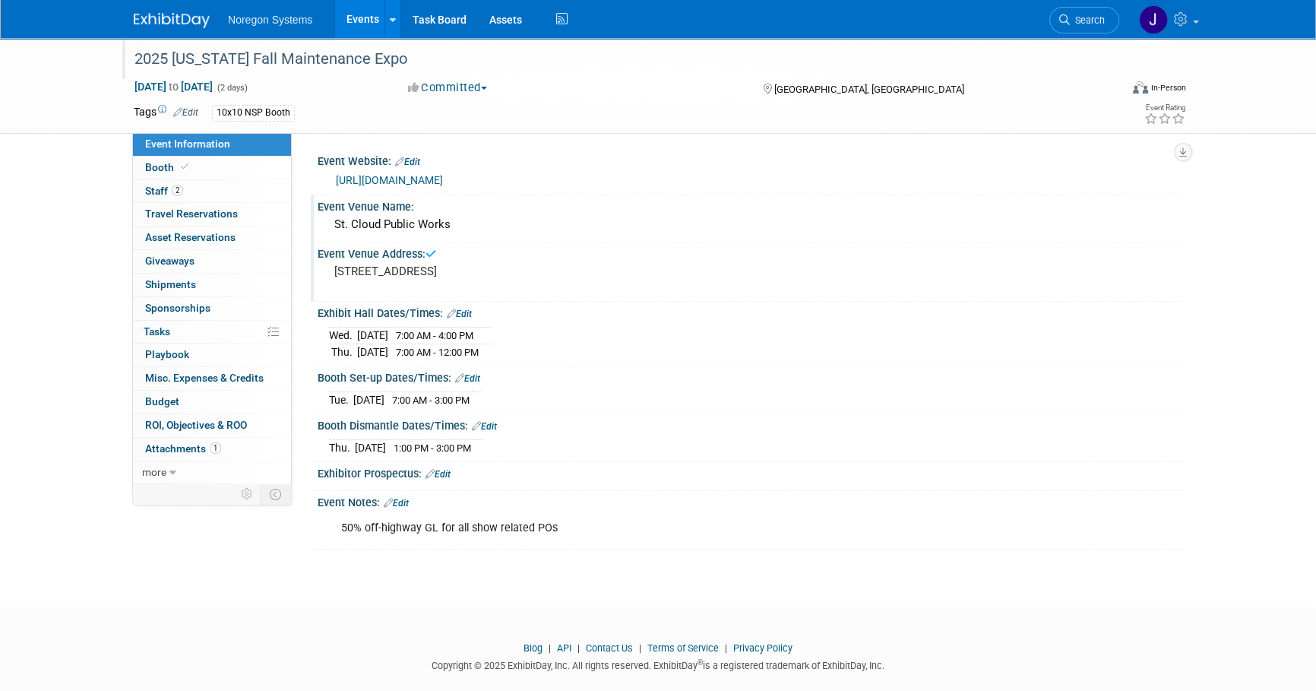
drag, startPoint x: 544, startPoint y: 356, endPoint x: 327, endPoint y: 337, distance: 218.1
click at [327, 337] on div "Wed. Oct 1, 2025 7:00 AM - 4:00 PM Thu. Oct 2, 2025 7:00 AM - 12:00 PM" at bounding box center [750, 340] width 864 height 42
copy div
drag, startPoint x: 508, startPoint y: 402, endPoint x: 316, endPoint y: 403, distance: 192.2
click at [316, 403] on div "Booth Set-up Dates/Times: Edit Tue. Sep 30, 2025 7:00 AM - 3:00 PM Save Changes…" at bounding box center [746, 390] width 871 height 48
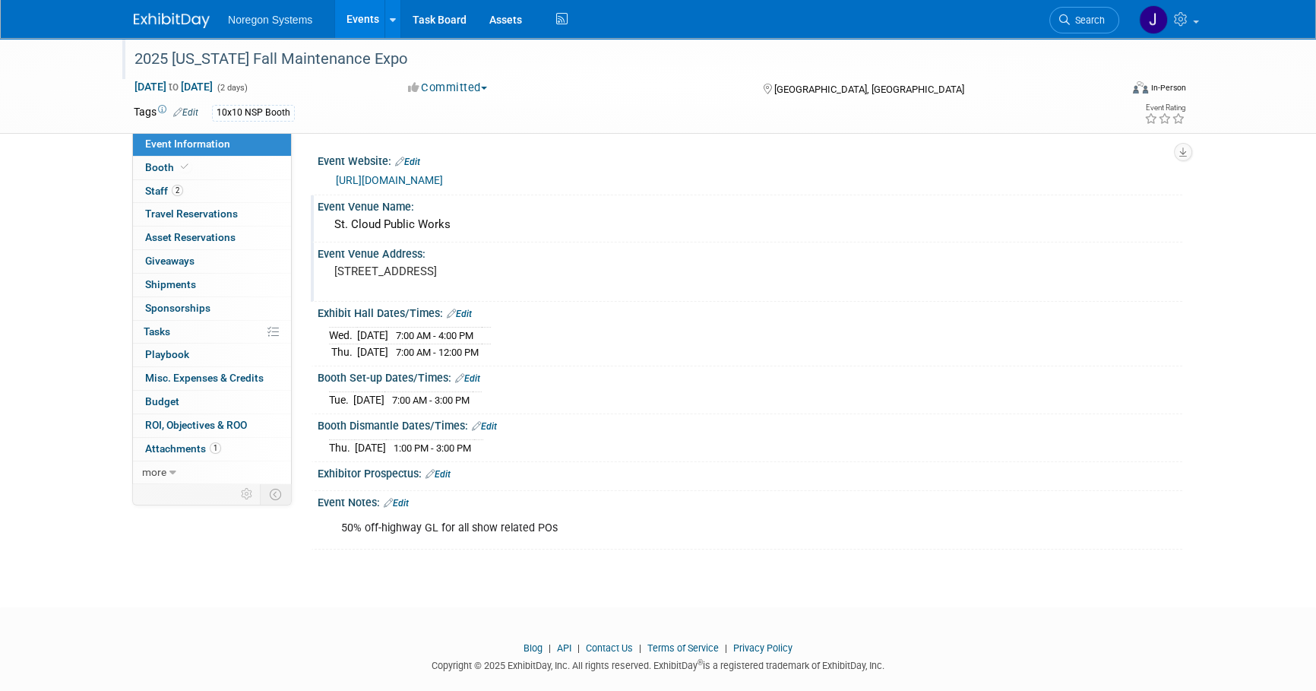
drag, startPoint x: 547, startPoint y: 403, endPoint x: 532, endPoint y: 400, distance: 15.4
click at [545, 402] on div "Tue. Sep 30, 2025 7:00 AM - 3:00 PM" at bounding box center [750, 397] width 842 height 21
drag, startPoint x: 440, startPoint y: 403, endPoint x: 330, endPoint y: 403, distance: 110.2
click at [330, 403] on div "Tue. Sep 30, 2025 7:00 AM - 3:00 PM" at bounding box center [750, 397] width 842 height 21
copy table
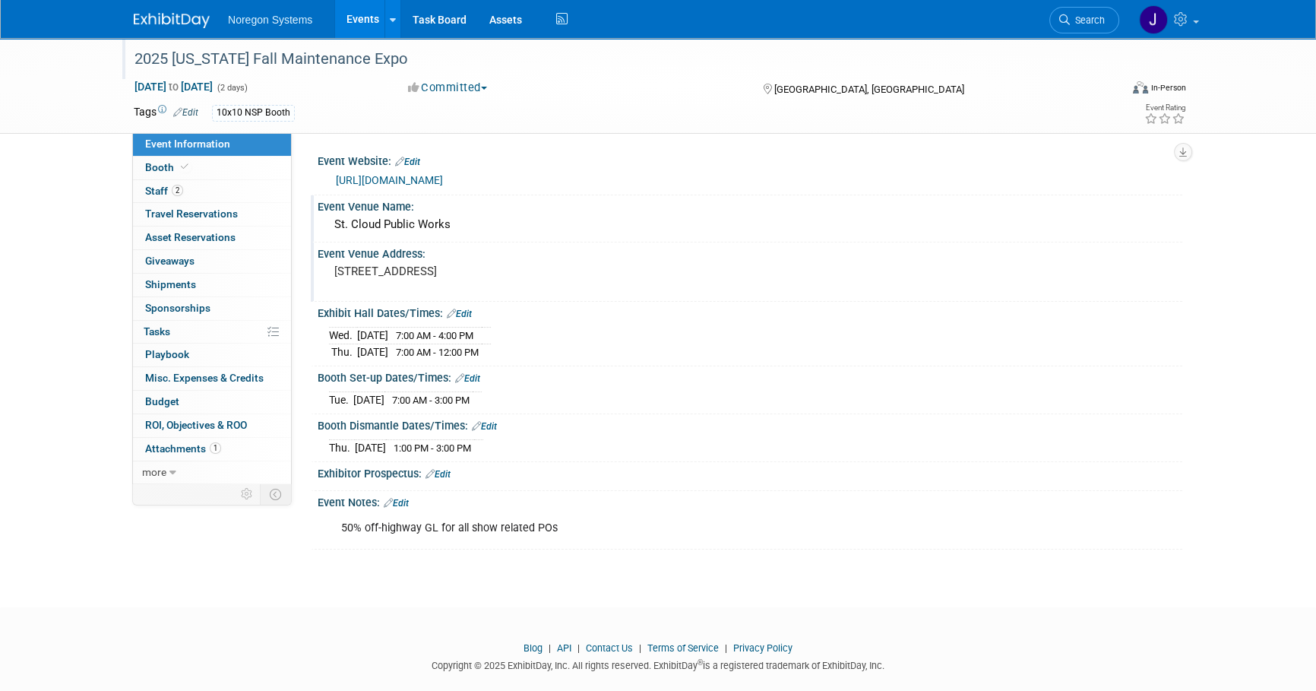
drag, startPoint x: 506, startPoint y: 441, endPoint x: 329, endPoint y: 447, distance: 177.1
click at [329, 447] on tr "Thu. Oct 2, 2025 1:00 PM - 3:00 PM" at bounding box center [406, 448] width 154 height 16
copy tr "Thu. Oct 2, 2025 1:00 PM - 3:00 PM"
click at [210, 163] on link "Booth" at bounding box center [212, 167] width 158 height 23
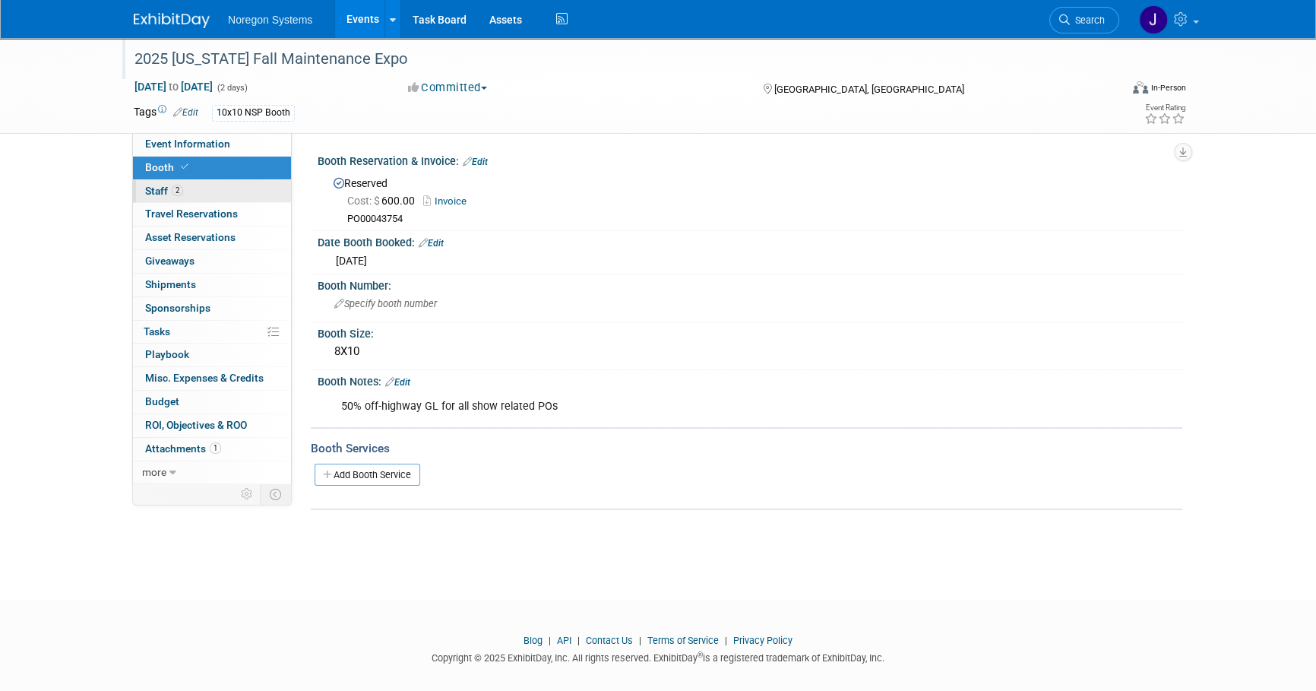
click at [213, 193] on link "2 Staff 2" at bounding box center [212, 191] width 158 height 23
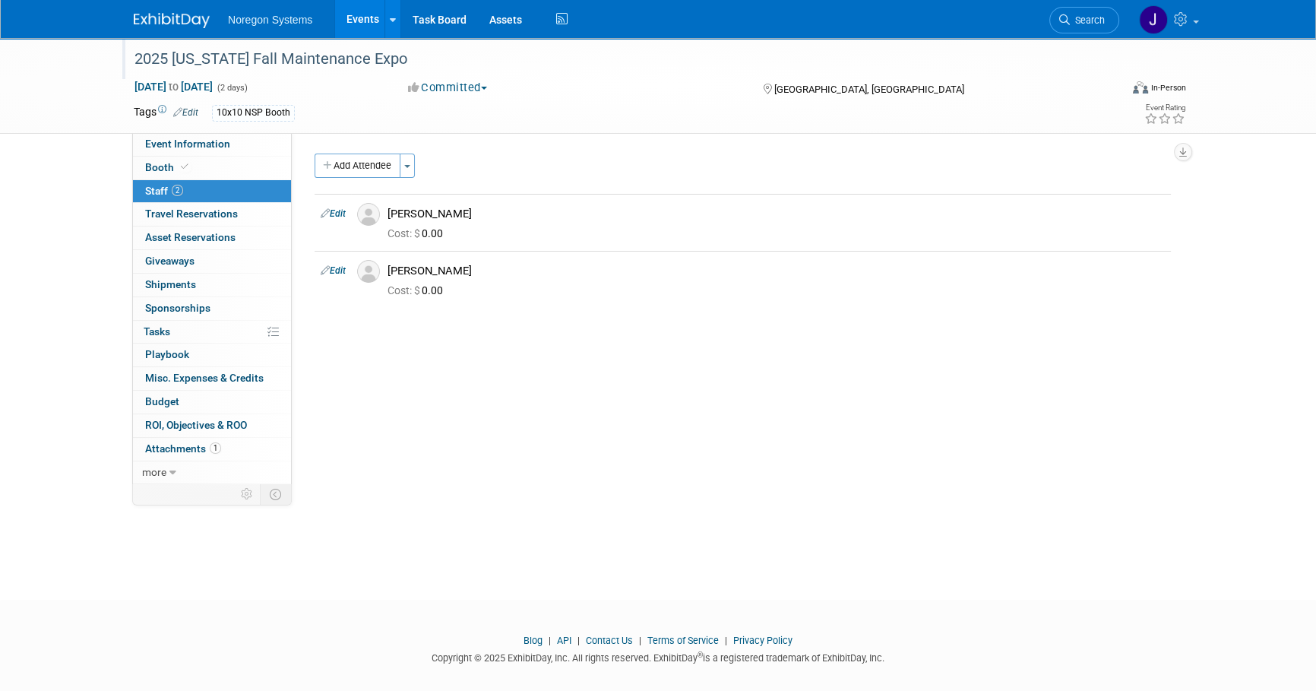
click at [638, 510] on div "2025 Minnesota Fall Maintenance Expo Oct 1, 2025 to Oct 2, 2025 (2 days) Oct 1,…" at bounding box center [658, 305] width 1316 height 534
click at [178, 21] on img at bounding box center [172, 20] width 76 height 15
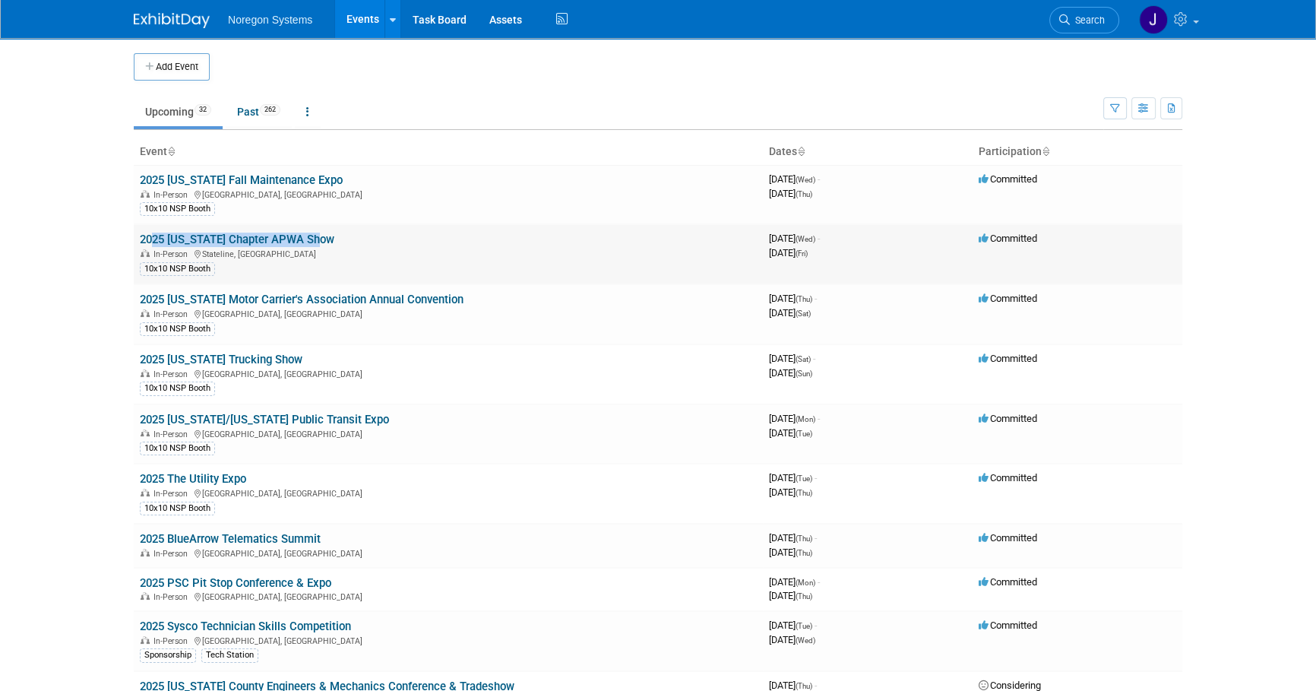
drag, startPoint x: 325, startPoint y: 243, endPoint x: 137, endPoint y: 235, distance: 188.5
click at [137, 235] on td "2025 [US_STATE] Chapter APWA Show In-Person Stateline, [GEOGRAPHIC_DATA] 10x10 …" at bounding box center [448, 254] width 629 height 60
copy link "2025 [US_STATE] Chapter APWA Show"
drag, startPoint x: 80, startPoint y: 231, endPoint x: 164, endPoint y: 233, distance: 84.4
click at [80, 231] on body "Noregon Systems Events Add Event Bulk Upload Events Shareable Event Boards Rece…" at bounding box center [658, 345] width 1316 height 691
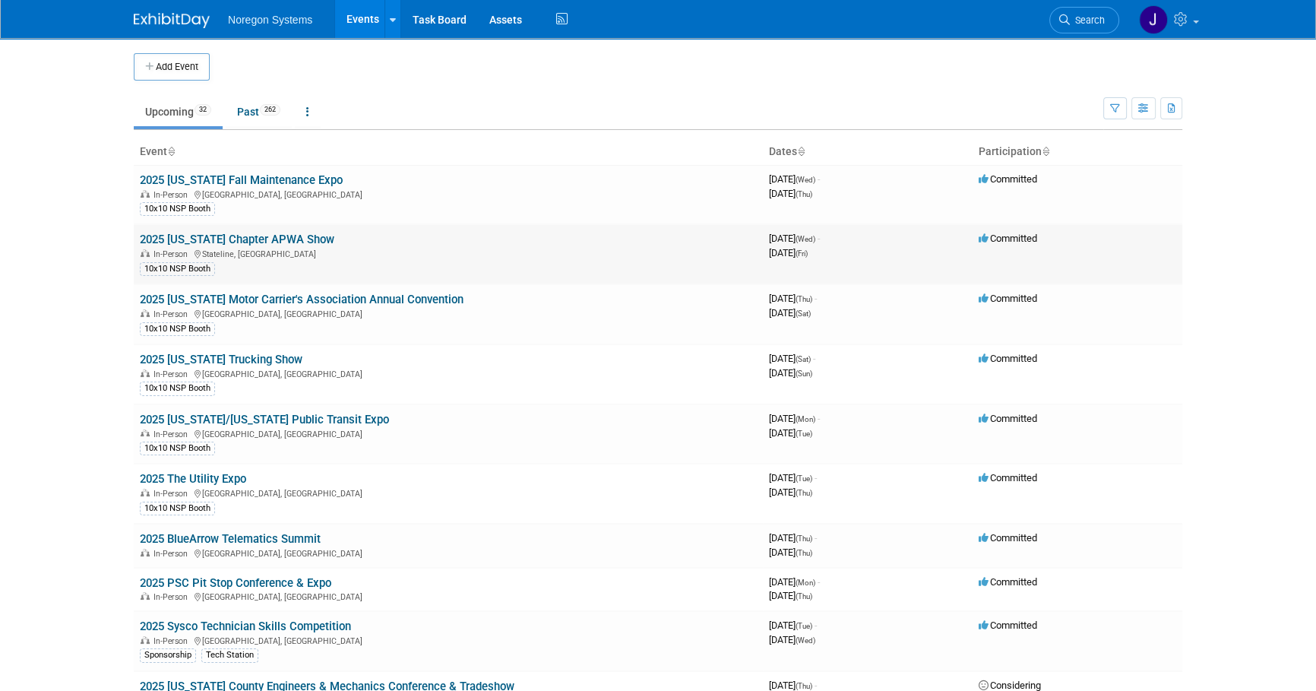
click at [206, 235] on link "2025 [US_STATE] Chapter APWA Show" at bounding box center [237, 239] width 194 height 14
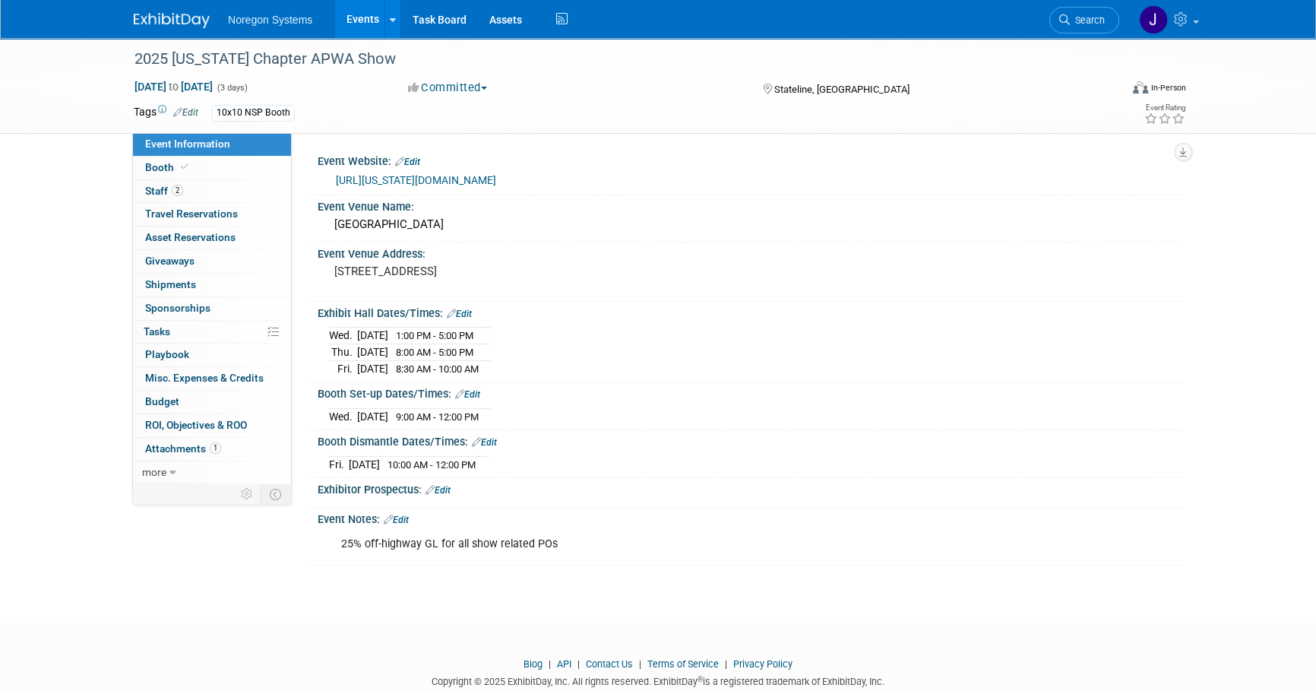
drag, startPoint x: 538, startPoint y: 364, endPoint x: 323, endPoint y: 342, distance: 216.1
click at [323, 342] on div "[DATE] 1:00 PM - 5:00 PM [DATE] 8:00 AM - 5:00 PM [DATE] 8:30 AM - 10:00 AM Sav…" at bounding box center [750, 348] width 864 height 58
copy div
drag, startPoint x: 479, startPoint y: 266, endPoint x: 479, endPoint y: 245, distance: 21.3
click at [479, 266] on pre "15 Hwy 50, Stateline, NV 89449" at bounding box center [497, 271] width 327 height 14
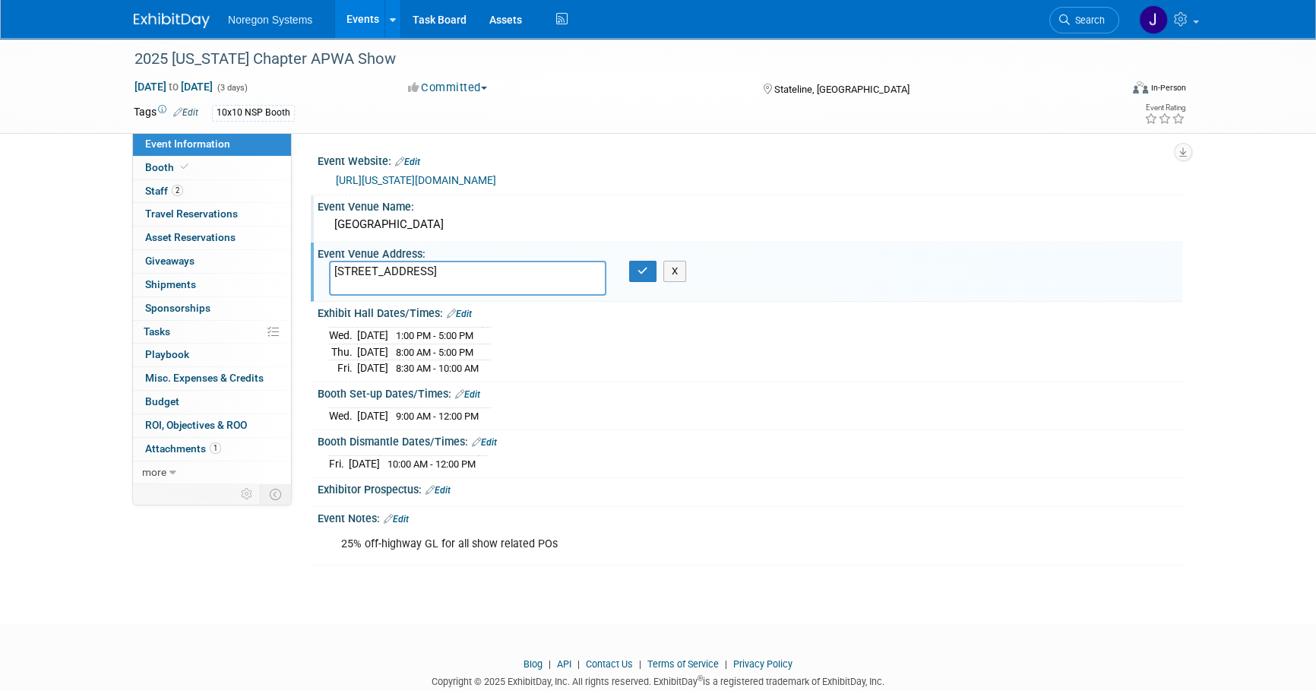
drag, startPoint x: 475, startPoint y: 224, endPoint x: 332, endPoint y: 223, distance: 142.8
click at [332, 223] on div "Lake Tahoe Outdoor Arena" at bounding box center [750, 225] width 842 height 24
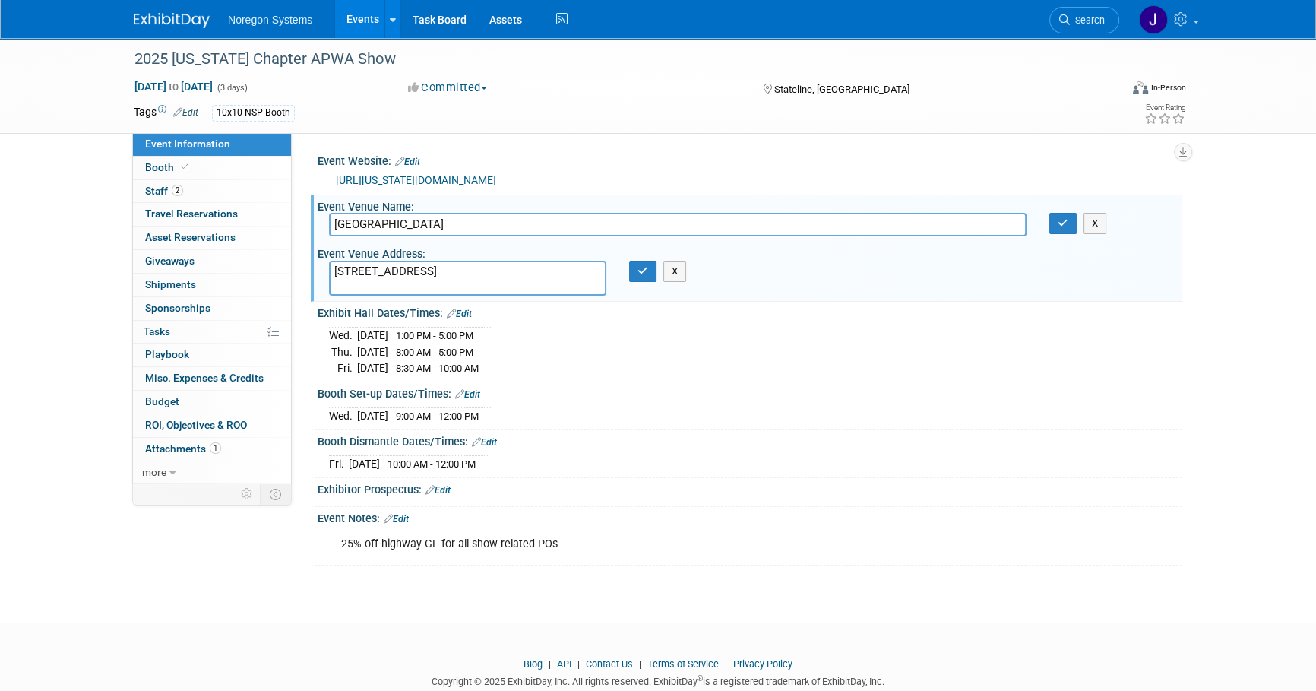
click at [543, 229] on input "Lake Tahoe Outdoor Arena" at bounding box center [677, 225] width 697 height 24
drag, startPoint x: 476, startPoint y: 220, endPoint x: 243, endPoint y: 203, distance: 233.1
click at [243, 203] on div "Event Information Event Info Booth Booth 2 Staff 2 Staff 0 Travel Reservations …" at bounding box center [657, 301] width 1071 height 527
click at [504, 271] on textarea "15 Hwy 50, Stateline, NV 89449" at bounding box center [467, 278] width 277 height 35
drag, startPoint x: 478, startPoint y: 270, endPoint x: 306, endPoint y: 272, distance: 171.7
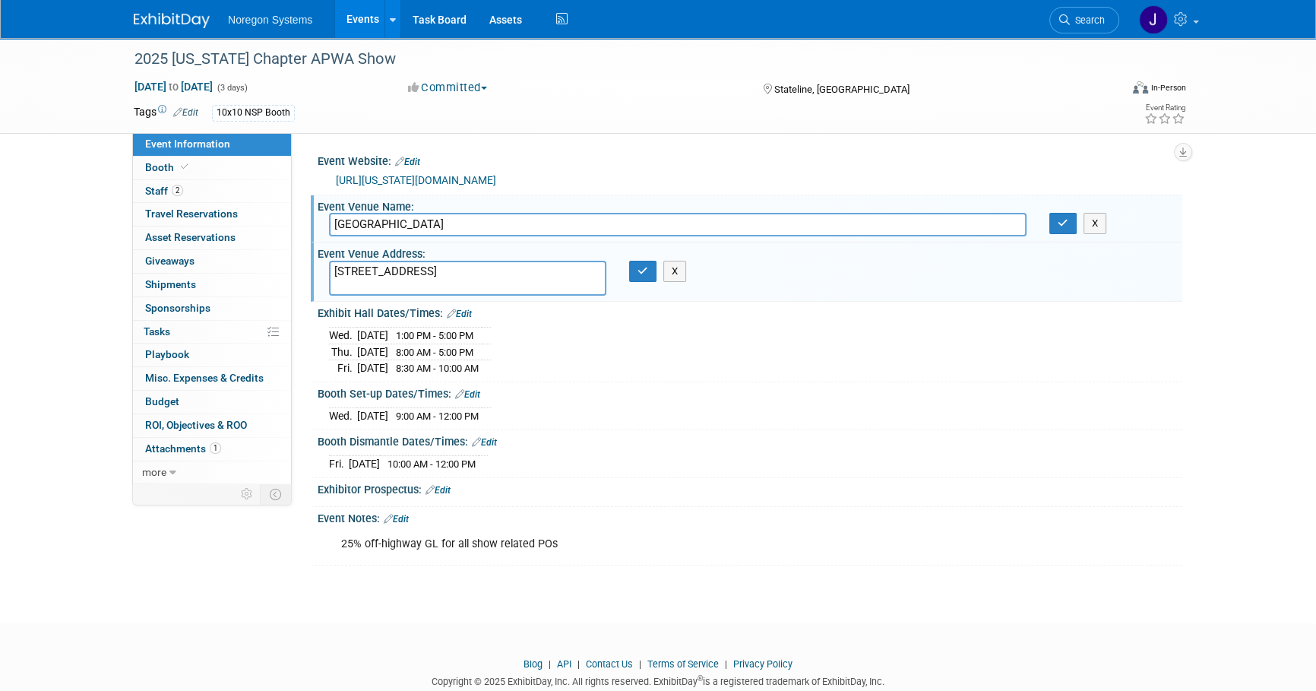
click at [306, 272] on div "Event Website: Edit https://nevada.apwa.org/event/2025-fall-conference/ Event V…" at bounding box center [737, 308] width 890 height 350
drag, startPoint x: 531, startPoint y: 416, endPoint x: 517, endPoint y: 416, distance: 14.4
click at [531, 416] on div "Wed. Oct 1, 2025 9:00 AM - 12:00 PM" at bounding box center [750, 413] width 842 height 21
drag, startPoint x: 520, startPoint y: 411, endPoint x: 320, endPoint y: 411, distance: 200.6
click at [320, 411] on div "Wed. Oct 1, 2025 9:00 AM - 12:00 PM Save Changes Cancel" at bounding box center [750, 413] width 864 height 26
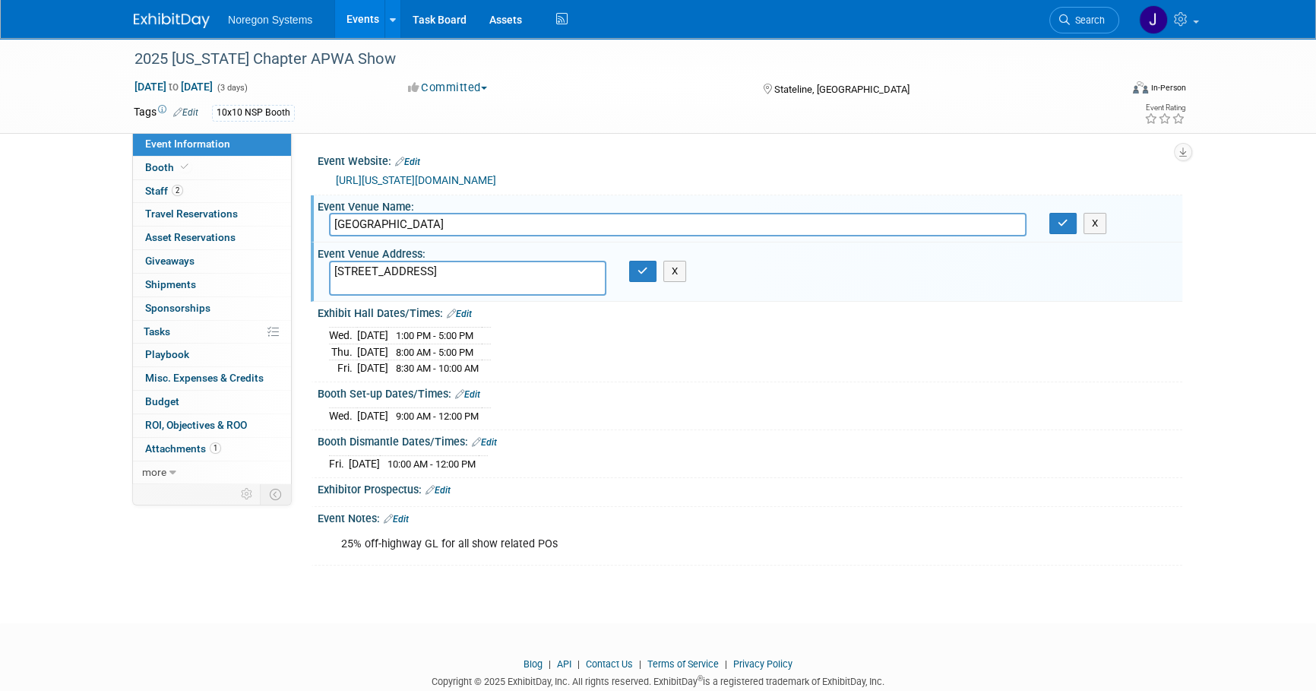
copy div
drag, startPoint x: 485, startPoint y: 460, endPoint x: 528, endPoint y: 466, distance: 43.1
click at [476, 460] on span "10:00 AM - 12:00 PM" at bounding box center [431, 463] width 88 height 11
drag, startPoint x: 435, startPoint y: 466, endPoint x: 328, endPoint y: 466, distance: 106.4
click at [329, 466] on div "Fri. Oct 3, 2025 10:00 AM - 12:00 PM" at bounding box center [750, 461] width 842 height 21
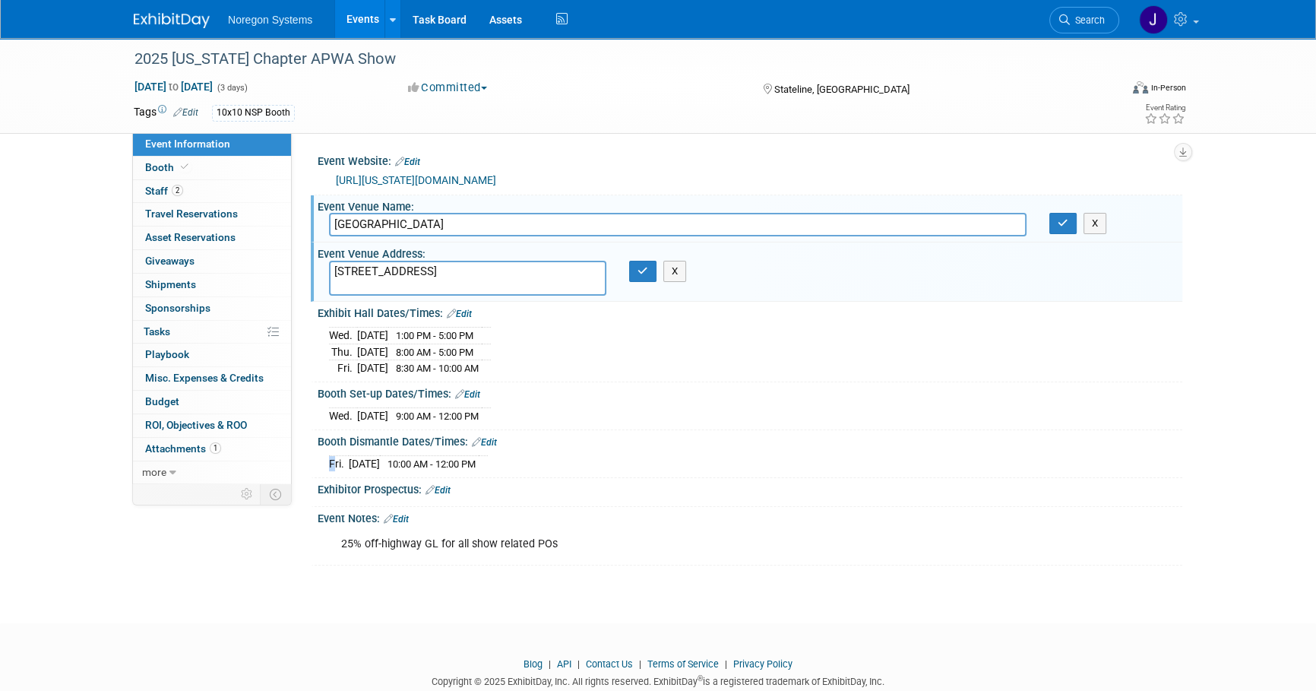
copy table
click at [643, 279] on button "button" at bounding box center [642, 271] width 27 height 21
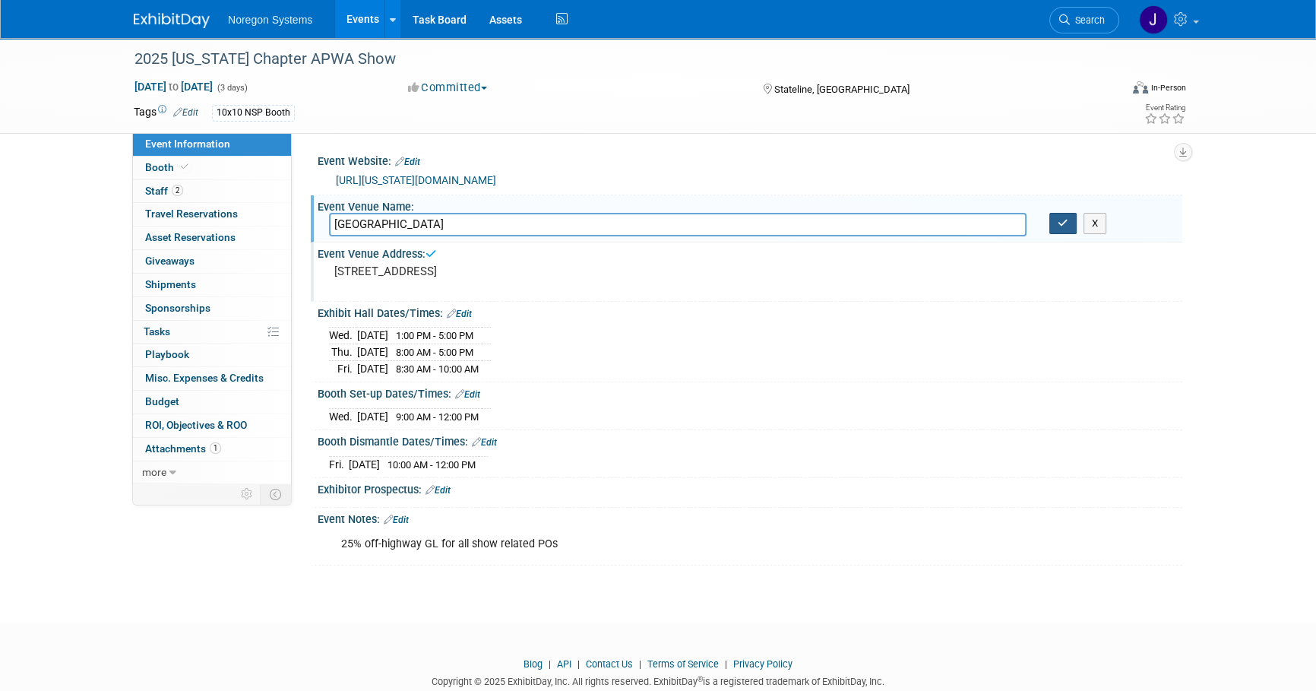
click at [1071, 220] on button "button" at bounding box center [1062, 223] width 27 height 21
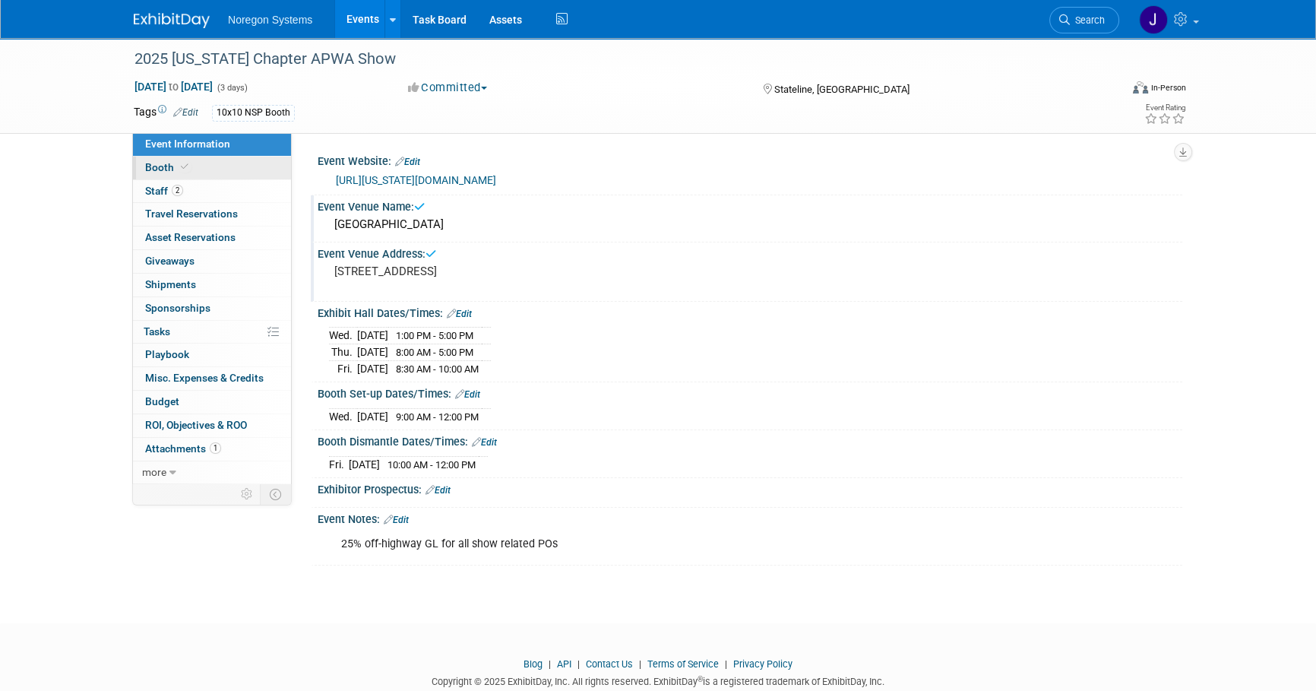
click at [204, 166] on link "Booth" at bounding box center [212, 167] width 158 height 23
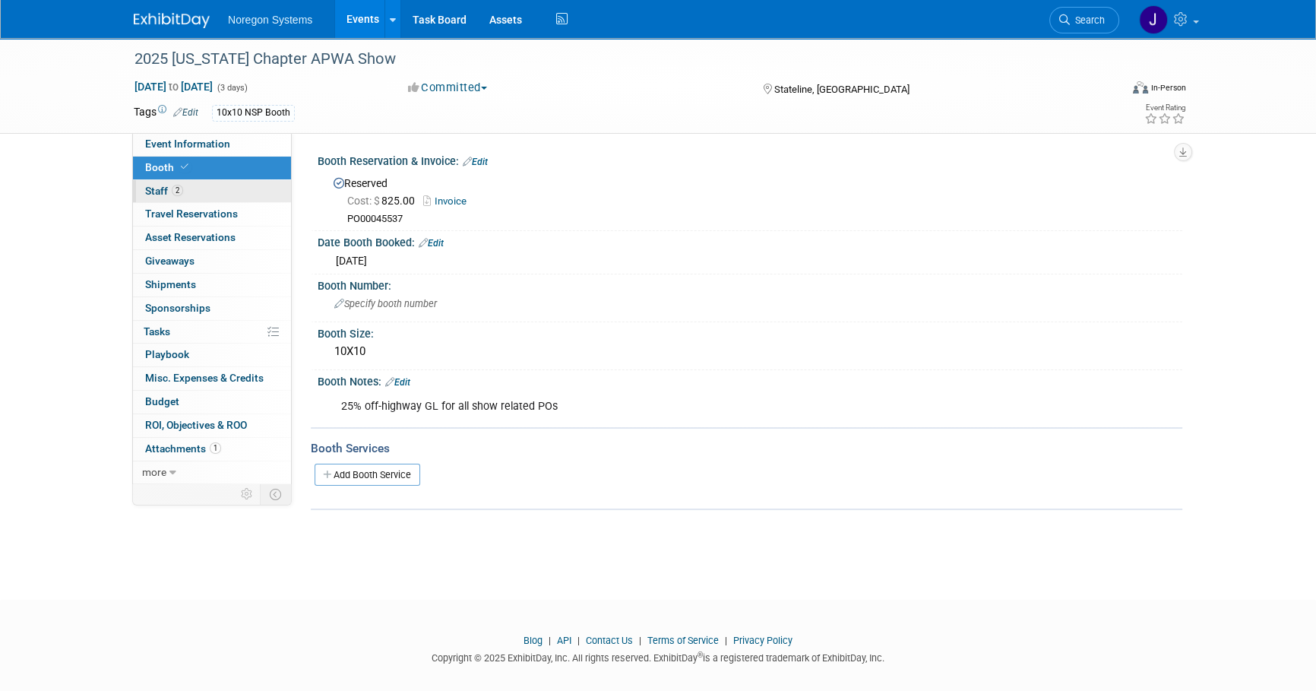
click at [208, 194] on link "2 Staff 2" at bounding box center [212, 191] width 158 height 23
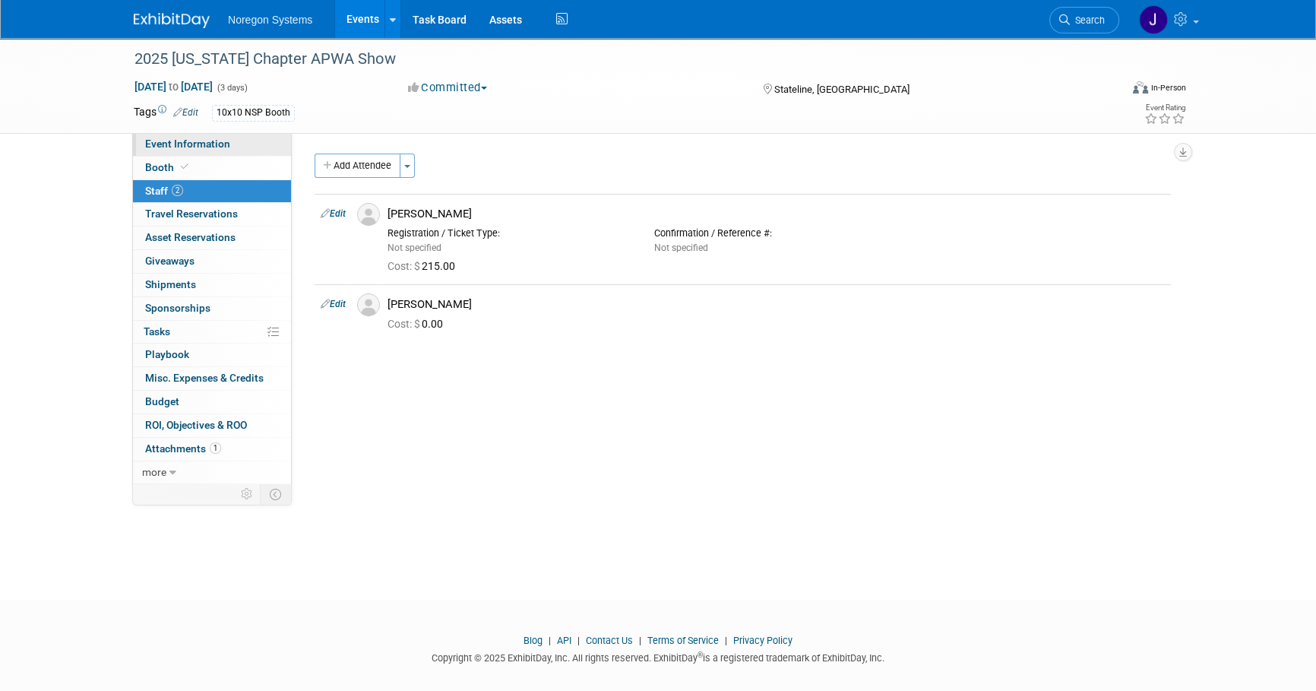
click at [221, 150] on link "Event Information" at bounding box center [212, 144] width 158 height 23
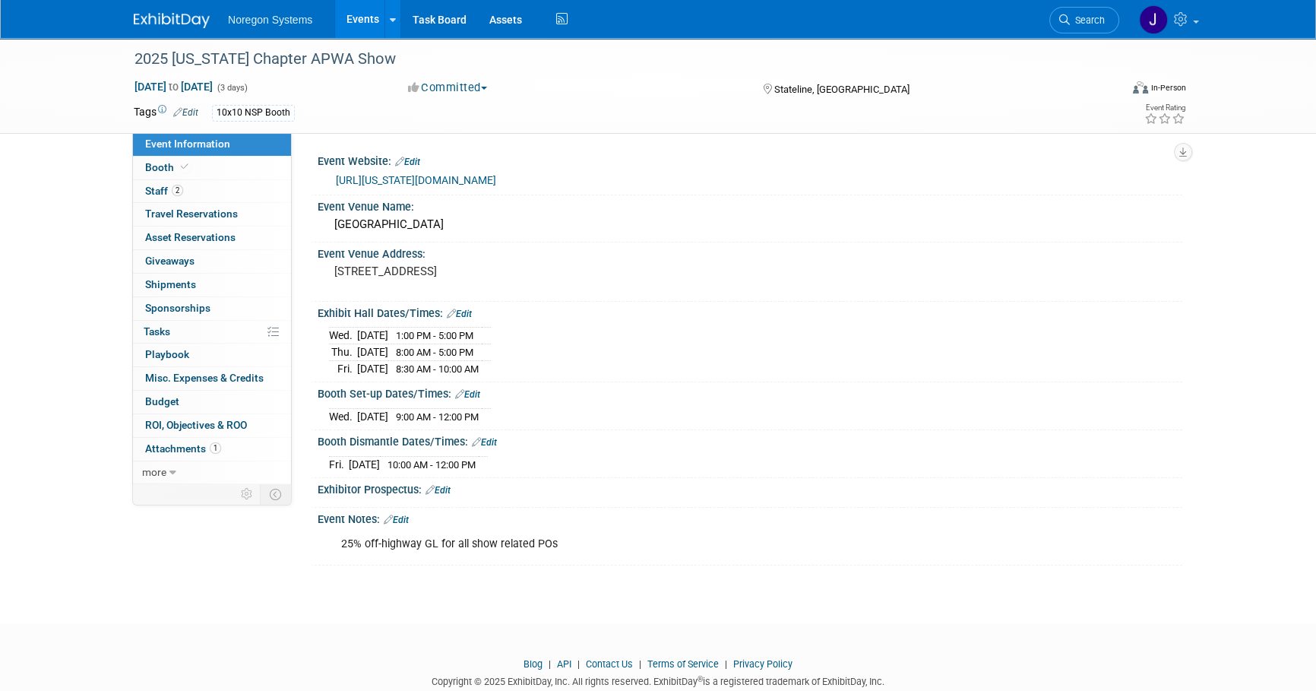
scroll to position [35, 0]
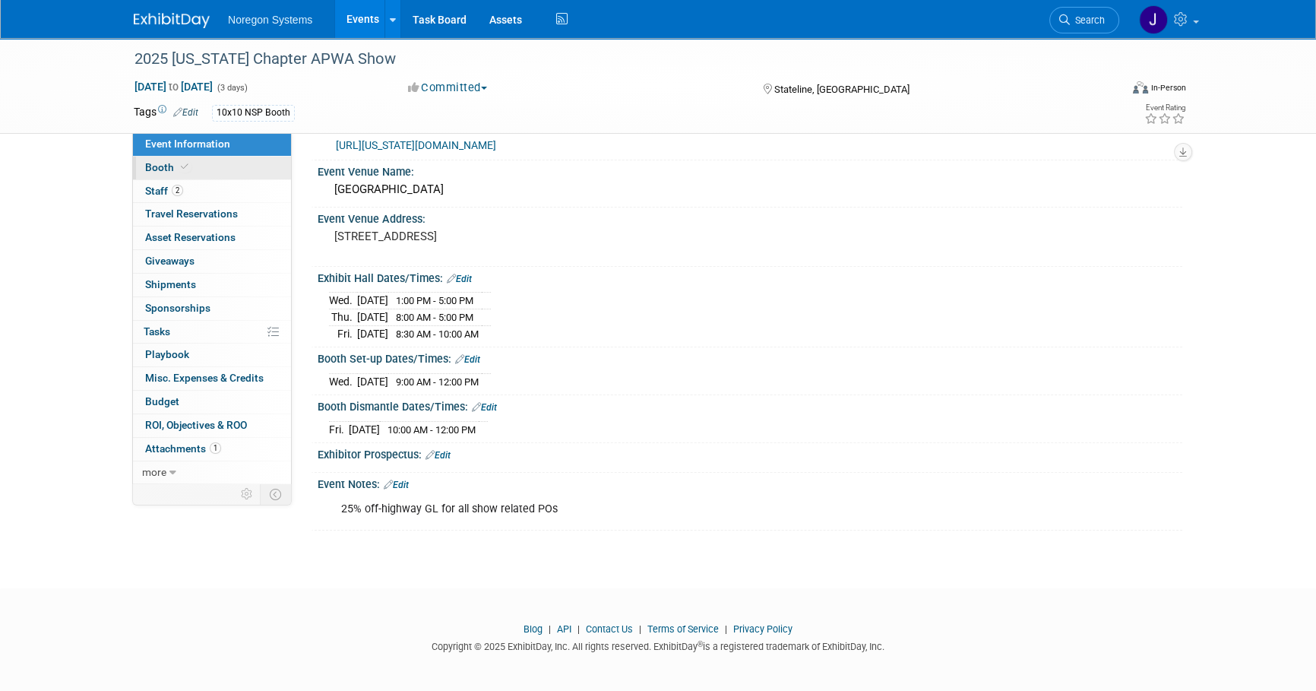
click at [252, 170] on link "Booth" at bounding box center [212, 167] width 158 height 23
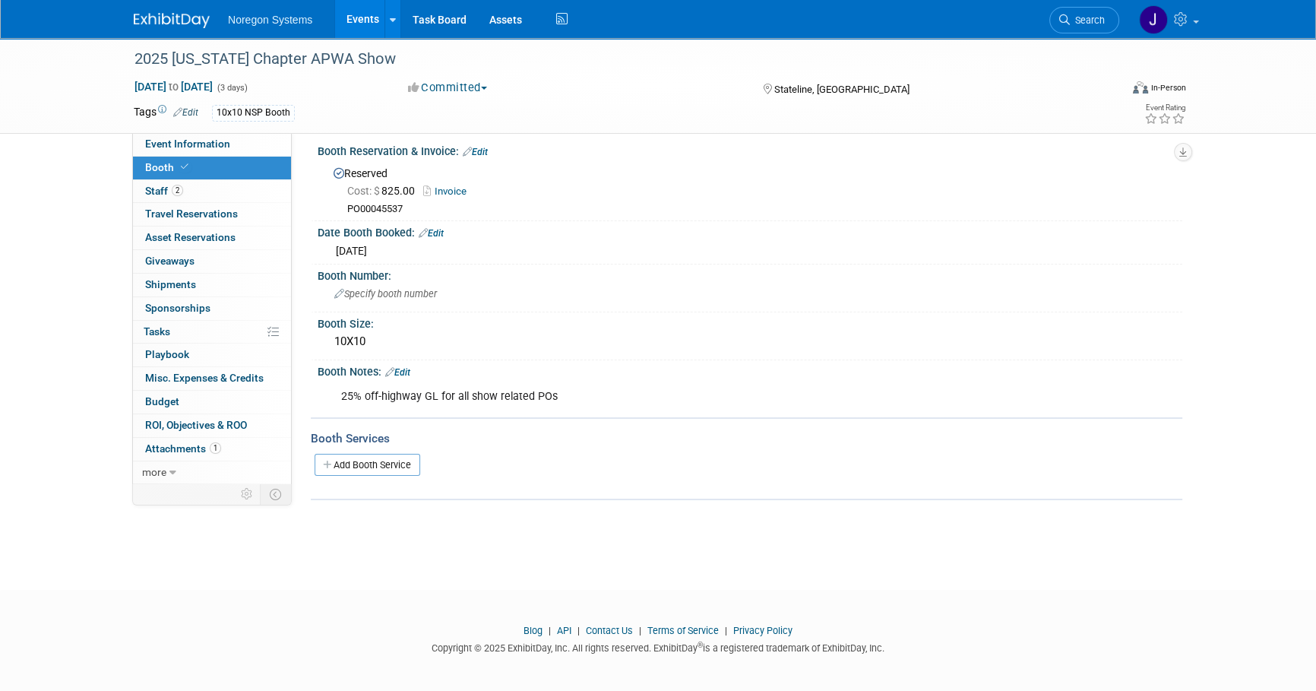
scroll to position [15, 0]
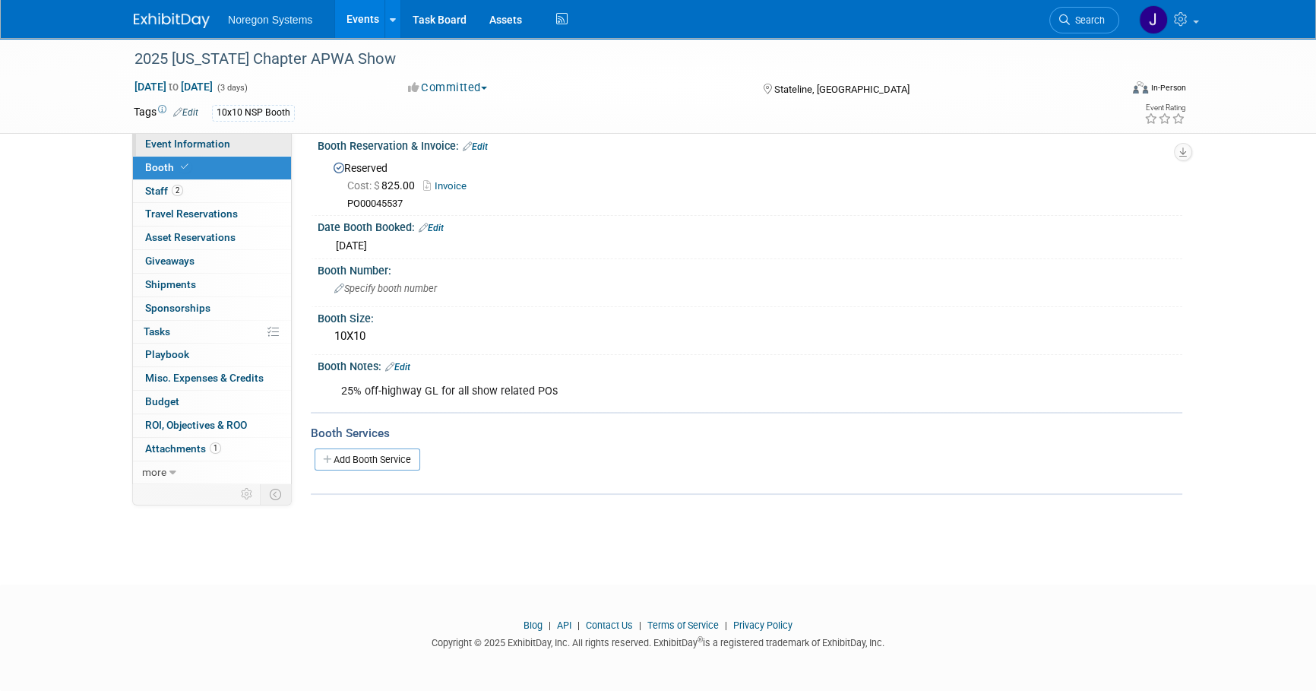
click at [239, 144] on link "Event Information" at bounding box center [212, 144] width 158 height 23
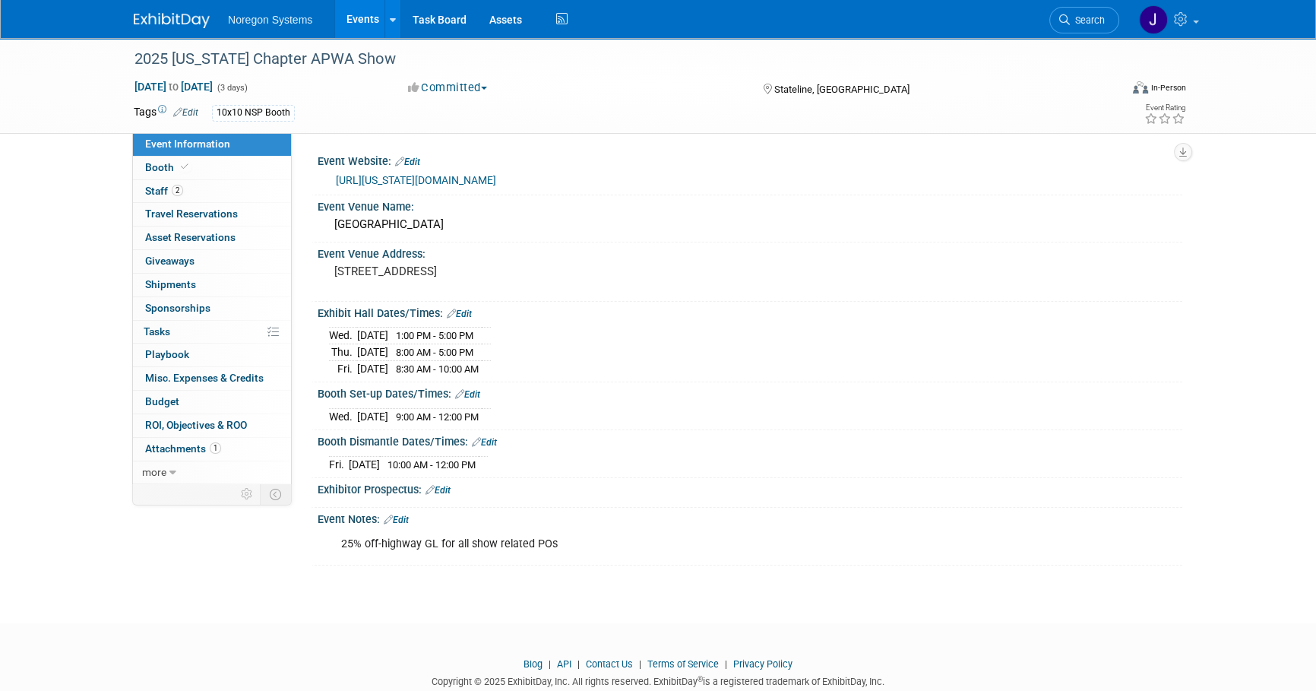
click at [174, 22] on img at bounding box center [172, 20] width 76 height 15
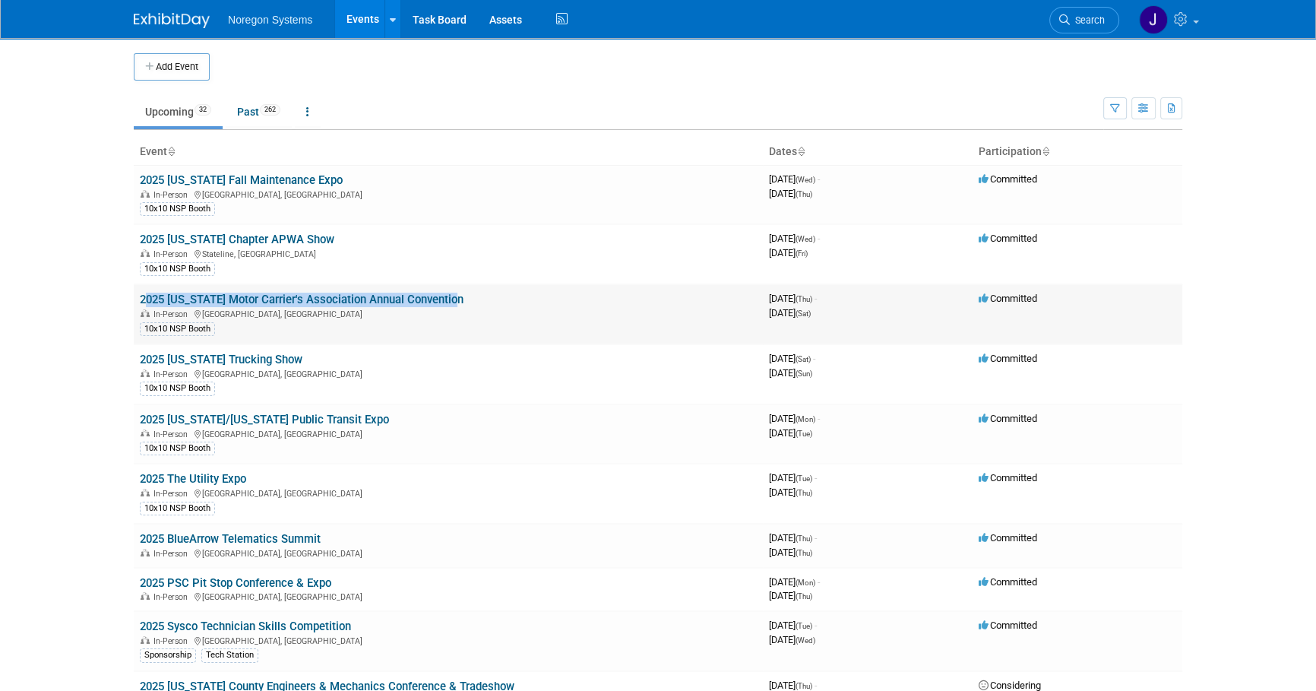
drag, startPoint x: 457, startPoint y: 300, endPoint x: 134, endPoint y: 302, distance: 322.9
click at [134, 302] on td "2025 [US_STATE] Motor Carrier's Association Annual Convention In-Person [GEOGRA…" at bounding box center [448, 314] width 629 height 60
copy link "2025 [US_STATE] Motor Carrier's Association Annual Convention"
drag, startPoint x: 95, startPoint y: 293, endPoint x: 199, endPoint y: 308, distance: 105.2
click at [97, 292] on body "Noregon Systems Events Add Event Bulk Upload Events Shareable Event Boards Rece…" at bounding box center [658, 345] width 1316 height 691
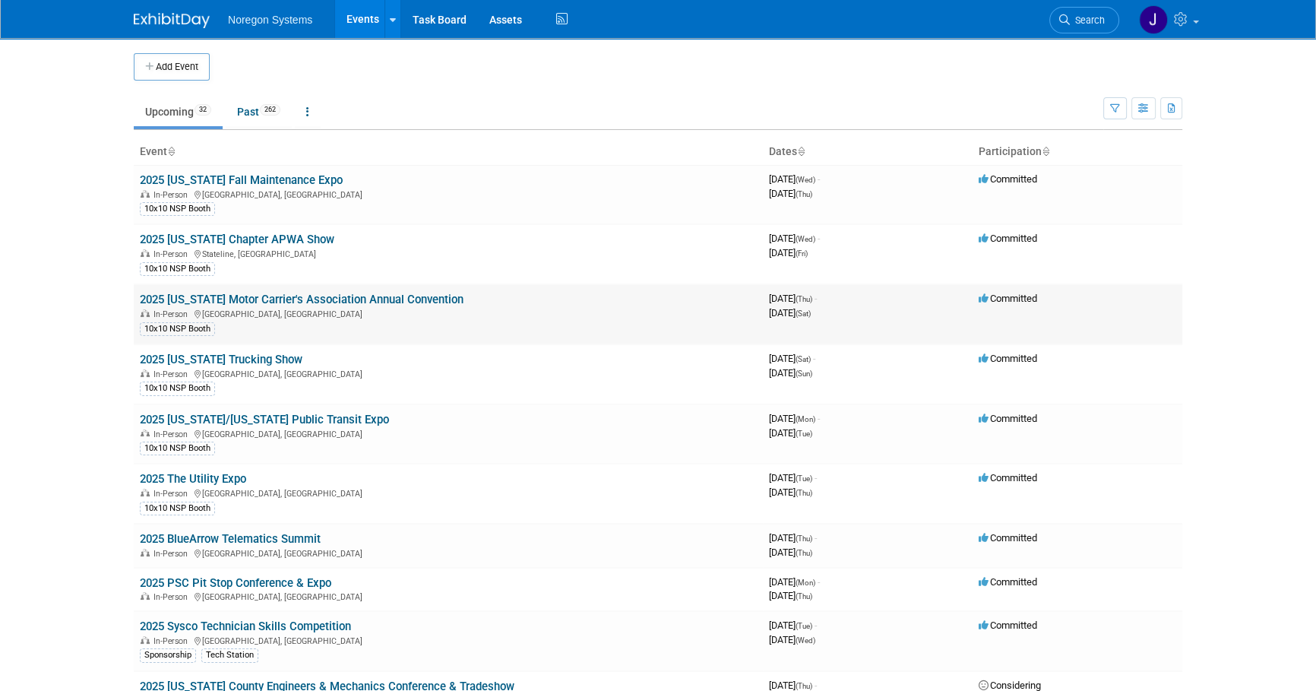
click at [233, 298] on link "2025 [US_STATE] Motor Carrier's Association Annual Convention" at bounding box center [302, 299] width 324 height 14
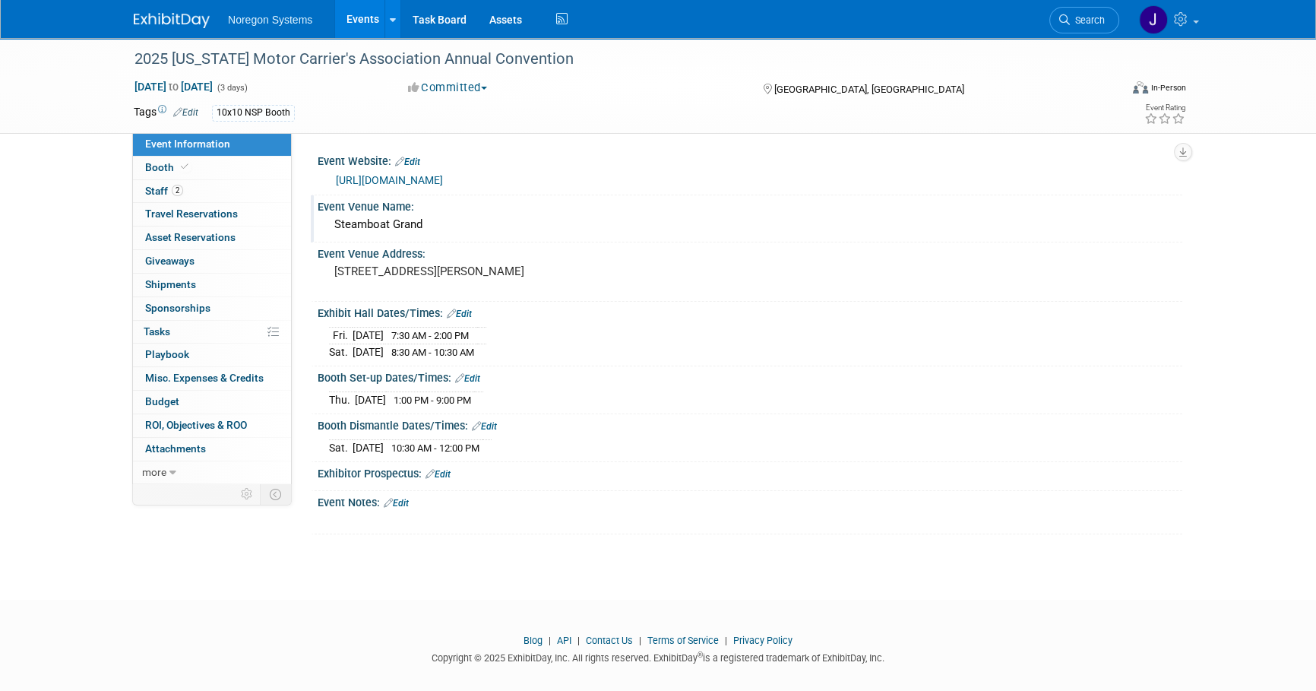
drag, startPoint x: 438, startPoint y: 227, endPoint x: 324, endPoint y: 223, distance: 114.8
click at [324, 223] on div "Steamboat Grand" at bounding box center [750, 225] width 864 height 25
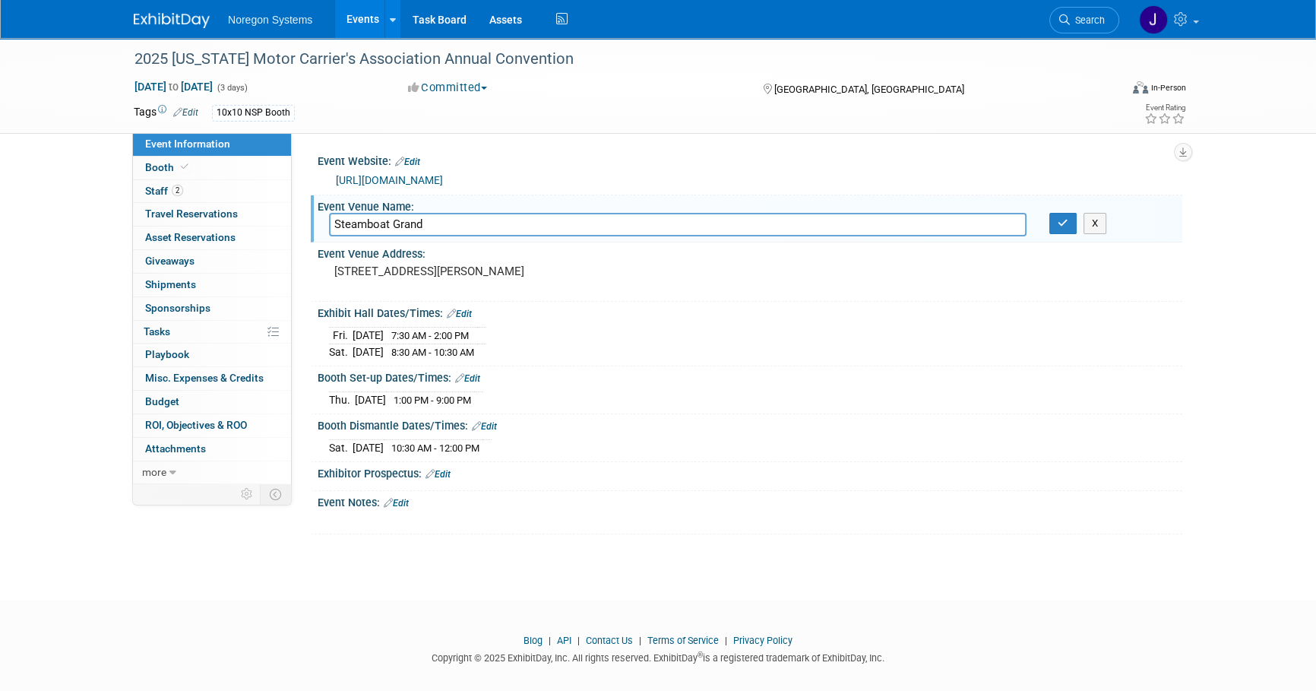
drag, startPoint x: 445, startPoint y: 224, endPoint x: 461, endPoint y: 224, distance: 16.0
click at [446, 223] on input "Steamboat Grand" at bounding box center [677, 225] width 697 height 24
drag, startPoint x: 469, startPoint y: 224, endPoint x: 314, endPoint y: 223, distance: 155.7
click at [314, 223] on div "Event Venue Name: Steamboat Grand Steamboat Grand X" at bounding box center [746, 219] width 871 height 48
drag, startPoint x: 1071, startPoint y: 223, endPoint x: 941, endPoint y: 258, distance: 134.3
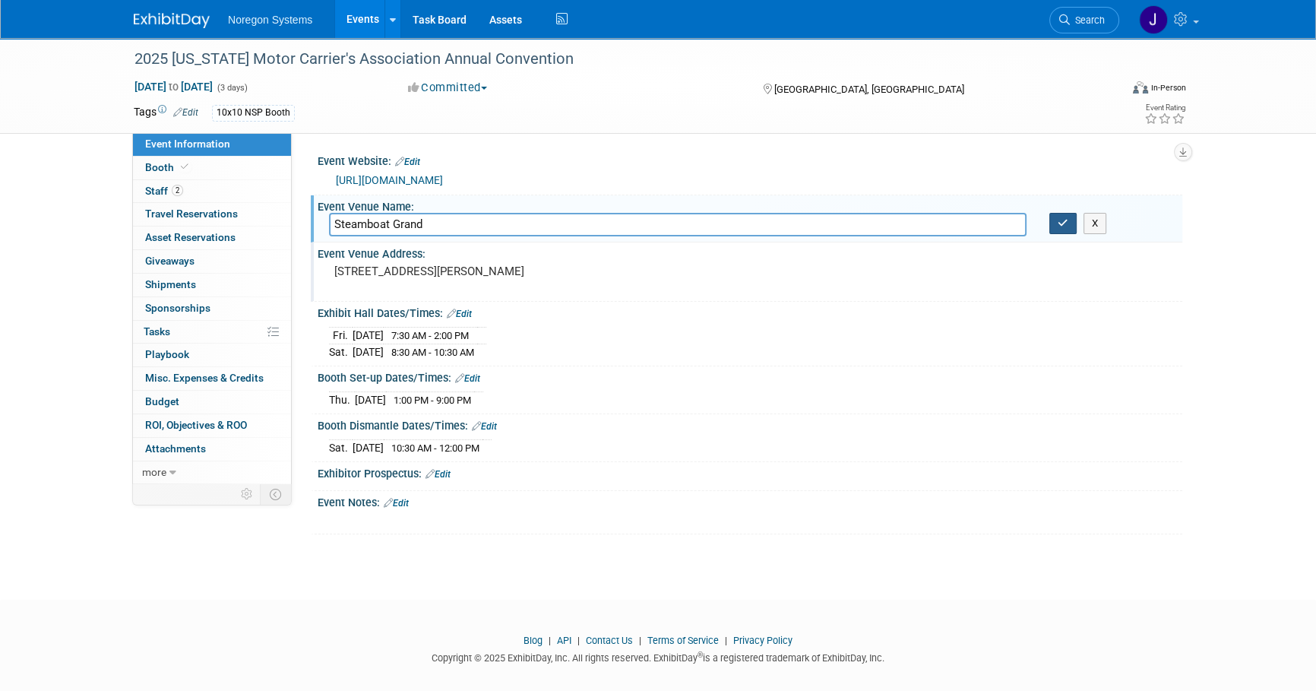
click at [1070, 223] on button "button" at bounding box center [1062, 223] width 27 height 21
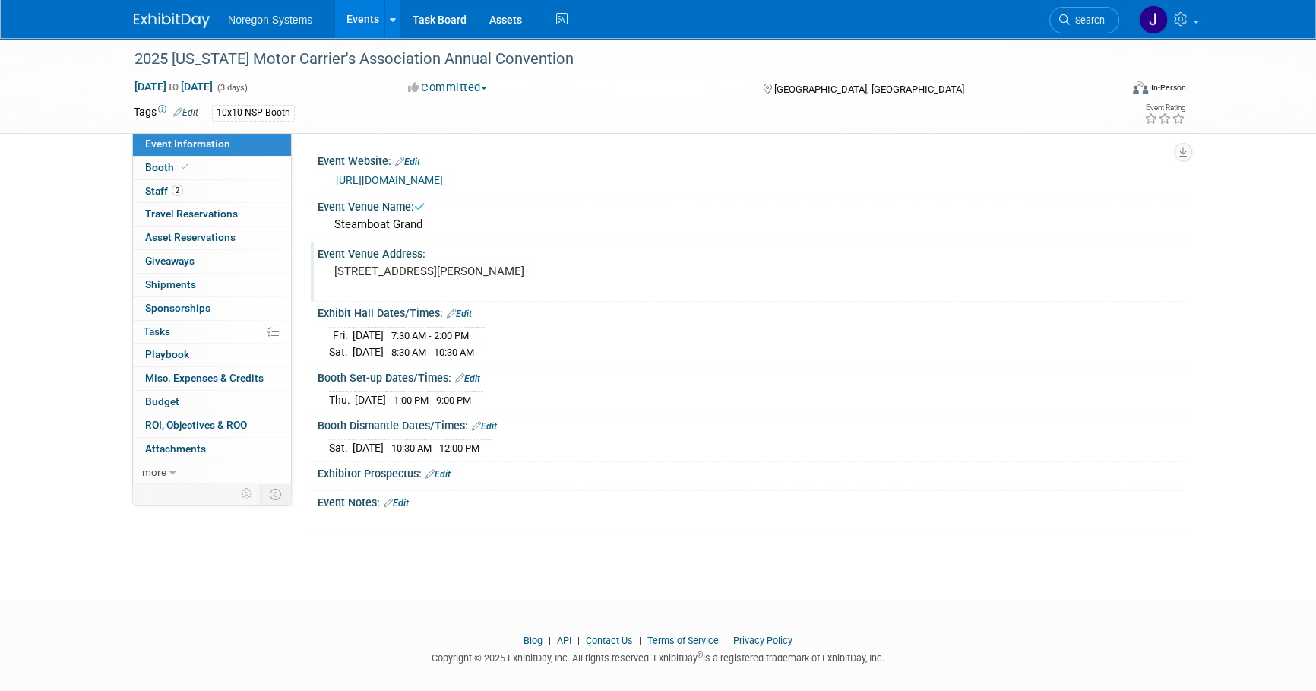
click at [595, 265] on pre "[STREET_ADDRESS][PERSON_NAME]" at bounding box center [497, 271] width 327 height 14
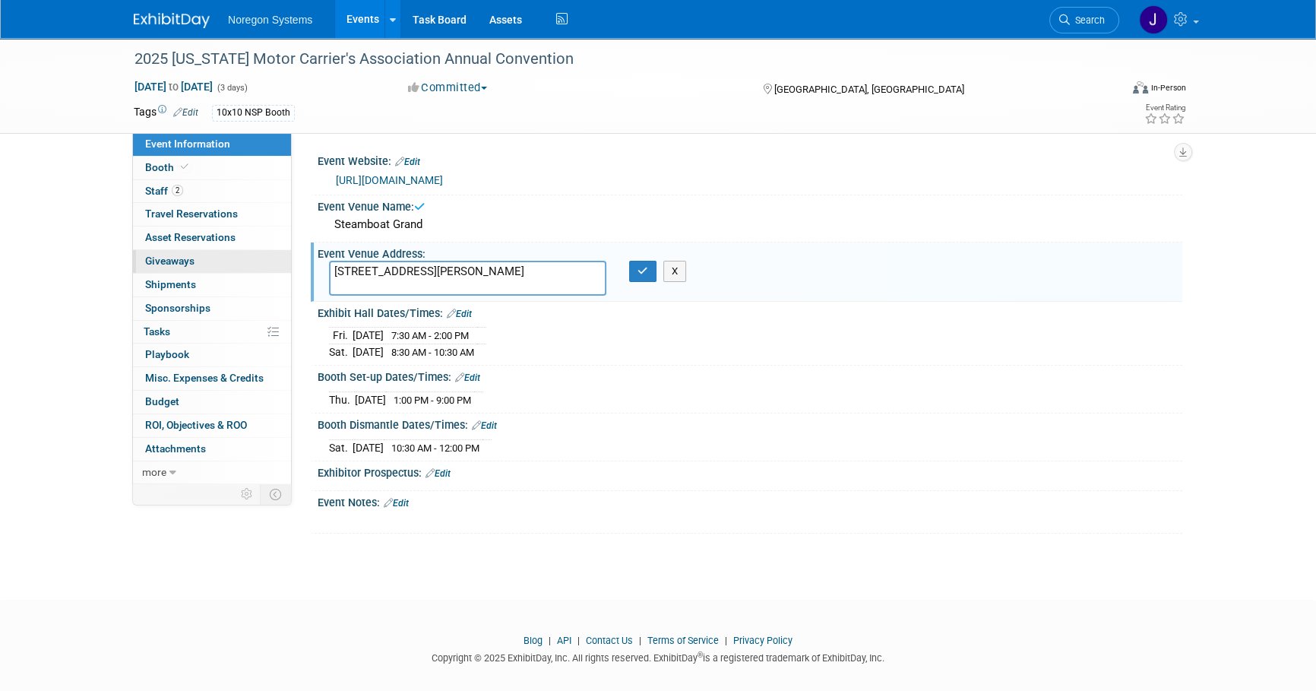
drag, startPoint x: 595, startPoint y: 265, endPoint x: 283, endPoint y: 257, distance: 312.3
click at [283, 257] on div "Event Information Event Info Booth Booth 2 Staff 2 Staff 0 Travel Reservations …" at bounding box center [657, 285] width 1071 height 495
drag, startPoint x: 524, startPoint y: 352, endPoint x: 534, endPoint y: 353, distance: 9.9
click at [524, 352] on div "[DATE] 7:30 AM - 2:00 PM [DATE] 8:30 AM - 10:30 AM" at bounding box center [750, 341] width 842 height 36
click at [640, 278] on button "button" at bounding box center [642, 271] width 27 height 21
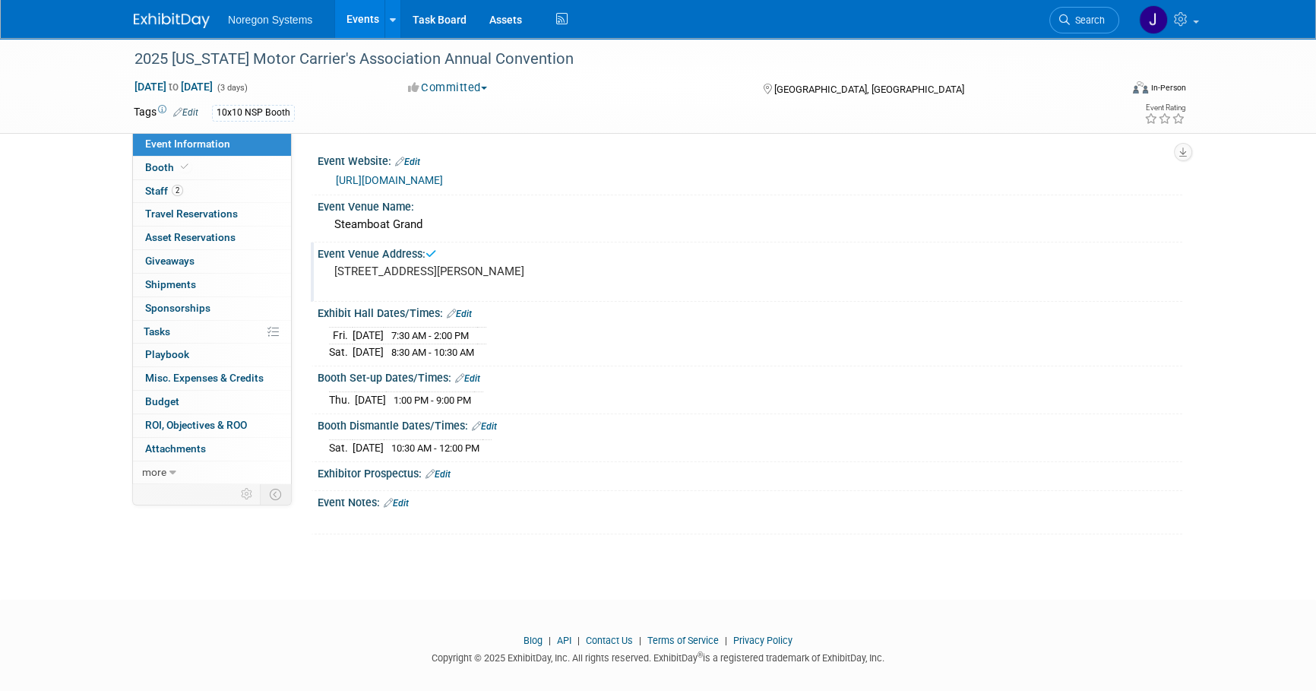
drag, startPoint x: 533, startPoint y: 351, endPoint x: 326, endPoint y: 334, distance: 208.1
click at [326, 334] on div "[DATE] 7:30 AM - 2:00 PM [DATE] 8:30 AM - 10:30 AM Save Changes Cancel" at bounding box center [750, 340] width 864 height 42
copy div
click at [523, 397] on div "[DATE] 1:00 PM - 9:00 PM" at bounding box center [750, 397] width 842 height 21
drag, startPoint x: 495, startPoint y: 396, endPoint x: 330, endPoint y: 390, distance: 165.0
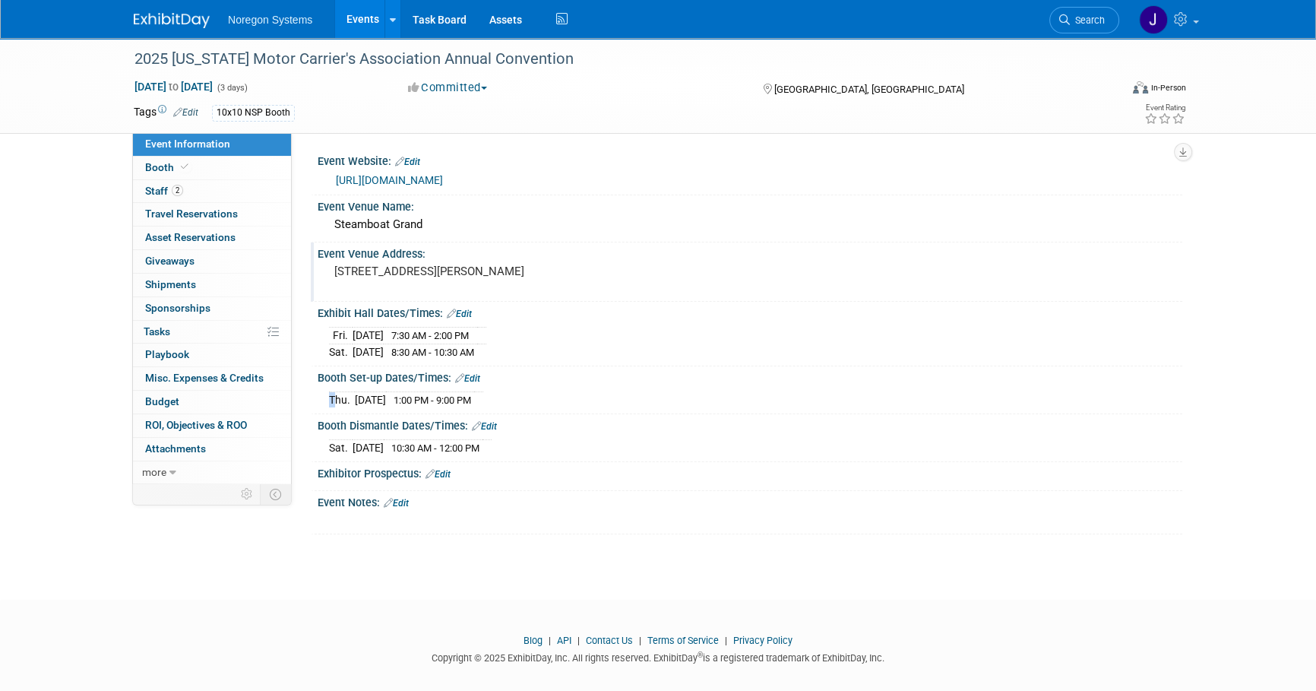
click at [330, 390] on div "[DATE] 1:00 PM - 9:00 PM" at bounding box center [750, 397] width 842 height 21
copy table
click at [185, 166] on icon at bounding box center [185, 167] width 8 height 8
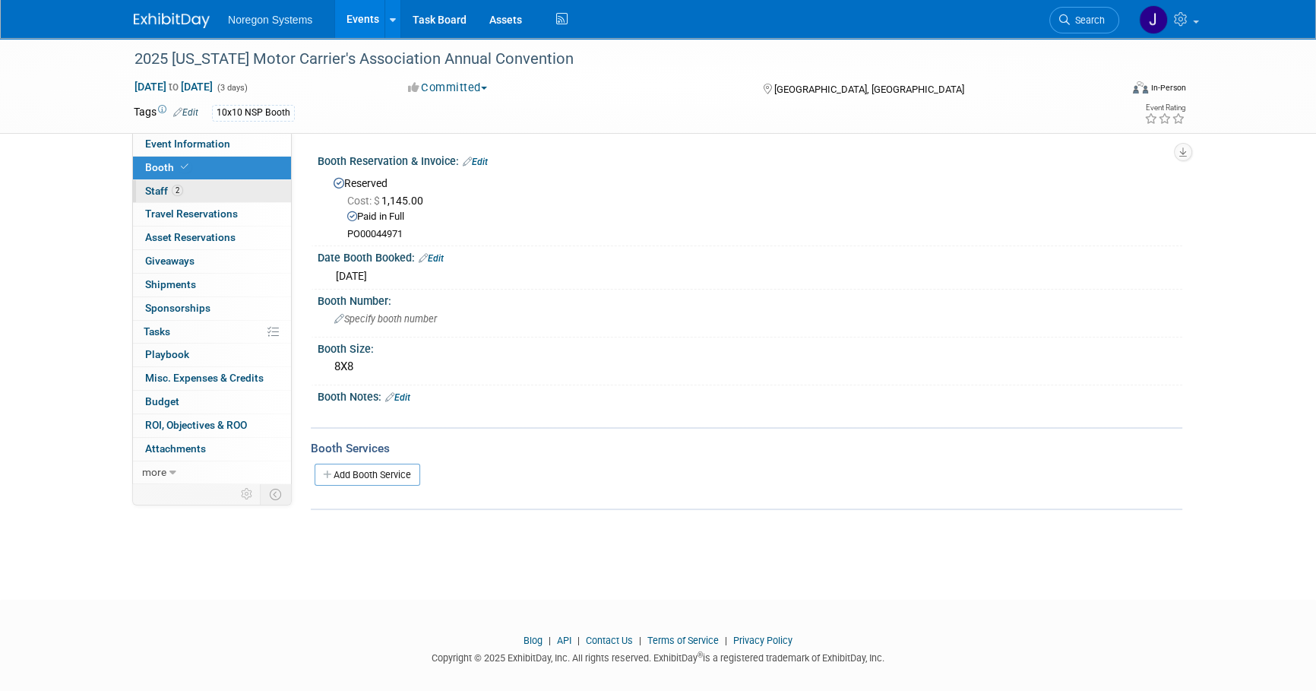
click at [186, 191] on link "2 Staff 2" at bounding box center [212, 191] width 158 height 23
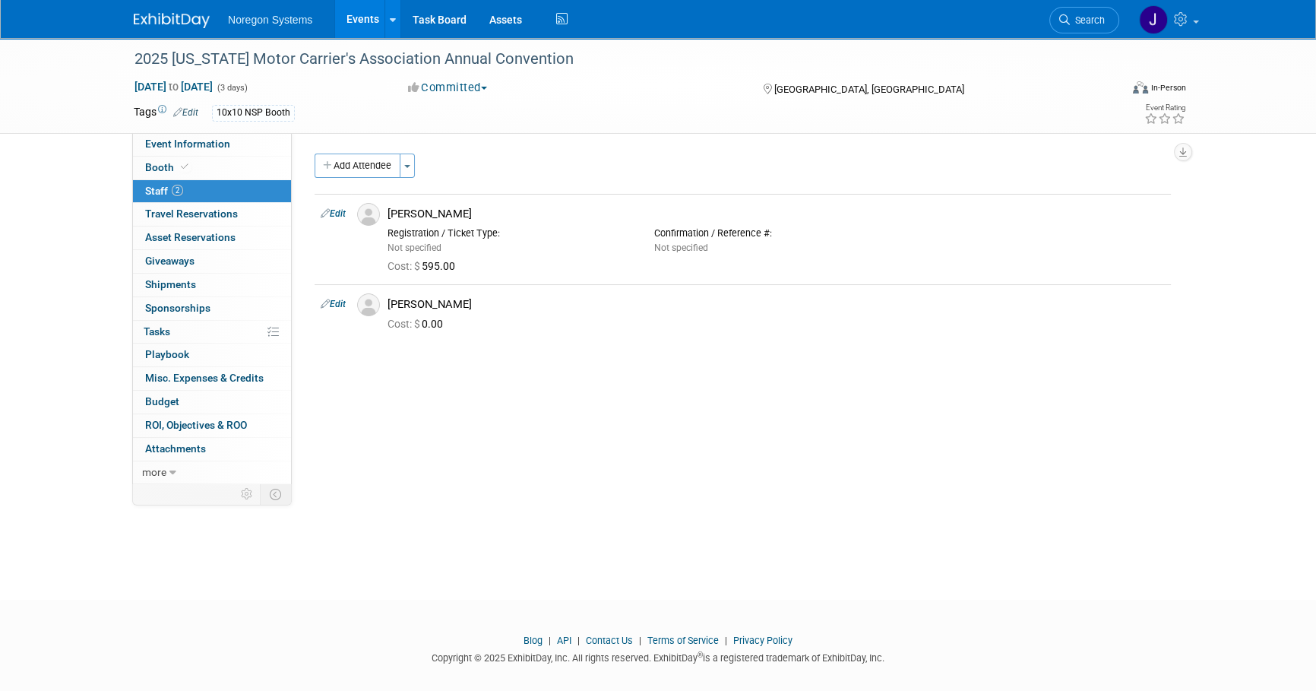
click at [644, 429] on div "Event Website: Edit https://cmca.com/upcoming-events/ Event Venue Name: Steambo…" at bounding box center [737, 308] width 890 height 350
click at [179, 20] on img at bounding box center [172, 20] width 76 height 15
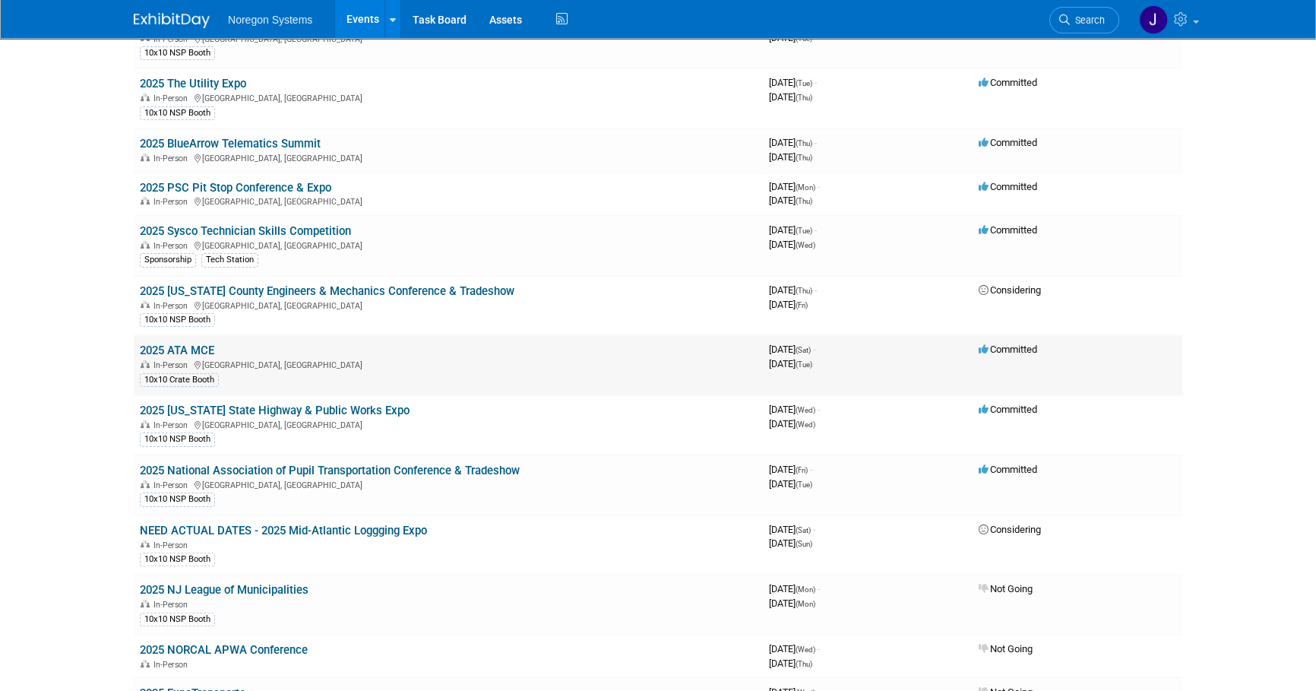
scroll to position [414, 0]
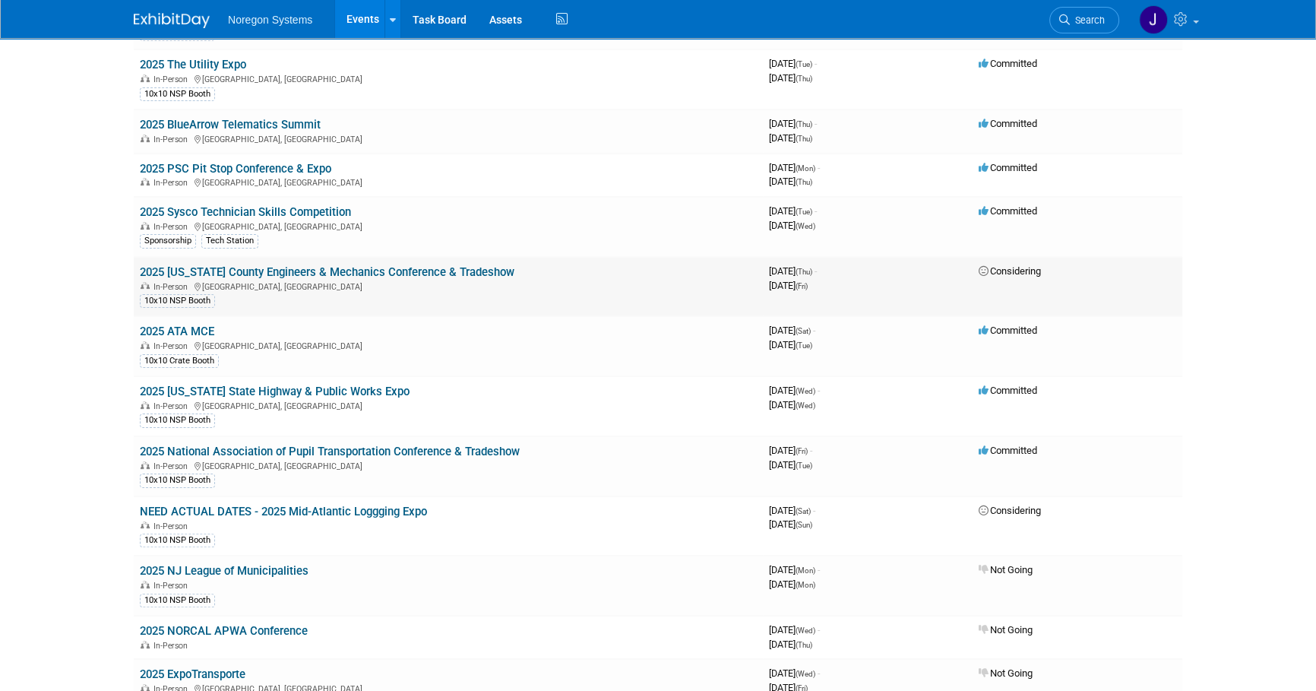
click at [284, 270] on link "2025 [US_STATE] County Engineers & Mechanics Conference & Tradeshow" at bounding box center [327, 272] width 375 height 14
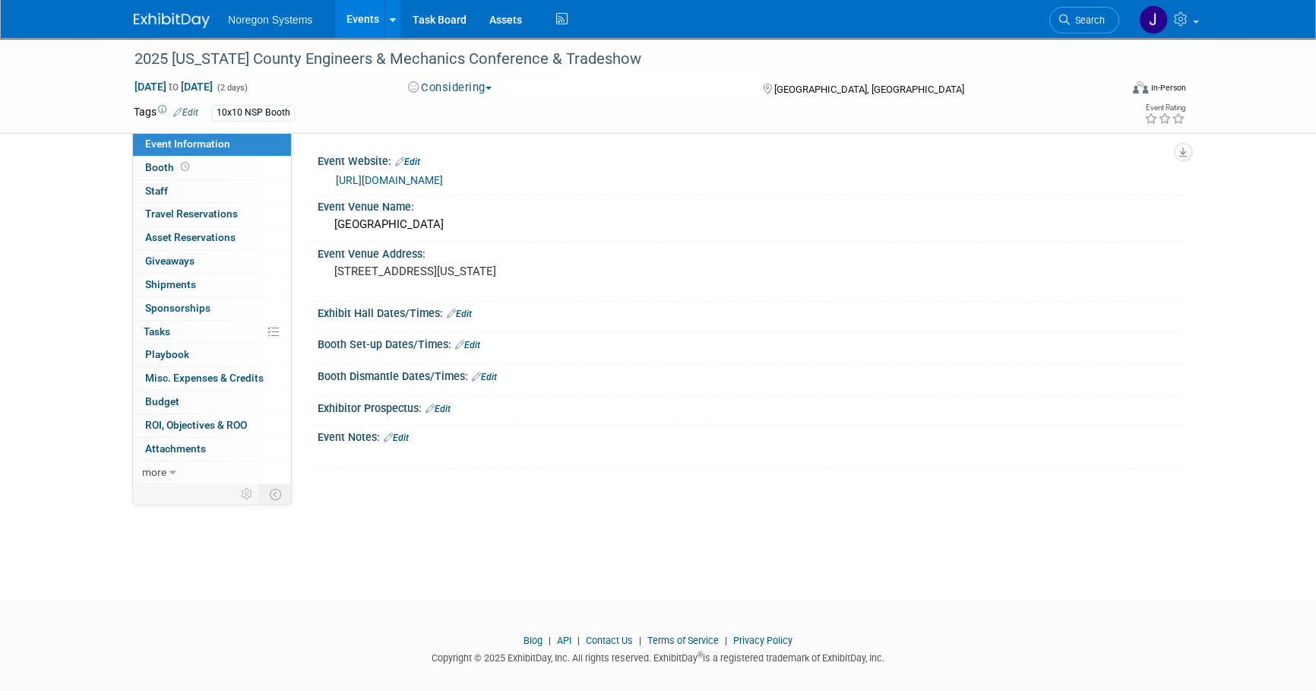
click at [443, 178] on link "[URL][DOMAIN_NAME]" at bounding box center [389, 180] width 107 height 12
click at [498, 530] on div "2025 [US_STATE] County Engineers & Mechanics Conference & Tradeshow [DATE] to […" at bounding box center [658, 305] width 1316 height 534
drag, startPoint x: 126, startPoint y: 55, endPoint x: 708, endPoint y: 53, distance: 581.9
click at [708, 53] on div "2025 [US_STATE] County Engineers & Mechanics Conference & Tradeshow" at bounding box center [614, 58] width 985 height 41
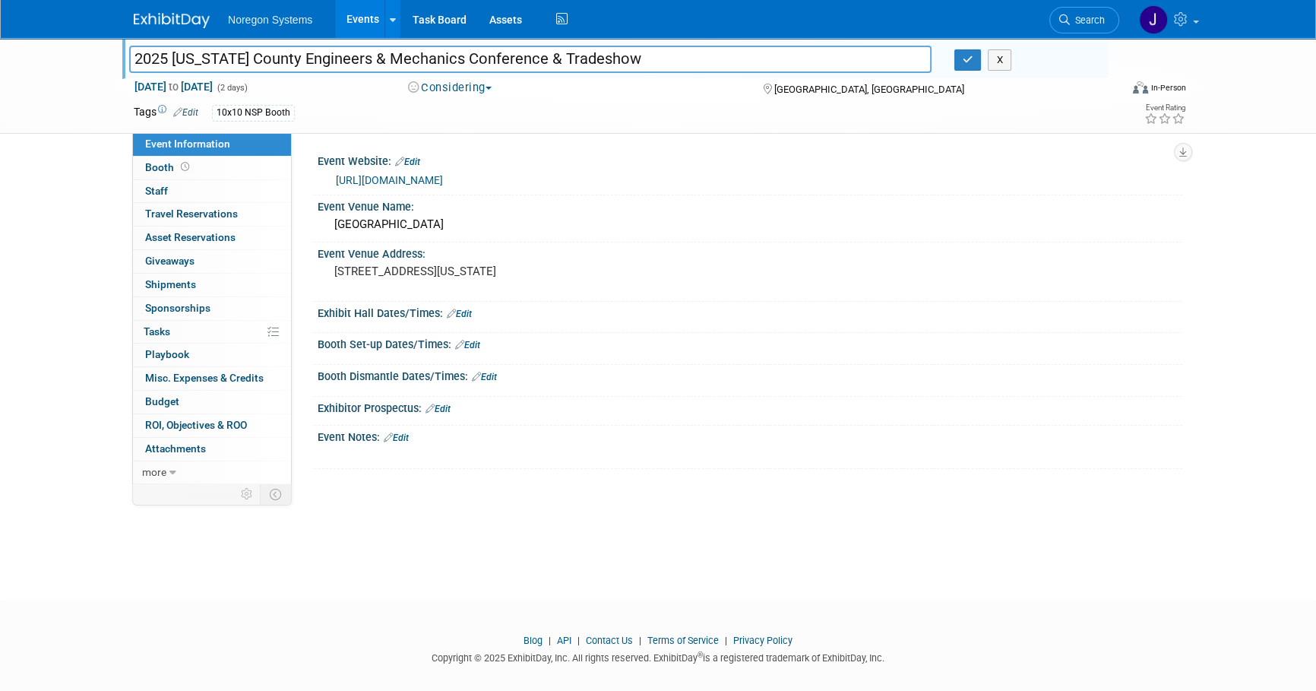
click at [542, 68] on input "2025 [US_STATE] County Engineers & Mechanics Conference & Tradeshow" at bounding box center [530, 59] width 802 height 27
drag, startPoint x: 636, startPoint y: 57, endPoint x: 109, endPoint y: 43, distance: 527.4
click at [109, 43] on div "2025 Ohio County Engineers & Mechanics Conference & Tradeshow 2025 Ohio County …" at bounding box center [658, 86] width 1316 height 96
click at [963, 58] on icon "button" at bounding box center [967, 60] width 11 height 10
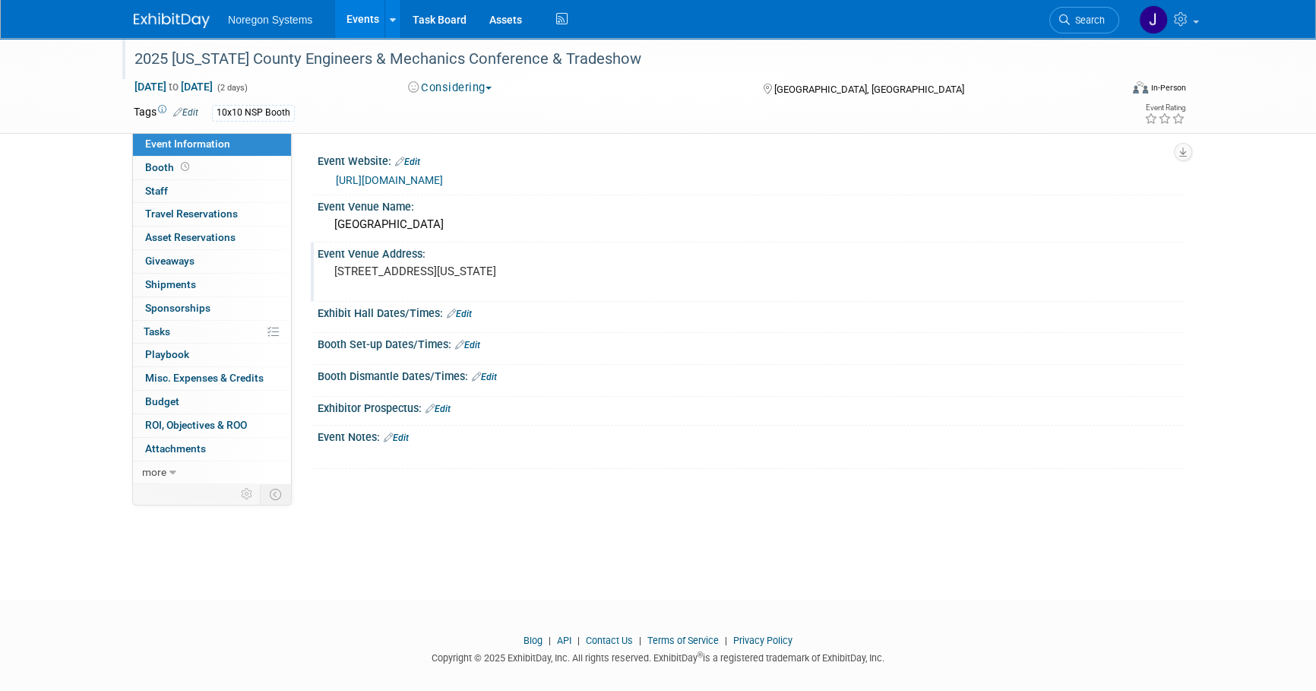
drag, startPoint x: 318, startPoint y: 158, endPoint x: 591, endPoint y: 285, distance: 301.5
click at [591, 285] on div "Event Website: Edit https://www.ceao.org/aws/CEAO/pt/sd/calendar/363066/_blank/…" at bounding box center [743, 309] width 856 height 319
click at [485, 112] on div "10x10 NSP Booth" at bounding box center [609, 113] width 795 height 17
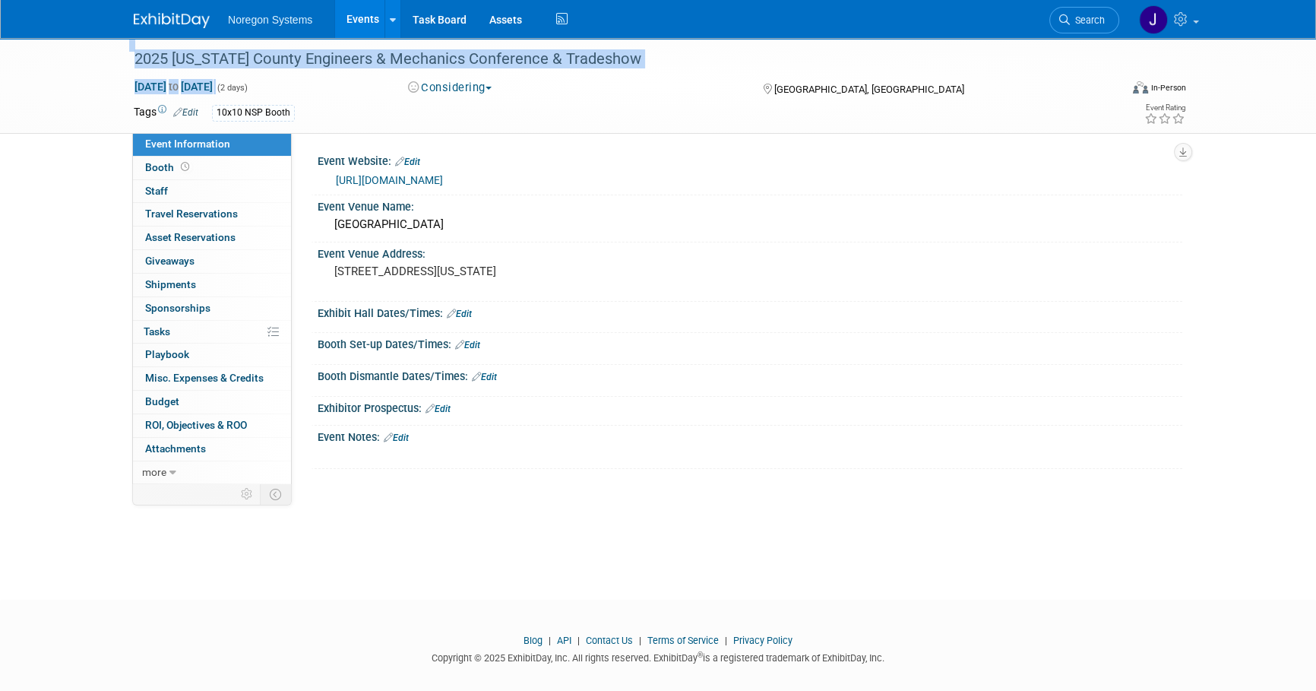
drag, startPoint x: 126, startPoint y: 58, endPoint x: 280, endPoint y: 82, distance: 155.4
click at [280, 82] on div "2025 Ohio County Engineers & Mechanics Conference & Tradeshow Oct 23, 2025 to O…" at bounding box center [657, 85] width 1071 height 95
copy div "2025 Ohio County Engineers & Mechanics Conference & Tradeshow Oct 23, 2025 to O…"
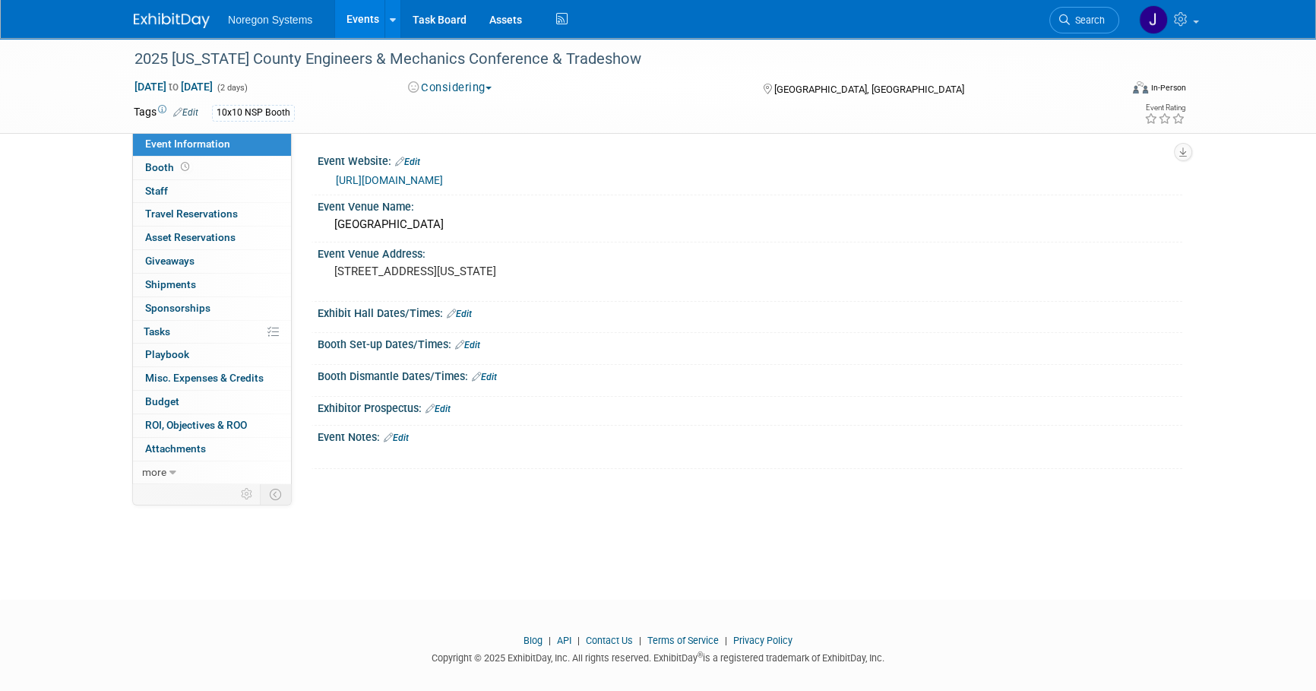
click at [654, 96] on div "Oct 23, 2025 to Oct 24, 2025 (2 days) Oct 23, 2025 to Oct 24, 2025 Considering …" at bounding box center [659, 90] width 1075 height 23
drag, startPoint x: 602, startPoint y: 56, endPoint x: 136, endPoint y: 76, distance: 466.9
click at [136, 76] on div "2025 [US_STATE] County Engineers & Mechanics Conference & Tradeshow" at bounding box center [614, 58] width 985 height 41
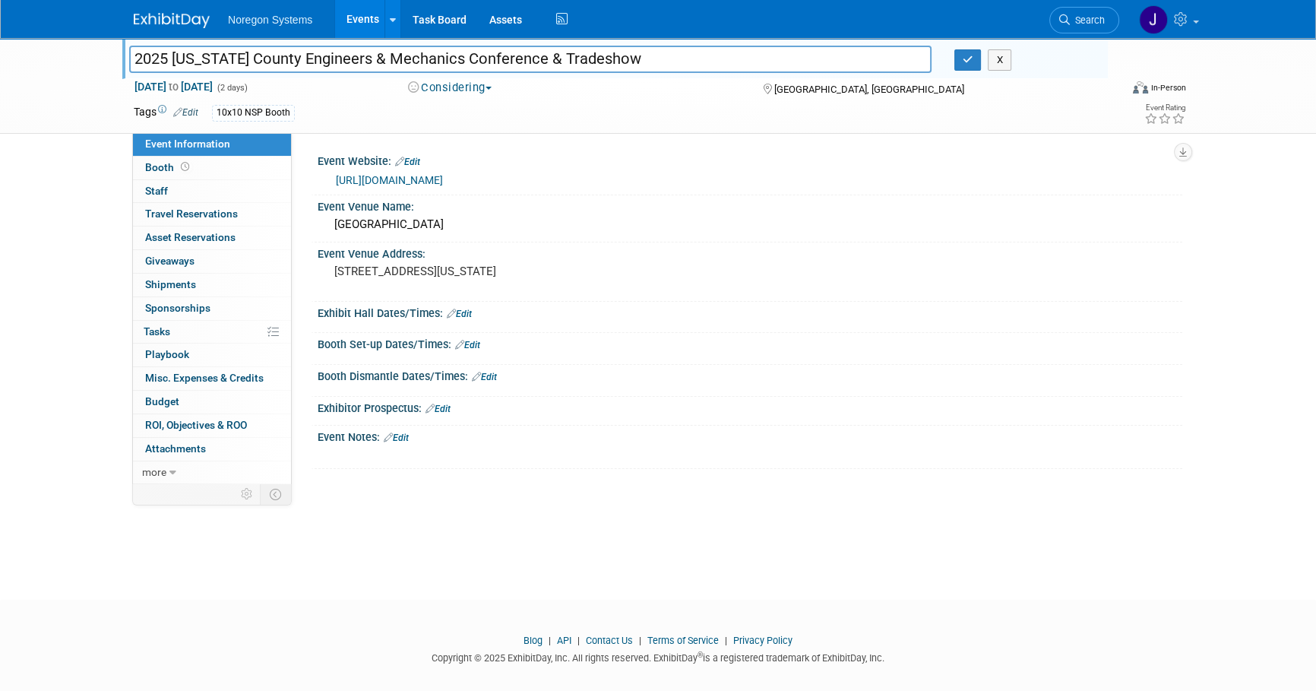
click at [177, 13] on img at bounding box center [172, 20] width 76 height 15
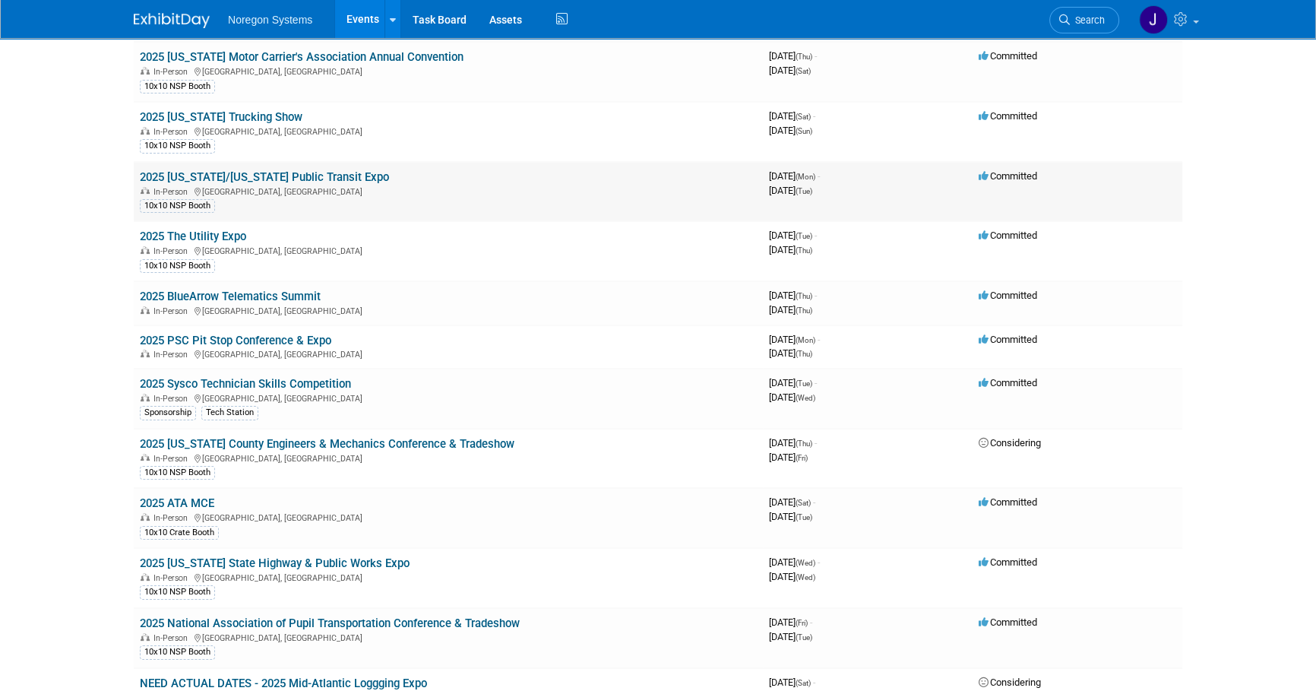
scroll to position [276, 0]
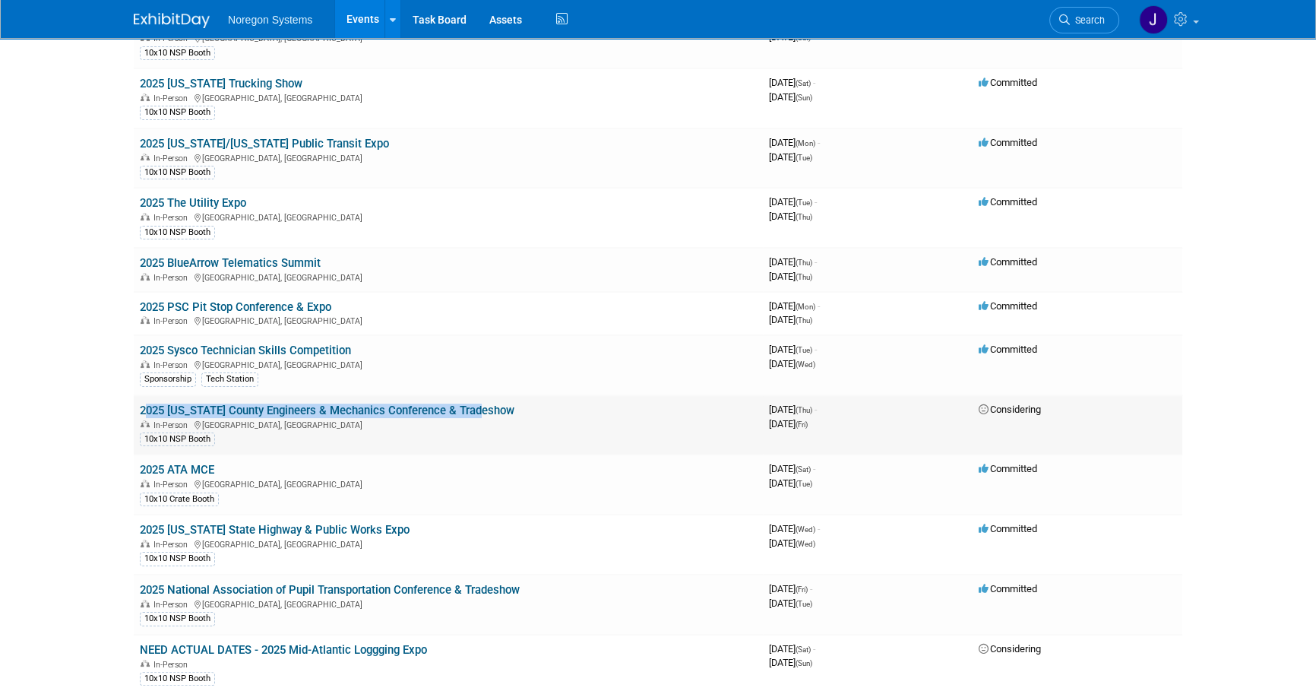
drag, startPoint x: 500, startPoint y: 407, endPoint x: 137, endPoint y: 408, distance: 363.1
click at [137, 408] on td "2025 [US_STATE] County Engineers & Mechanics Conference & Tradeshow In-Person […" at bounding box center [448, 425] width 629 height 60
copy link "2025 [US_STATE] County Engineers & Mechanics Conference & Tradeshow"
click at [76, 415] on html "Noregon Systems Events Add Event Bulk Upload Events Shareable Event Boards Rece…" at bounding box center [658, 69] width 1316 height 691
click at [238, 405] on link "2025 [US_STATE] County Engineers & Mechanics Conference & Tradeshow" at bounding box center [327, 410] width 375 height 14
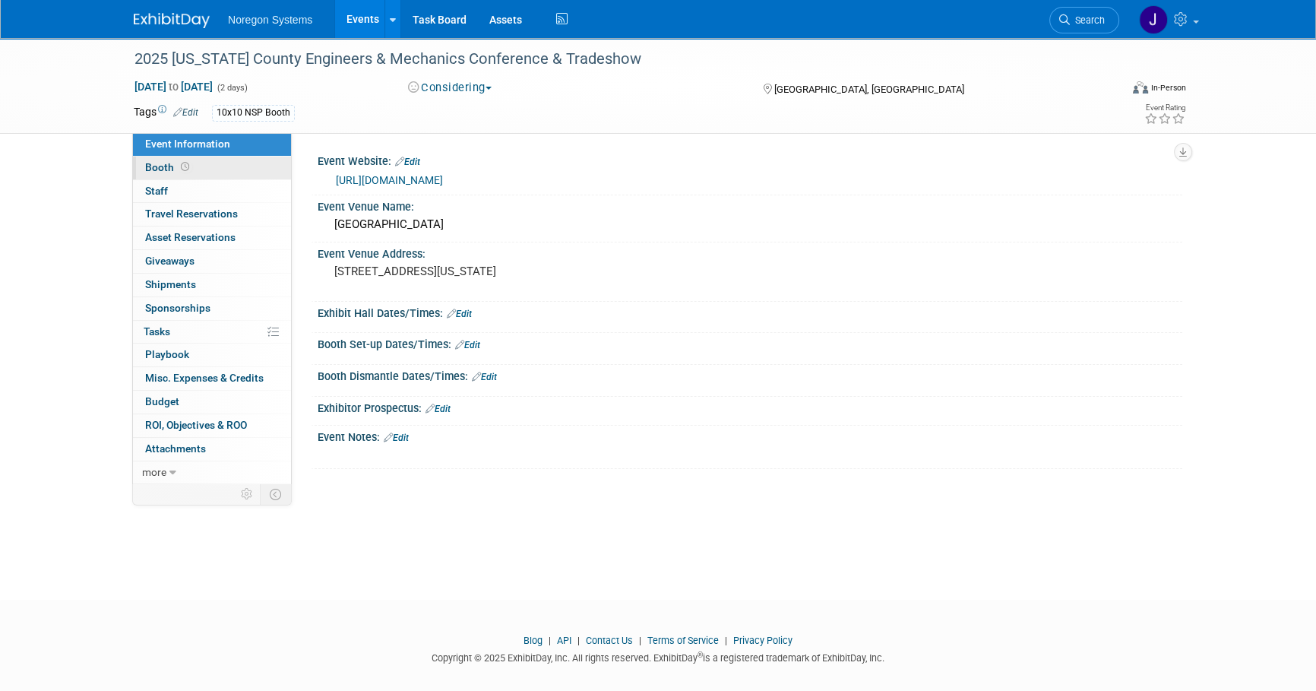
click at [206, 175] on link "Booth" at bounding box center [212, 167] width 158 height 23
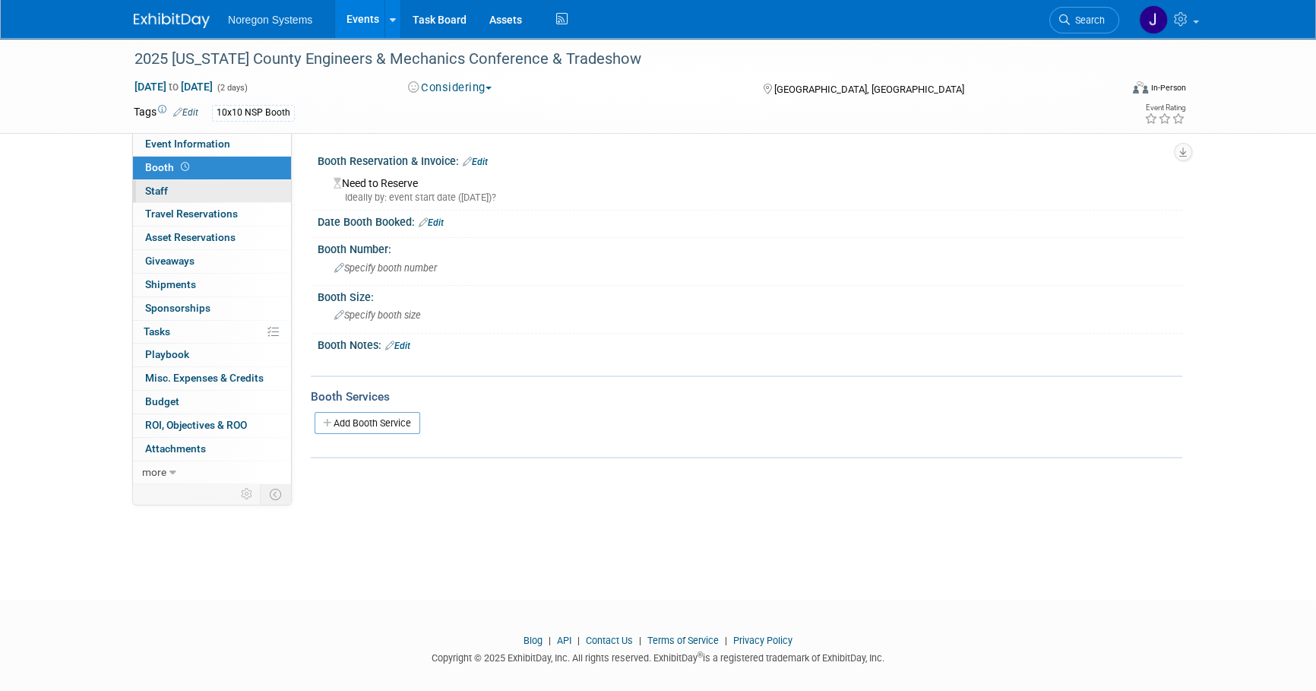
click at [202, 192] on link "0 Staff 0" at bounding box center [212, 191] width 158 height 23
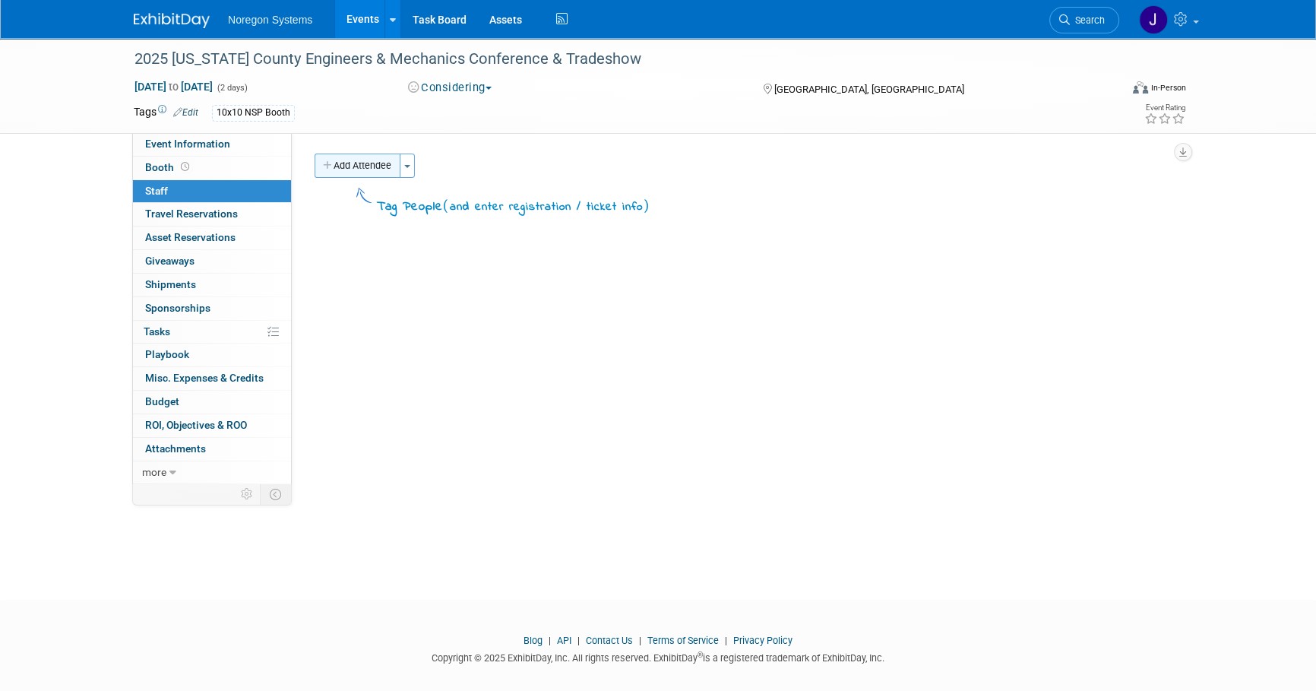
click at [378, 158] on button "Add Attendee" at bounding box center [358, 165] width 86 height 24
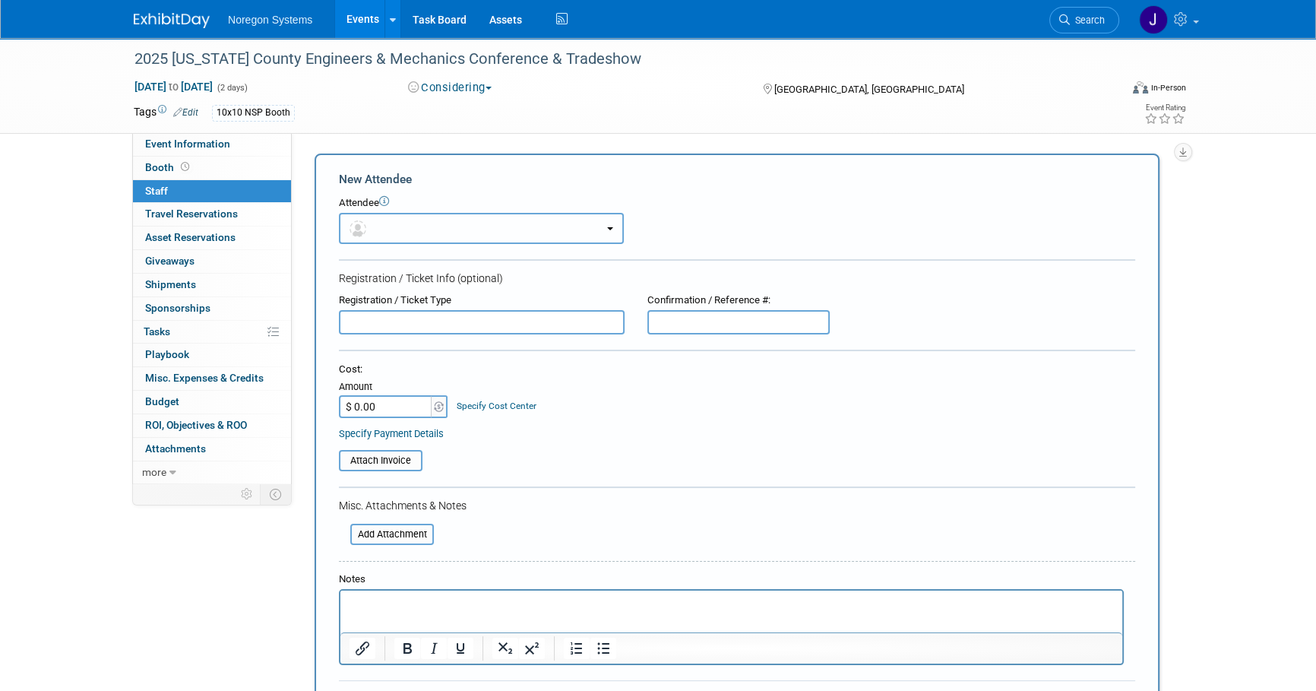
click at [417, 217] on button "button" at bounding box center [481, 228] width 285 height 31
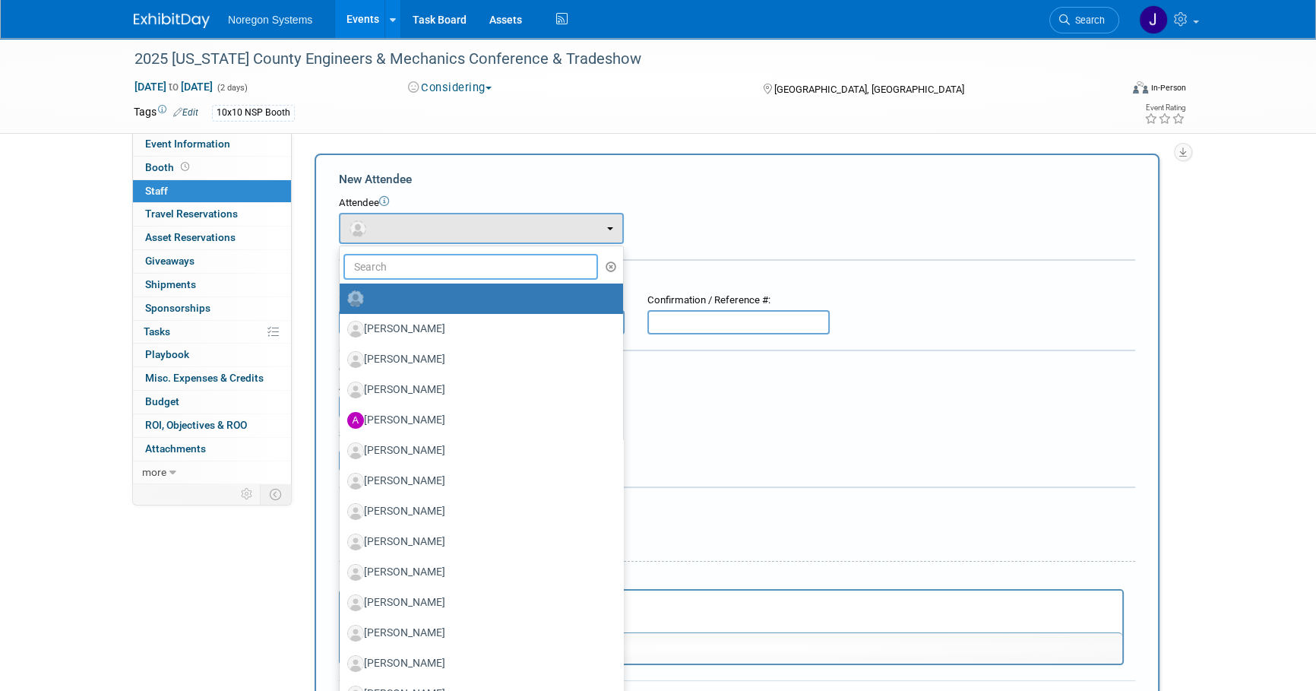
click at [426, 260] on input "text" at bounding box center [470, 267] width 254 height 26
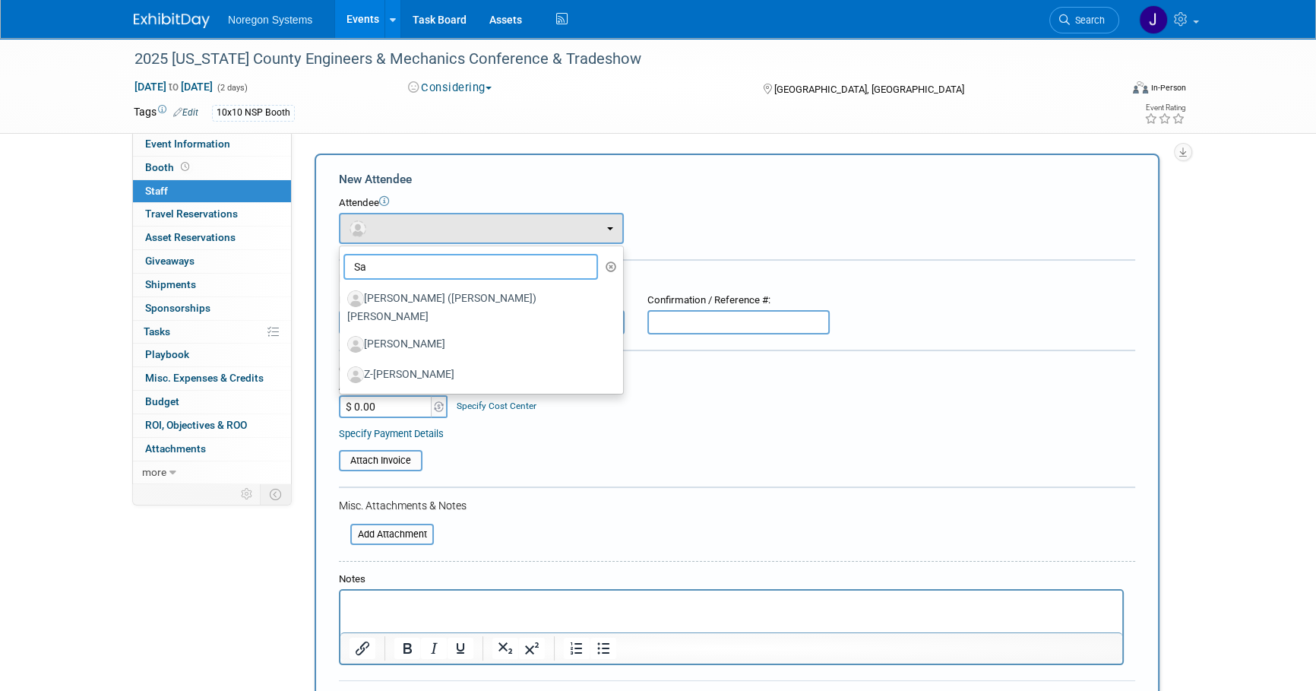
type input "S"
type input "e"
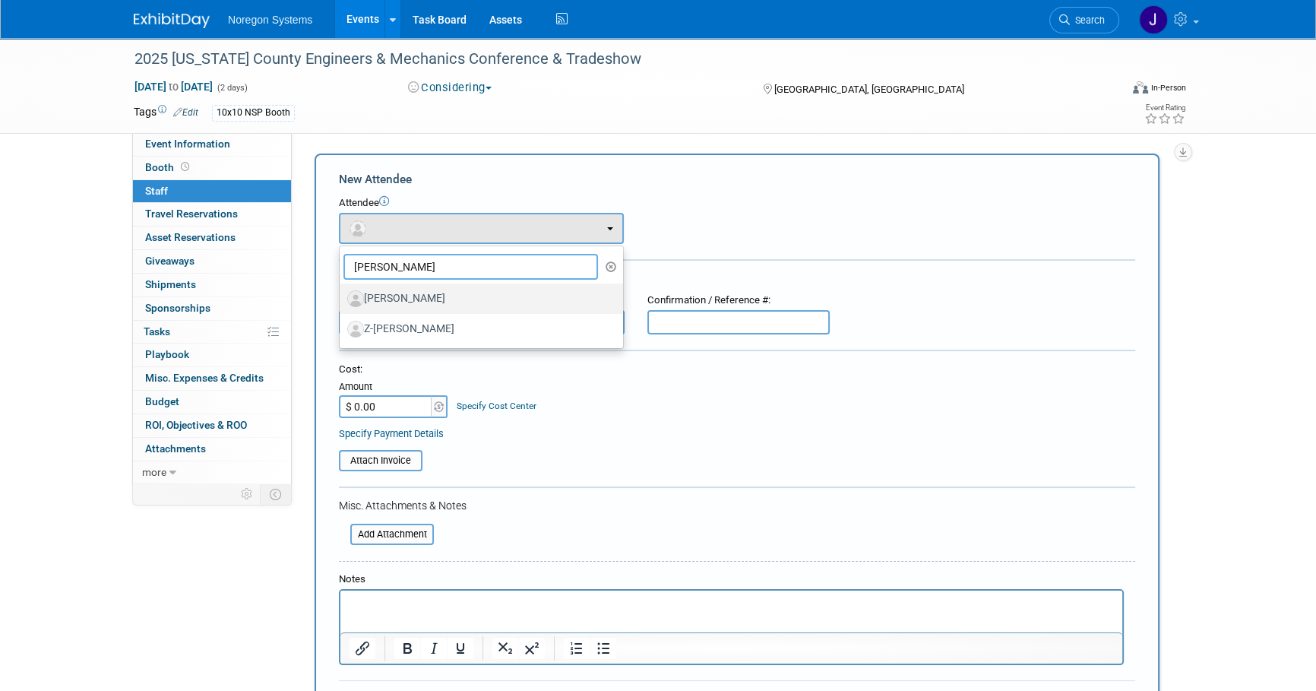
type input "[PERSON_NAME]"
click at [445, 302] on label "[PERSON_NAME]" at bounding box center [477, 298] width 261 height 24
click at [342, 302] on input "[PERSON_NAME]" at bounding box center [337, 297] width 10 height 10
select select "a875c83e-e8d3-4af1-912e-07563ce00343"
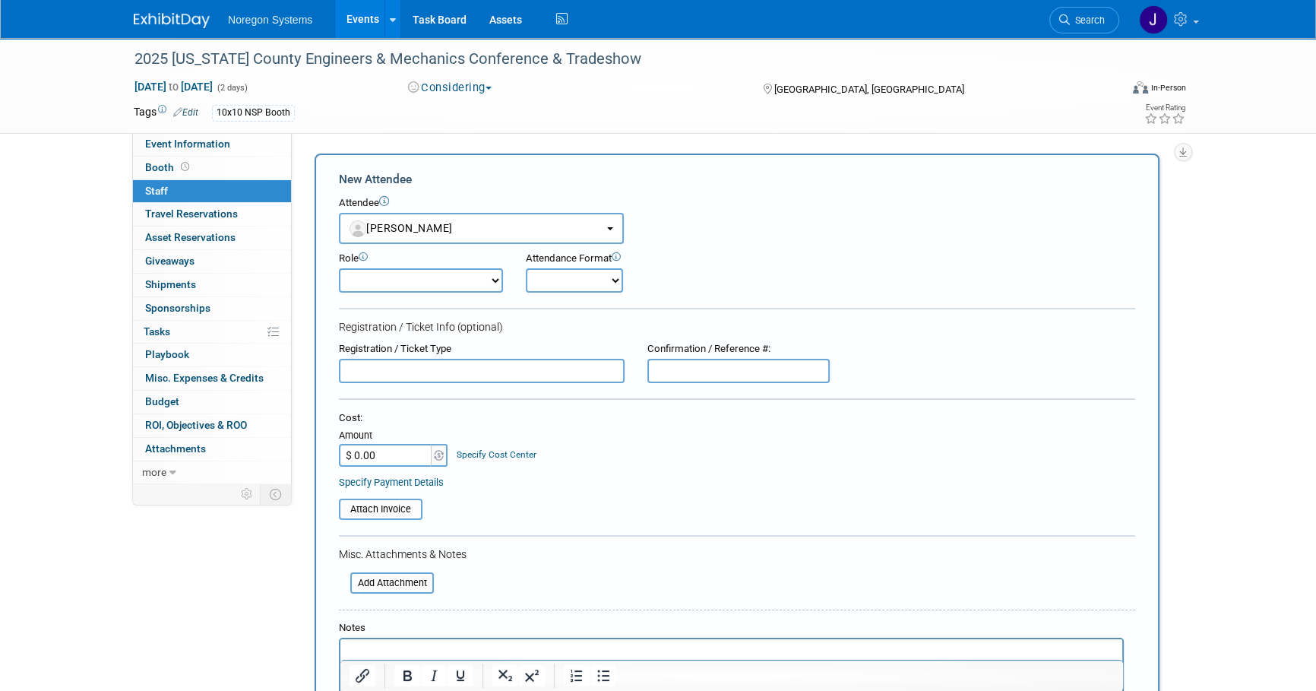
scroll to position [68, 0]
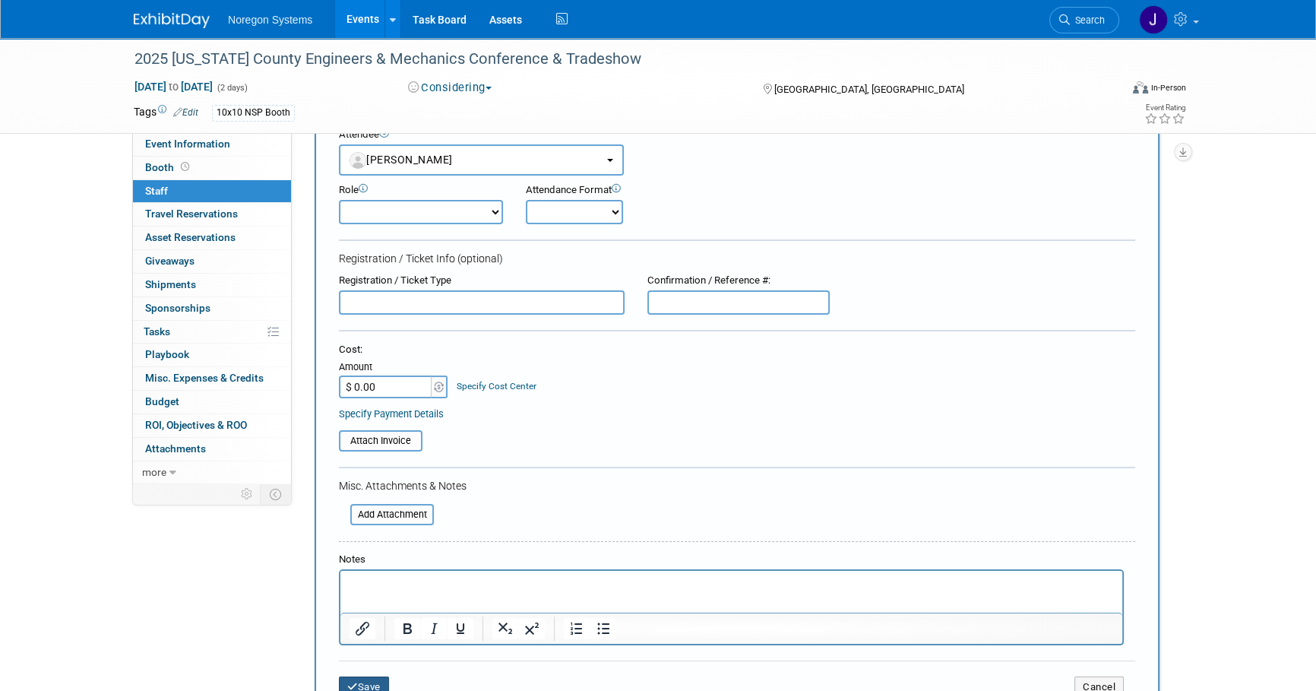
click at [366, 680] on button "Save" at bounding box center [364, 686] width 50 height 21
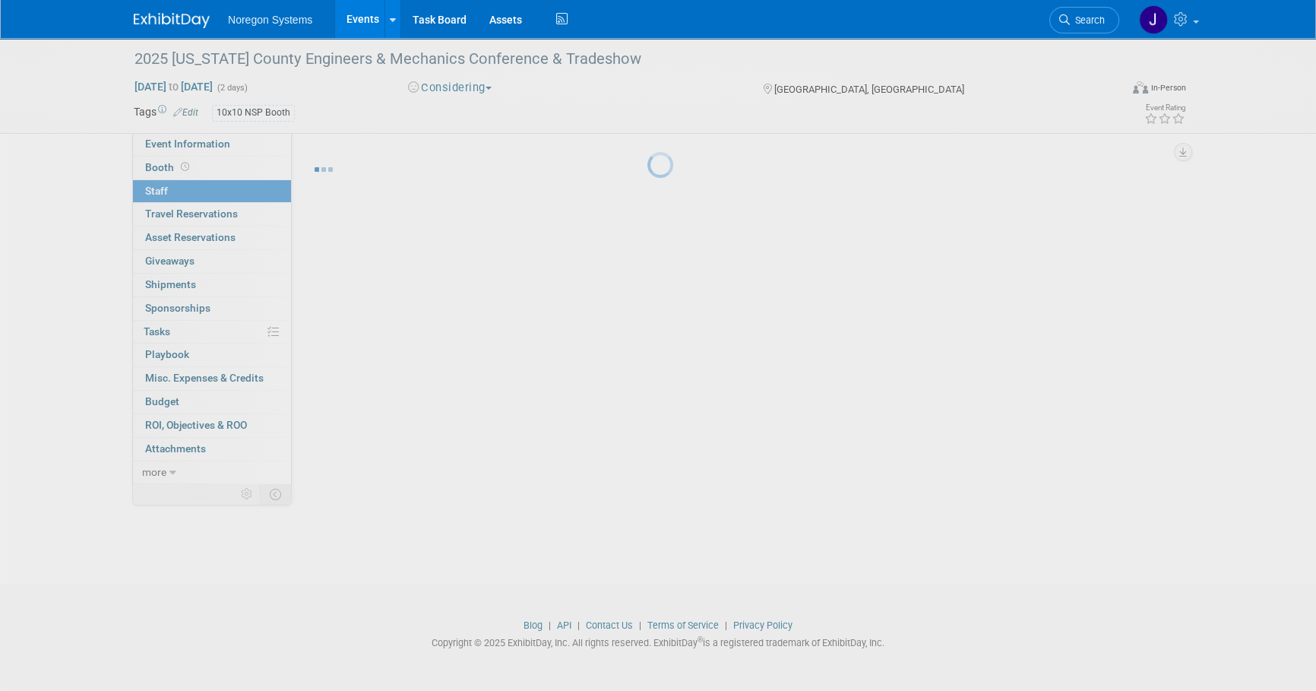
scroll to position [15, 0]
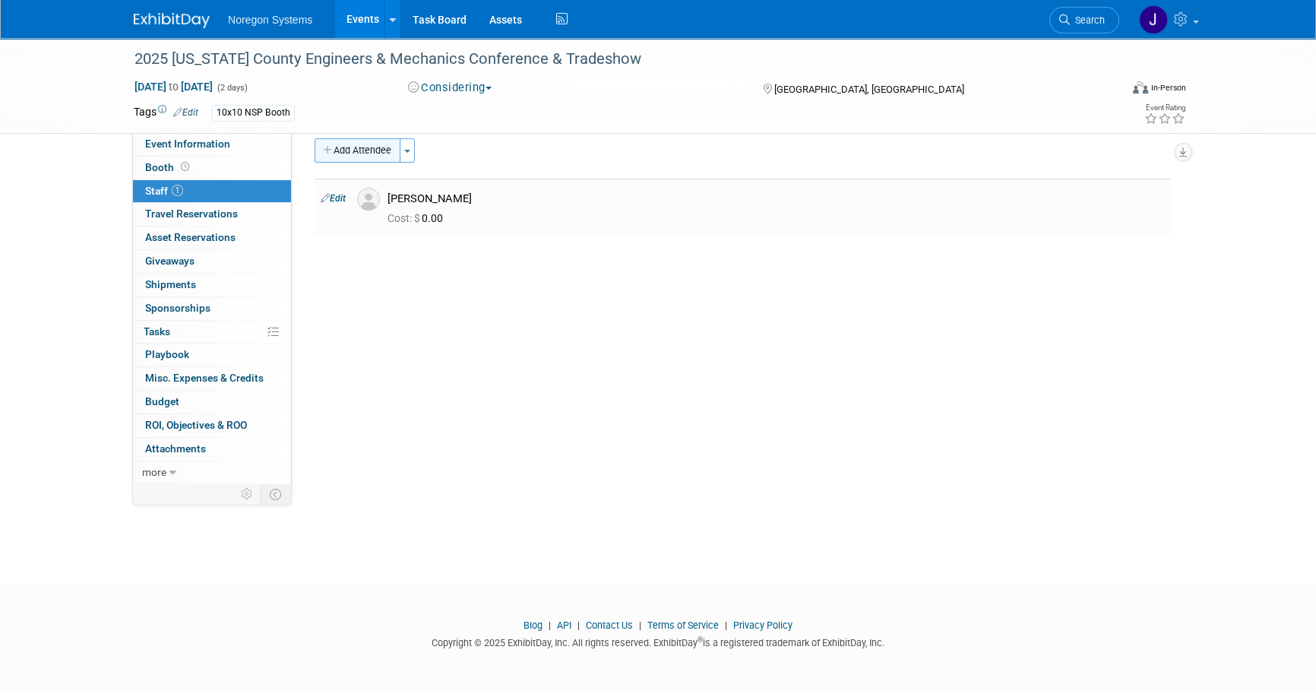
click at [368, 153] on button "Add Attendee" at bounding box center [358, 150] width 86 height 24
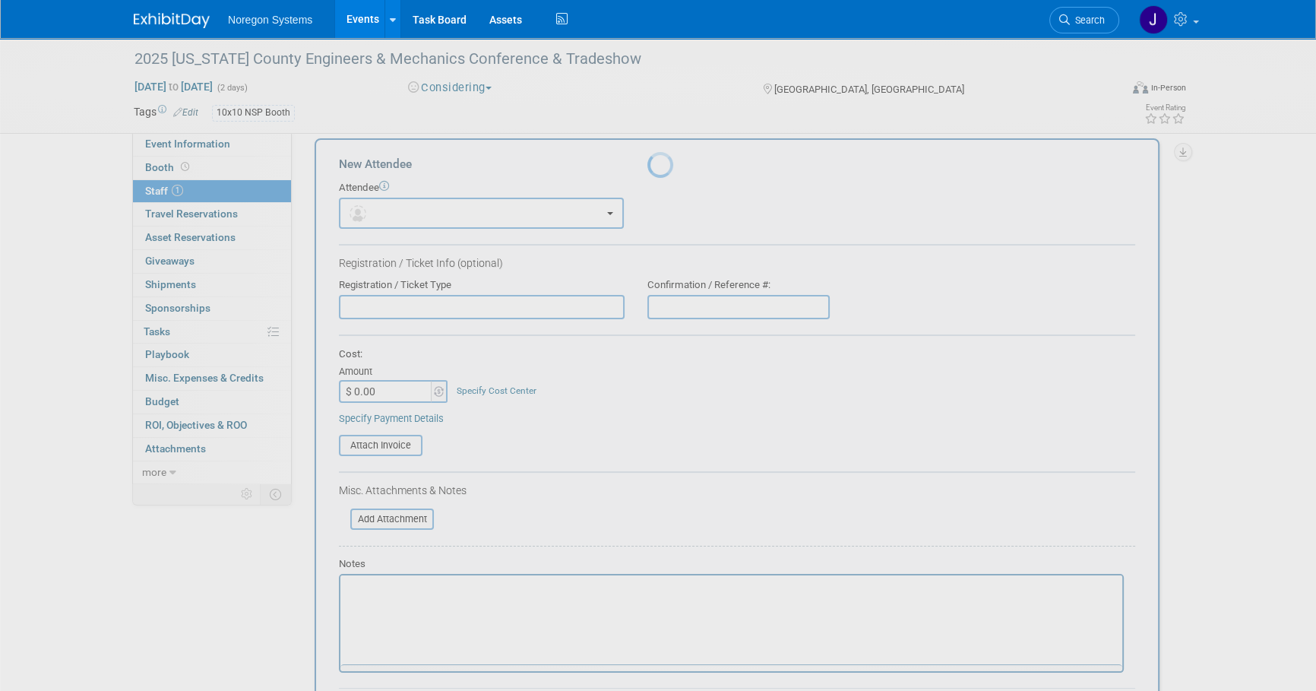
scroll to position [0, 0]
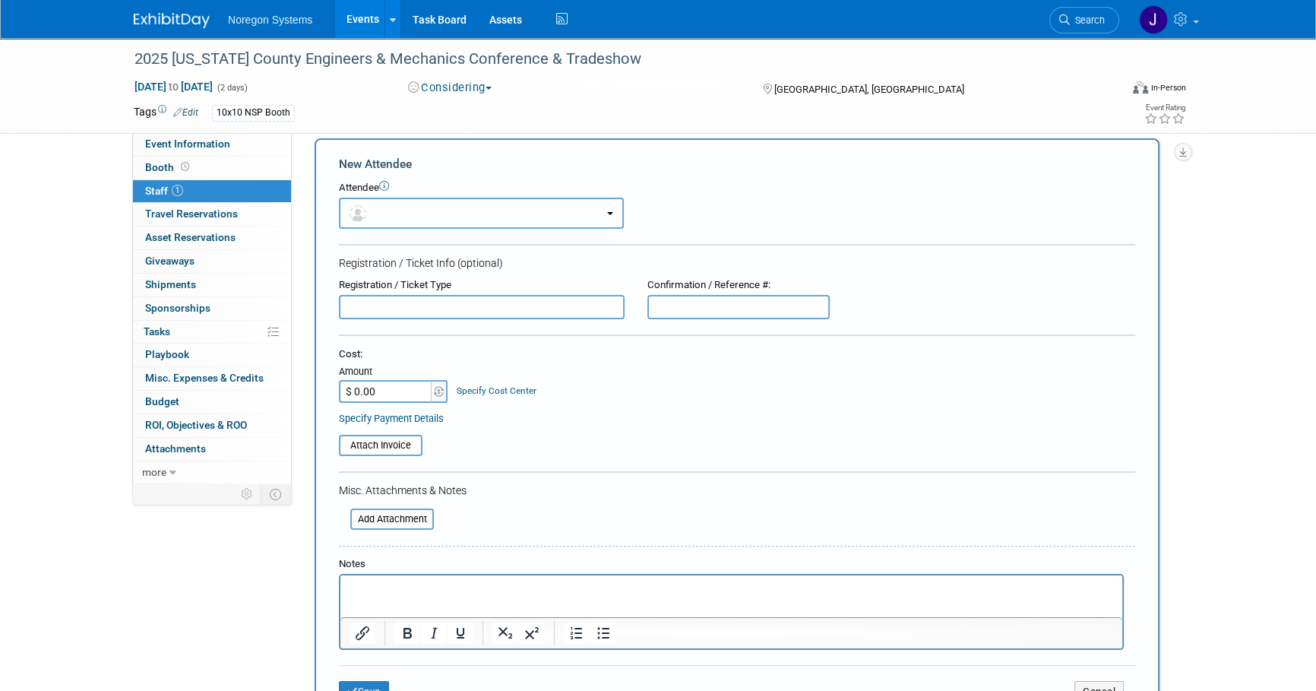
click at [438, 207] on button "button" at bounding box center [481, 213] width 285 height 31
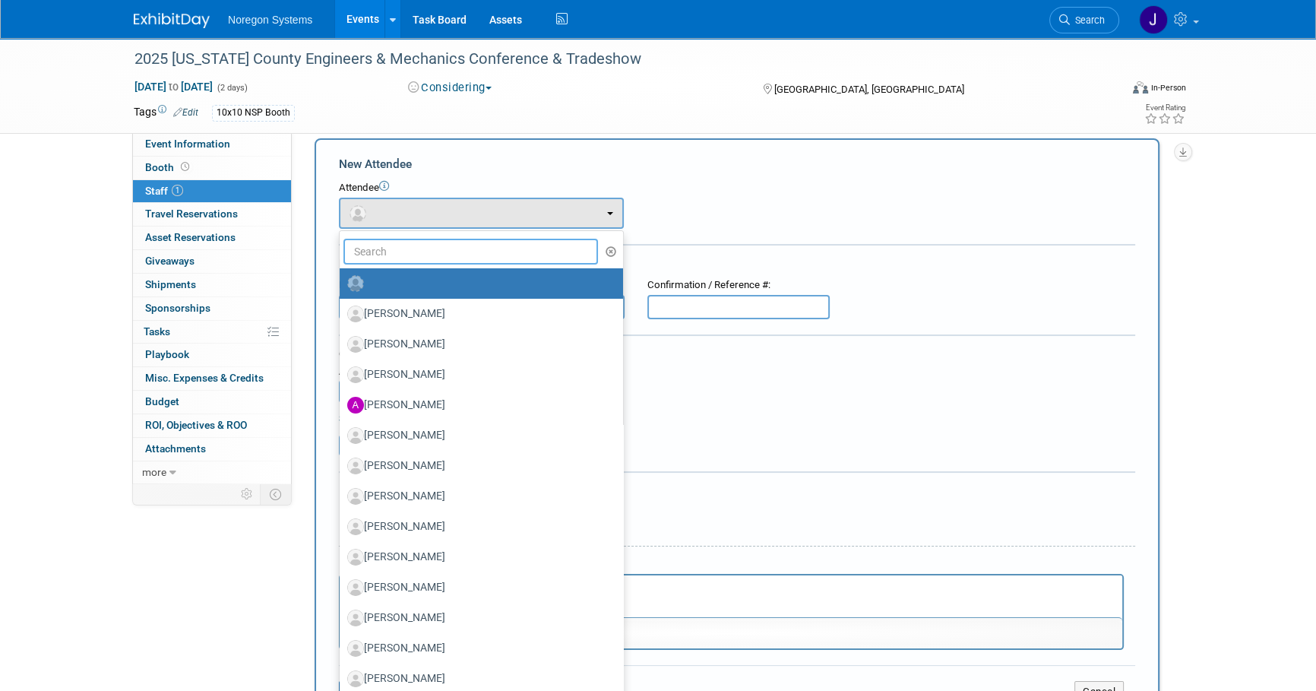
click at [448, 252] on input "text" at bounding box center [470, 252] width 254 height 26
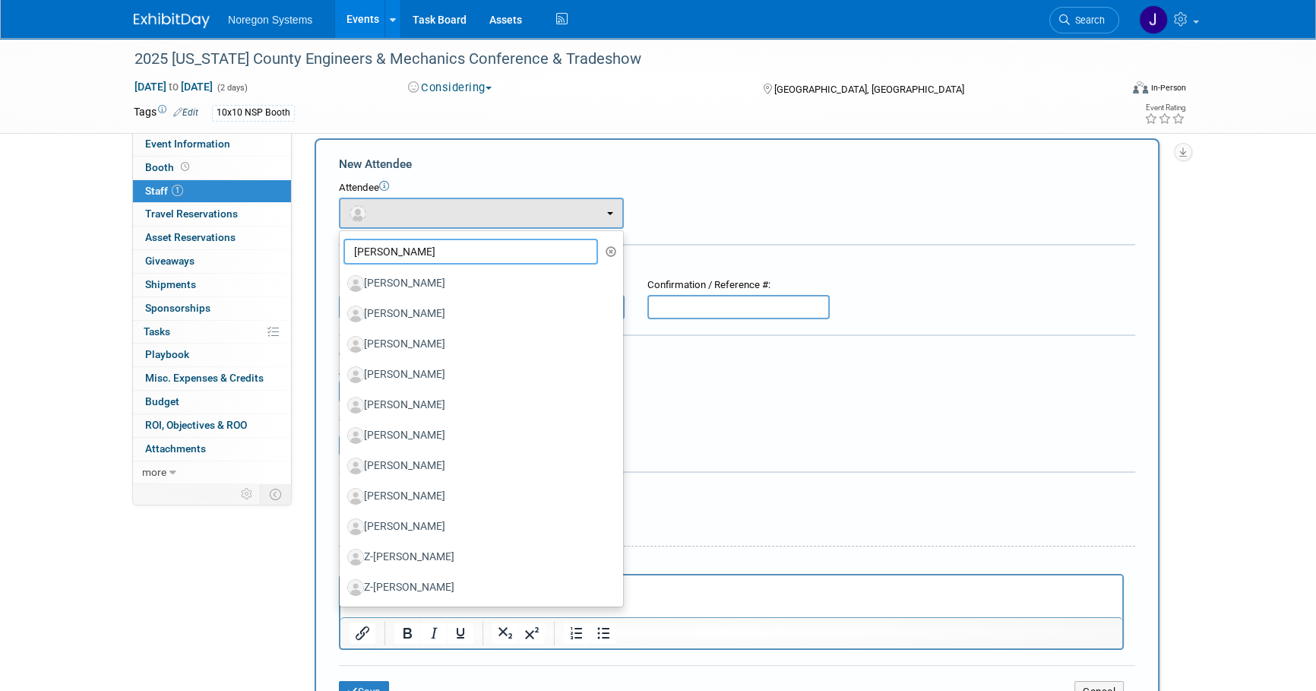
type input "[PERSON_NAME]"
click at [464, 374] on label "[PERSON_NAME]" at bounding box center [477, 374] width 261 height 24
click at [342, 374] on input "[PERSON_NAME]" at bounding box center [337, 373] width 10 height 10
select select "d3c001a9-1fcb-4167-86a0-6756ca70b36d"
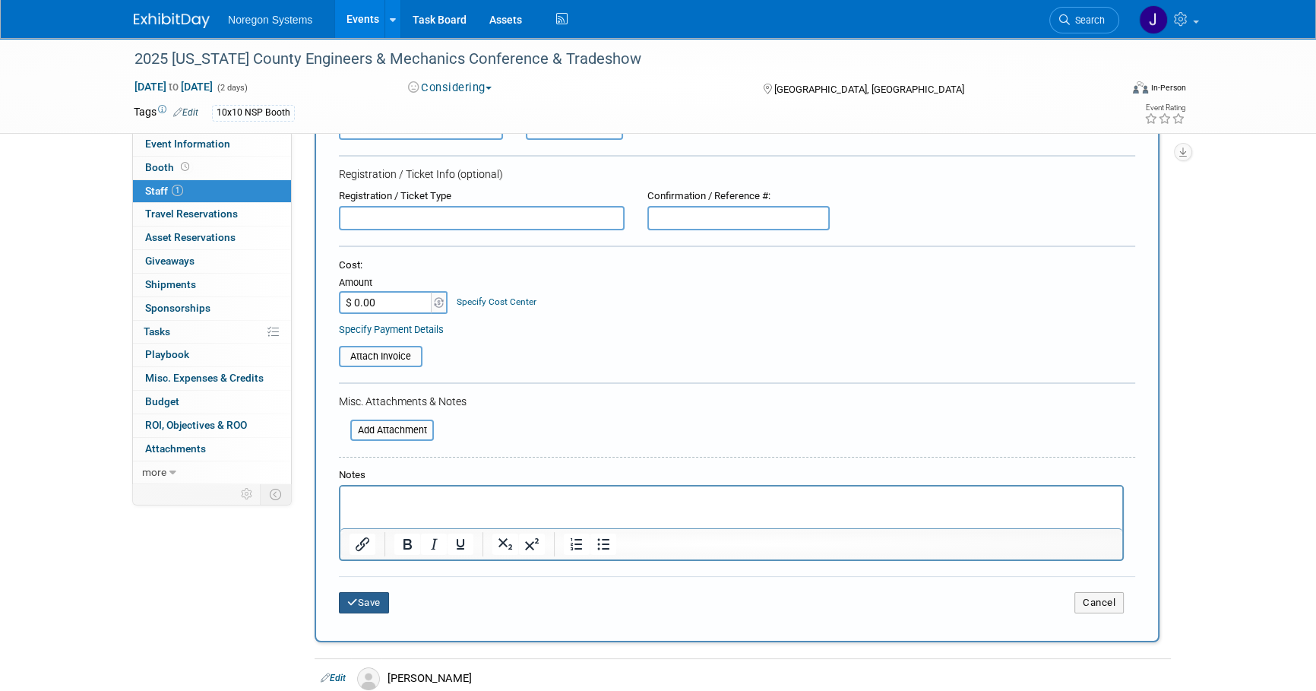
drag, startPoint x: 360, startPoint y: 597, endPoint x: 368, endPoint y: 600, distance: 8.2
click at [361, 597] on button "Save" at bounding box center [364, 602] width 50 height 21
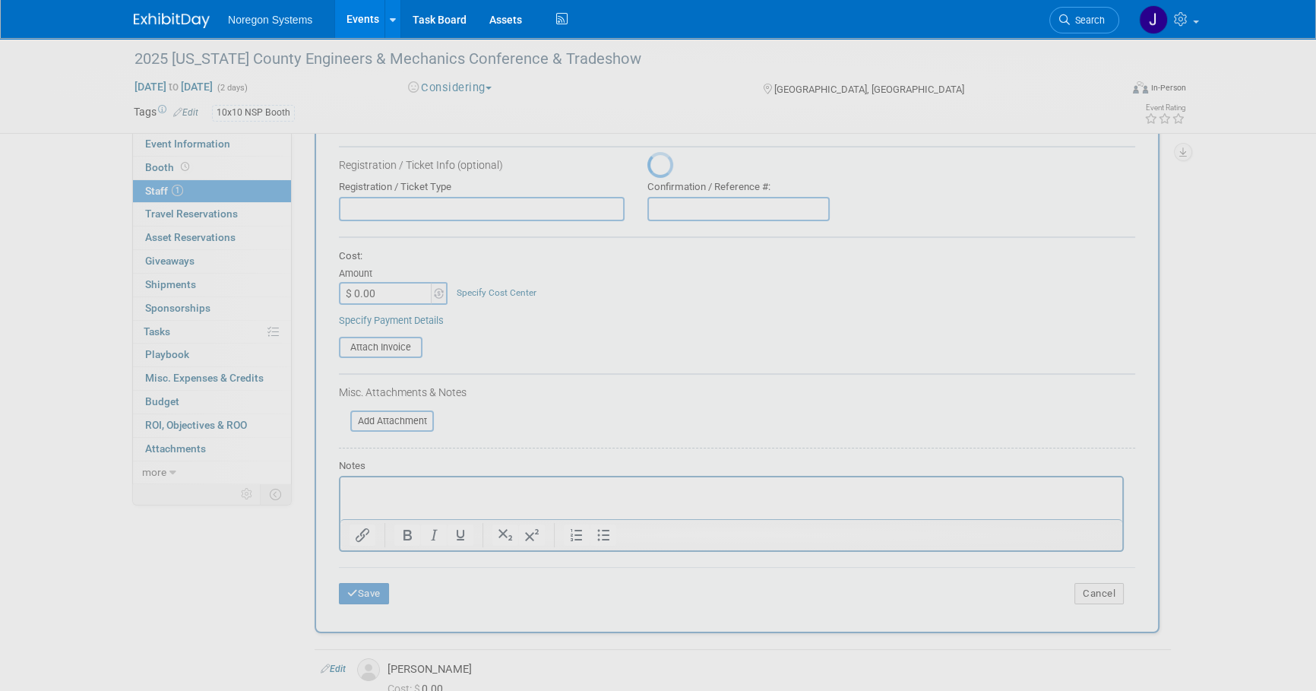
scroll to position [15, 0]
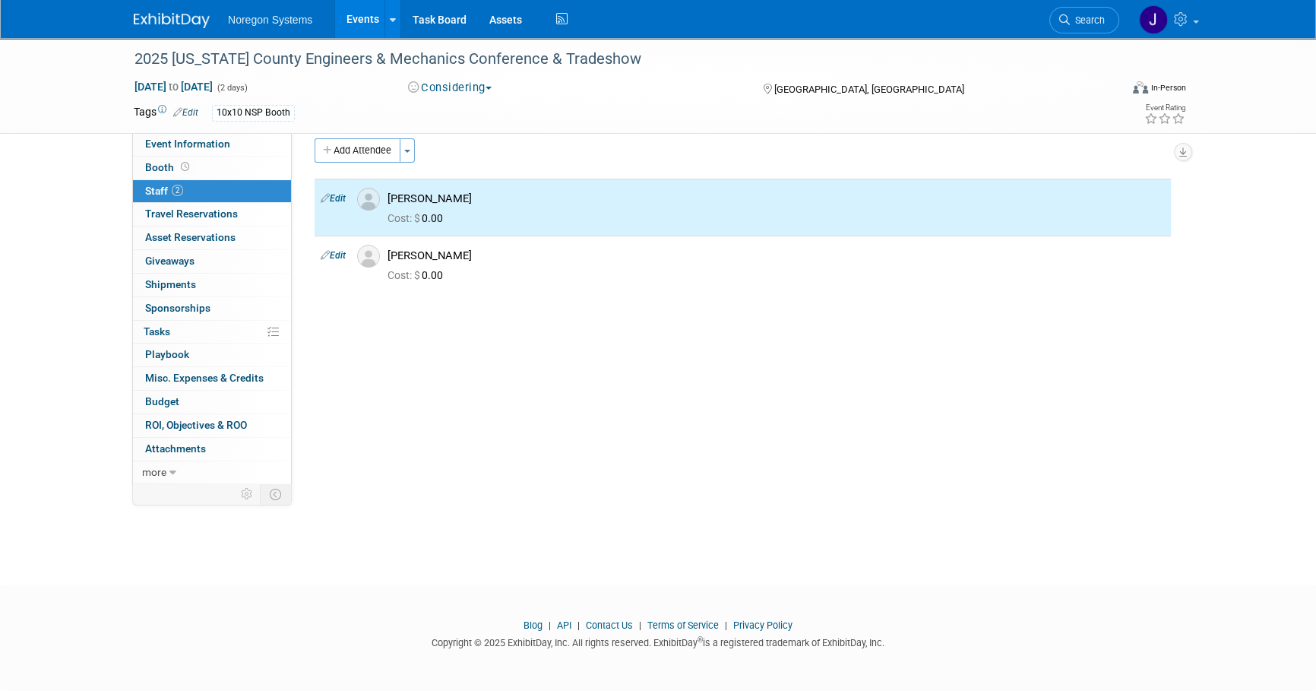
click at [570, 469] on div "2025 [US_STATE] County Engineers & Mechanics Conference & Tradeshow [DATE] to […" at bounding box center [658, 290] width 1316 height 534
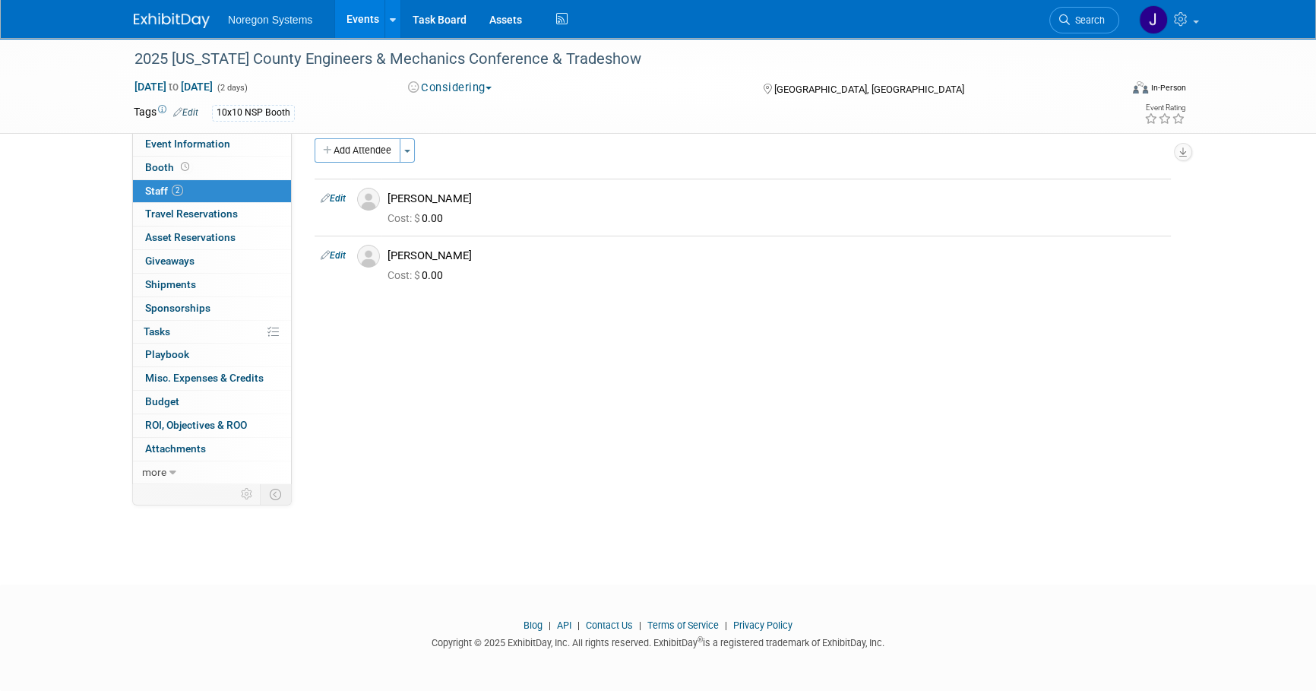
click at [588, 364] on div "Event Website: Edit [URL][DOMAIN_NAME] Event Venue Name: [GEOGRAPHIC_DATA] Even…" at bounding box center [737, 293] width 890 height 350
